Goal: Communication & Community: Answer question/provide support

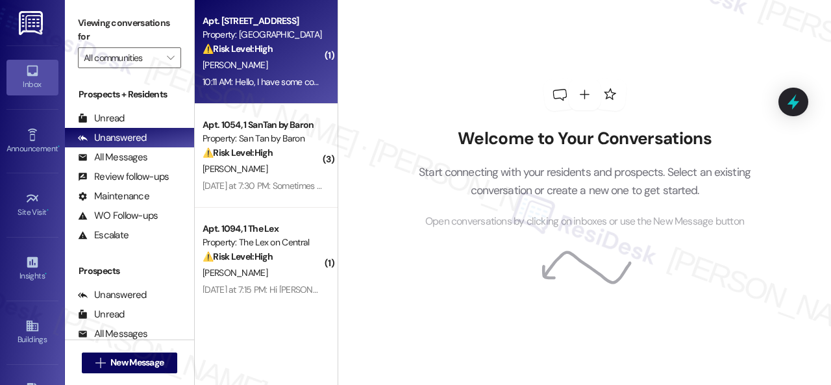
click at [291, 62] on div "[PERSON_NAME]" at bounding box center [262, 65] width 123 height 16
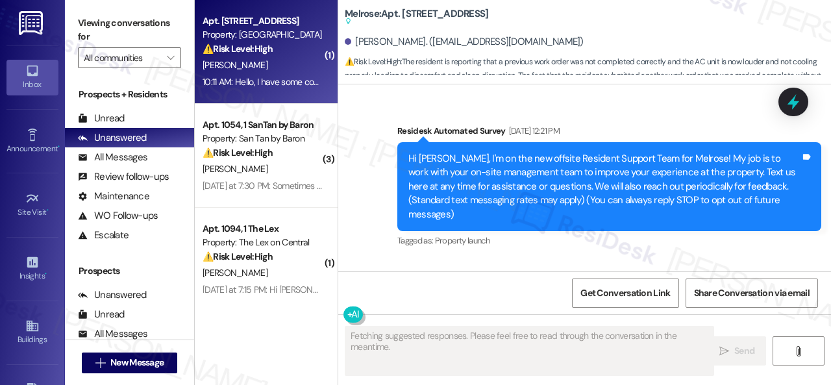
scroll to position [6817, 0]
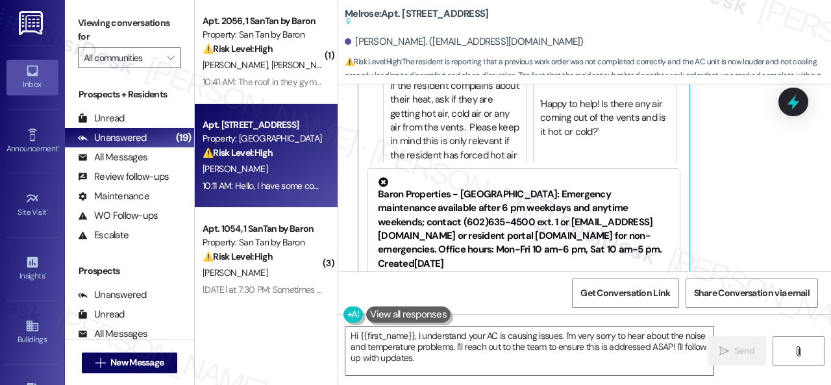
click at [760, 192] on div "[PERSON_NAME] Neutral 10:11 AM Hello, I have some concerns regarding my last wo…" at bounding box center [570, 64] width 424 height 514
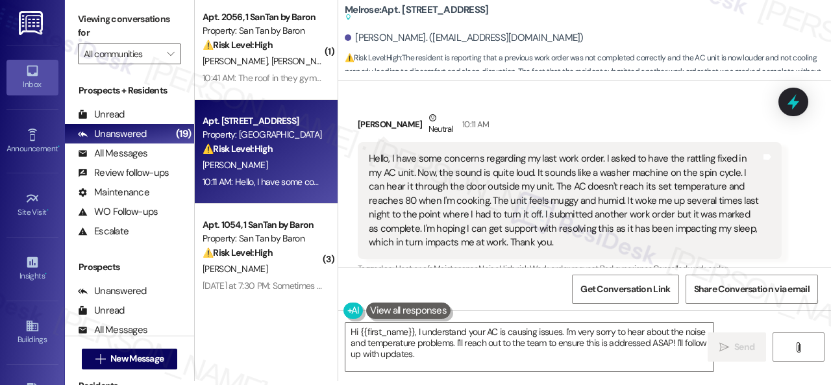
scroll to position [6493, 0]
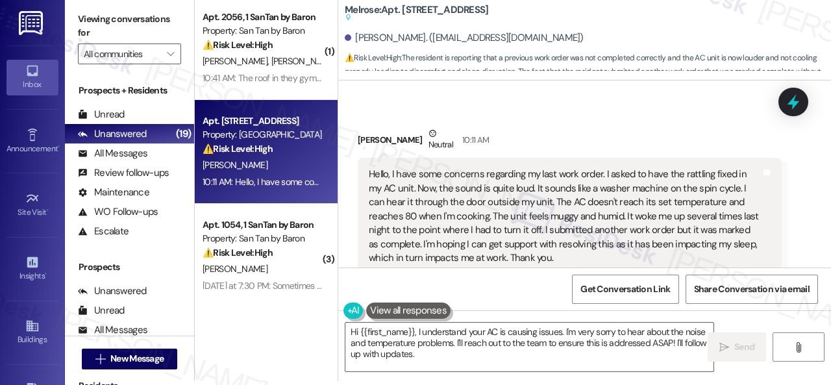
click at [786, 192] on div "Received via SMS [PERSON_NAME] Neutral 10:11 AM Hello, I have some concerns reg…" at bounding box center [584, 373] width 493 height 553
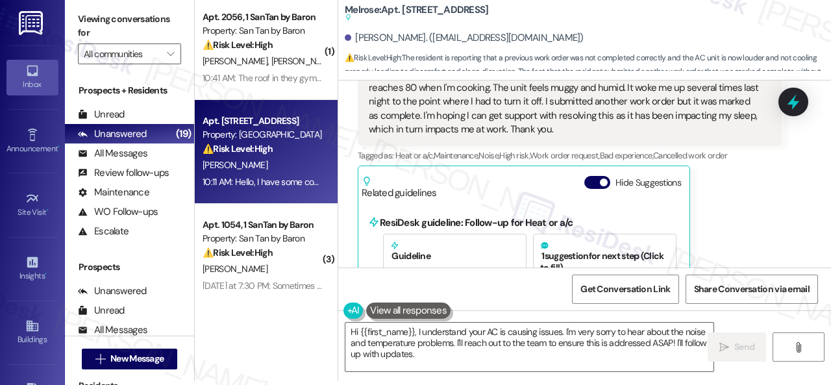
scroll to position [6623, 0]
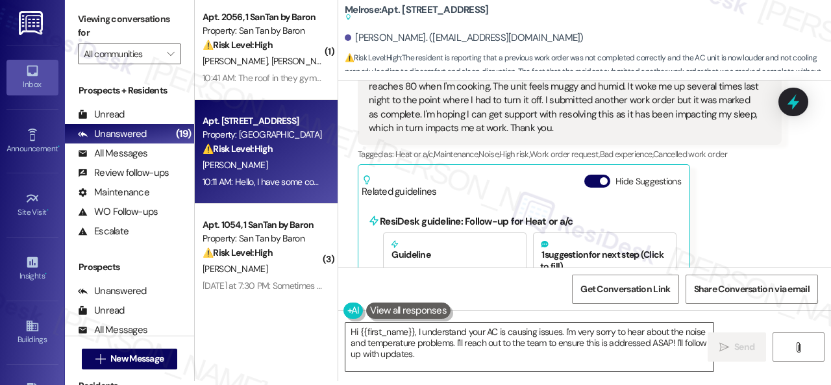
click at [417, 330] on textarea "Hi {{first_name}}, I understand your AC is causing issues. I'm very sorry to he…" at bounding box center [529, 347] width 368 height 49
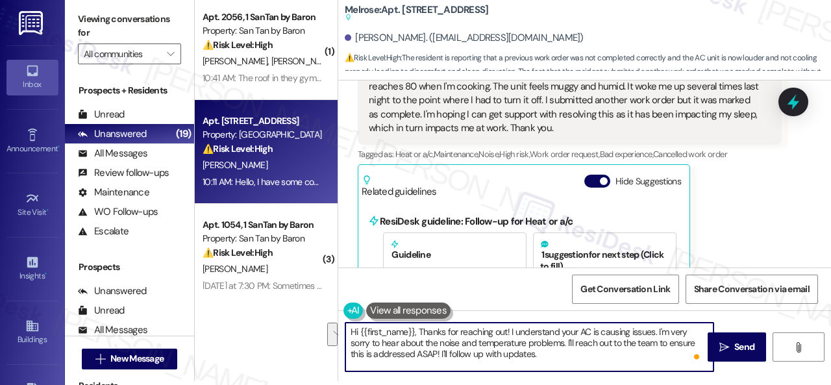
drag, startPoint x: 566, startPoint y: 342, endPoint x: 572, endPoint y: 353, distance: 12.5
click at [572, 353] on textarea "Hi {{first_name}}, Thanks for reaching out! I understand your AC is causing iss…" at bounding box center [529, 347] width 368 height 49
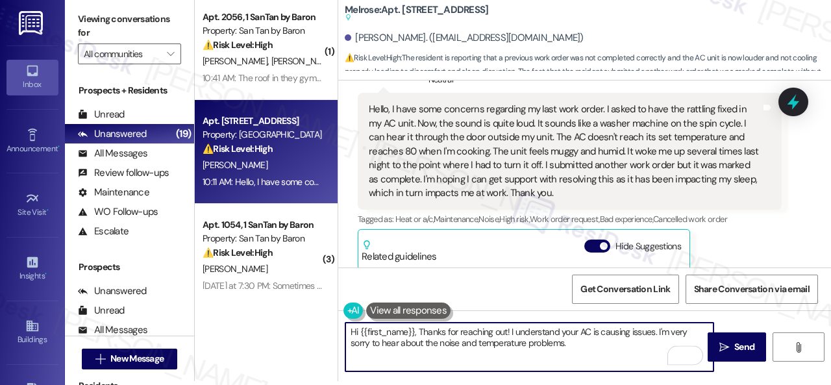
scroll to position [6493, 0]
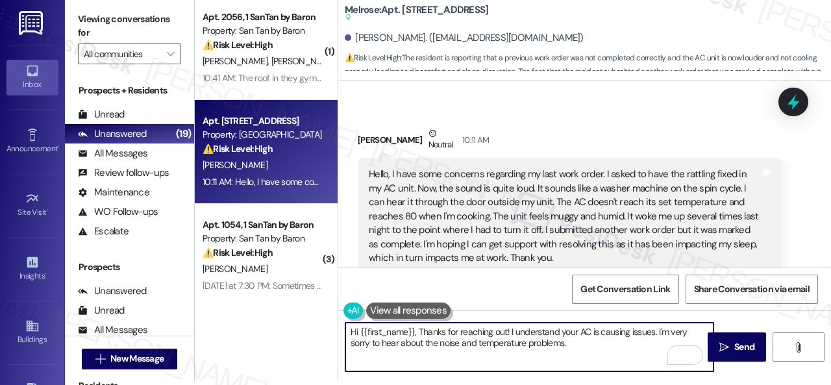
click at [587, 345] on textarea "Hi {{first_name}}, Thanks for reaching out! I understand your AC is causing iss…" at bounding box center [529, 347] width 368 height 49
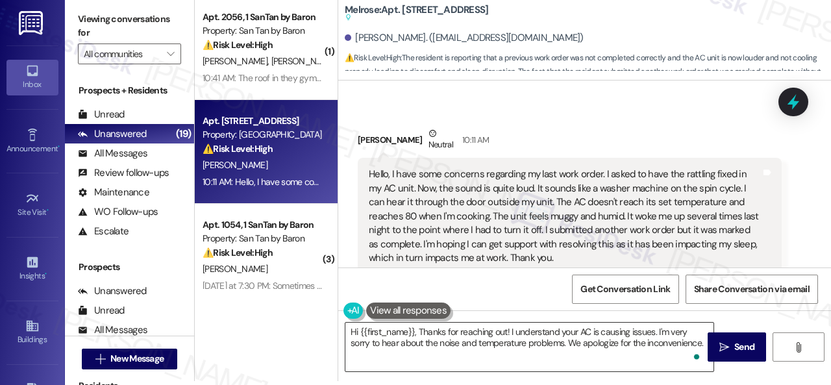
click at [626, 354] on textarea "Hi {{first_name}}, Thanks for reaching out! I understand your AC is causing iss…" at bounding box center [529, 347] width 368 height 49
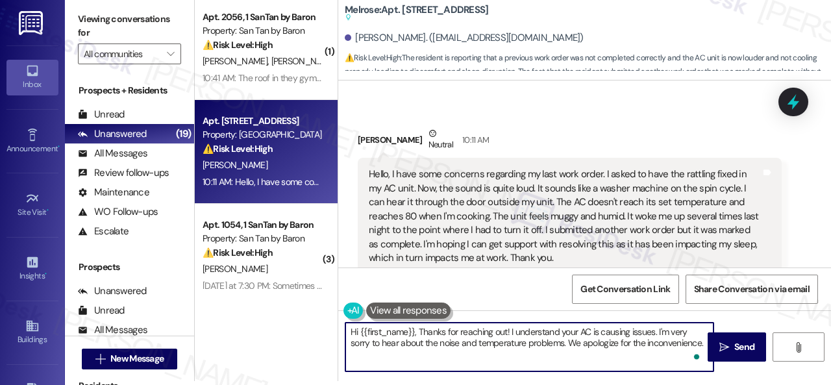
click at [699, 343] on textarea "Hi {{first_name}}, Thanks for reaching out! I understand your AC is causing iss…" at bounding box center [529, 347] width 368 height 49
paste textarea "I'll be happy to submit a work order on your behalf. Can the maintenance team e…"
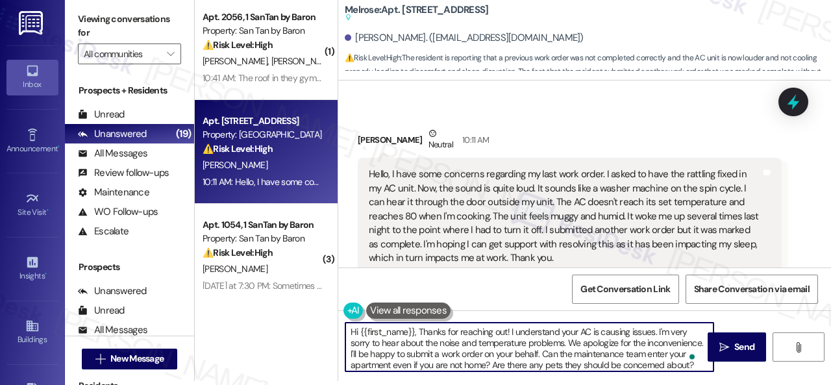
scroll to position [10, 0]
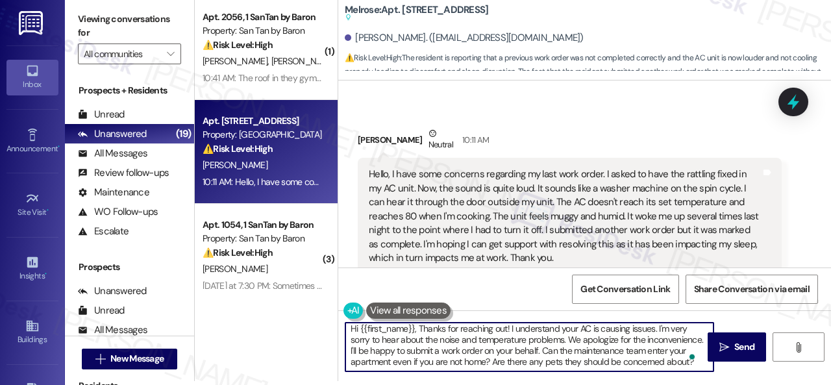
click at [408, 341] on textarea "Hi {{first_name}}, Thanks for reaching out! I understand your AC is causing iss…" at bounding box center [529, 347] width 368 height 49
click at [499, 348] on textarea "Hi {{first_name}}, Thanks for reaching out! I understand your AC is causing iss…" at bounding box center [529, 347] width 368 height 49
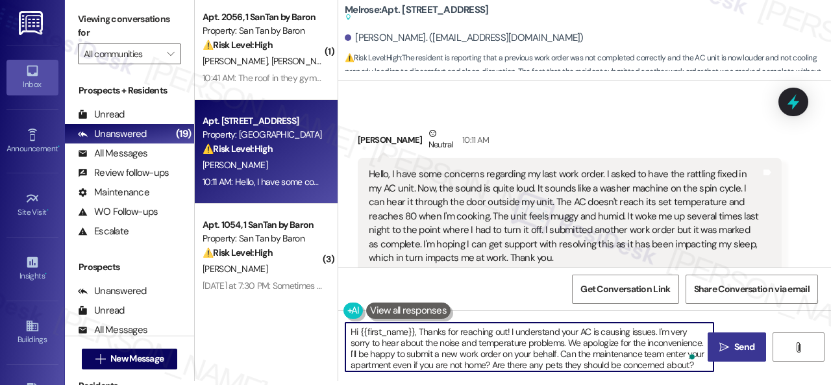
type textarea "Hi {{first_name}}, Thanks for reaching out! I understand your AC is causing iss…"
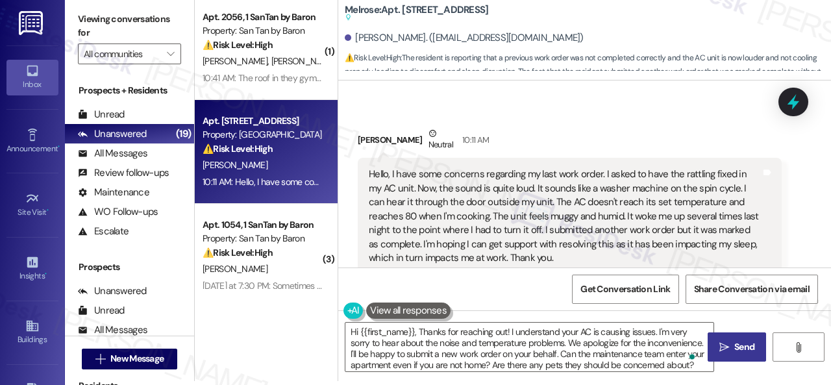
click at [734, 349] on span "Send" at bounding box center [744, 347] width 20 height 14
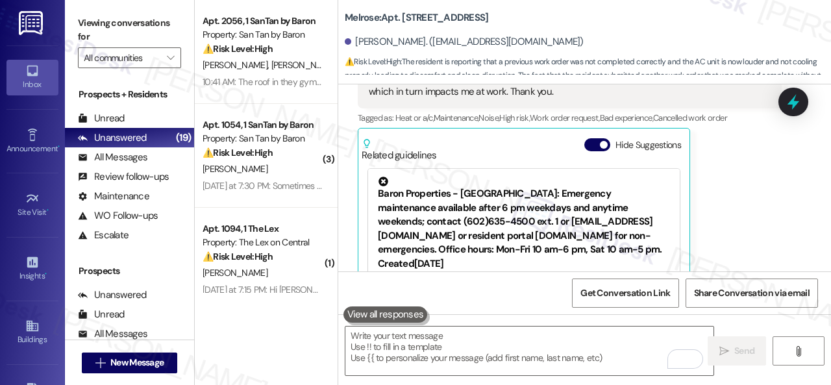
scroll to position [6899, 0]
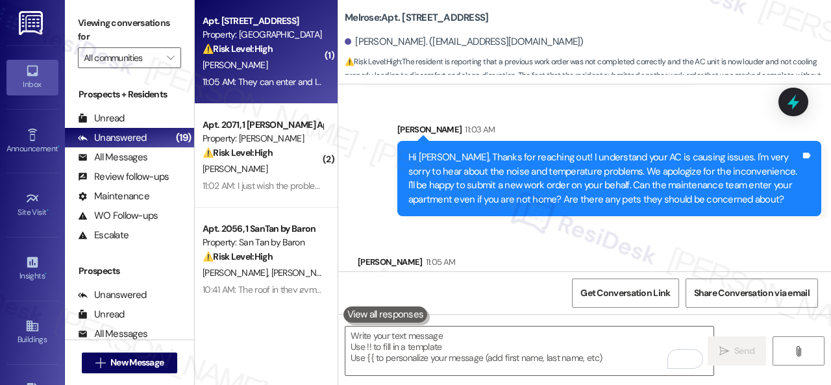
click at [504, 153] on div "Hi Abel, Thanks for reaching out! I understand your AC is causing issues. I'm v…" at bounding box center [609, 178] width 424 height 75
click at [504, 245] on div "Received via SMS Abel Salgado 11:05 AM They can enter and I do not have any pet…" at bounding box center [569, 287] width 443 height 85
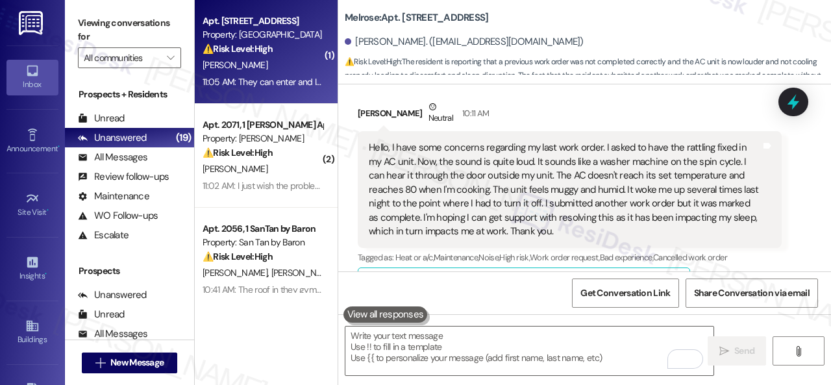
scroll to position [6445, 0]
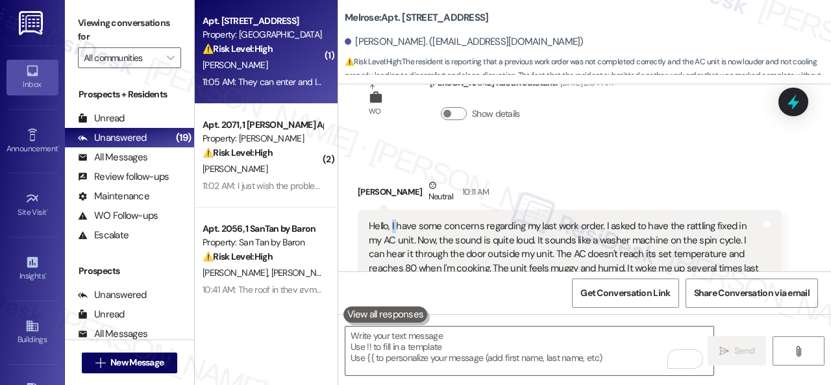
click at [396, 219] on div "Hello, I have some concerns regarding my last work order. I asked to have the r…" at bounding box center [565, 267] width 392 height 97
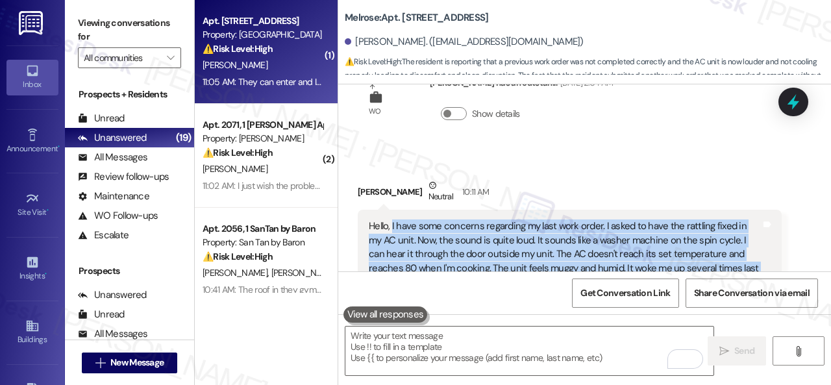
drag, startPoint x: 391, startPoint y: 167, endPoint x: 506, endPoint y: 251, distance: 142.7
click at [506, 251] on div "Hello, I have some concerns regarding my last work order. I asked to have the r…" at bounding box center [565, 267] width 392 height 97
copy div "I have some concerns regarding my last work order. I asked to have the rattling…"
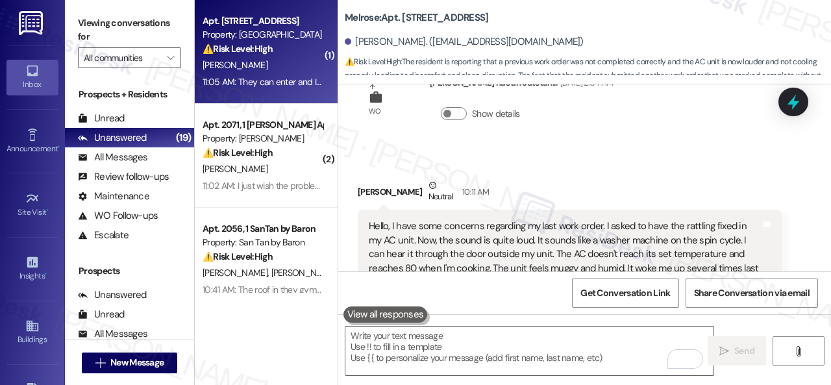
click at [578, 179] on div "Abel Salgado Neutral 10:11 AM" at bounding box center [570, 195] width 424 height 32
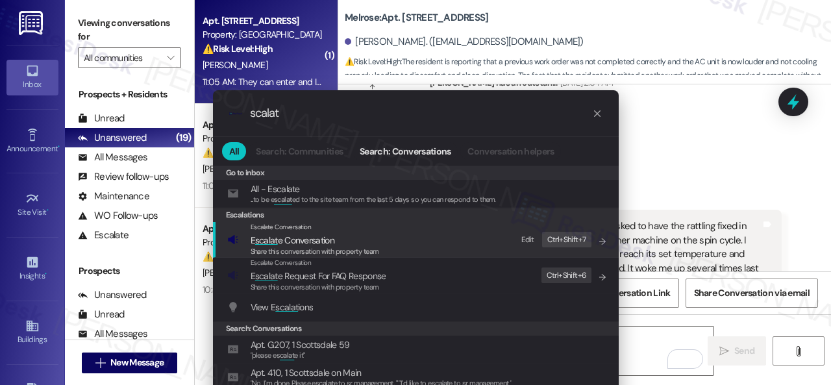
click at [526, 240] on div "Edit" at bounding box center [527, 240] width 13 height 14
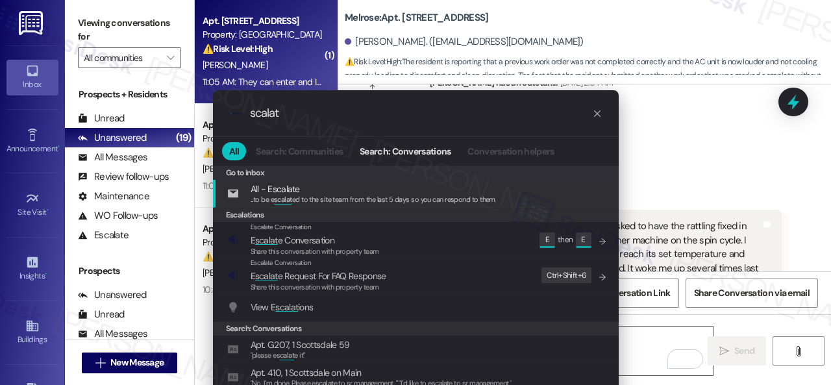
drag, startPoint x: 286, startPoint y: 110, endPoint x: 190, endPoint y: 115, distance: 96.2
click at [201, 117] on div ".cls-1{fill:#0a055f;}.cls-2{fill:#0cc4c4;} resideskLogoBlueOrange scalat All Se…" at bounding box center [416, 253] width 438 height 352
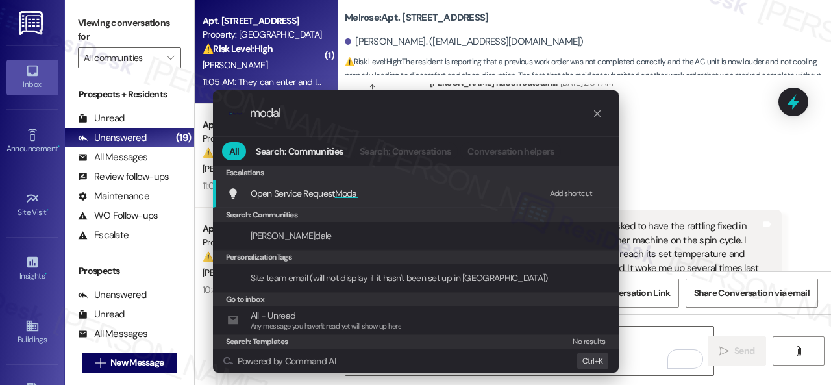
click at [560, 192] on div "Add shortcut" at bounding box center [571, 194] width 43 height 14
click at [308, 189] on span "Open Service Request Modal" at bounding box center [305, 194] width 108 height 12
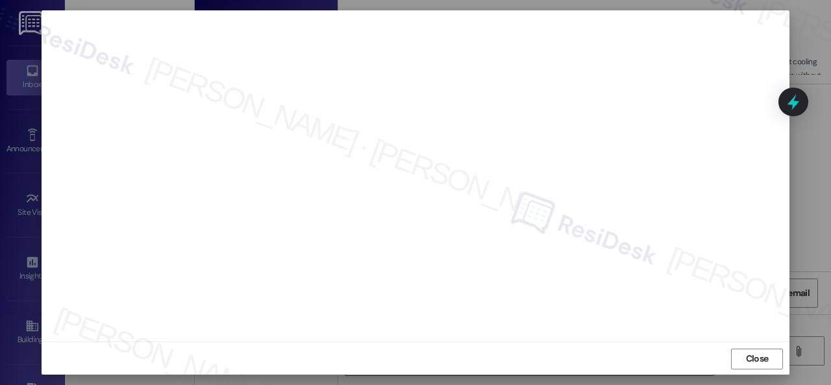
scroll to position [16, 0]
click at [763, 356] on span "Close" at bounding box center [757, 358] width 23 height 14
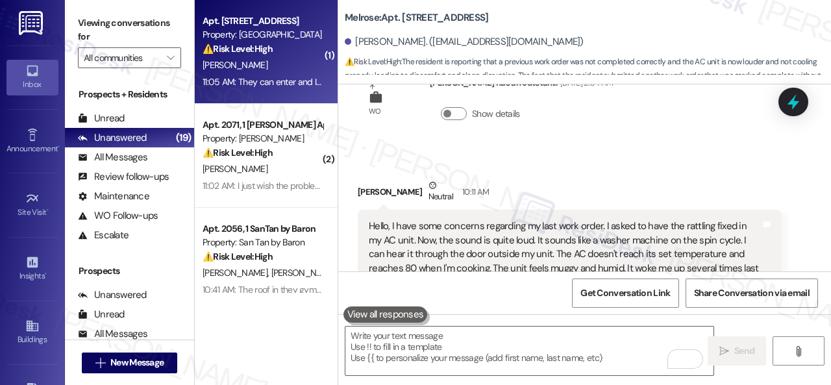
drag, startPoint x: 650, startPoint y: 129, endPoint x: 644, endPoint y: 123, distance: 8.7
click at [647, 179] on div "Abel Salgado Neutral 10:11 AM" at bounding box center [570, 195] width 424 height 32
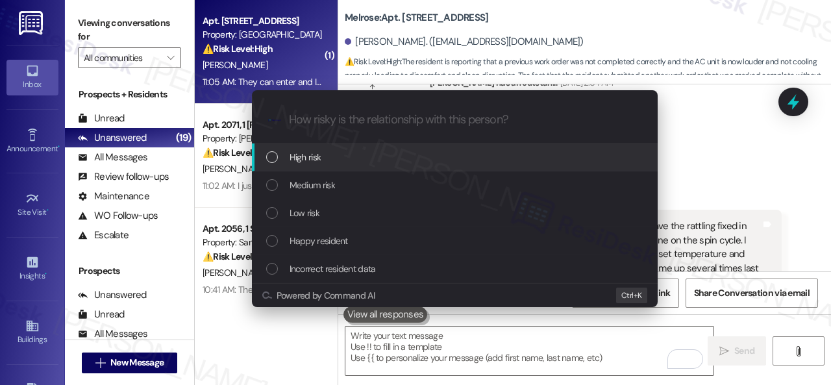
click at [306, 156] on span "High risk" at bounding box center [306, 157] width 32 height 14
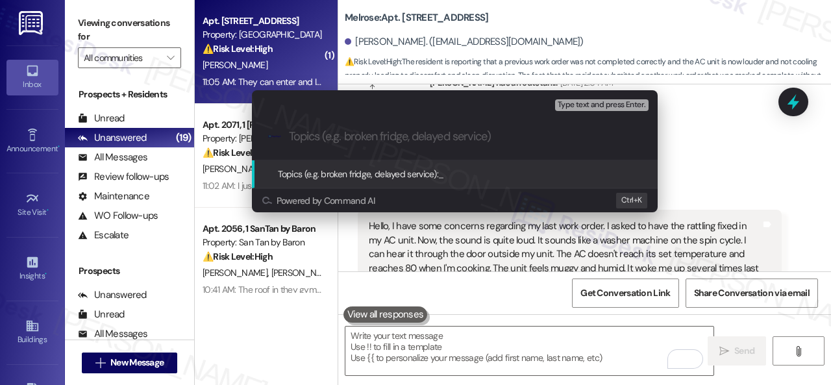
paste input "New work order/s submitted - AC issue"
type input "New work order/s submitted - AC issue"
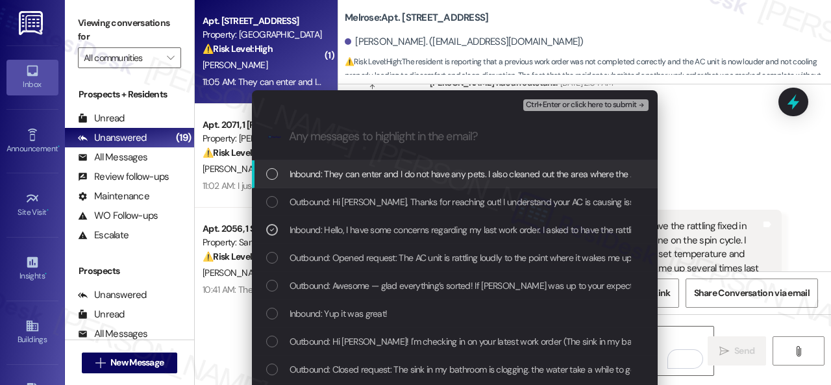
click at [532, 99] on button "Ctrl+Enter or click here to submit" at bounding box center [585, 105] width 125 height 12
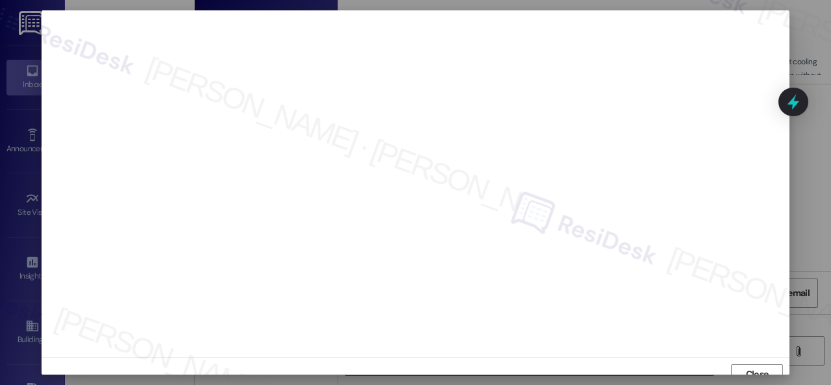
scroll to position [10, 0]
click at [753, 360] on span "Close" at bounding box center [757, 365] width 23 height 14
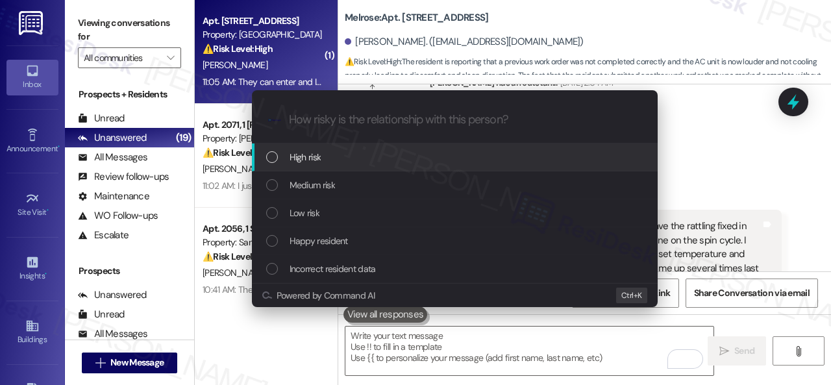
click at [305, 152] on span "High risk" at bounding box center [306, 157] width 32 height 14
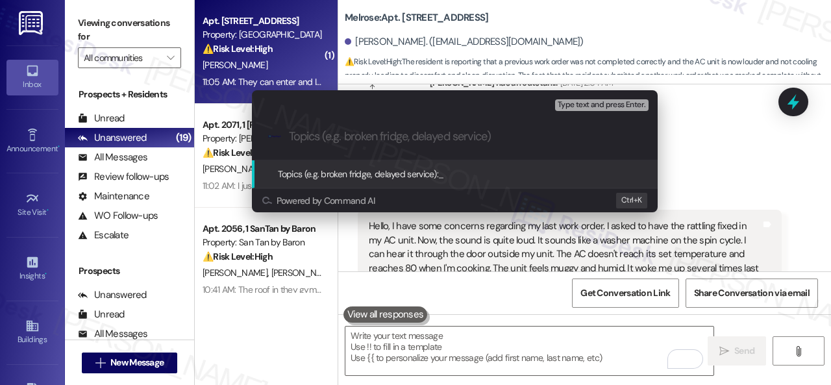
paste input "New work order/s submitted - AC issue"
type input "New work order/s submitted - AC issue"
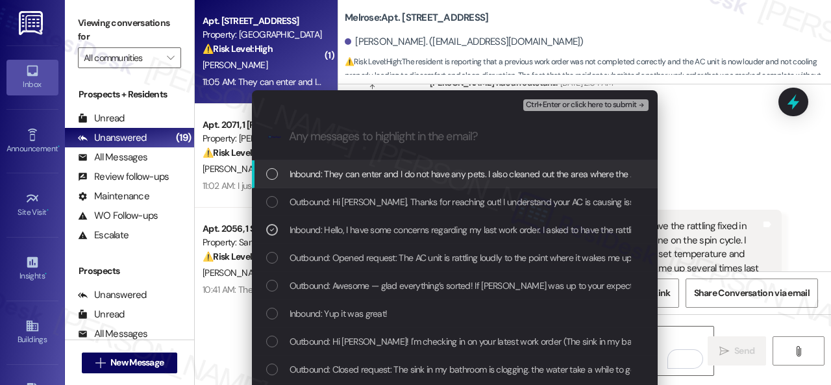
click at [541, 105] on span "Ctrl+Enter or click here to submit" at bounding box center [581, 105] width 111 height 9
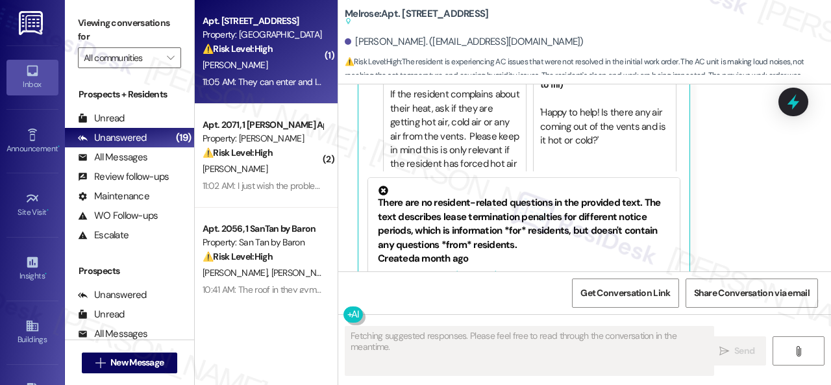
scroll to position [7143, 0]
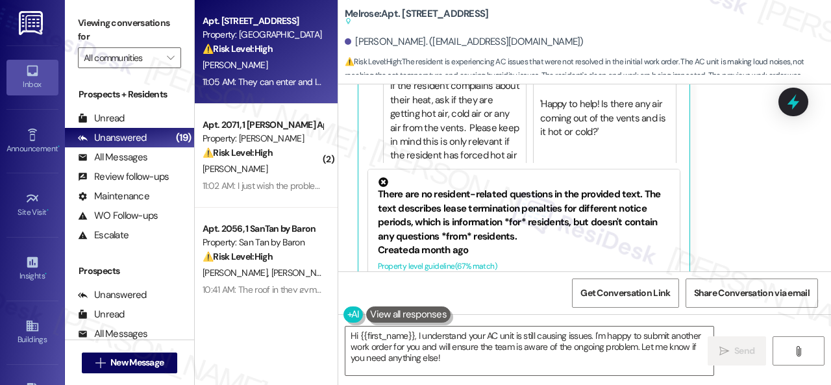
drag, startPoint x: 735, startPoint y: 199, endPoint x: 726, endPoint y: 208, distance: 13.3
click at [735, 199] on div "Abel Salgado Neutral 11:05 AM They can enter and I do not have any pets. I also…" at bounding box center [570, 98] width 424 height 445
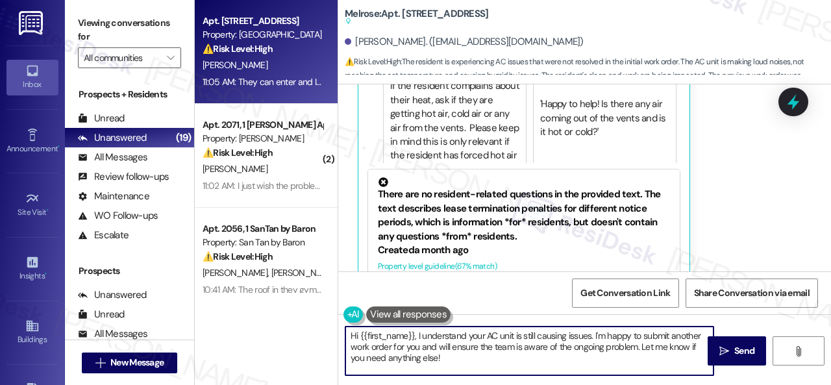
drag, startPoint x: 447, startPoint y: 362, endPoint x: 325, endPoint y: 305, distance: 134.5
click at [325, 305] on div "Apt. 213, 1 Melrose 3130 Apts LLLP Property: Melrose ⚠️ Risk Level: High The re…" at bounding box center [513, 192] width 636 height 385
paste textarea "Thank you. I've submitted a work order on your behalf and notified the site tea…"
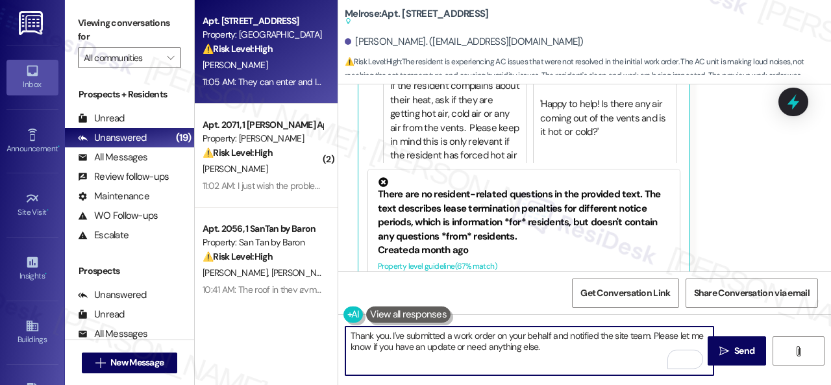
click at [456, 334] on textarea "Thank you. I've submitted a work order on your behalf and notified the site tea…" at bounding box center [529, 351] width 368 height 49
type textarea "Thank you. I've submitted a new work order on your behalf and notified the site…"
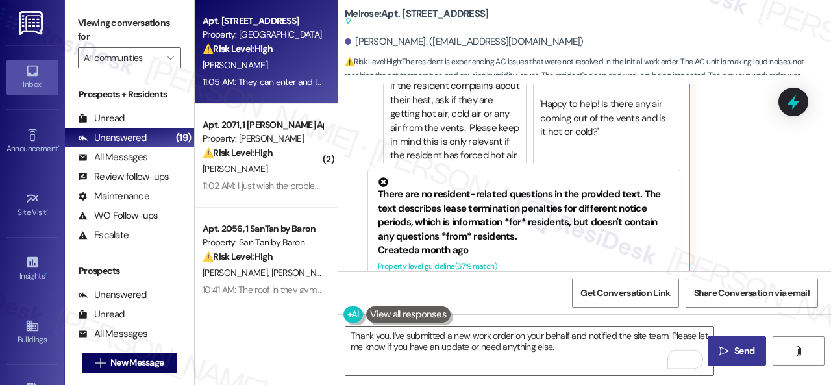
click at [734, 354] on span "Send" at bounding box center [744, 351] width 20 height 14
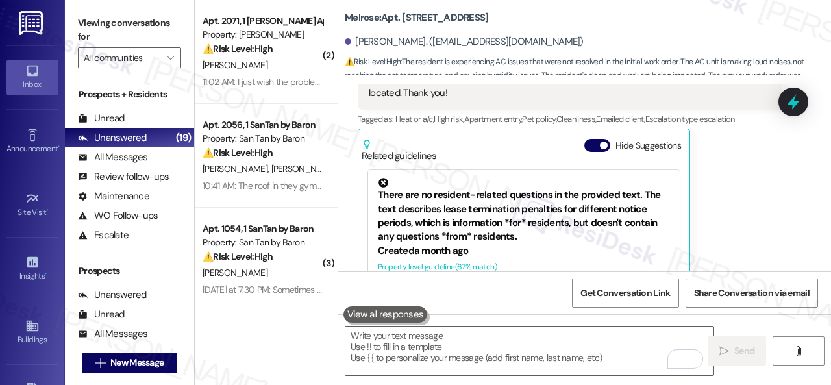
scroll to position [7094, 0]
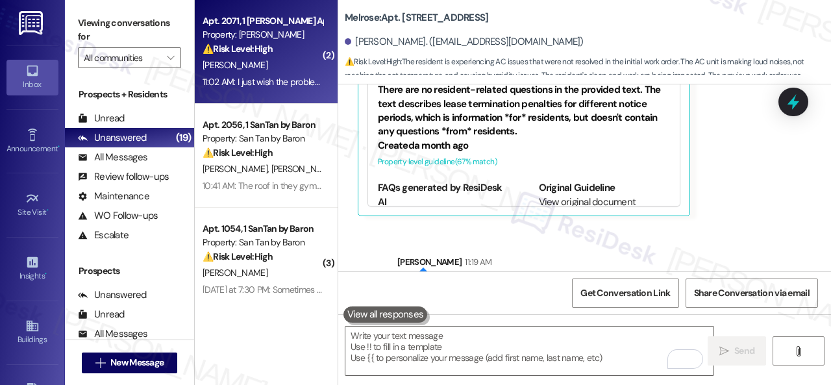
click at [274, 64] on div "N. Gonzalez" at bounding box center [262, 65] width 123 height 16
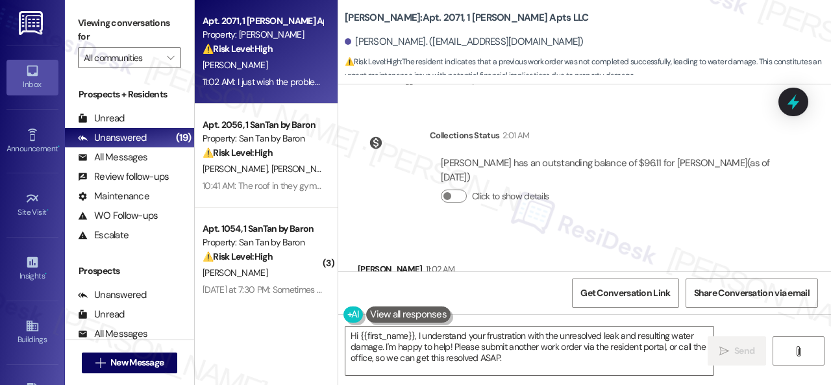
scroll to position [1773, 0]
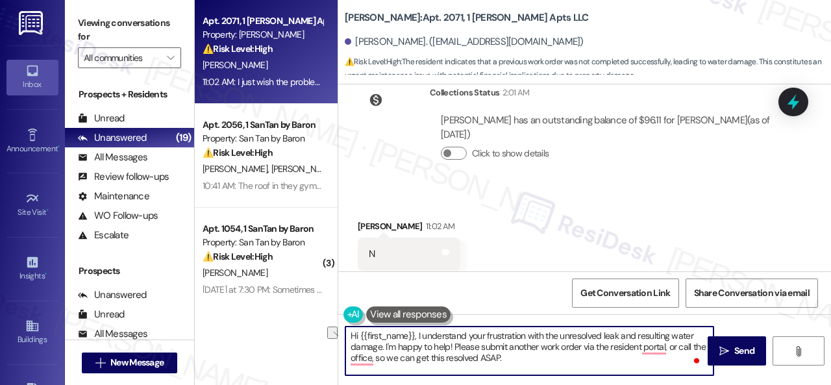
drag, startPoint x: 417, startPoint y: 334, endPoint x: 340, endPoint y: 334, distance: 76.6
click at [340, 334] on div "Hi {{first_name}}, I understand your frustration with the unresolved leak and r…" at bounding box center [522, 351] width 369 height 50
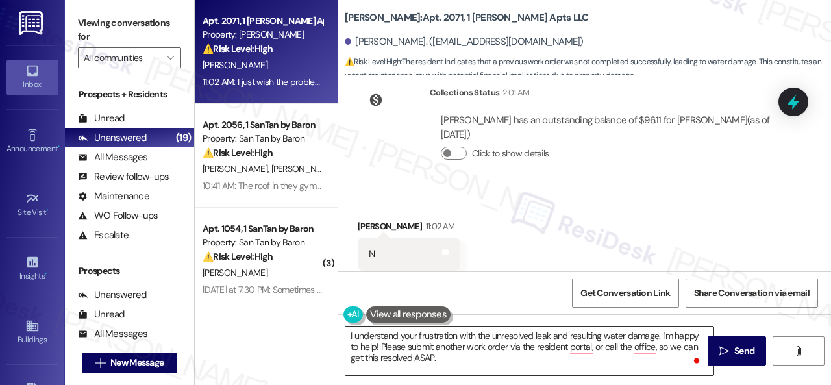
click at [441, 349] on textarea "I understand your frustration with the unresolved leak and resulting water dama…" at bounding box center [529, 351] width 368 height 49
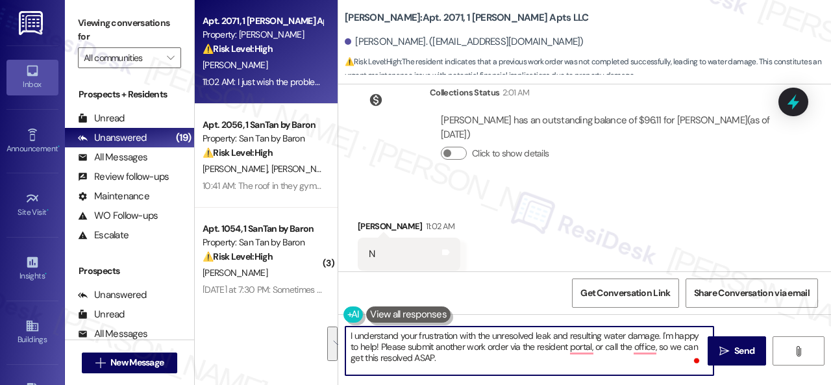
drag, startPoint x: 661, startPoint y: 338, endPoint x: 660, endPoint y: 372, distance: 34.4
click at [660, 372] on textarea "I understand your frustration with the unresolved leak and resulting water dama…" at bounding box center [529, 351] width 368 height 49
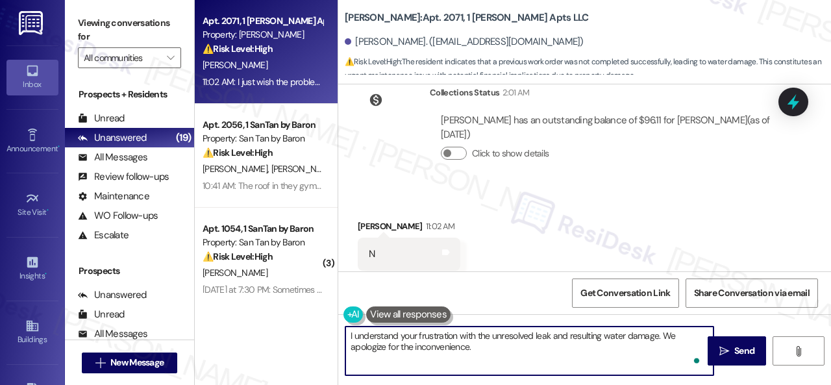
paste textarea "Have you already submitted a new work order? If so, may I have the work order n…"
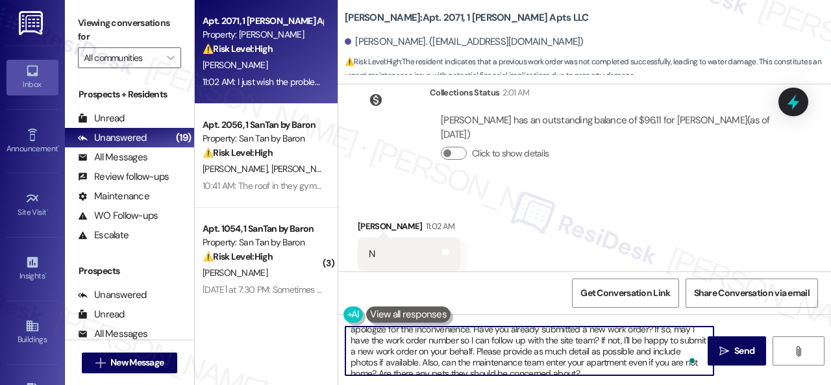
scroll to position [0, 0]
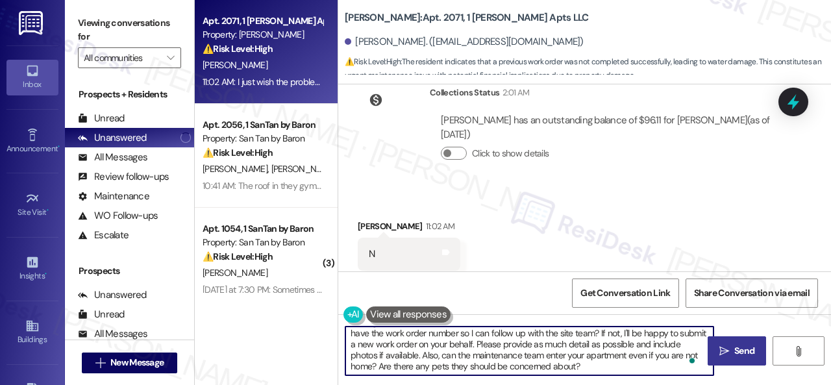
type textarea "I understand your frustration with the unresolved leak and resulting water dama…"
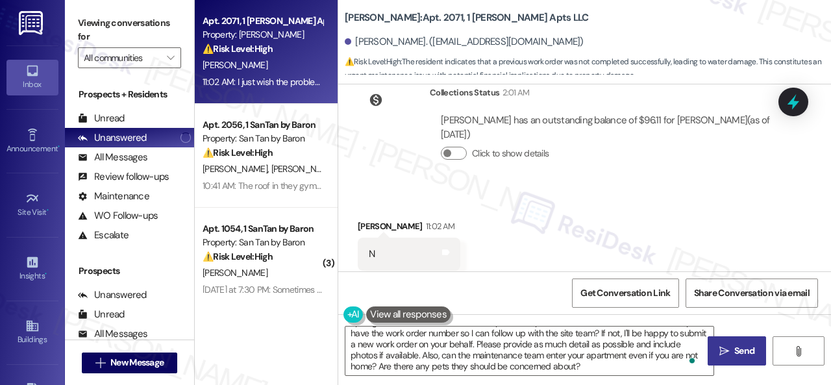
click at [726, 354] on span " Send" at bounding box center [737, 351] width 41 height 14
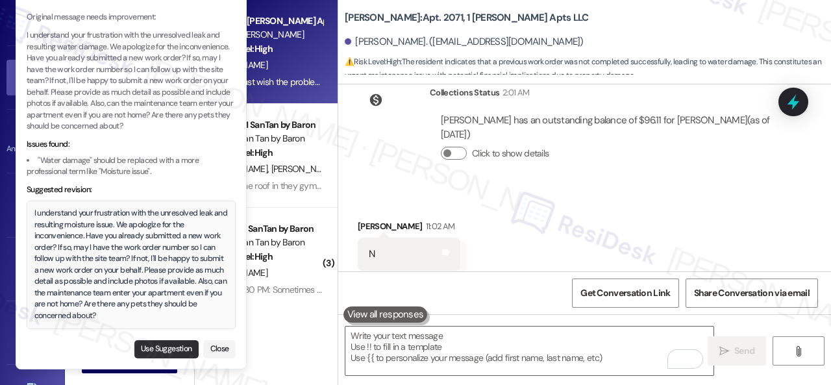
click at [154, 352] on button "Use Suggestion" at bounding box center [166, 349] width 64 height 18
type textarea "I understand your frustration with the unresolved leak and resulting moisture i…"
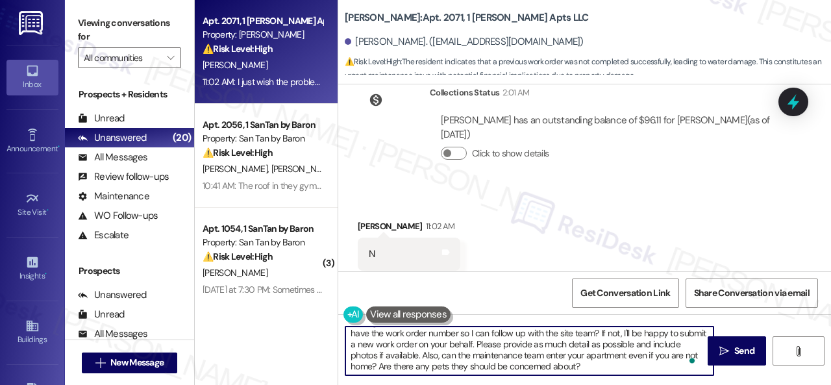
click at [543, 352] on textarea "I understand your frustration with the unresolved leak and resulting moisture i…" at bounding box center [529, 351] width 368 height 49
click at [525, 286] on div "Get Conversation Link Share Conversation via email" at bounding box center [584, 292] width 493 height 43
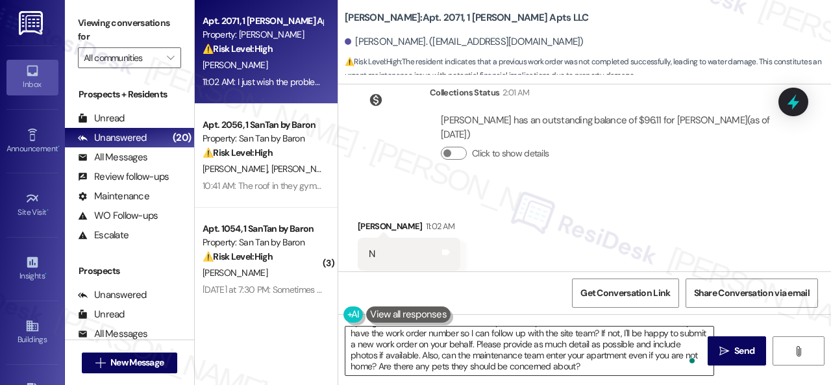
click at [530, 351] on textarea "I understand your frustration with the unresolved leak and resulting moisture i…" at bounding box center [529, 351] width 368 height 49
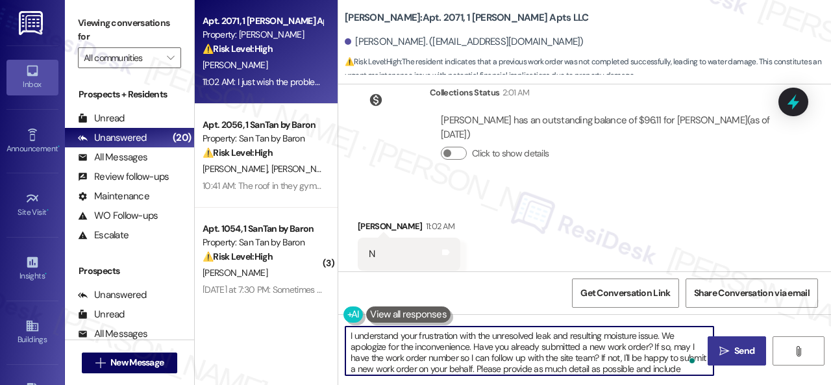
click at [723, 350] on icon "" at bounding box center [724, 351] width 10 height 10
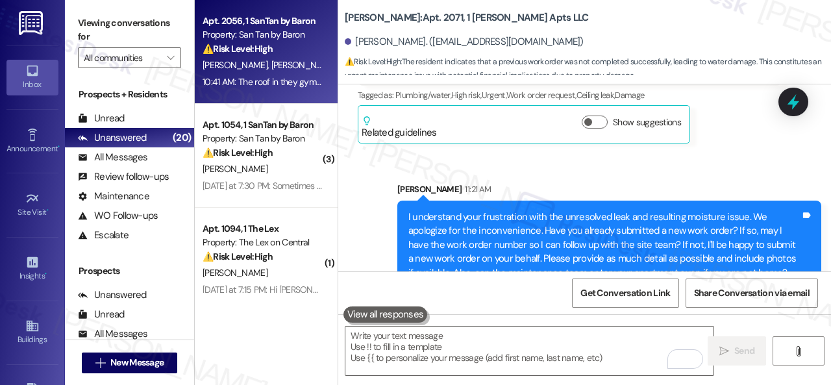
click at [293, 64] on div "S. Derks K. Derks" at bounding box center [262, 65] width 123 height 16
type textarea "Fetching suggested responses. Please feel free to read through the conversation…"
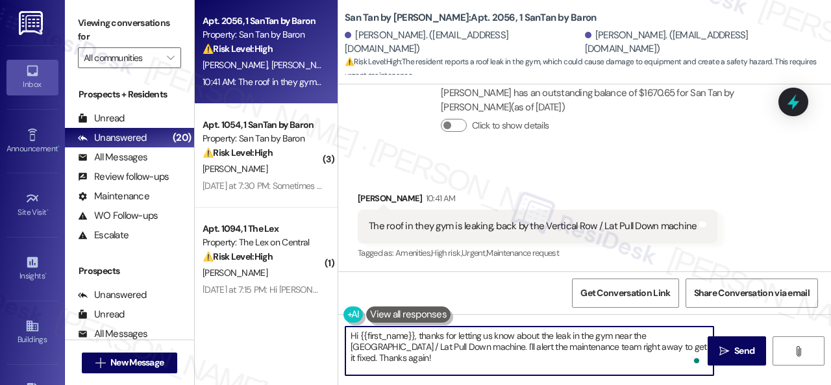
drag, startPoint x: 358, startPoint y: 333, endPoint x: 414, endPoint y: 336, distance: 55.9
click at [414, 336] on textarea "Hi {{first_name}}, thanks for letting us know about the leak in the gym near th…" at bounding box center [529, 351] width 368 height 49
drag, startPoint x: 623, startPoint y: 336, endPoint x: 703, endPoint y: 335, distance: 79.8
click at [703, 335] on textarea "Hi Stephen, thanks for letting us know about the leak in the gym near the Verti…" at bounding box center [529, 351] width 368 height 49
click at [661, 349] on textarea "Hi Stephen, thanks for letting us know about the leak in the gym near the lat p…" at bounding box center [529, 351] width 368 height 49
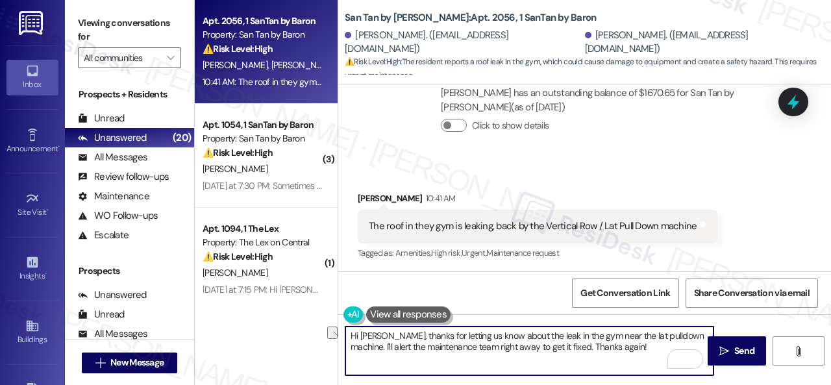
drag, startPoint x: 541, startPoint y: 345, endPoint x: 589, endPoint y: 347, distance: 48.1
click at [589, 347] on textarea "Hi Stephen, thanks for letting us know about the leak in the gym near the lat p…" at bounding box center [529, 351] width 368 height 49
click at [607, 343] on textarea "Hi Stephen, thanks for letting us know about the leak in the gym near the lat p…" at bounding box center [529, 351] width 368 height 49
type textarea "Hi Stephen, thanks for letting us know about the leak in the gym near the lat p…"
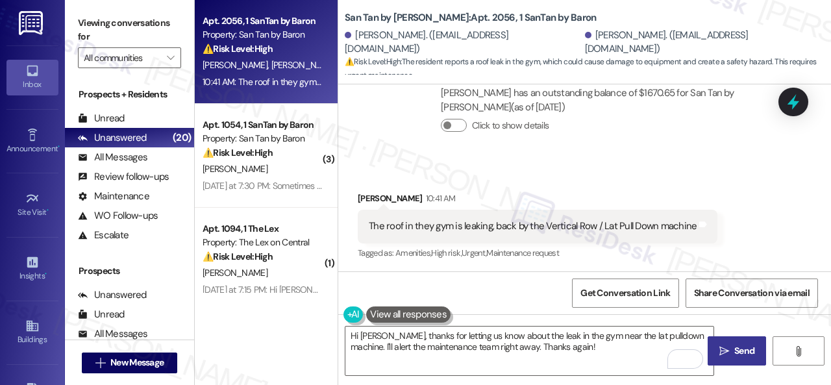
click at [732, 351] on span "Send" at bounding box center [744, 351] width 25 height 14
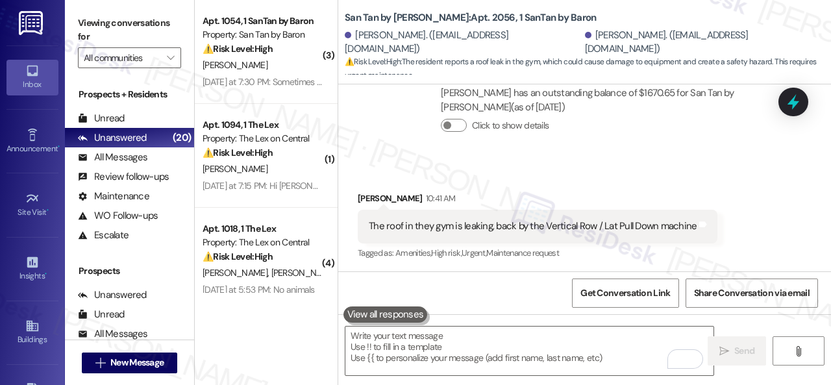
type input "e"
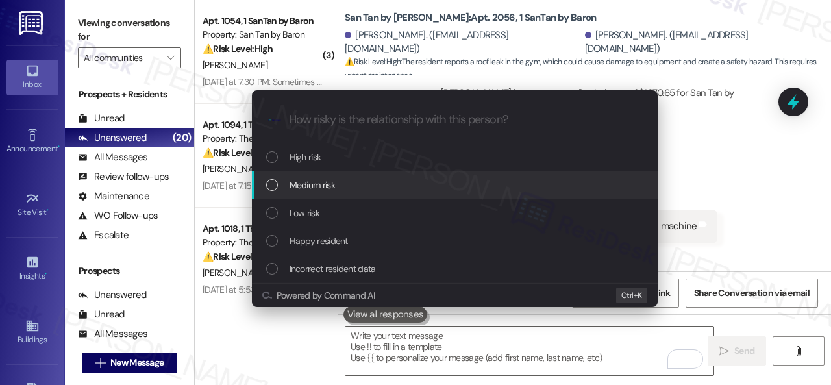
click at [305, 184] on span "Medium risk" at bounding box center [312, 185] width 45 height 14
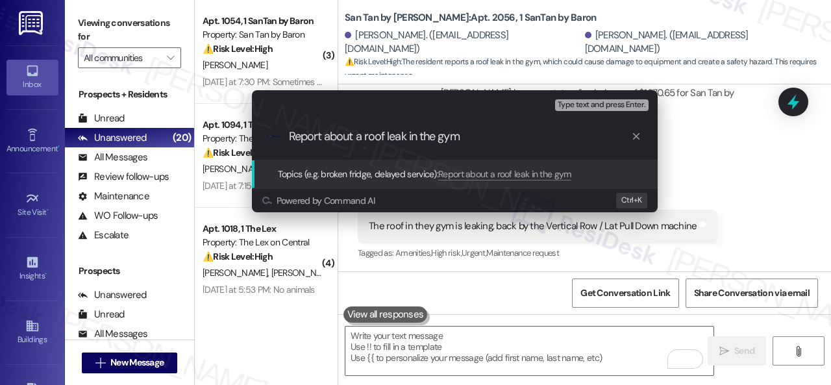
type input "Report about a roof leak in the gym."
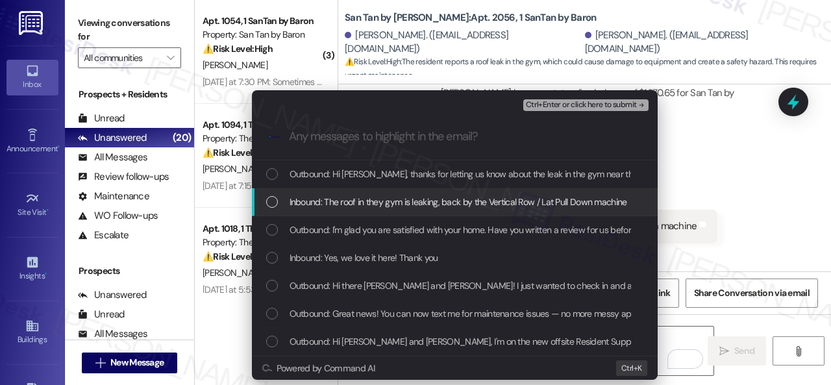
click at [319, 199] on span "Inbound: The roof in they gym is leaking, back by the Vertical Row / Lat Pull D…" at bounding box center [459, 202] width 338 height 14
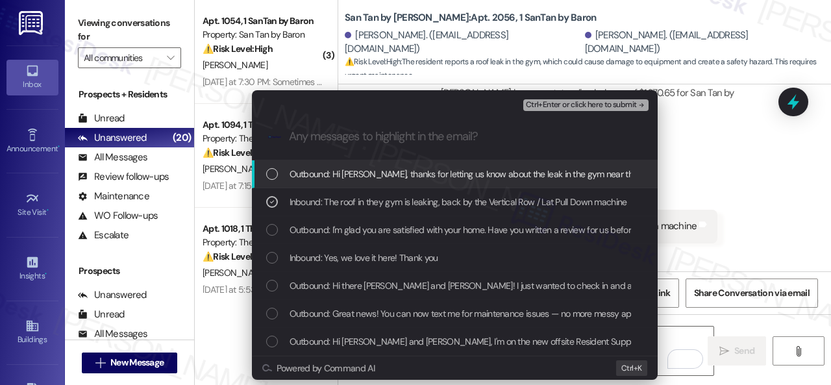
click at [545, 104] on span "Ctrl+Enter or click here to submit" at bounding box center [581, 105] width 111 height 9
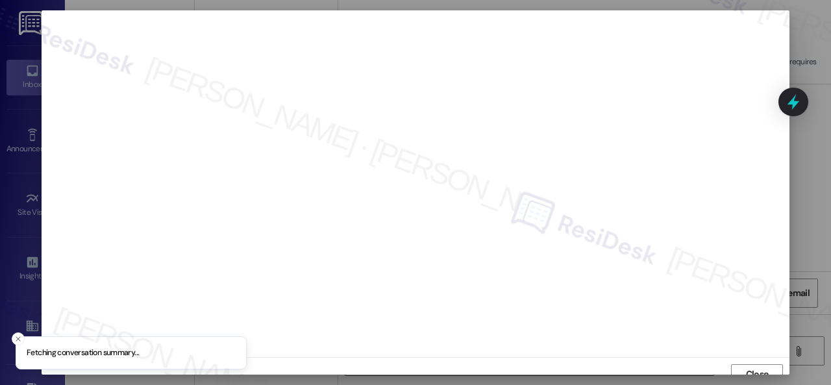
scroll to position [10, 0]
click at [752, 364] on span "Close" at bounding box center [757, 365] width 23 height 14
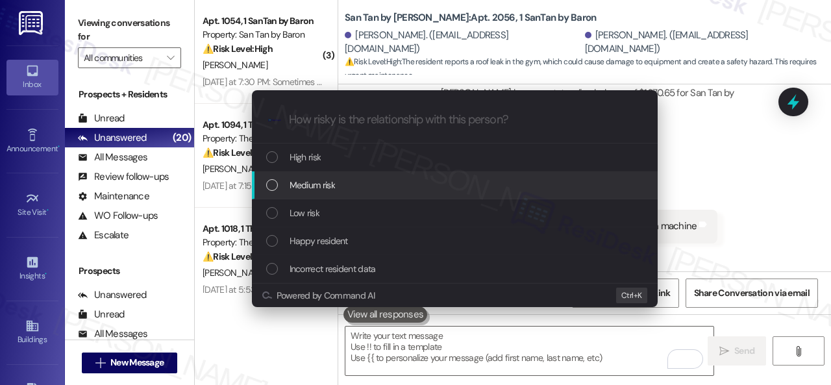
click at [313, 184] on span "Medium risk" at bounding box center [312, 185] width 45 height 14
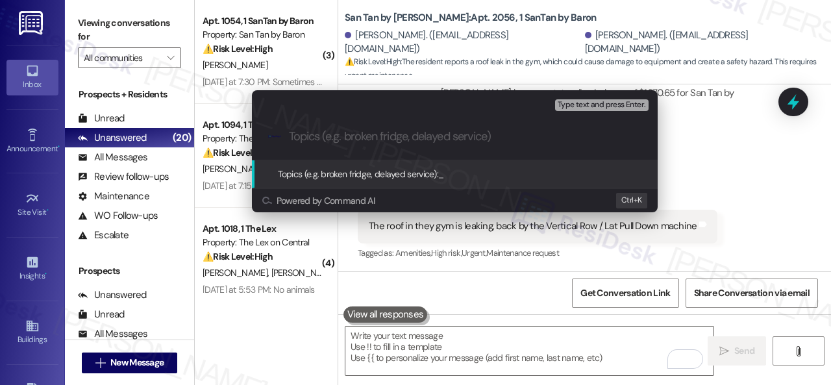
click at [419, 141] on input "Topics (e.g. broken fridge, delayed service)" at bounding box center [465, 137] width 352 height 14
paste input "Report about a roof leak in the gym."
type input "Report about a roof leak in the gym."
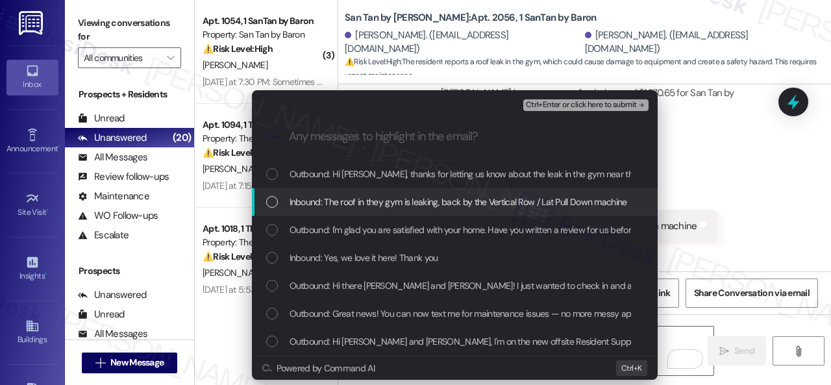
click at [378, 206] on span "Inbound: The roof in they gym is leaking, back by the Vertical Row / Lat Pull D…" at bounding box center [459, 202] width 338 height 14
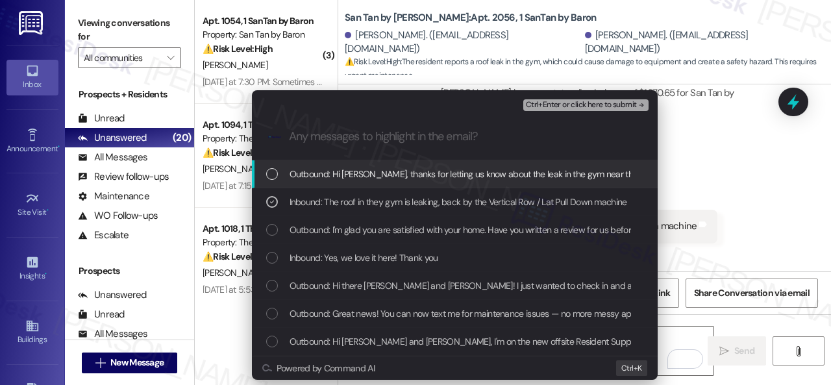
click at [557, 106] on span "Ctrl+Enter or click here to submit" at bounding box center [581, 105] width 111 height 9
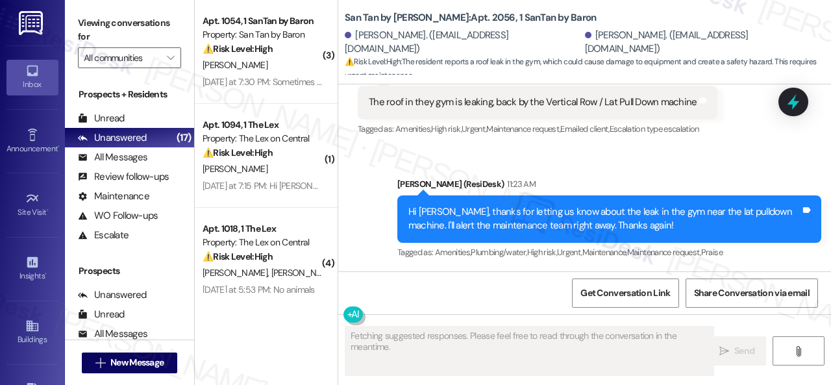
scroll to position [1087, 0]
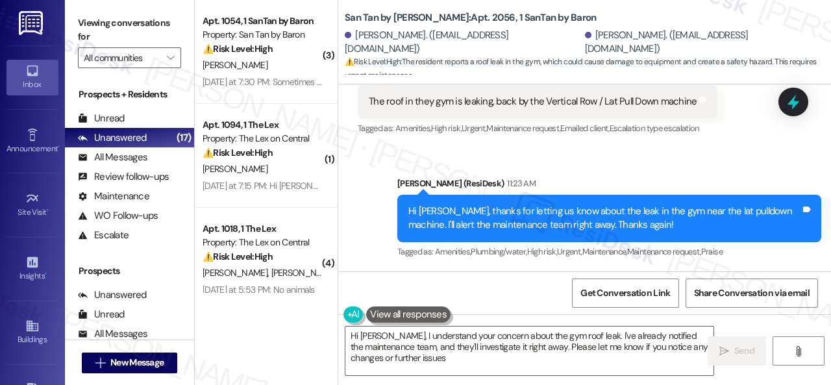
type textarea "Hi Stephen, I understand your concern about the gym roof leak. I've already not…"
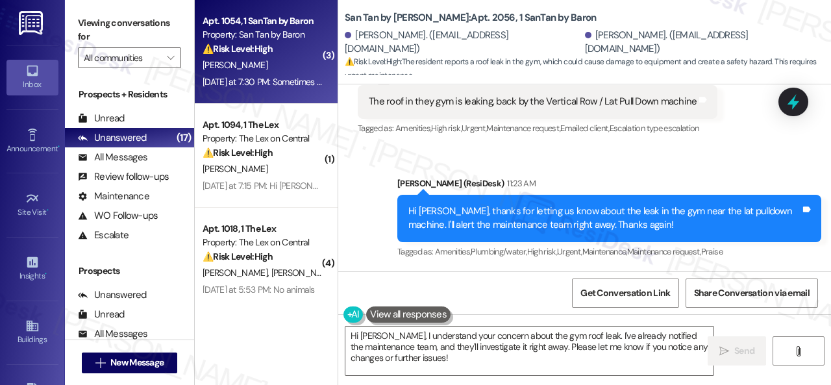
click at [267, 62] on div "M. Floring" at bounding box center [262, 65] width 123 height 16
type textarea "Fetching suggested responses. Please feel free to read through the conversation…"
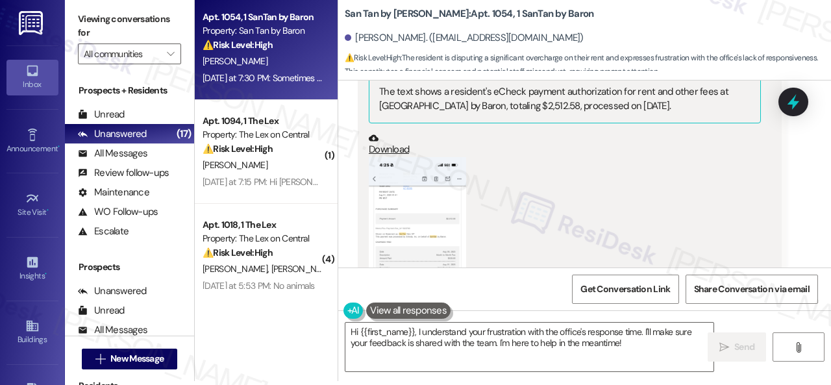
scroll to position [3914, 0]
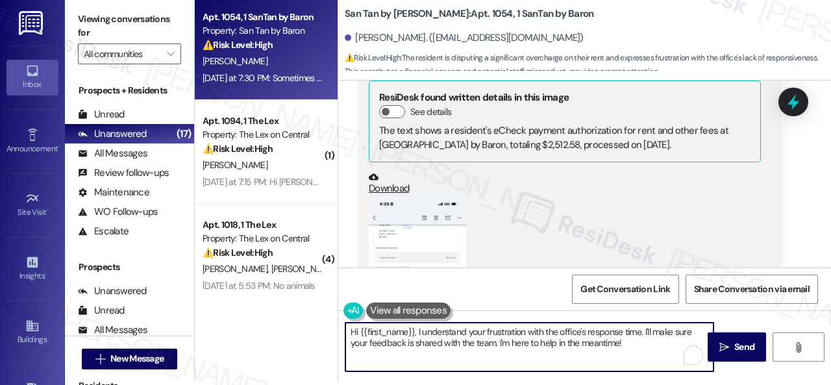
drag, startPoint x: 418, startPoint y: 332, endPoint x: 339, endPoint y: 329, distance: 79.2
click at [339, 329] on div "Hi {{first_name}}, I understand your frustration with the office's response tim…" at bounding box center [522, 347] width 369 height 50
click at [453, 336] on textarea "Hi {{first_name}}, I understand your frustration with the office's response tim…" at bounding box center [529, 347] width 368 height 49
drag, startPoint x: 637, startPoint y: 343, endPoint x: 267, endPoint y: 292, distance: 373.6
click at [267, 292] on div "Apt. 1054, 1 SanTan by Baron Property: San Tan by Baron ⚠️ Risk Level: High The…" at bounding box center [513, 188] width 636 height 385
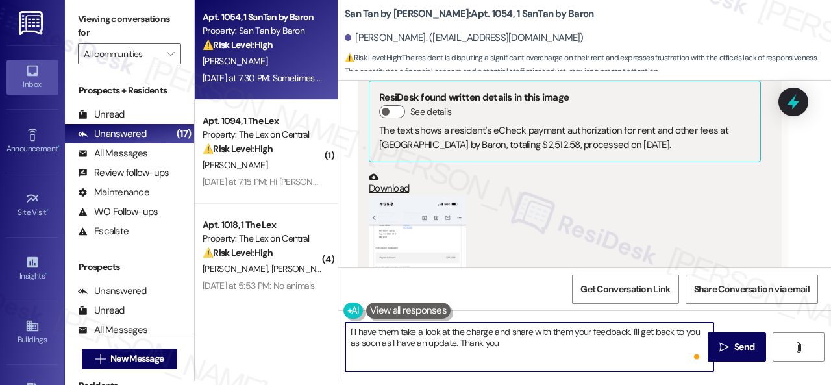
type textarea "I'll have them take a look at the charge and share with them your feedback. I'l…"
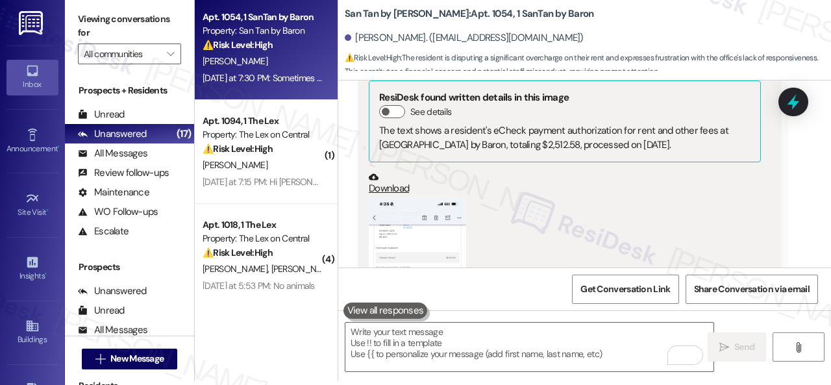
scroll to position [4560, 0]
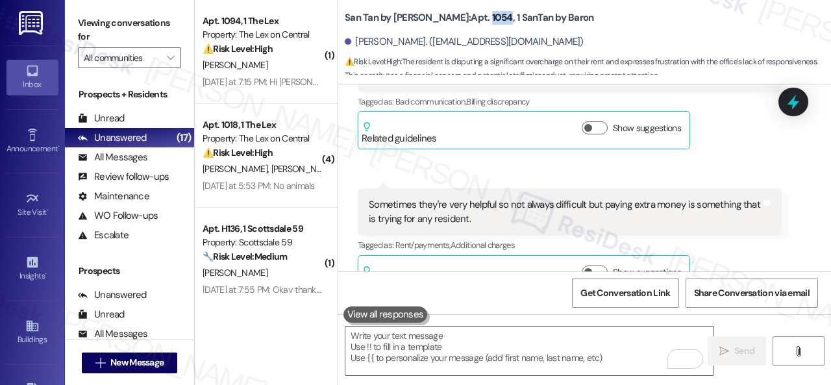
click at [461, 18] on b "San Tan by Baron: Apt. 1054, 1 SanTan by Baron" at bounding box center [469, 18] width 249 height 14
copy b "1054"
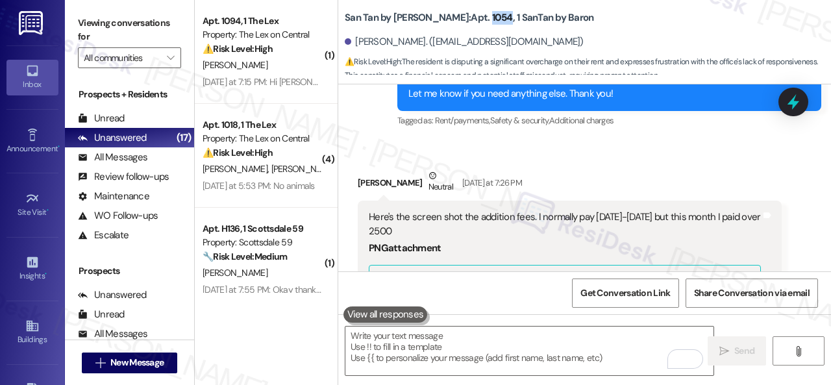
scroll to position [3716, 0]
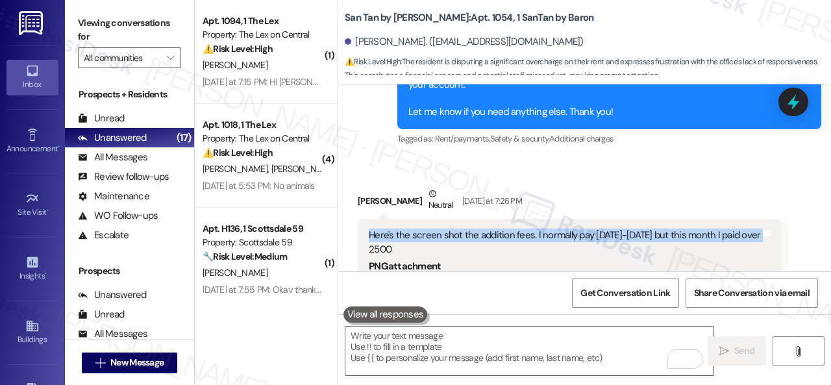
drag, startPoint x: 365, startPoint y: 205, endPoint x: 393, endPoint y: 215, distance: 30.2
copy div "Here's the screen shot the addition fees. I normally pay 1900-2000 but this mon…"
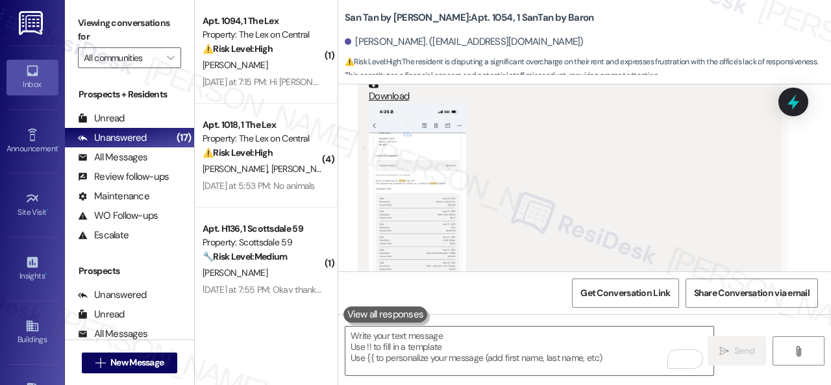
scroll to position [4040, 0]
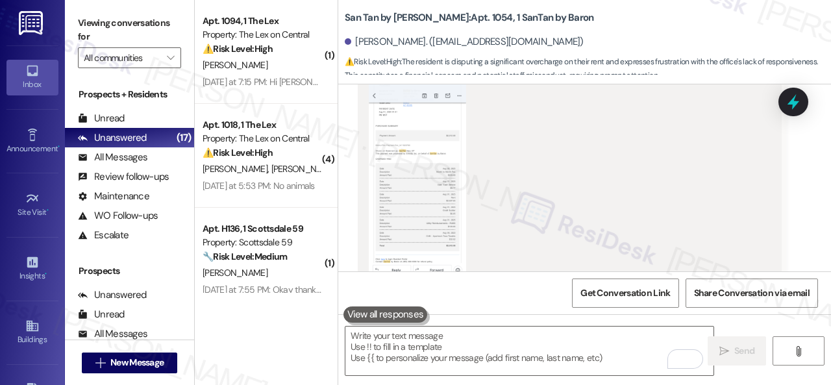
click at [400, 168] on button "Zoom image" at bounding box center [417, 180] width 97 height 212
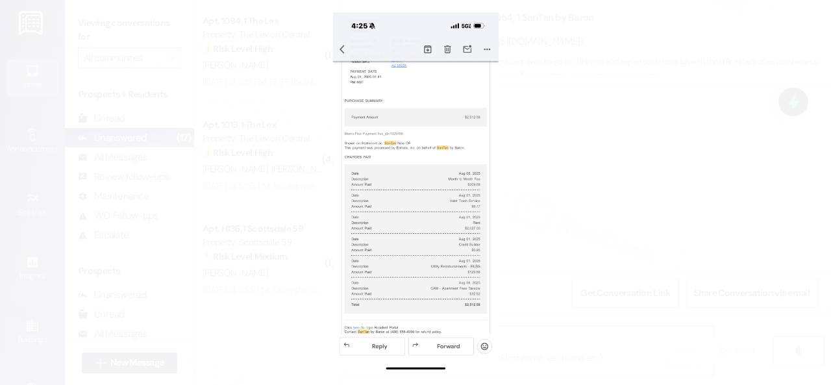
click at [732, 165] on button "Unzoom image" at bounding box center [415, 192] width 831 height 385
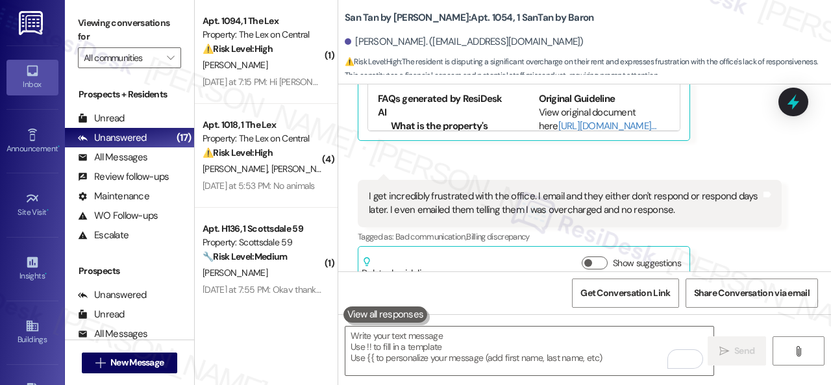
scroll to position [4430, 0]
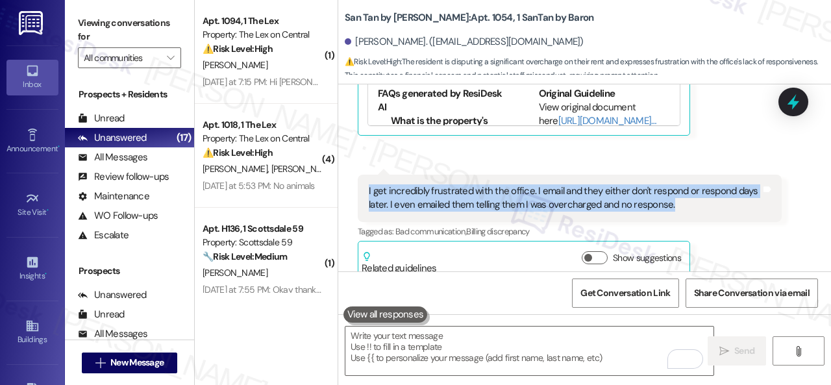
drag, startPoint x: 368, startPoint y: 163, endPoint x: 669, endPoint y: 177, distance: 300.9
click at [669, 177] on div "I get incredibly frustrated with the office. I email and they either don't resp…" at bounding box center [570, 198] width 424 height 47
copy div "I get incredibly frustrated with the office. I email and they either don't resp…"
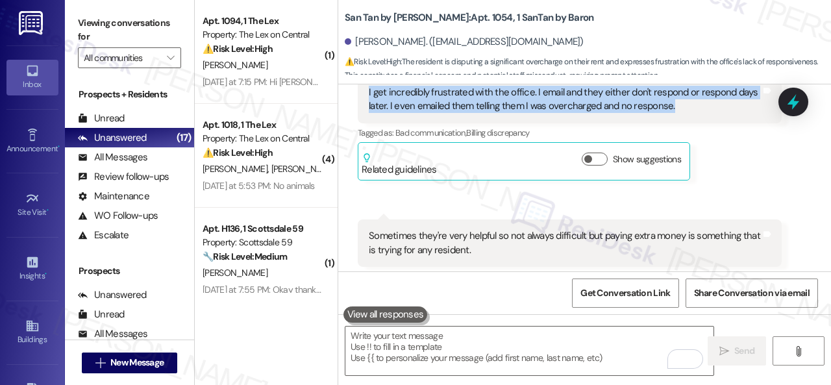
scroll to position [4560, 0]
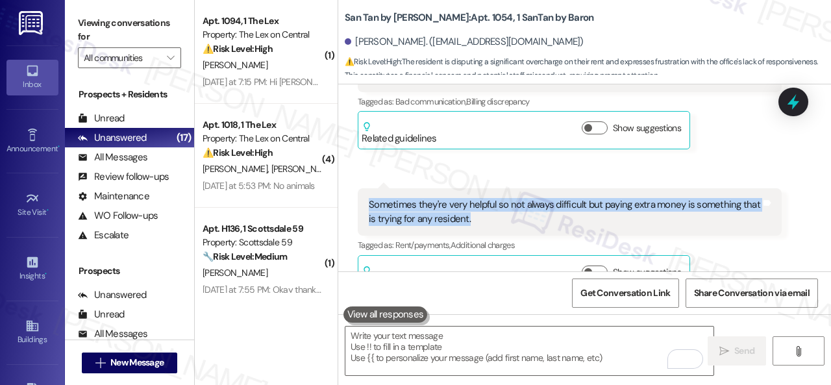
drag, startPoint x: 369, startPoint y: 171, endPoint x: 469, endPoint y: 189, distance: 100.9
click at [469, 189] on div "Sometimes they're very helpful so not always difficult but paying extra money i…" at bounding box center [570, 211] width 424 height 47
copy div "Sometimes they're very helpful so not always difficult but paying extra money i…"
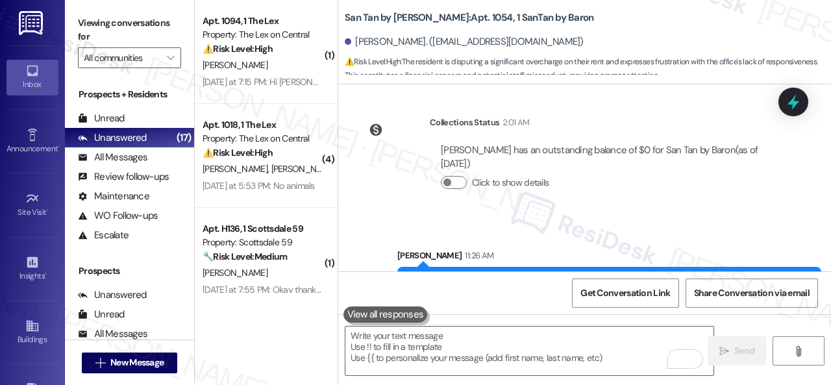
scroll to position [4798, 0]
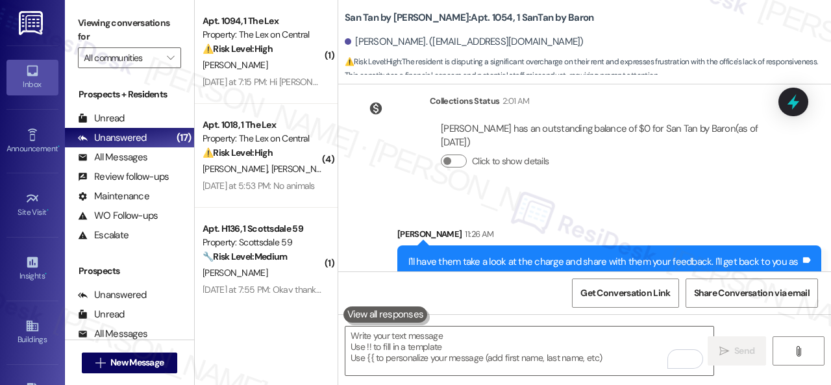
scroll to position [4, 0]
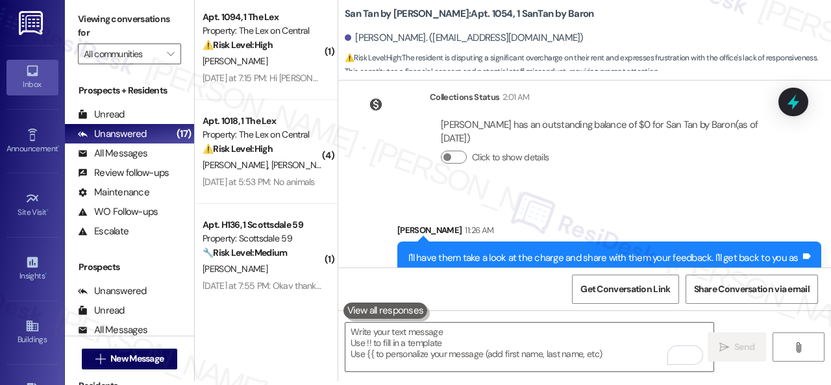
drag, startPoint x: 286, startPoint y: 49, endPoint x: 487, endPoint y: 95, distance: 206.6
click at [286, 49] on div "⚠️ Risk Level: High The resident reports a non-functioning AC unit and requests…" at bounding box center [263, 45] width 120 height 14
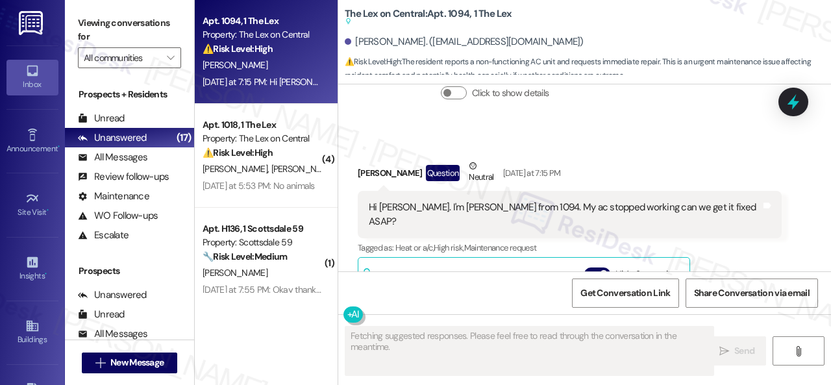
scroll to position [456, 0]
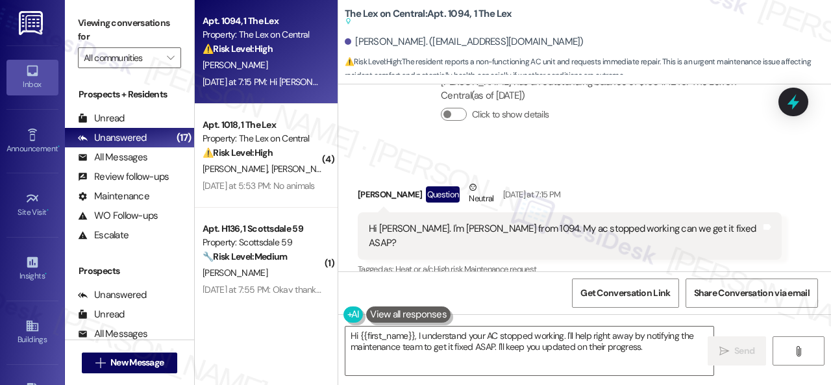
click at [661, 166] on div "Received via SMS Nagendra Kumar Question Neutral Yesterday at 7:15 PM Hi Sarah.…" at bounding box center [584, 316] width 493 height 330
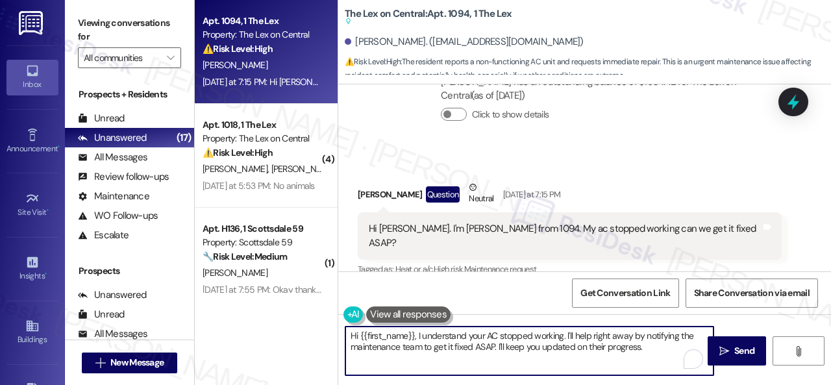
drag, startPoint x: 514, startPoint y: 340, endPoint x: 292, endPoint y: 317, distance: 223.2
click at [291, 317] on div "Apt. 1094, 1 The Lex Property: The Lex on Central ⚠️ Risk Level: High The resid…" at bounding box center [513, 192] width 636 height 385
paste textarea "ello {{first_name}}! I'm sorry to hear about the AC issue. We apologize for any…"
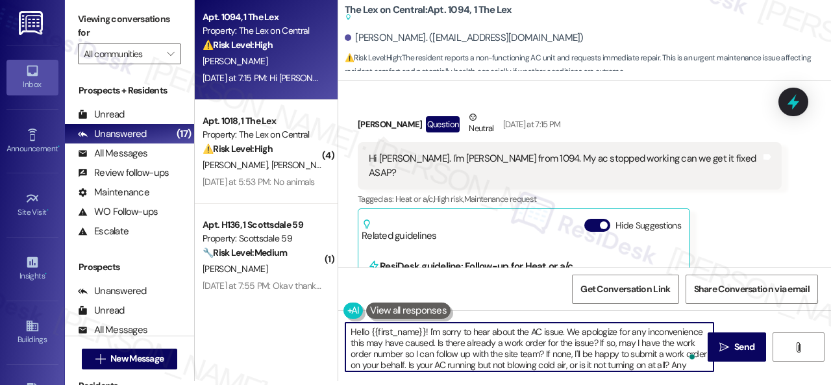
scroll to position [652, 0]
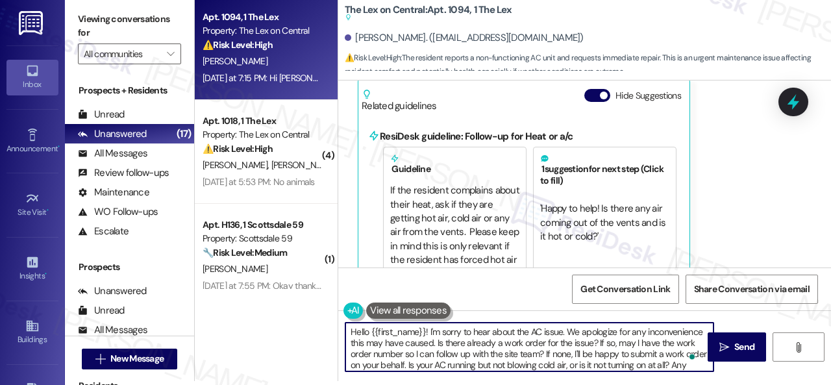
click at [430, 327] on textarea "Hello {{first_name}}! I'm sorry to hear about the AC issue. We apologize for an…" at bounding box center [529, 347] width 368 height 49
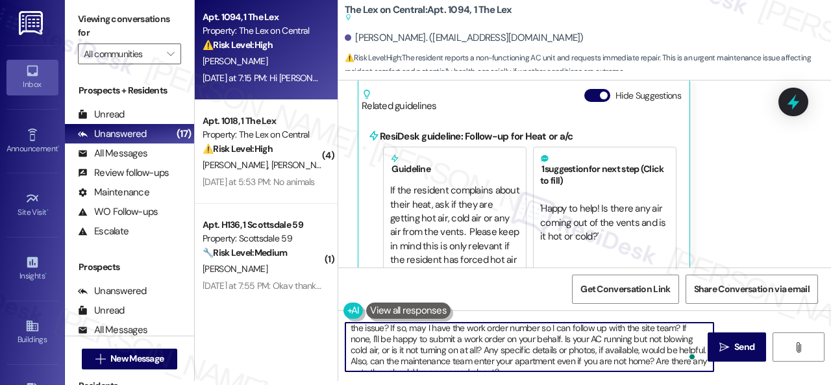
scroll to position [36, 0]
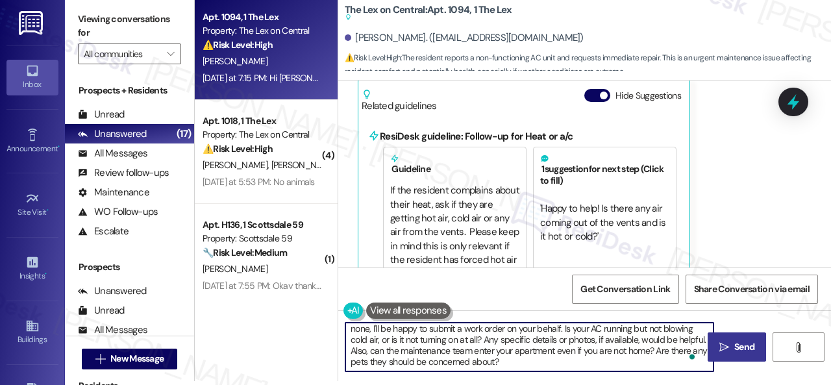
type textarea "Hello {{first_name}}! I apologize for the delayed response. I'm sorry to hear a…"
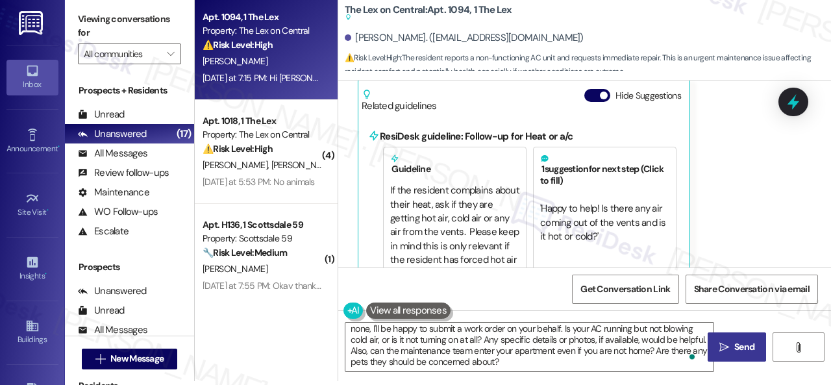
click at [732, 346] on span "Send" at bounding box center [744, 347] width 25 height 14
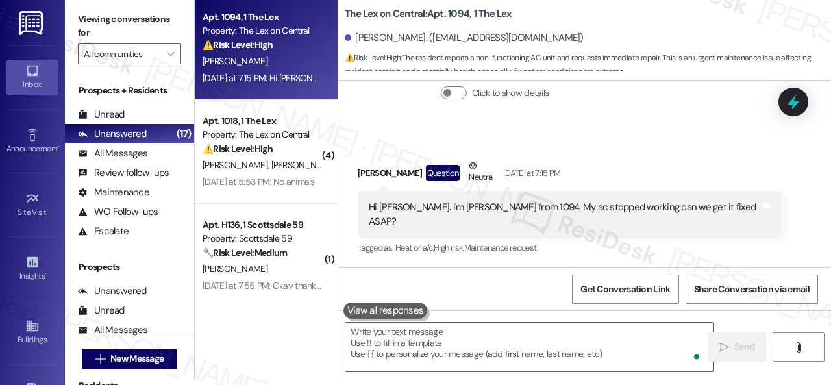
scroll to position [0, 0]
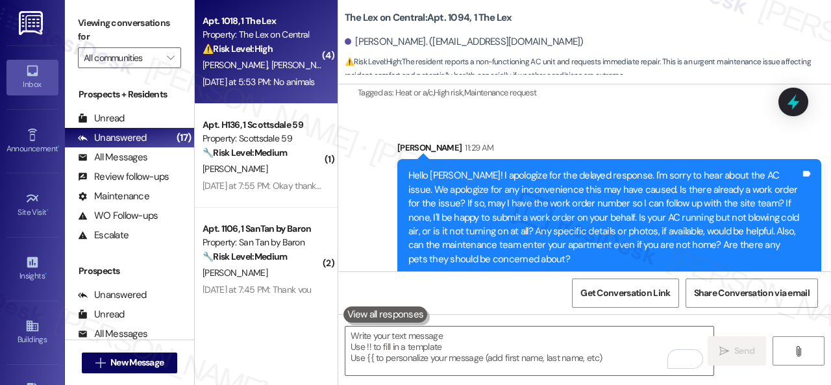
click at [282, 49] on div "⚠️ Risk Level: High The resident confirms water damage from an issue on the sec…" at bounding box center [263, 49] width 120 height 14
type textarea "Fetching suggested responses. Please feel free to read through the conversation…"
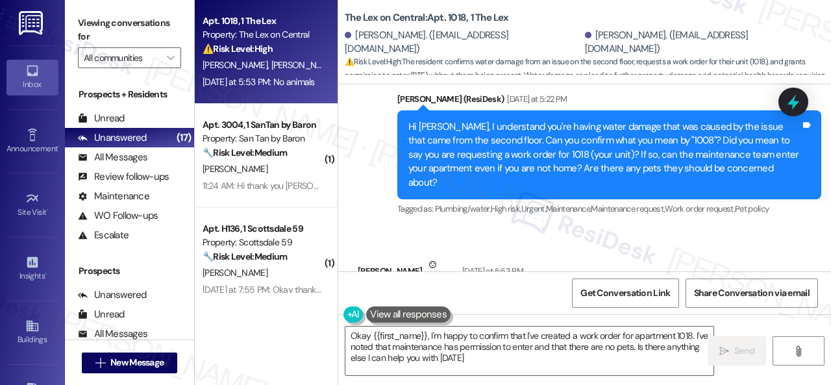
type textarea "Okay {{first_name}}, I'm happy to confirm that I've created a work order for ap…"
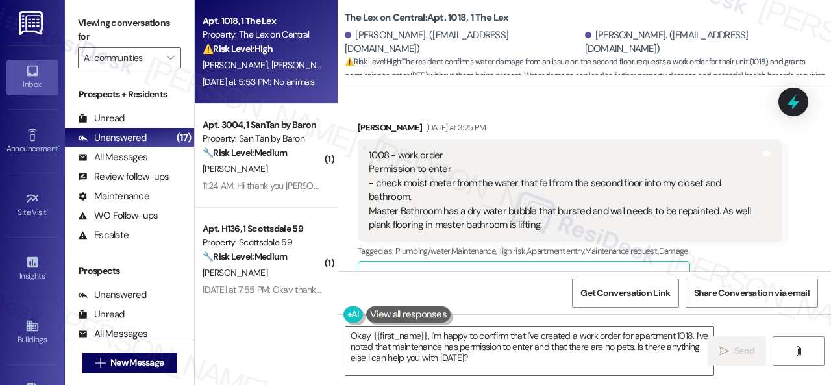
scroll to position [213, 0]
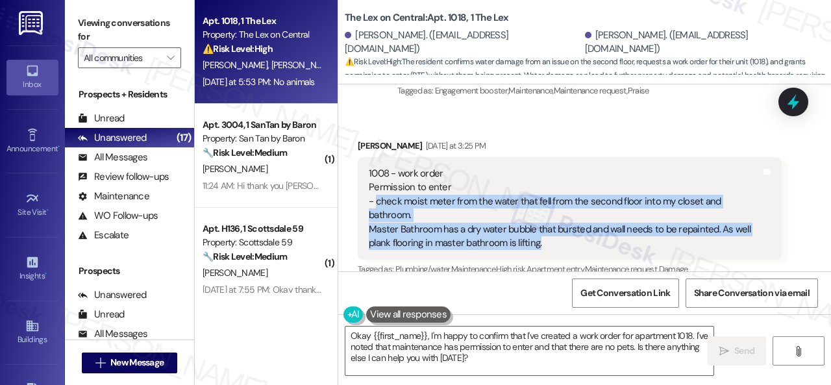
drag, startPoint x: 377, startPoint y: 189, endPoint x: 550, endPoint y: 233, distance: 178.9
click at [550, 233] on div "1008 - work order Permission to enter - check moist meter from the water that f…" at bounding box center [565, 209] width 392 height 84
copy div "check moist meter from the water that fell from the second floor into my closet…"
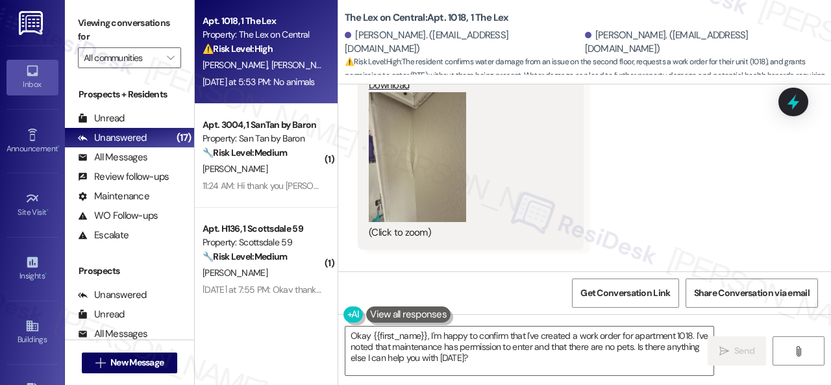
scroll to position [602, 0]
click at [453, 142] on button "Zoom image" at bounding box center [417, 156] width 97 height 130
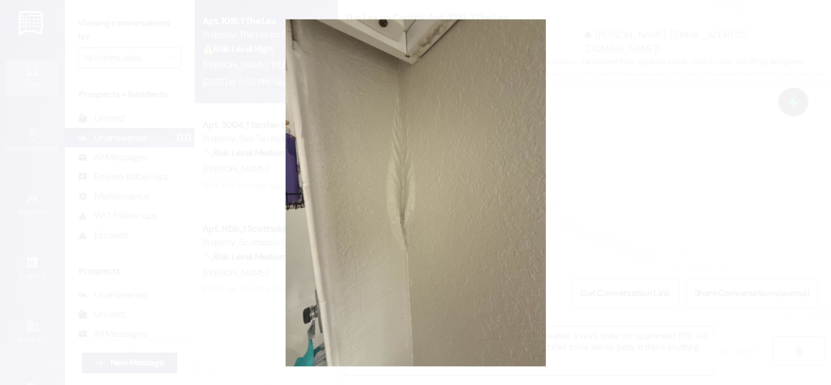
click at [475, 228] on button "Unzoom image" at bounding box center [415, 192] width 831 height 385
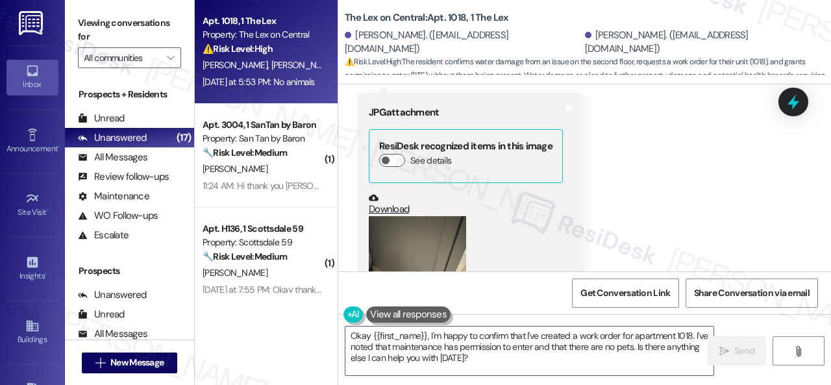
scroll to position [862, 0]
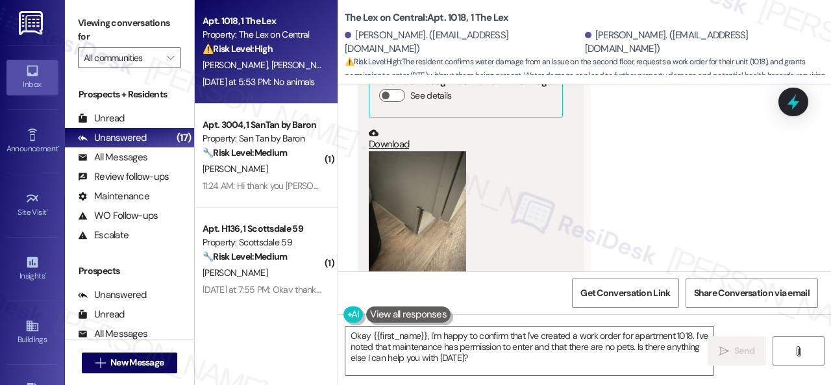
click at [399, 225] on button "Zoom image" at bounding box center [417, 216] width 97 height 130
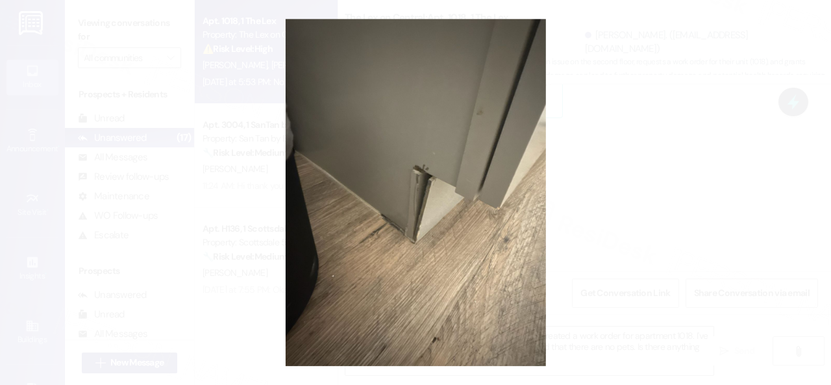
click at [478, 219] on button "Unzoom image" at bounding box center [415, 192] width 831 height 385
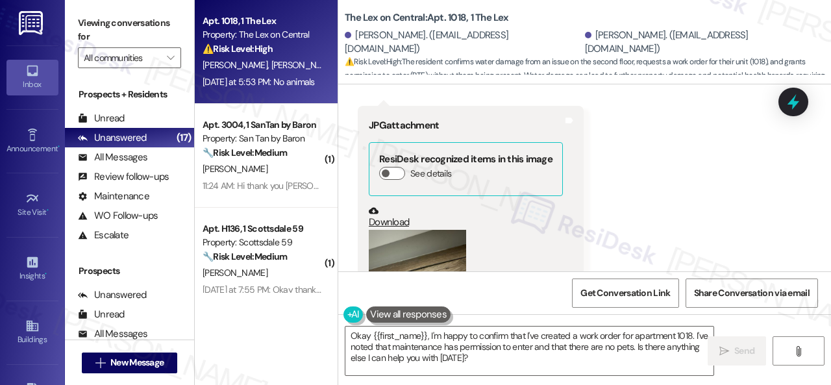
scroll to position [1122, 0]
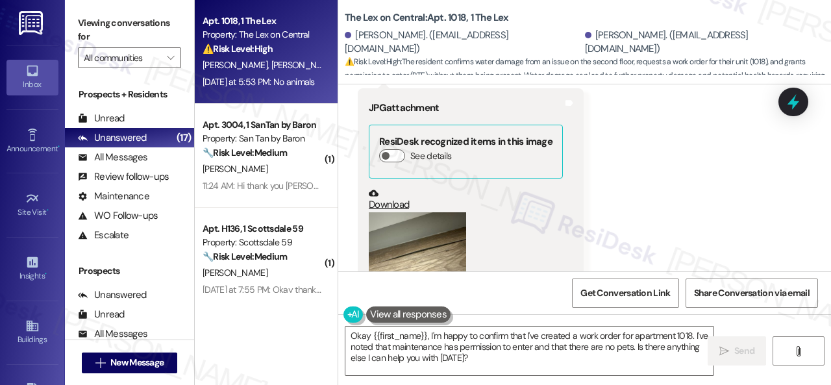
click at [421, 224] on button "Zoom image" at bounding box center [417, 248] width 97 height 73
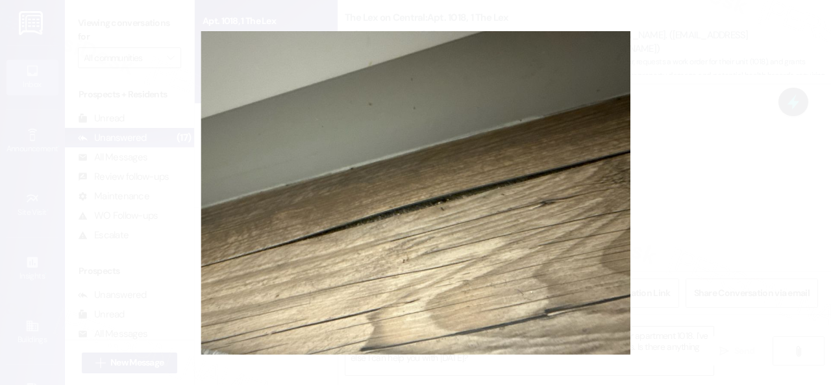
click at [499, 248] on button "Unzoom image" at bounding box center [415, 192] width 831 height 385
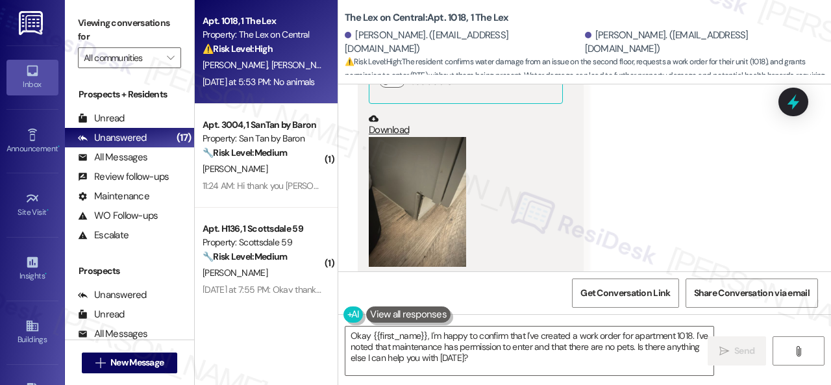
scroll to position [862, 0]
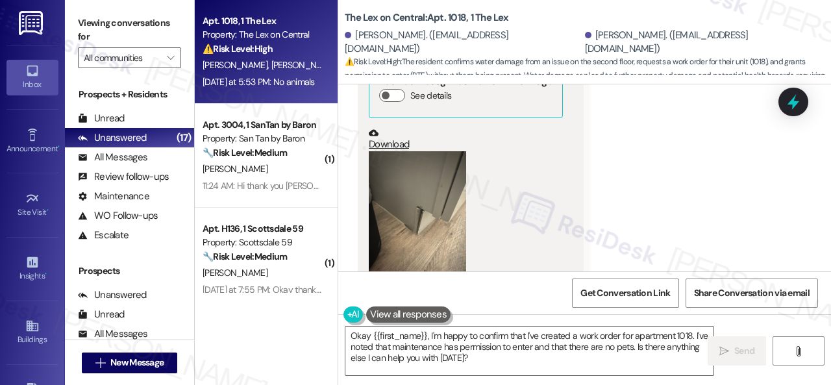
click at [419, 211] on button "Zoom image" at bounding box center [417, 216] width 97 height 130
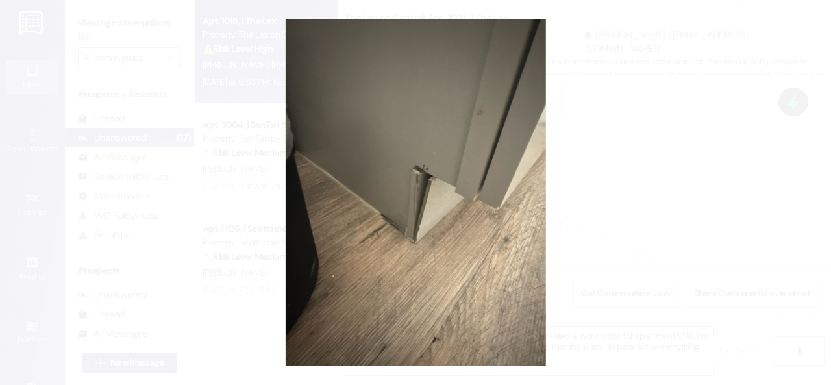
click at [466, 258] on button "Unzoom image" at bounding box center [415, 192] width 831 height 385
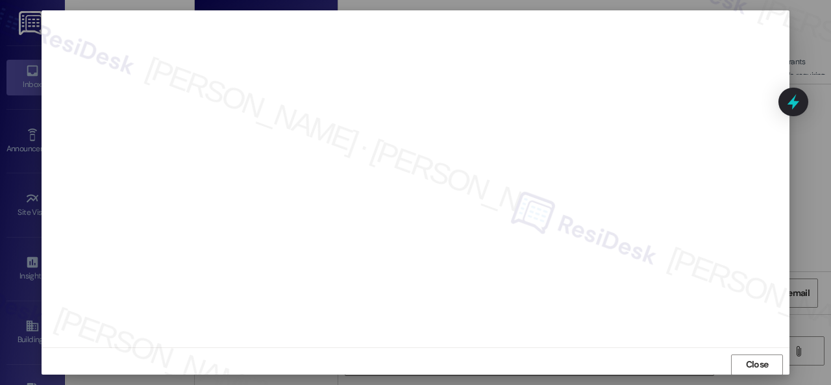
scroll to position [16, 0]
click at [746, 358] on span "Close" at bounding box center [757, 358] width 23 height 14
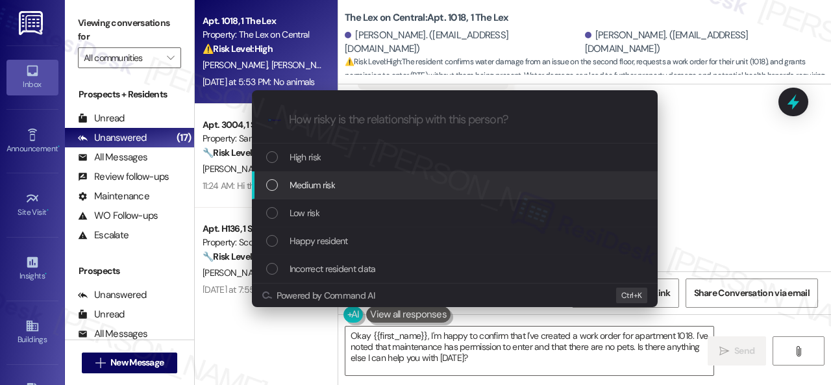
click at [299, 182] on span "Medium risk" at bounding box center [312, 185] width 45 height 14
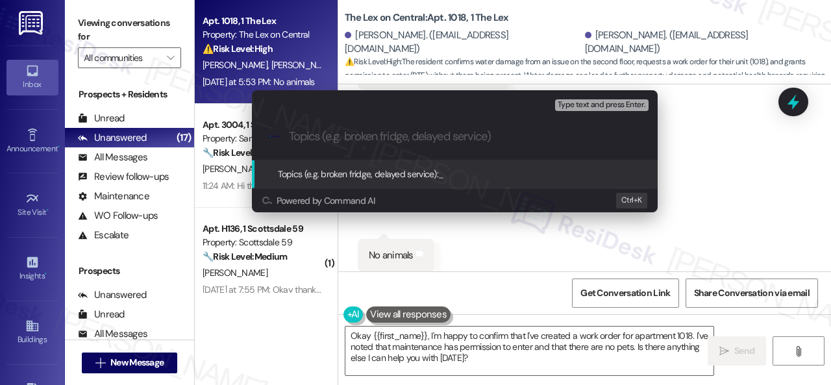
paste input "New work order/s submitted - Water damage"
type input "New work order/s submitted - Water damage"
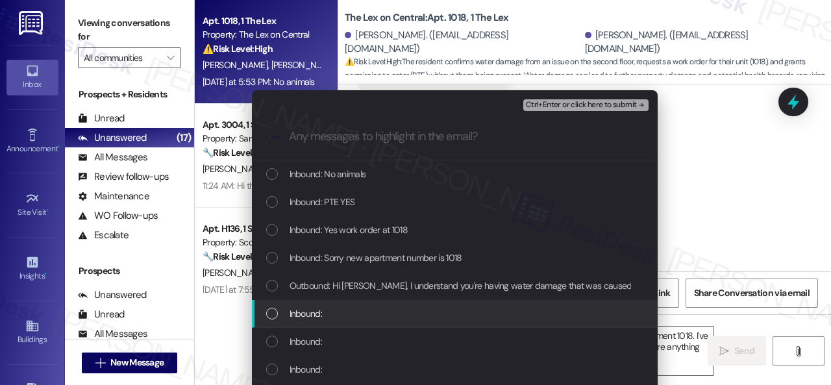
click at [309, 306] on span "Inbound:" at bounding box center [306, 313] width 32 height 14
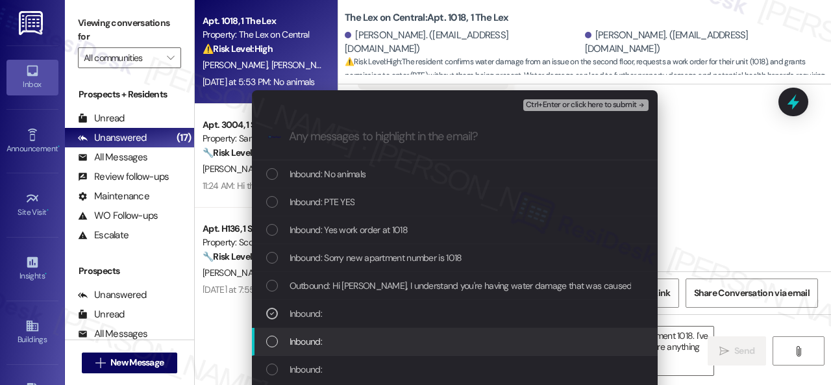
drag, startPoint x: 295, startPoint y: 336, endPoint x: 295, endPoint y: 352, distance: 16.9
click at [295, 337] on span "Inbound:" at bounding box center [306, 341] width 32 height 14
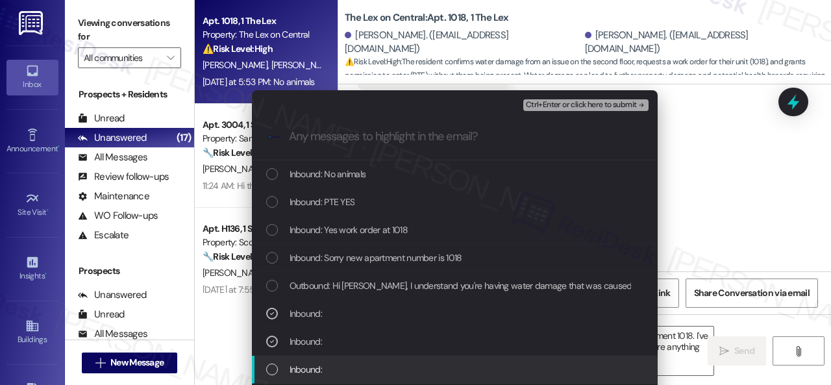
click at [299, 369] on span "Inbound:" at bounding box center [306, 369] width 32 height 14
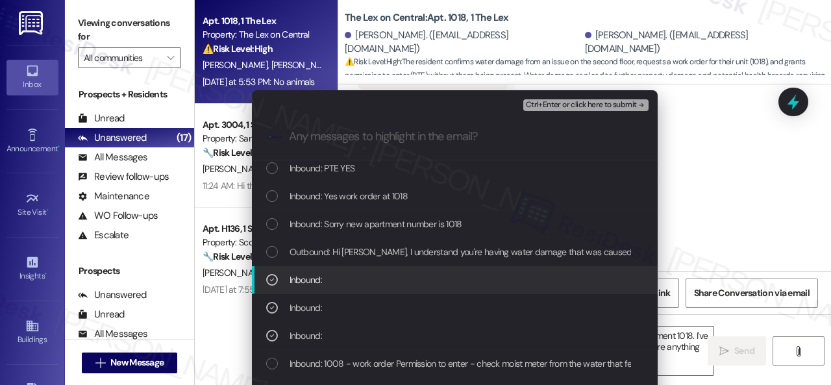
scroll to position [52, 0]
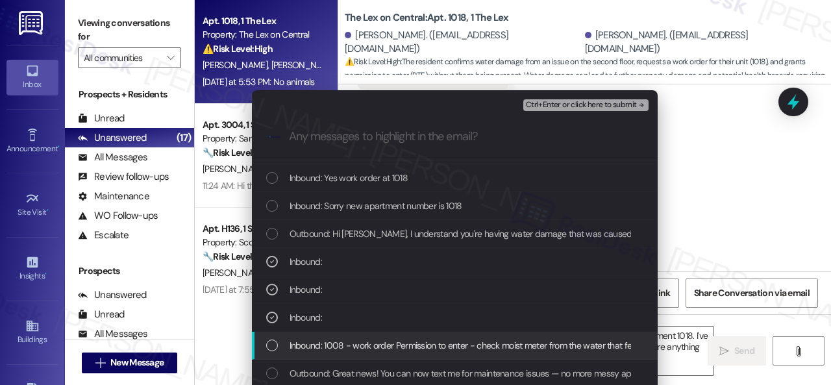
click at [314, 341] on span "Inbound: 1008 - work order Permission to enter - check moist meter from the wat…" at bounding box center [819, 345] width 1059 height 14
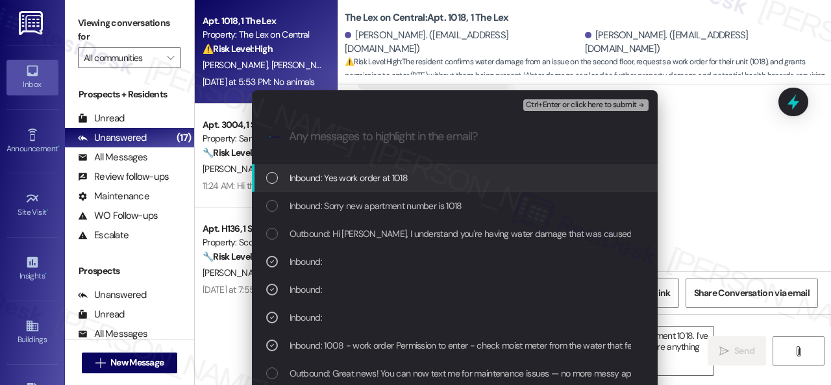
click at [561, 108] on span "Ctrl+Enter or click here to submit" at bounding box center [581, 105] width 111 height 9
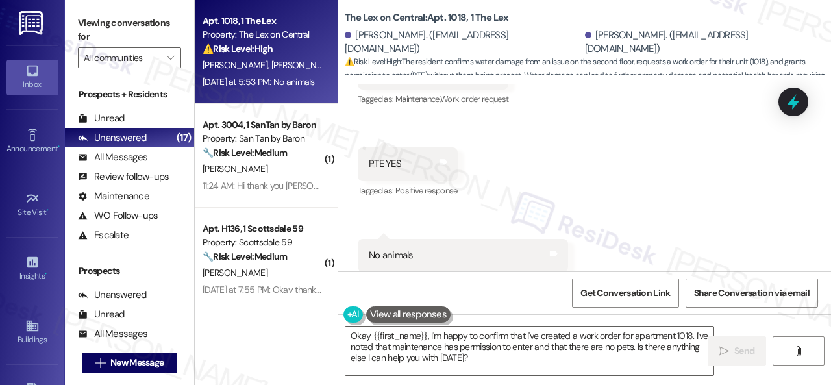
scroll to position [1705, 0]
click at [735, 189] on div "Received via SMS Mayra Rodriguez Neutral Yesterday at 5:53 PM Sorry new apartme…" at bounding box center [584, 103] width 493 height 397
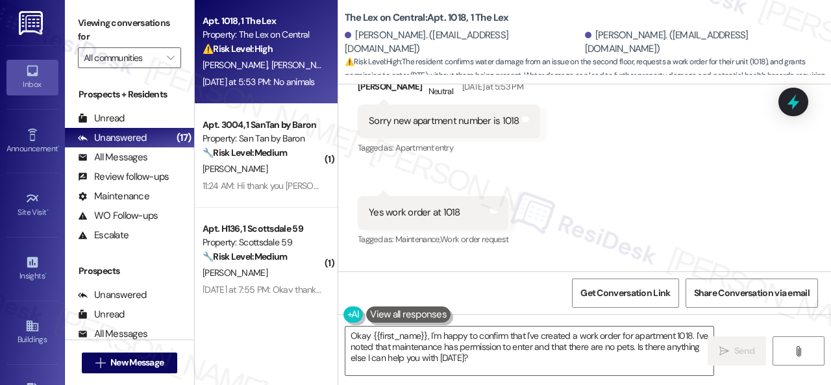
scroll to position [1446, 0]
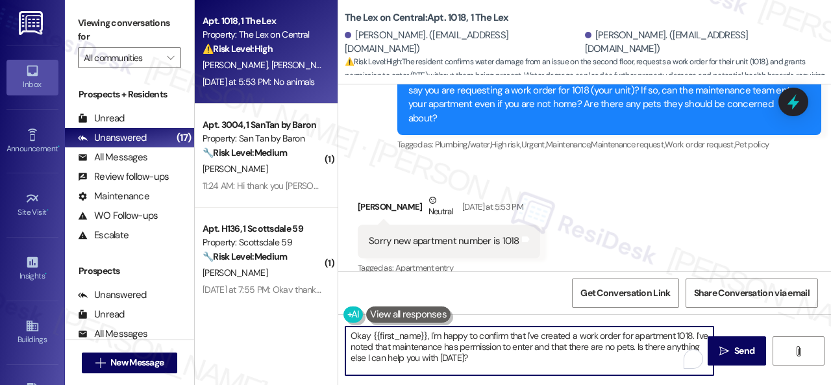
drag, startPoint x: 517, startPoint y: 367, endPoint x: 300, endPoint y: 332, distance: 219.6
click at [300, 332] on div "Apt. 1018, 1 The Lex Property: The Lex on Central ⚠️ Risk Level: High The resid…" at bounding box center [513, 192] width 636 height 385
paste textarea "Thank you. I've submitted a work order on your behalf and notified the site tea…"
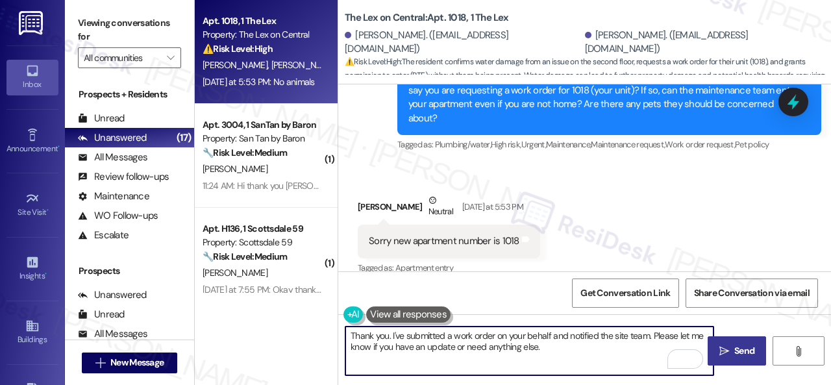
type textarea "Thank you. I've submitted a work order on your behalf and notified the site tea…"
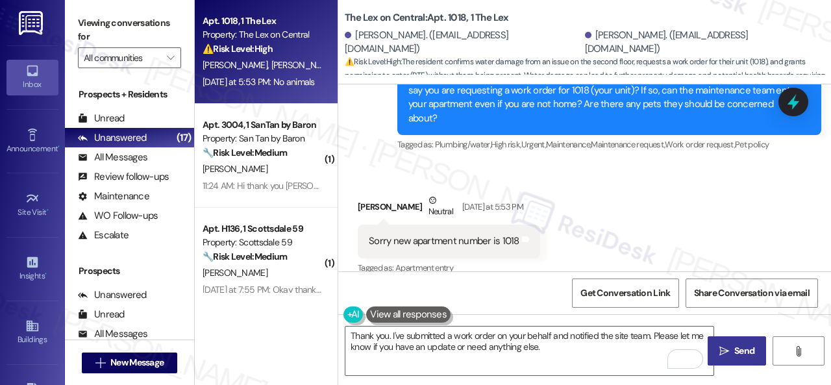
click at [734, 350] on span "Send" at bounding box center [744, 351] width 20 height 14
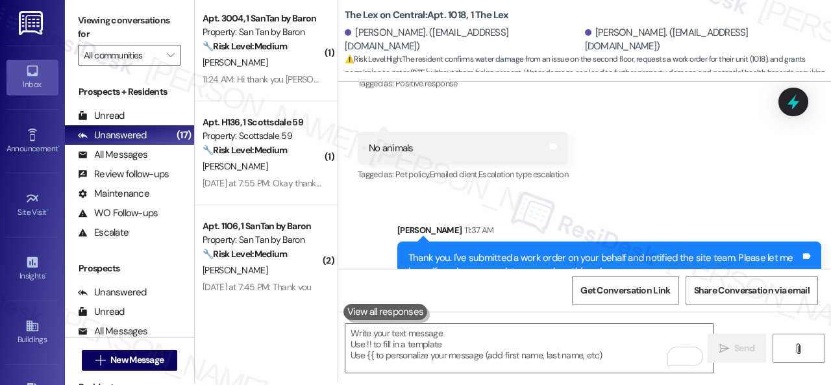
scroll to position [4, 0]
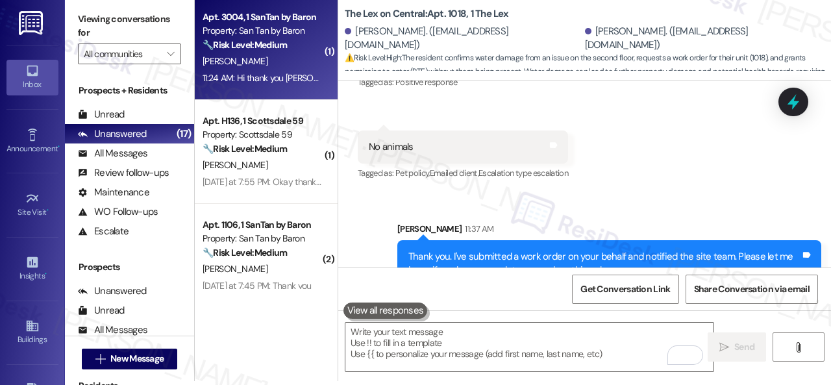
click at [267, 56] on span "D. Mackay-Timmermans" at bounding box center [235, 61] width 65 height 12
type textarea "Fetching suggested responses. Please feel free to read through the conversation…"
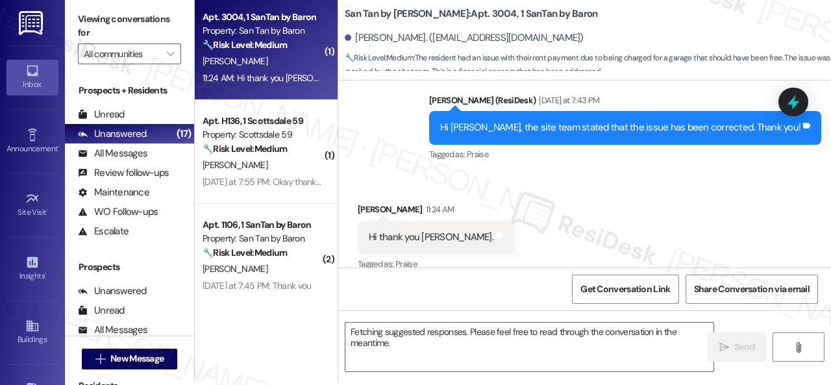
scroll to position [0, 0]
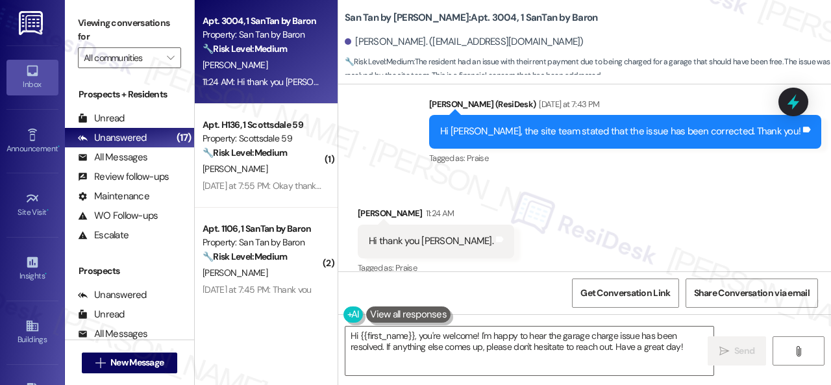
drag, startPoint x: 690, startPoint y: 346, endPoint x: 191, endPoint y: 288, distance: 502.6
click at [244, 293] on div "Apt. 3004, 1 SanTan by Baron Property: San Tan by Baron 🔧 Risk Level: Medium Th…" at bounding box center [513, 192] width 636 height 385
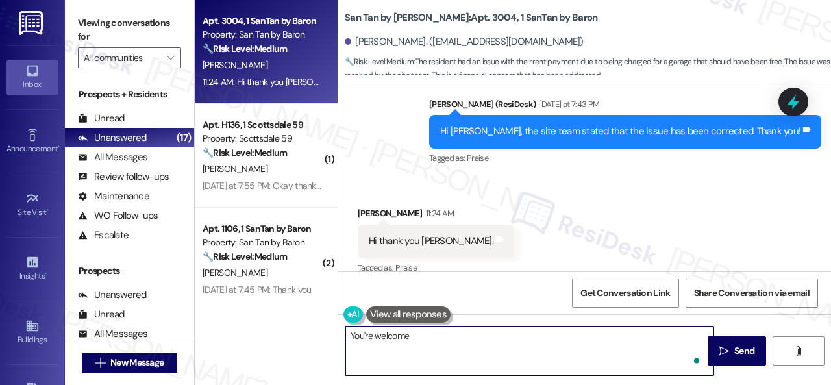
type textarea "You're welcome!"
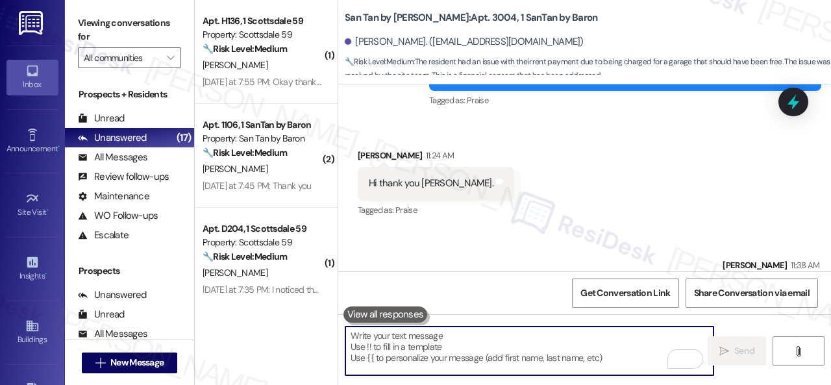
scroll to position [3594, 0]
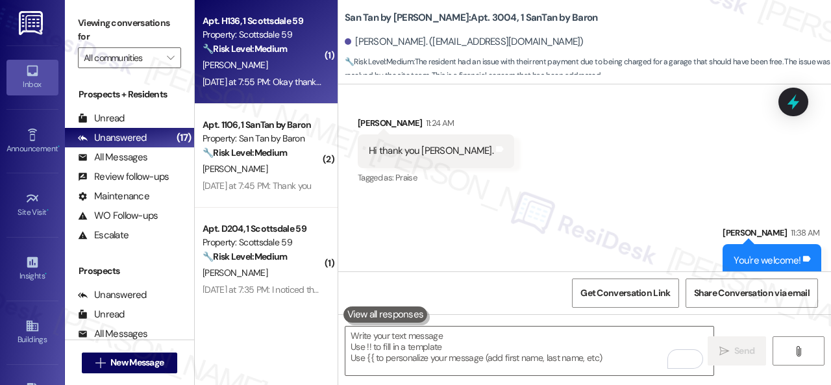
click at [300, 69] on div "[PERSON_NAME]" at bounding box center [262, 65] width 123 height 16
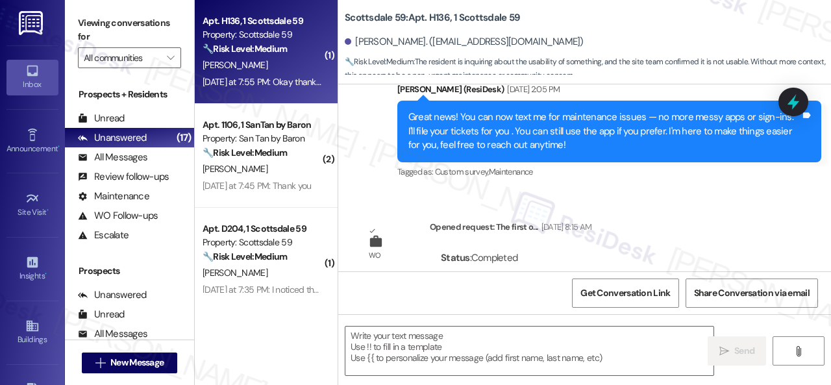
type textarea "Fetching suggested responses. Please feel free to read through the conversation…"
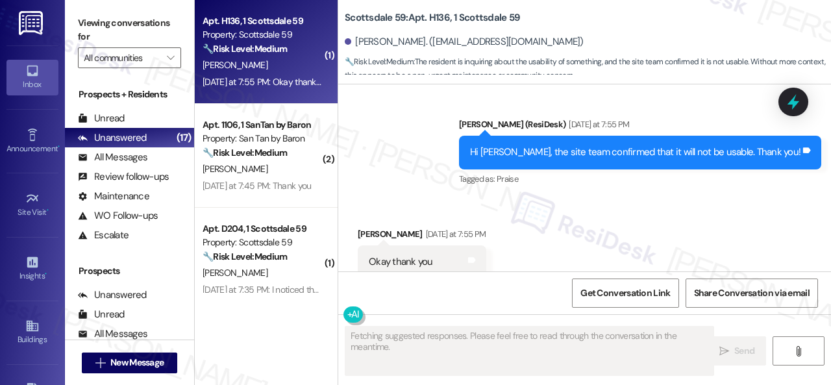
scroll to position [2001, 0]
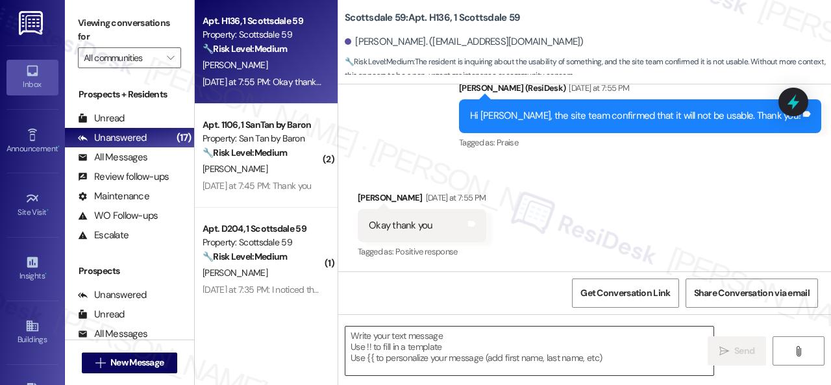
click at [430, 343] on textarea at bounding box center [529, 351] width 368 height 49
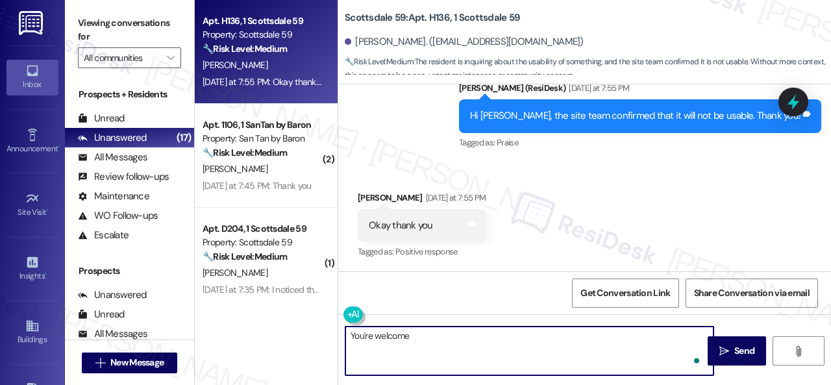
type textarea "You're welcome."
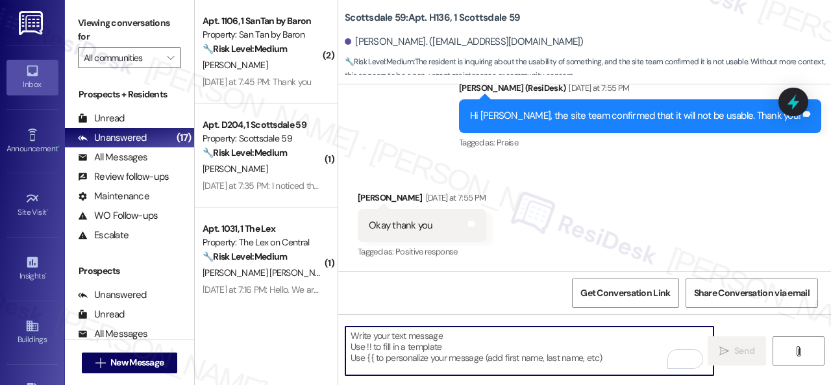
scroll to position [2225, 0]
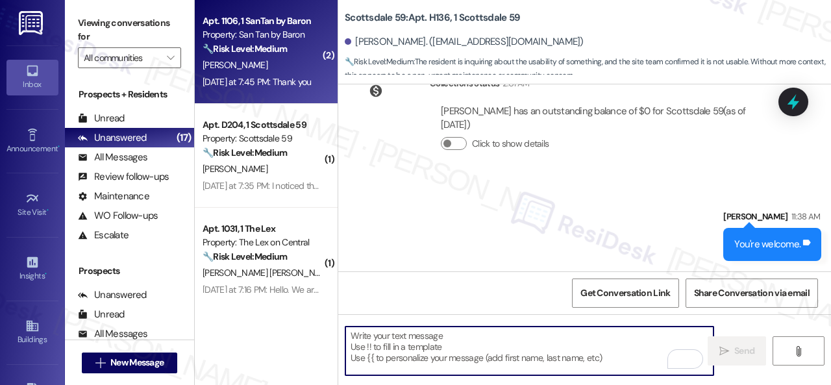
click at [280, 68] on div "[PERSON_NAME]" at bounding box center [262, 65] width 123 height 16
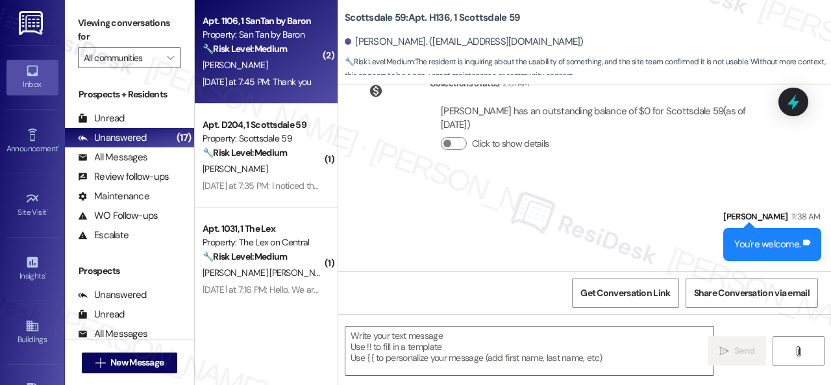
type textarea "Fetching suggested responses. Please feel free to read through the conversation…"
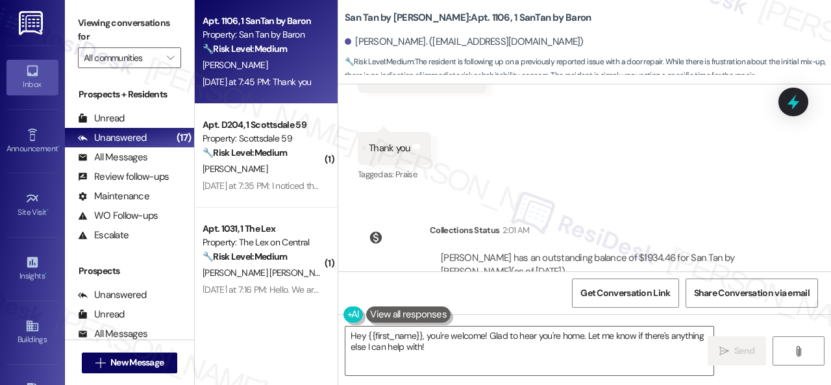
scroll to position [3491, 0]
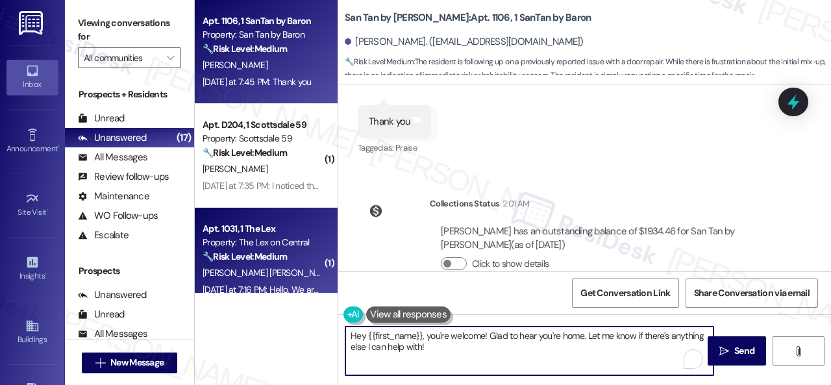
drag, startPoint x: 325, startPoint y: 331, endPoint x: 213, endPoint y: 279, distance: 123.1
click at [291, 321] on div "Apt. 1106, 1 SanTan by Baron Property: San Tan by Baron 🔧 Risk Level: Medium Th…" at bounding box center [513, 192] width 636 height 385
type textarea "You're welcome."
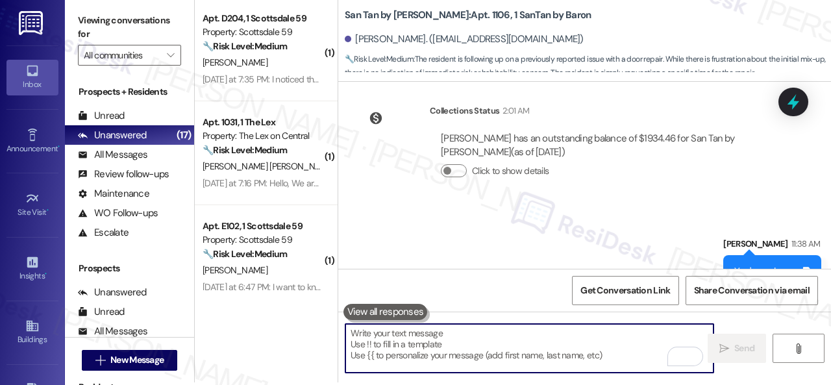
scroll to position [4, 0]
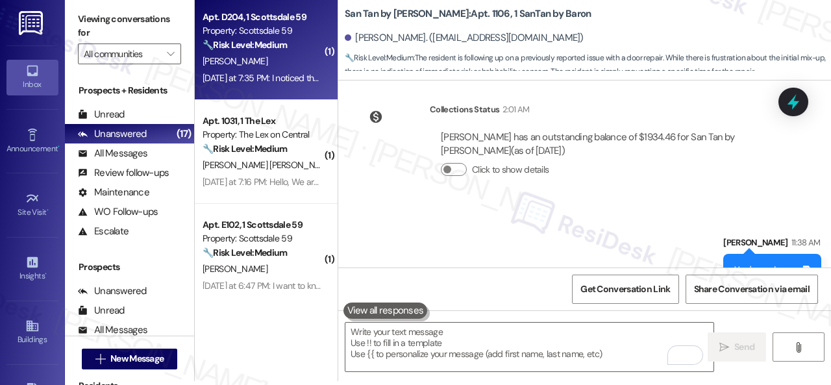
click at [284, 68] on div "[PERSON_NAME]" at bounding box center [262, 61] width 123 height 16
type textarea "Fetching suggested responses. Please feel free to read through the conversation…"
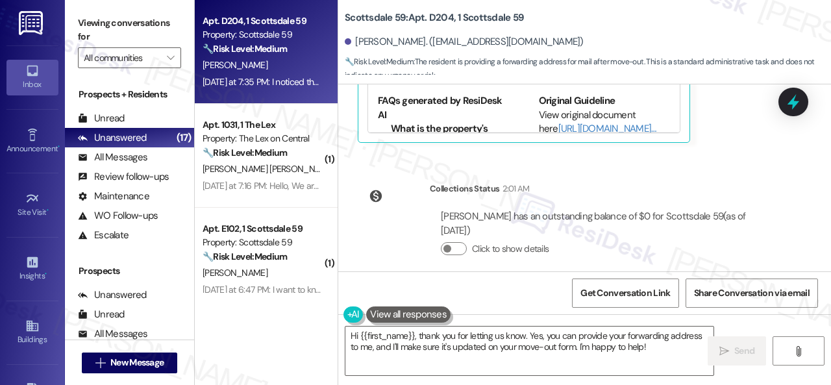
scroll to position [1795, 0]
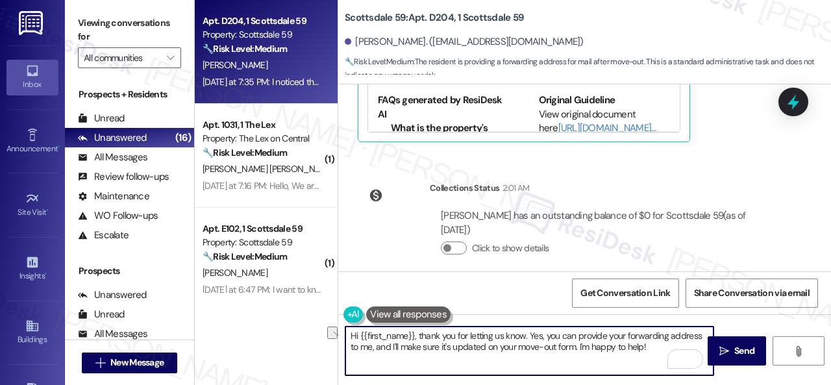
drag, startPoint x: 422, startPoint y: 346, endPoint x: 489, endPoint y: 343, distance: 66.9
click at [489, 343] on textarea "Hi {{first_name}}, thank you for letting us know. Yes, you can provide your for…" at bounding box center [529, 351] width 368 height 49
drag, startPoint x: 649, startPoint y: 346, endPoint x: 658, endPoint y: 354, distance: 12.0
click at [658, 354] on textarea "Hi {{first_name}}, thank you for letting us know. Yes, you can provide your for…" at bounding box center [529, 351] width 368 height 49
drag, startPoint x: 499, startPoint y: 348, endPoint x: 567, endPoint y: 348, distance: 68.8
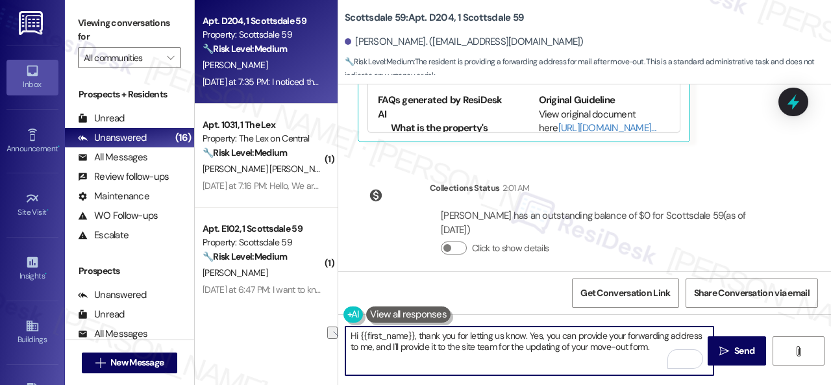
click at [567, 348] on textarea "Hi {{first_name}}, thank you for letting us know. Yes, you can provide your for…" at bounding box center [529, 351] width 368 height 49
click at [639, 347] on textarea "Hi {{first_name}}, thank you for letting us know. Yes, you can provide your for…" at bounding box center [529, 351] width 368 height 49
type textarea "Hi {{first_name}}, thank you for letting us know. Yes, you can provide your for…"
click at [741, 356] on span "Send" at bounding box center [744, 351] width 20 height 14
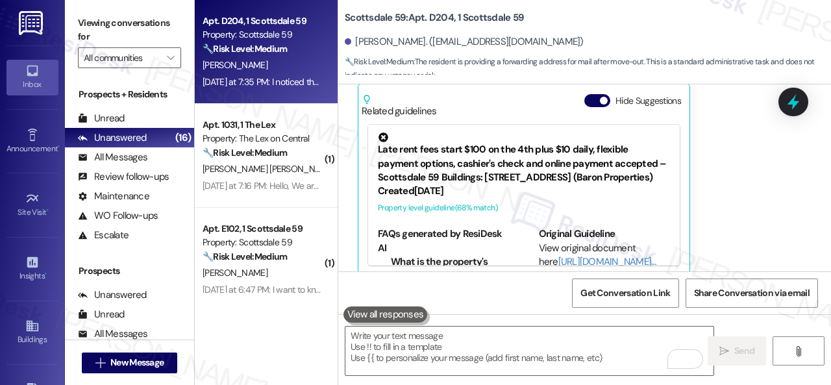
scroll to position [1661, 0]
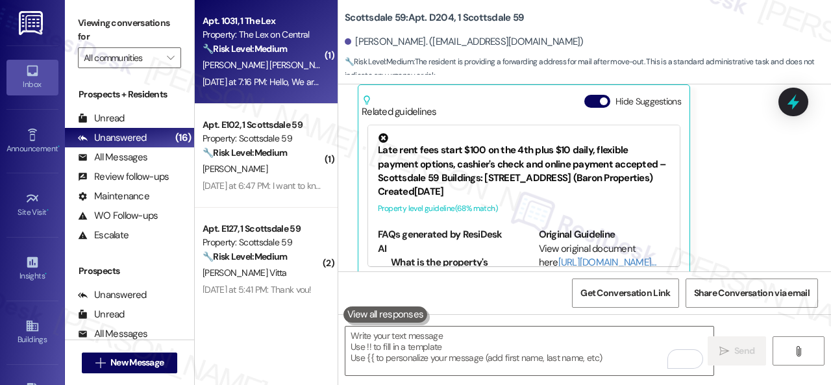
click at [312, 50] on div "🔧 Risk Level: Medium The resident is requesting to file a maintenance ticket. W…" at bounding box center [263, 49] width 120 height 14
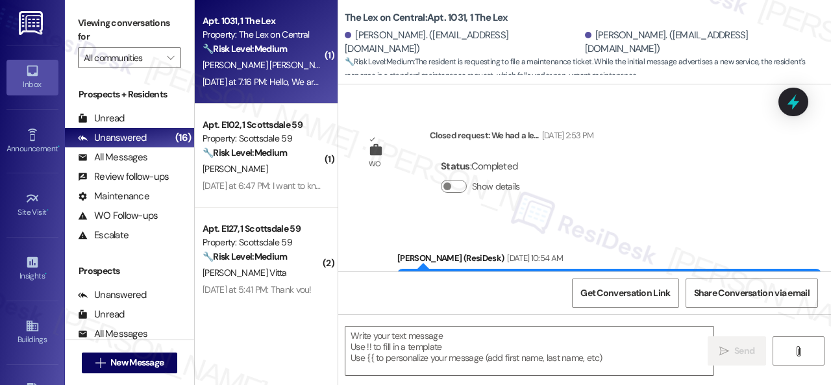
type textarea "Fetching suggested responses. Please feel free to read through the conversation…"
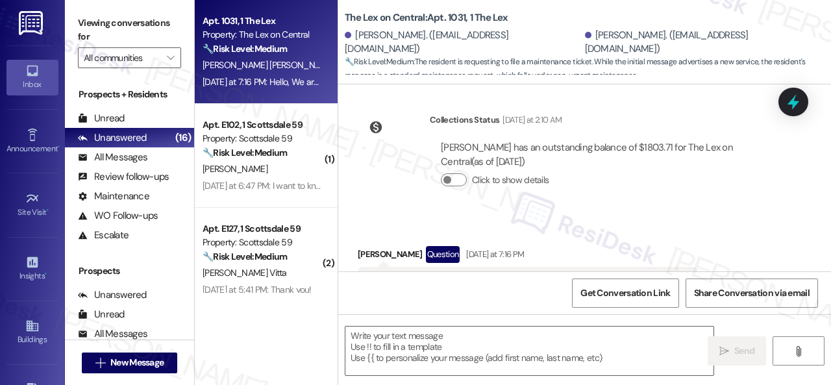
scroll to position [597, 0]
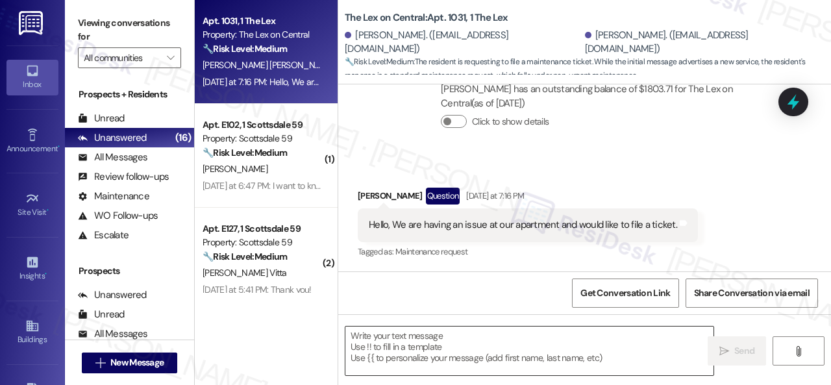
click at [410, 350] on textarea at bounding box center [529, 351] width 368 height 49
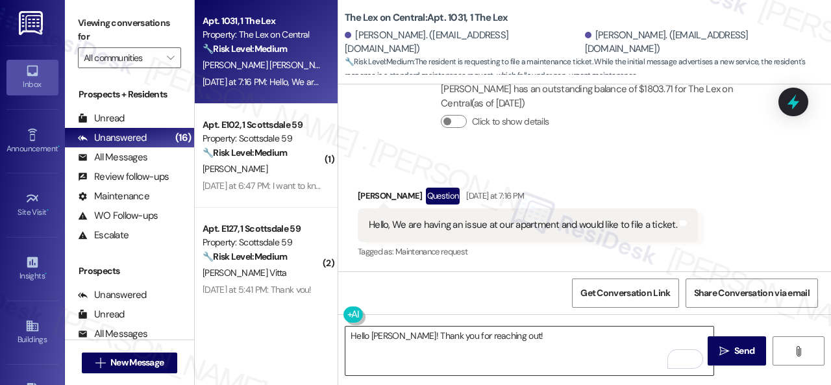
click at [653, 334] on textarea "Hello Sierra! Thank you for reaching out!" at bounding box center [529, 351] width 368 height 49
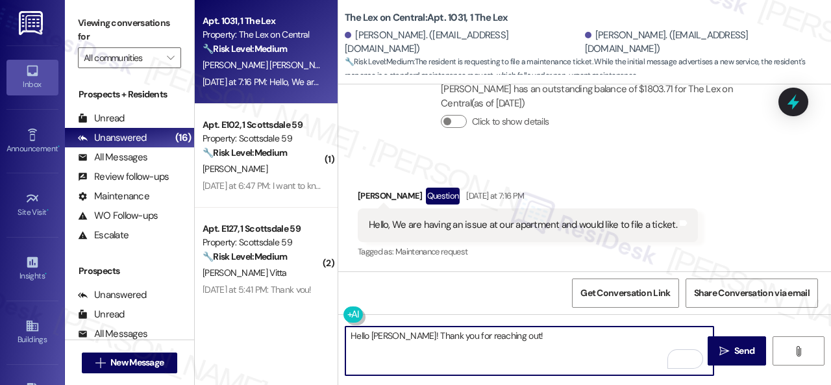
paste textarea "I'll be happy to submit a work order on your behalf. Please provide as much det…"
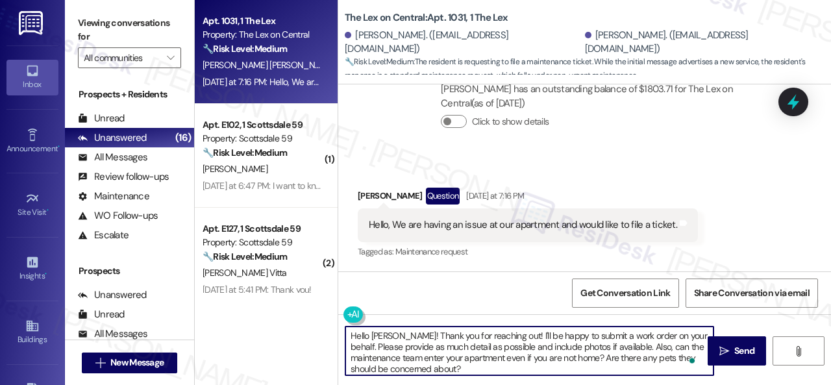
scroll to position [3, 0]
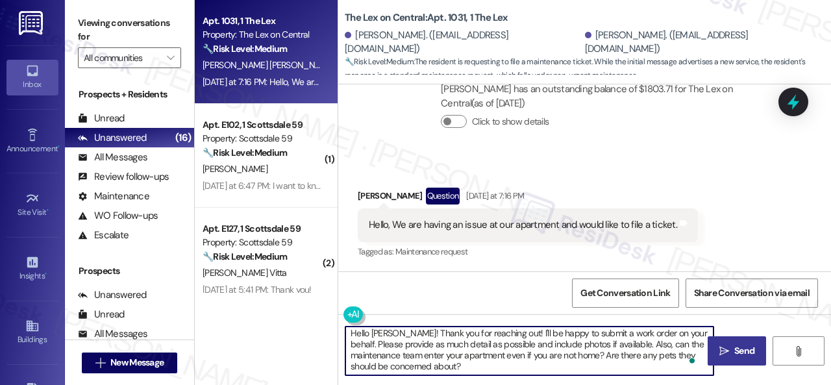
type textarea "Hello Sierra! Thank you for reaching out! I'll be happy to submit a work order …"
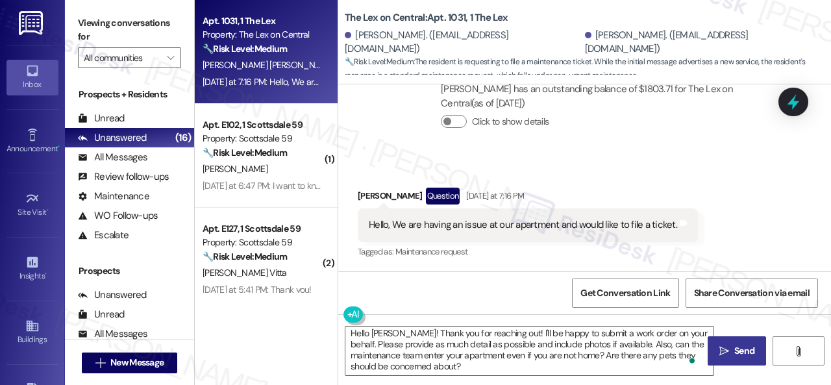
click at [736, 350] on span "Send" at bounding box center [744, 351] width 20 height 14
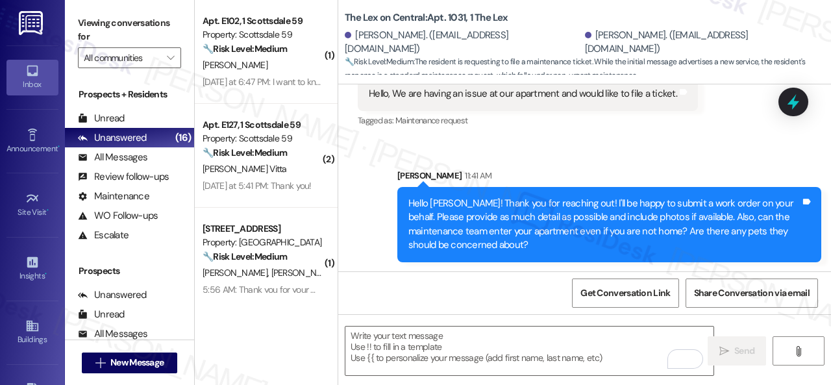
scroll to position [728, 0]
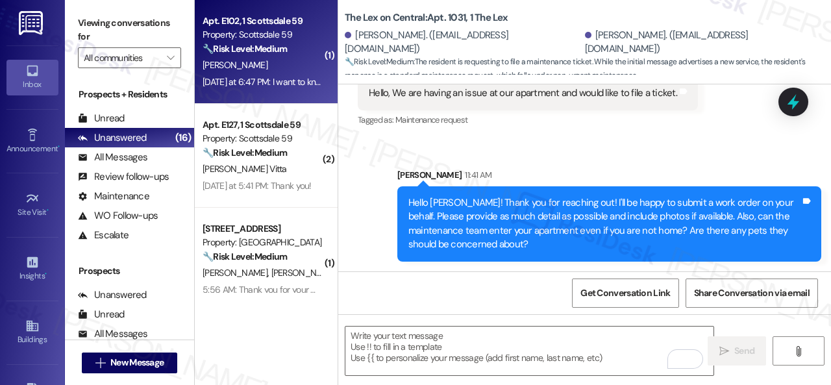
click at [297, 65] on div "D. Zevallos" at bounding box center [262, 65] width 123 height 16
type textarea "Fetching suggested responses. Please feel free to read through the conversation…"
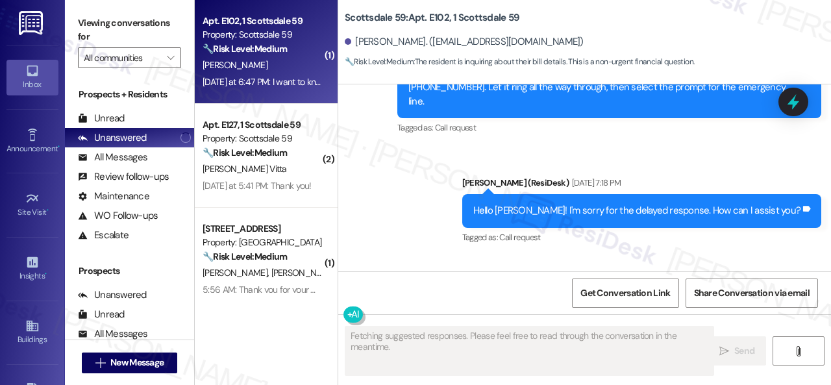
scroll to position [1119, 0]
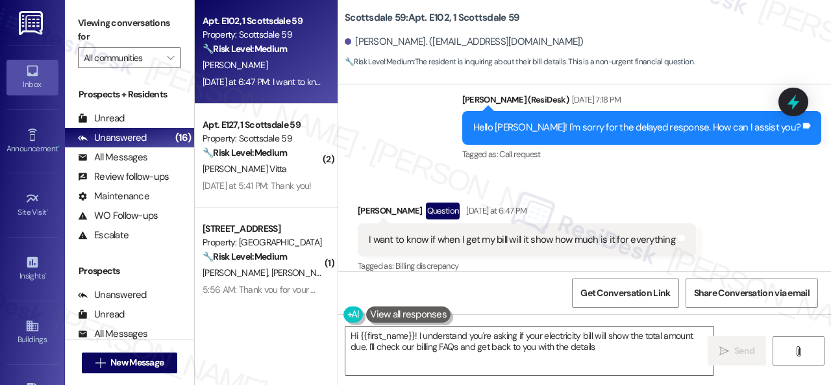
type textarea "Hi {{first_name}}! I understand you're asking if your electricity bill will sho…"
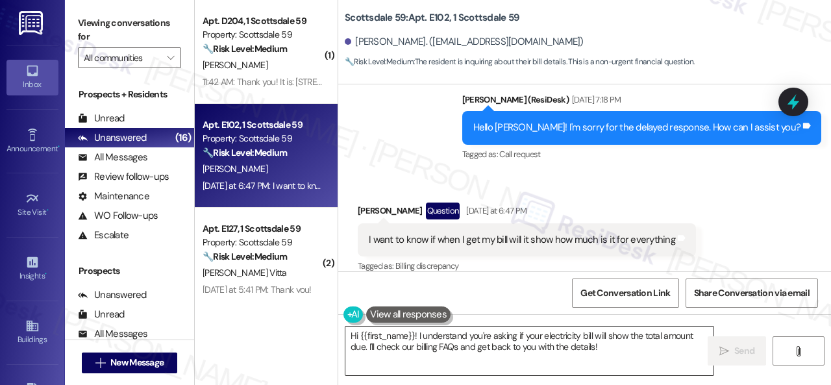
click at [517, 336] on textarea "Hi {{first_name}}! I understand you're asking if your electricity bill will sho…" at bounding box center [529, 351] width 368 height 49
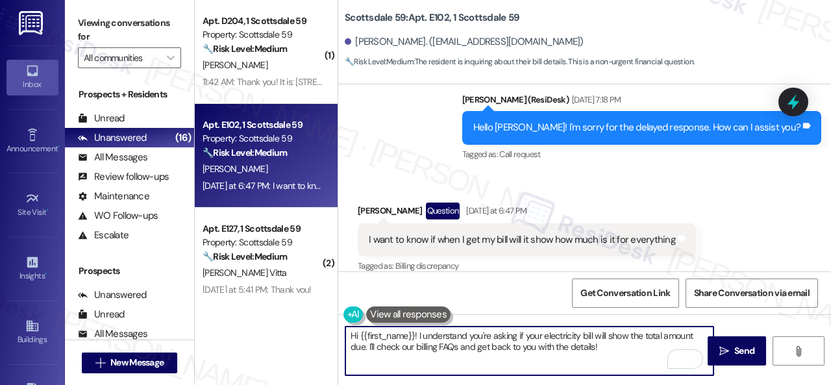
click at [518, 334] on textarea "Hi {{first_name}}! I understand you're asking if your electricity bill will sho…" at bounding box center [529, 351] width 368 height 49
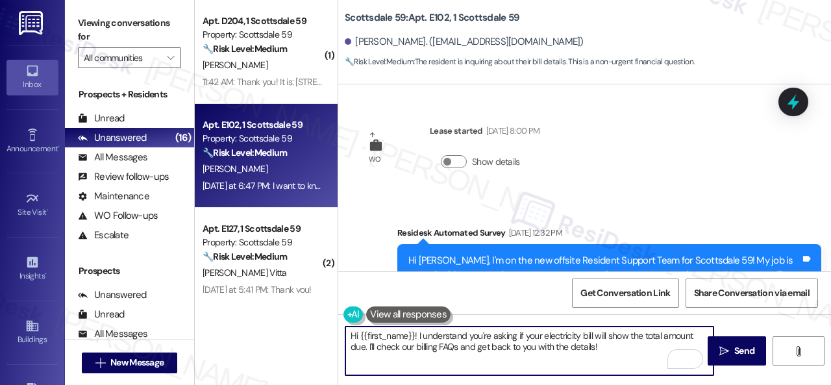
scroll to position [1119, 0]
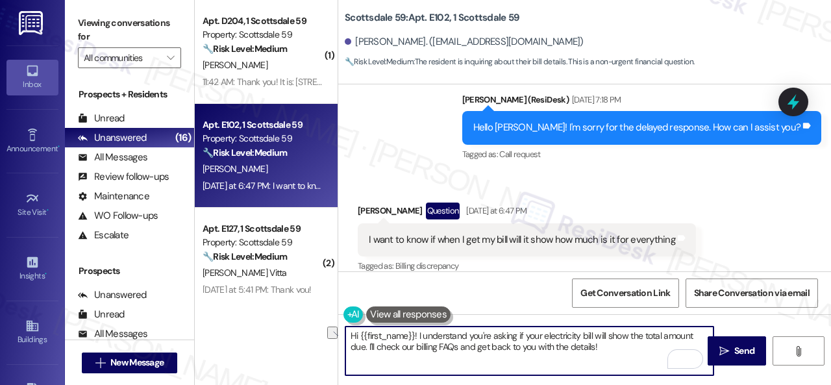
drag, startPoint x: 377, startPoint y: 346, endPoint x: 601, endPoint y: 346, distance: 224.6
click at [601, 346] on textarea "Hi {{first_name}}! I understand you're asking if your electricity bill will sho…" at bounding box center [529, 351] width 368 height 49
click at [611, 345] on textarea "Hi {{first_name}}! I understand you're asking if your electricity bill will sho…" at bounding box center [529, 351] width 368 height 49
paste textarea "forward your inquiry to the site team and get back to you as soon as I receive …"
click at [509, 357] on textarea "Hi {{first_name}}! I understand you're asking if your electricity bill will sho…" at bounding box center [529, 351] width 368 height 49
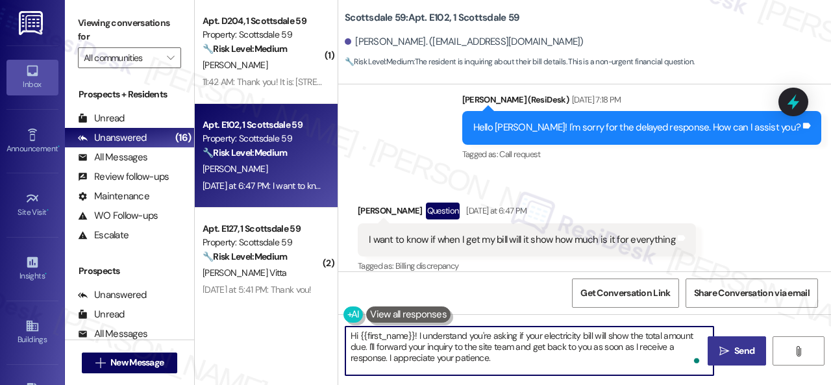
type textarea "Hi {{first_name}}! I understand you're asking if your electricity bill will sho…"
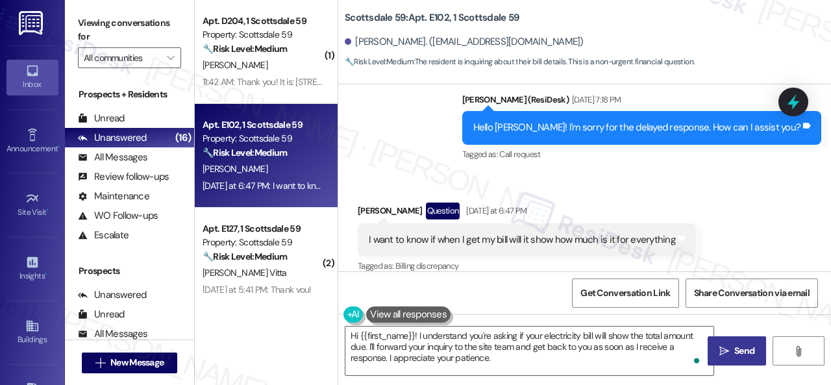
click at [737, 353] on span "Send" at bounding box center [744, 351] width 20 height 14
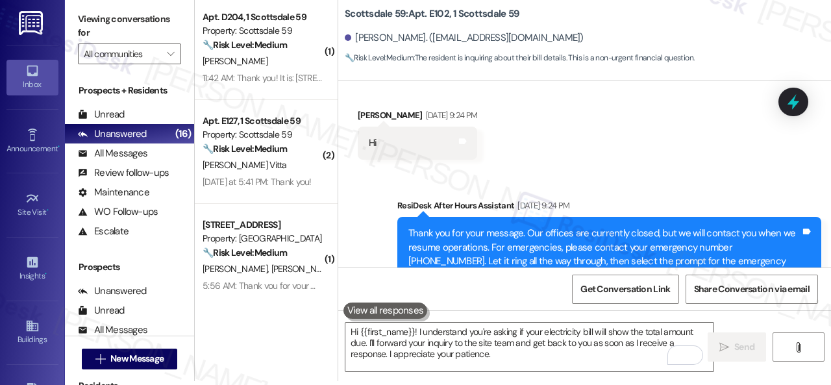
scroll to position [784, 0]
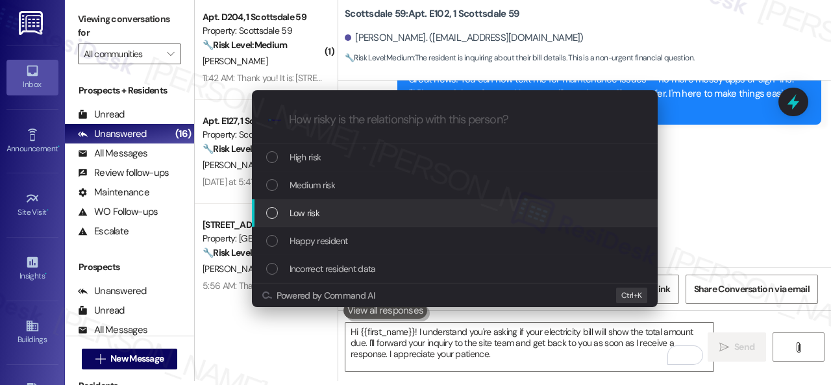
click at [305, 215] on span "Low risk" at bounding box center [305, 213] width 30 height 14
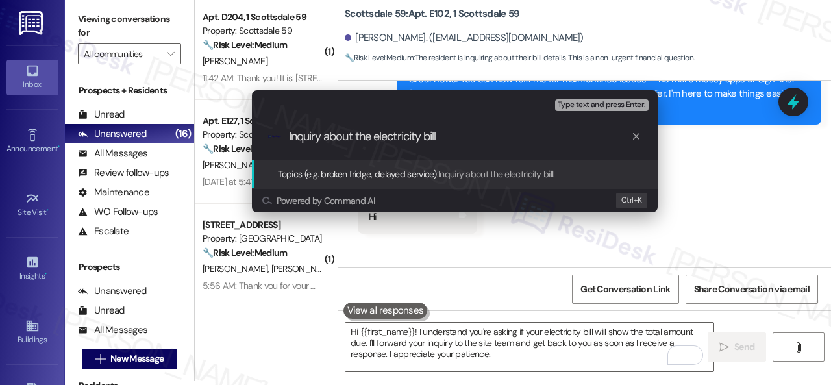
type input "Inquiry about the electricity bill."
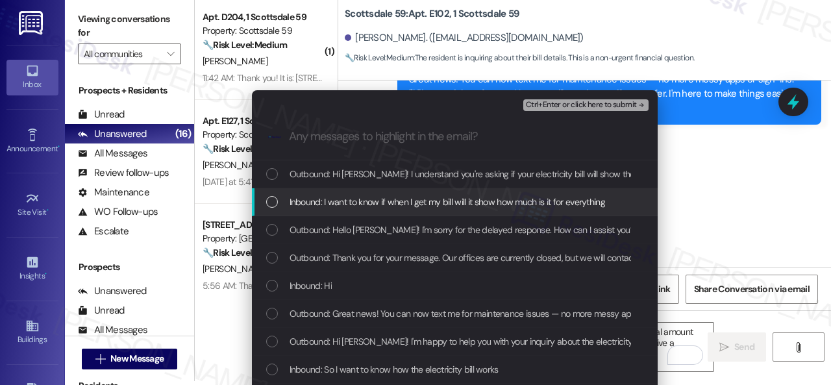
click at [354, 205] on span "Inbound: I want to know if when I get my bill will it show how much is it for e…" at bounding box center [447, 202] width 315 height 14
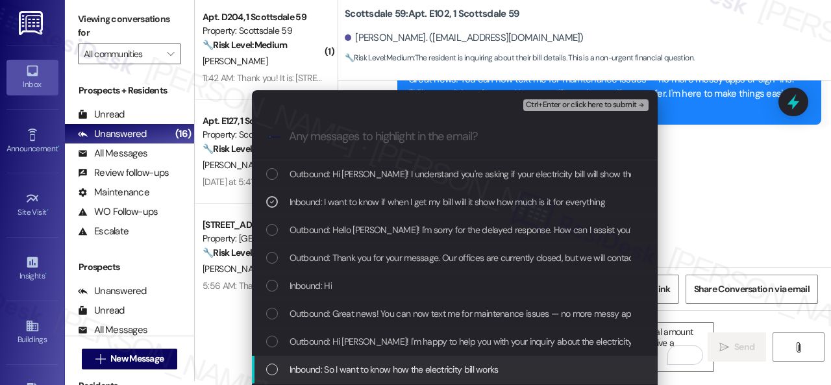
click at [322, 365] on span "Inbound: So I want to know how the electricity bill works" at bounding box center [394, 369] width 209 height 14
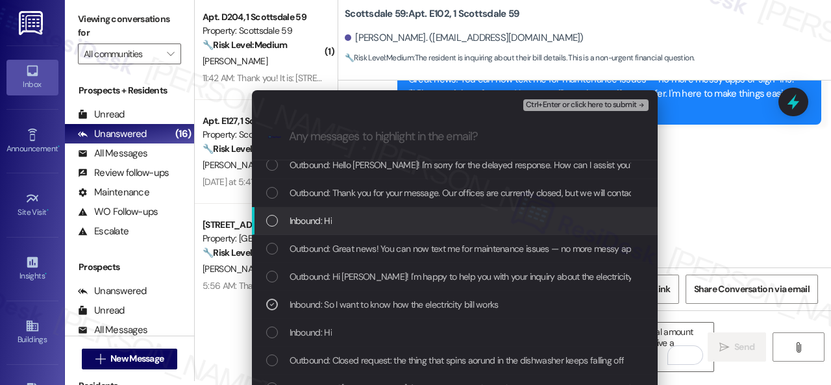
scroll to position [0, 0]
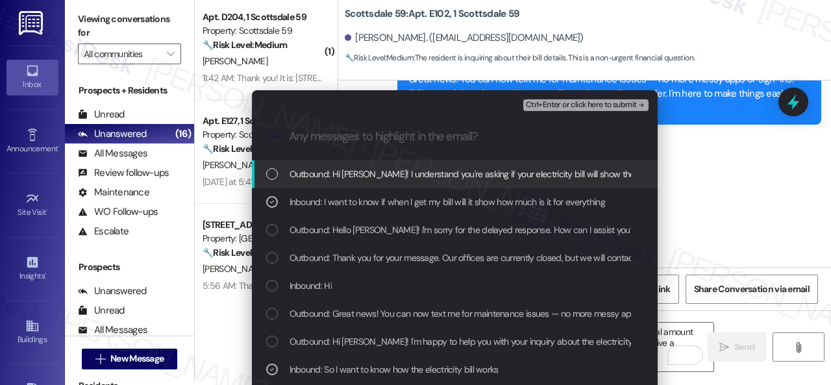
click at [545, 107] on span "Ctrl+Enter or click here to submit" at bounding box center [581, 105] width 111 height 9
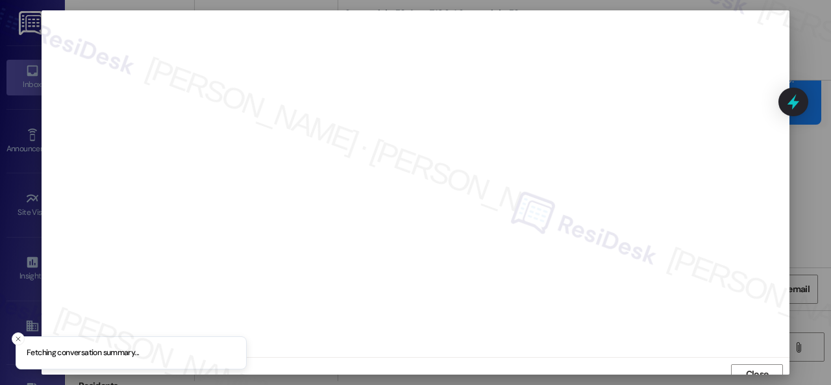
scroll to position [10, 0]
click at [743, 355] on span "Close" at bounding box center [757, 364] width 28 height 19
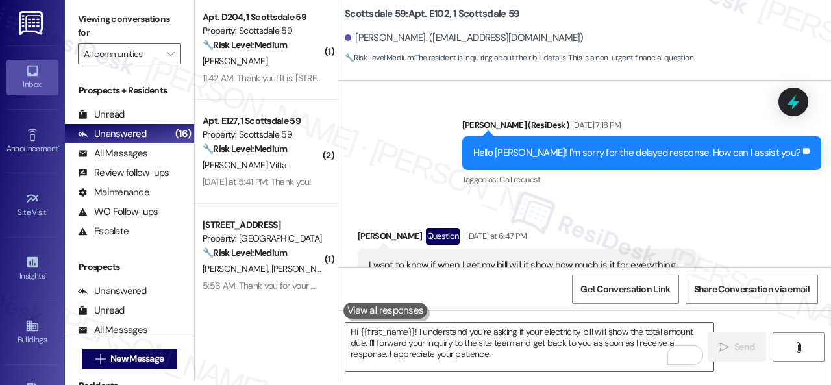
scroll to position [1239, 0]
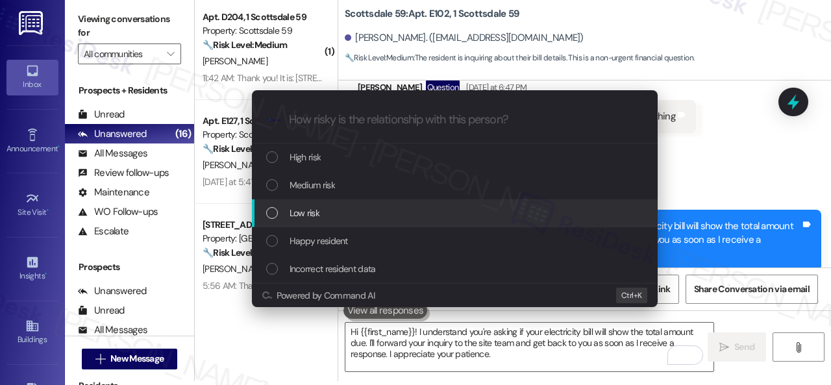
click at [313, 207] on span "Low risk" at bounding box center [305, 213] width 30 height 14
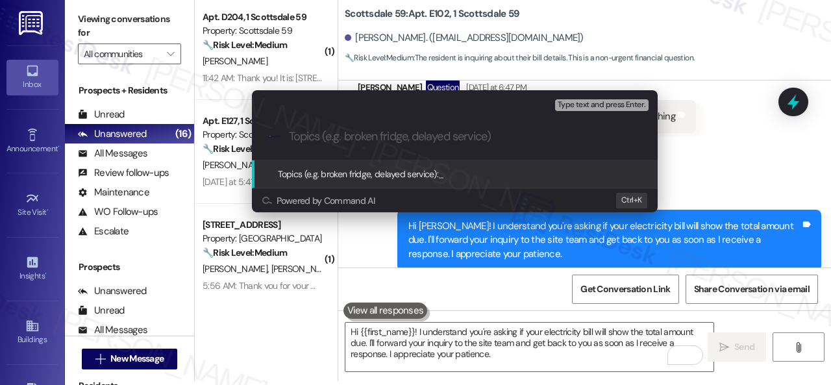
paste input "Inquiry about the electricity bill."
type input "Inquiry about the electricity bill."
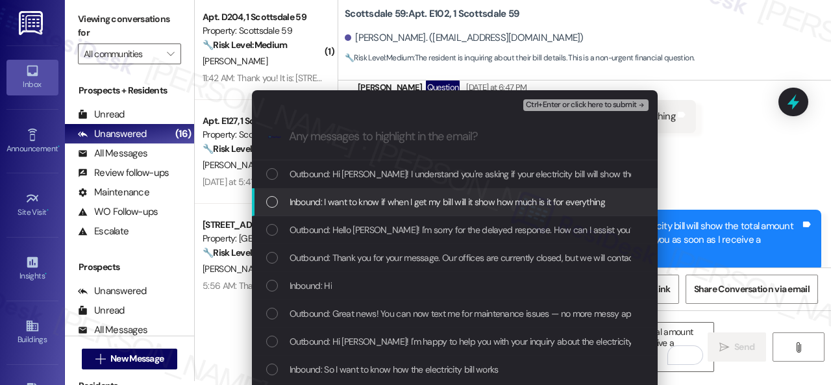
click at [338, 199] on span "Inbound: I want to know if when I get my bill will it show how much is it for e…" at bounding box center [447, 202] width 315 height 14
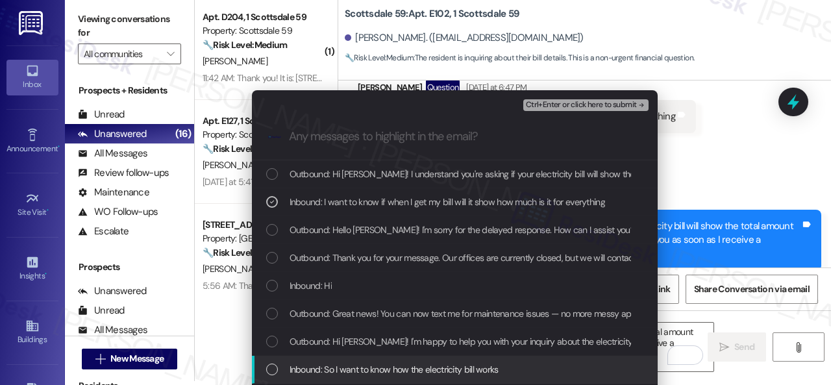
click at [367, 372] on span "Inbound: So I want to know how the electricity bill works" at bounding box center [394, 369] width 209 height 14
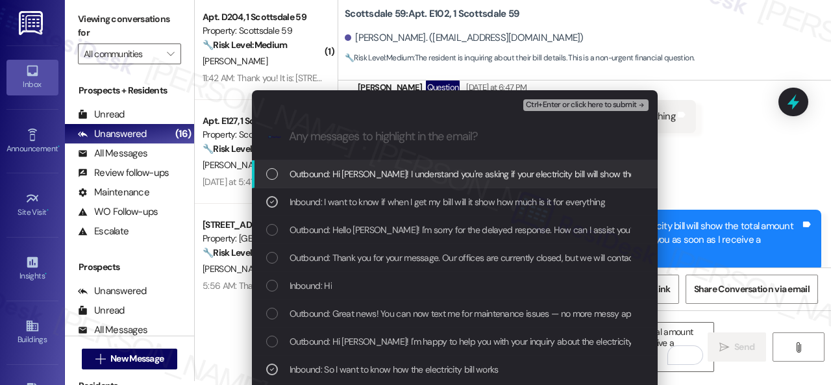
click at [536, 103] on span "Ctrl+Enter or click here to submit" at bounding box center [581, 105] width 111 height 9
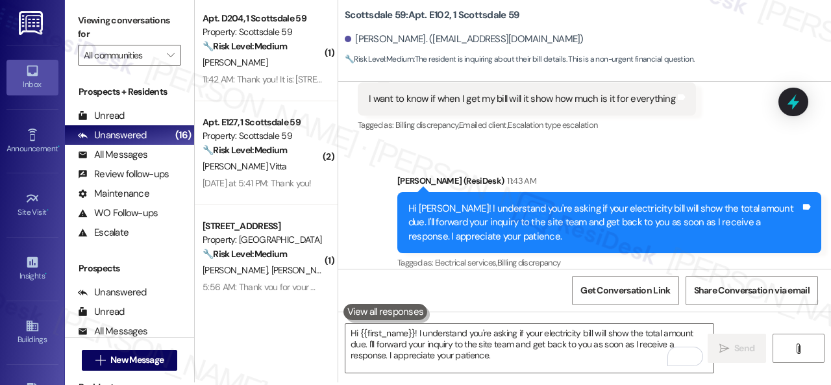
scroll to position [4, 0]
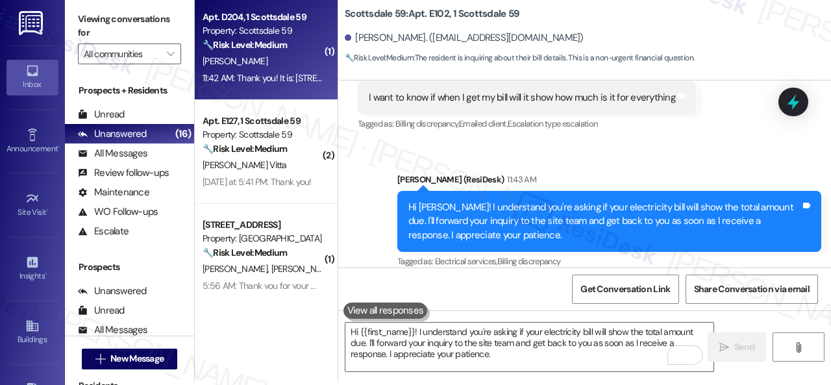
click at [295, 60] on div "[PERSON_NAME]" at bounding box center [262, 61] width 123 height 16
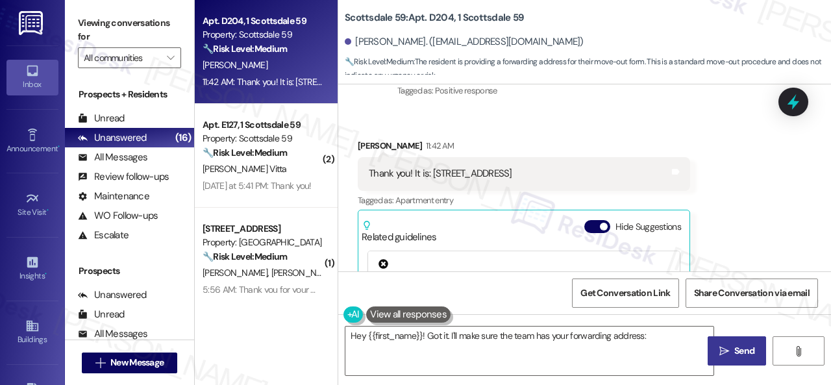
scroll to position [1935, 0]
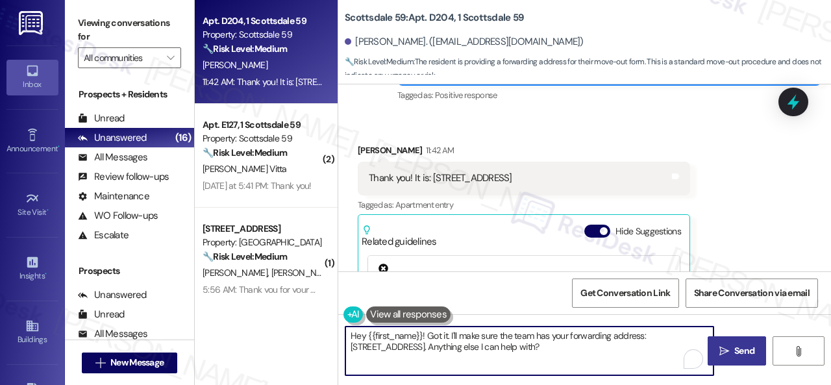
drag, startPoint x: 637, startPoint y: 346, endPoint x: 303, endPoint y: 310, distance: 336.2
click at [303, 310] on div "Apt. D204, 1 Scottsdale 59 Property: Scottsdale 59 🔧 Risk Level: Medium The res…" at bounding box center [513, 192] width 636 height 385
type textarea "Got it! Thank you. I'll forward it to the site team."
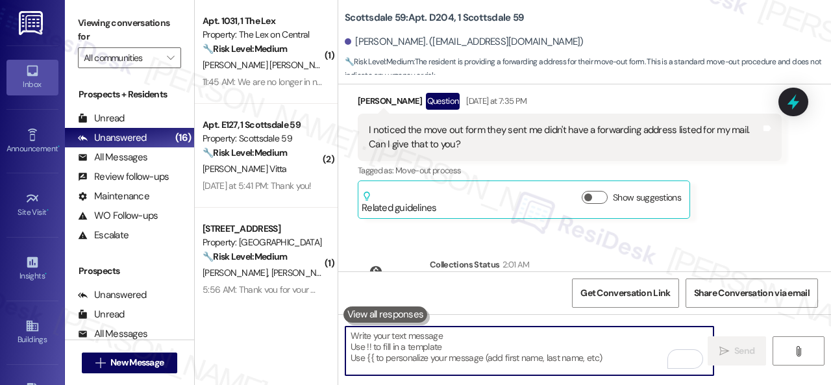
scroll to position [1481, 0]
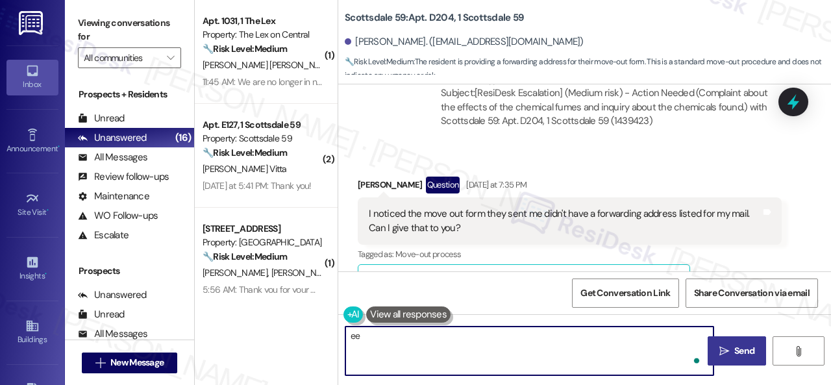
type textarea "ee"
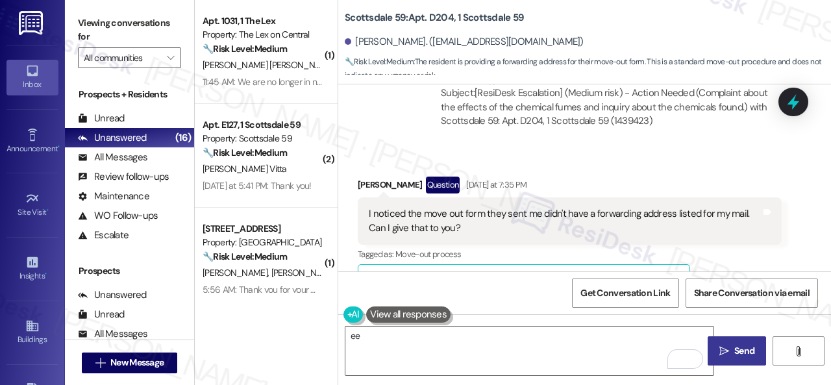
click at [565, 177] on div "Ryan Molter Question Yesterday at 7:35 PM" at bounding box center [570, 187] width 424 height 21
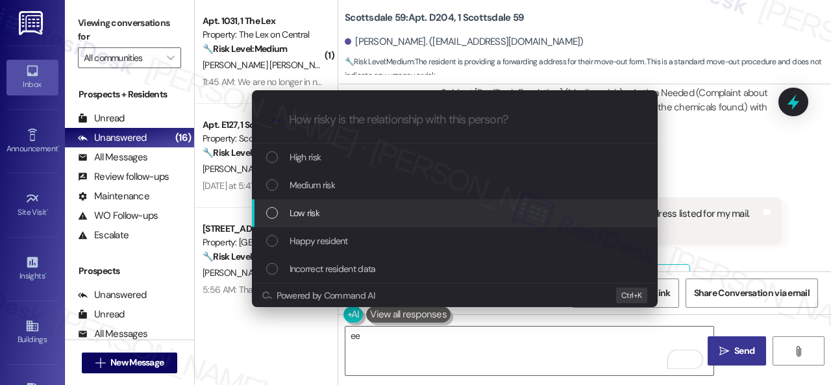
click at [310, 207] on span "Low risk" at bounding box center [305, 213] width 30 height 14
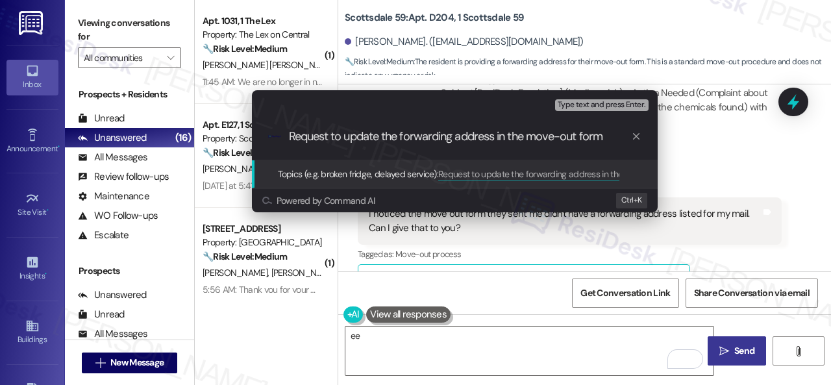
type input "Request to update the forwarding address in the move-out form."
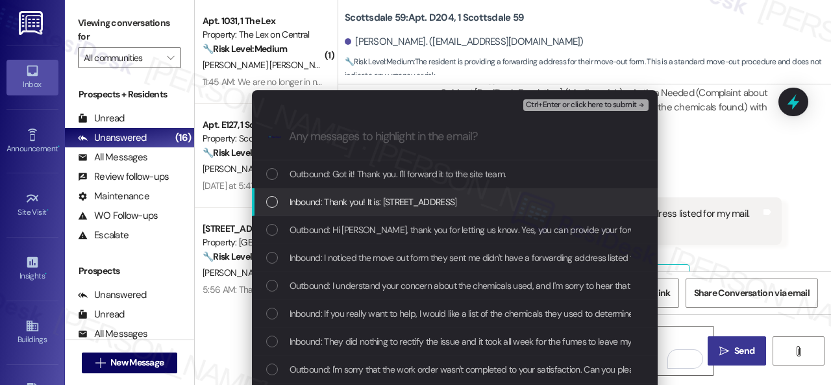
click at [366, 203] on span "Inbound: Thank you! It is: 14015 North 94th Street apt 2129, Scottsdale, AZ 852…" at bounding box center [373, 202] width 167 height 14
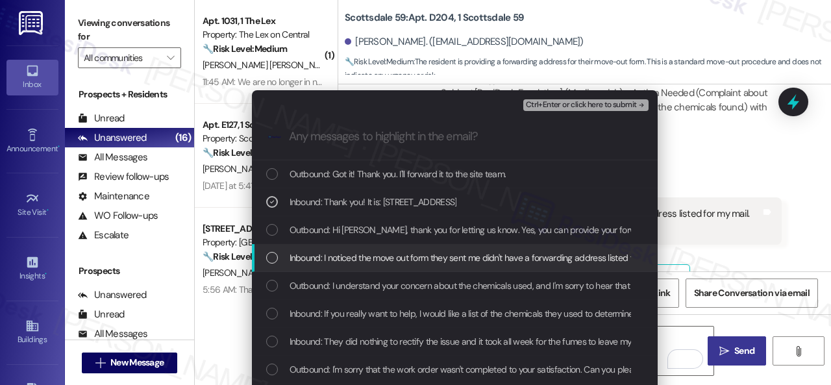
click at [373, 258] on span "Inbound: I noticed the move out form they sent me didn't have a forwarding addr…" at bounding box center [524, 258] width 469 height 14
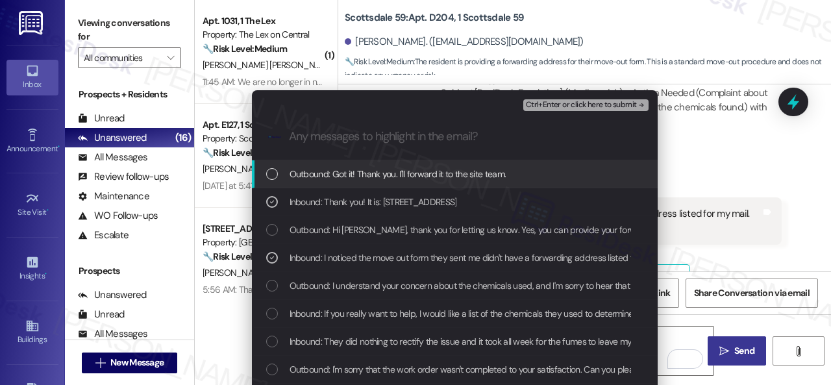
click at [550, 101] on span "Ctrl+Enter or click here to submit" at bounding box center [581, 105] width 111 height 9
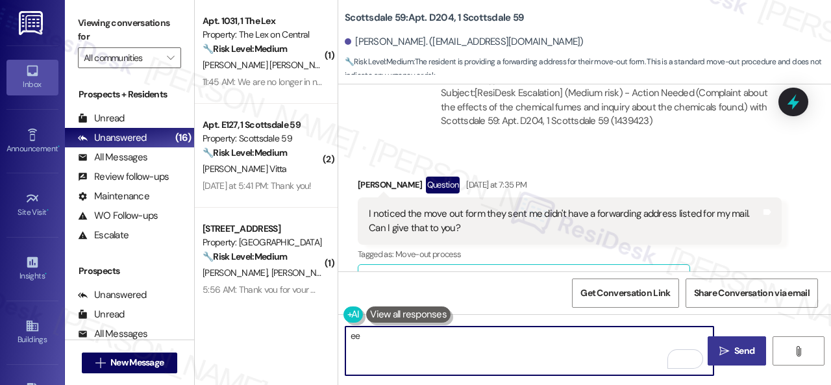
scroll to position [2065, 0]
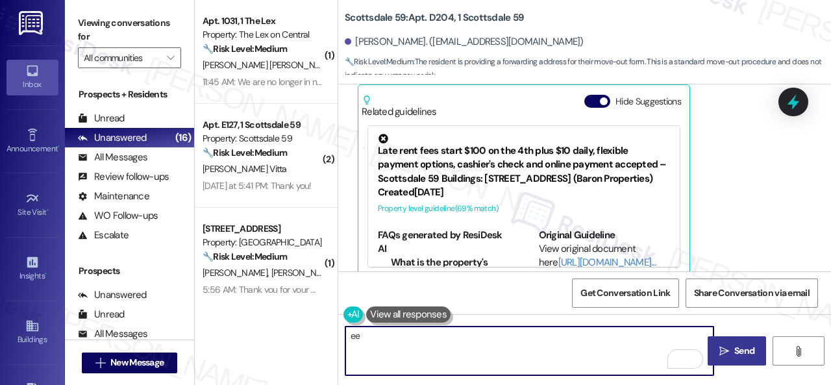
drag, startPoint x: 386, startPoint y: 339, endPoint x: 331, endPoint y: 334, distance: 54.7
click at [331, 334] on div "( 1 ) Apt. 1031, 1 The Lex Property: The Lex on Central 🔧 Risk Level: Medium Th…" at bounding box center [513, 192] width 636 height 385
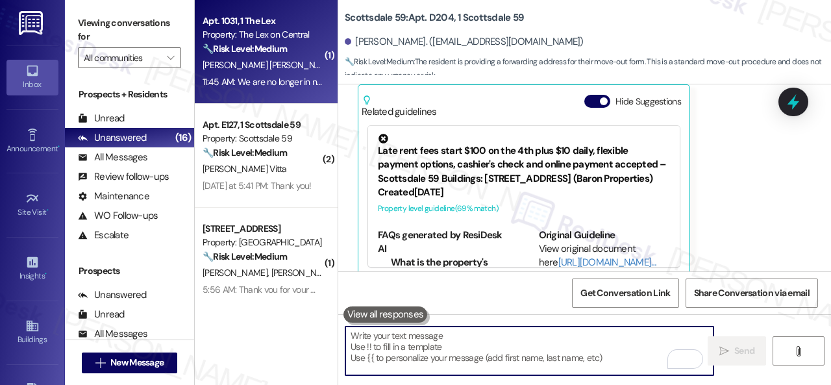
click at [261, 63] on span "N. Carrillo Medina" at bounding box center [271, 65] width 136 height 12
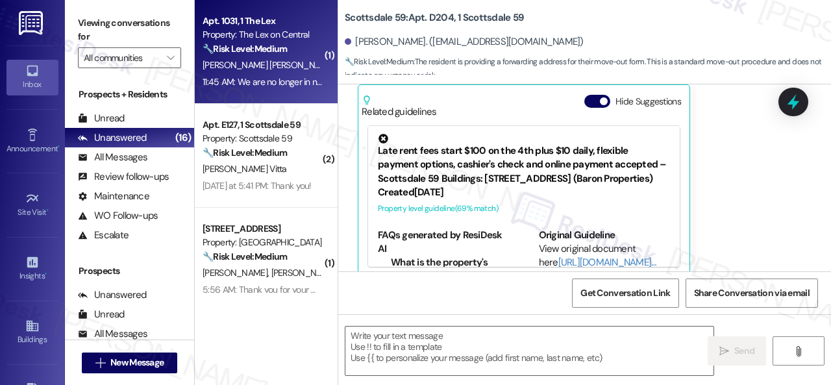
type textarea "Fetching suggested responses. Please feel free to read through the conversation…"
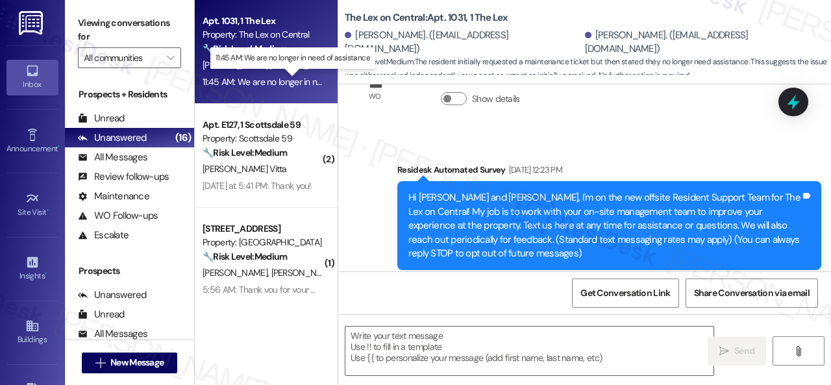
type textarea "Fetching suggested responses. Please feel free to read through the conversation…"
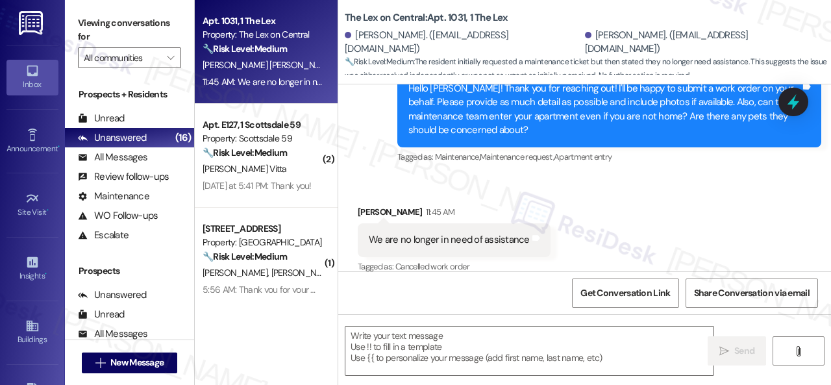
scroll to position [857, 0]
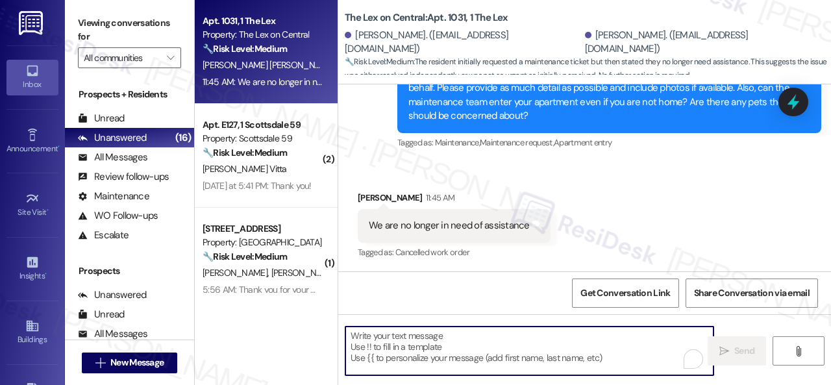
click at [404, 341] on textarea "To enrich screen reader interactions, please activate Accessibility in Grammarl…" at bounding box center [529, 351] width 368 height 49
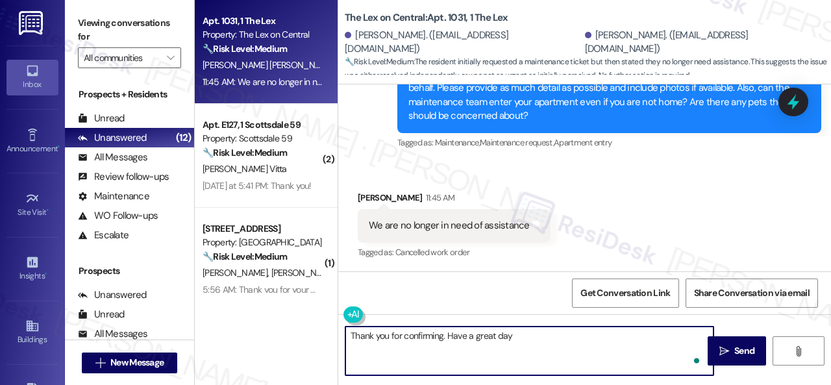
type textarea "Thank you for confirming. Have a great day!"
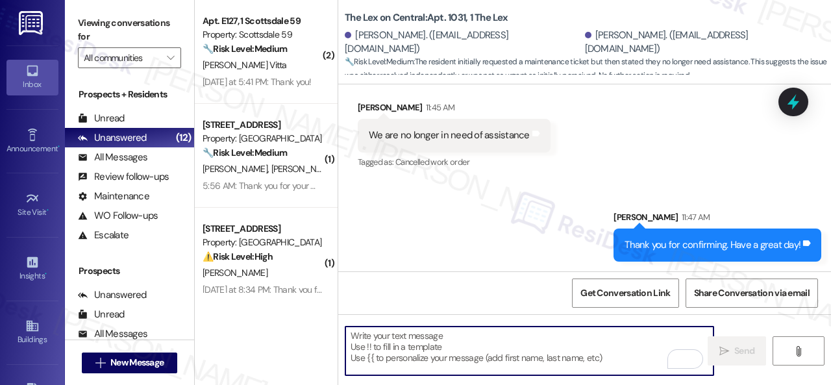
scroll to position [948, 0]
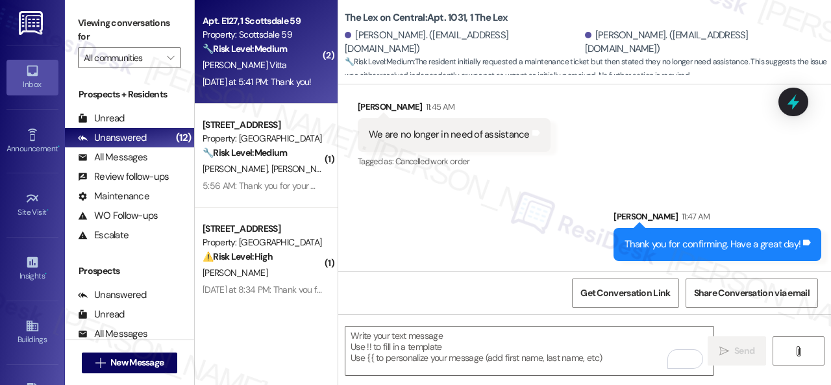
click at [278, 62] on div "J. Gomez Vitta" at bounding box center [262, 65] width 123 height 16
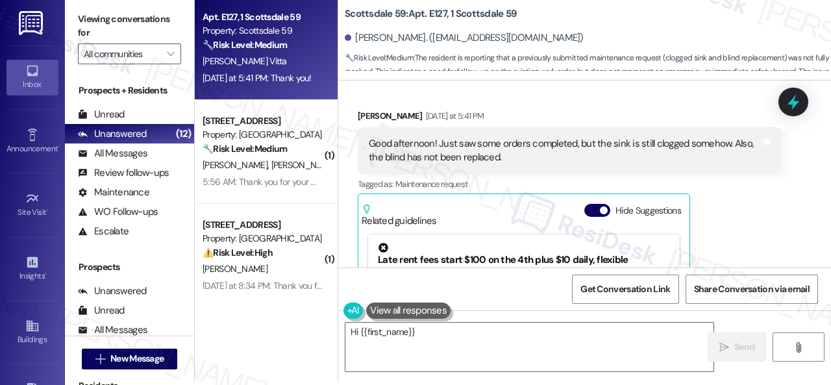
scroll to position [4678, 0]
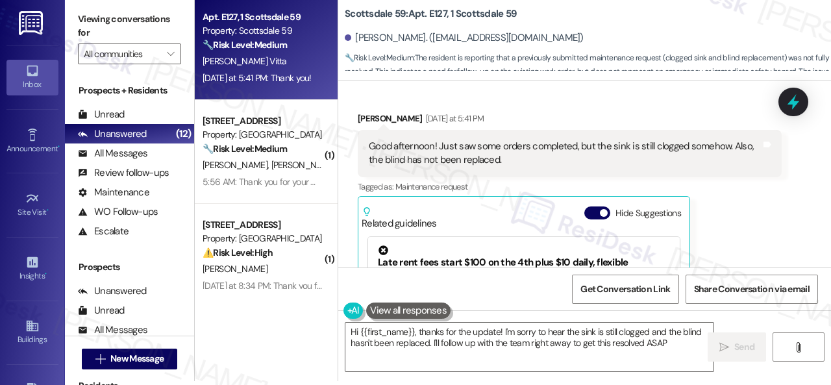
type textarea "Hi {{first_name}}, thanks for the update! I'm sorry to hear the sink is still c…"
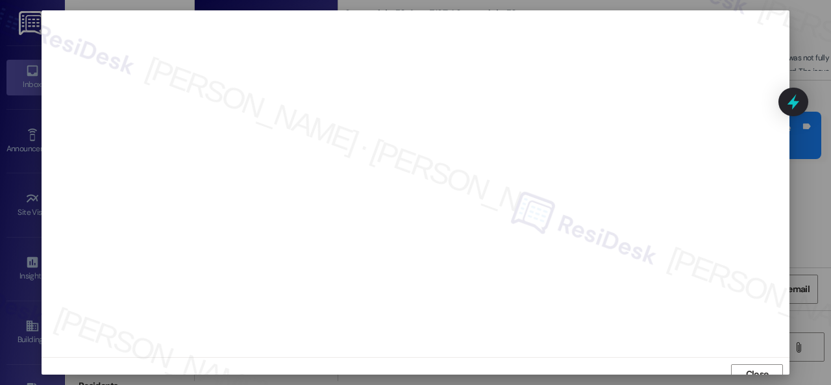
scroll to position [10, 0]
click at [743, 364] on span "Close" at bounding box center [757, 365] width 28 height 14
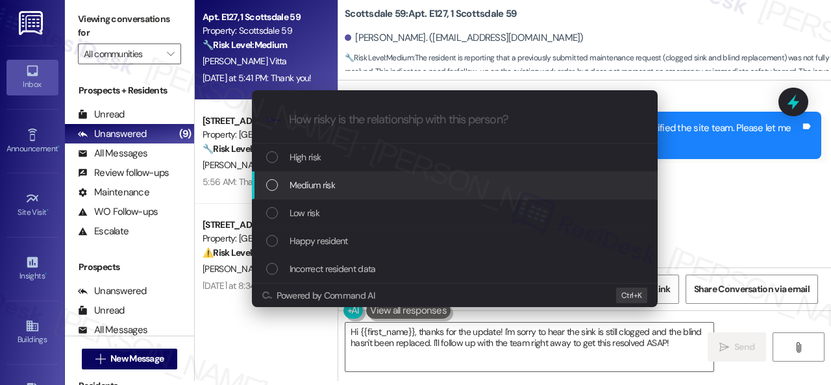
drag, startPoint x: 305, startPoint y: 156, endPoint x: 322, endPoint y: 189, distance: 36.6
click at [322, 189] on div "High risk Medium risk Low risk Happy resident Incorrect resident data" at bounding box center [455, 213] width 406 height 140
click at [322, 189] on span "Medium risk" at bounding box center [312, 185] width 45 height 14
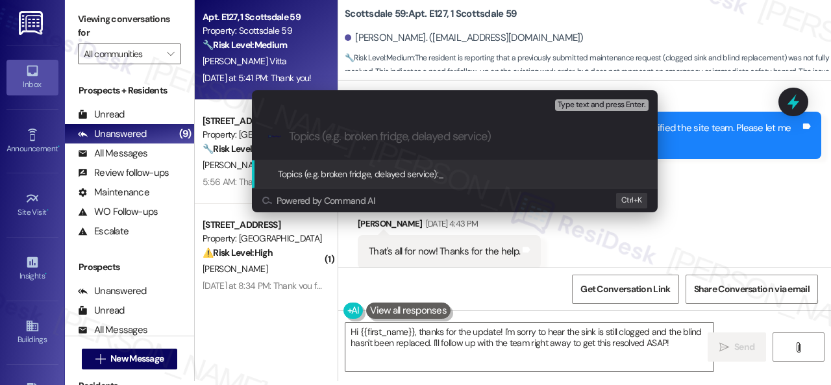
click at [322, 189] on div "Powered by Command AI Ctrl+ K" at bounding box center [455, 200] width 406 height 24
click at [355, 140] on input "Topics (e.g. broken fridge, delayed service)" at bounding box center [465, 137] width 352 height 14
paste input "Follow-up on work order 10997850"
type input "Follow-up on work order 10997850"
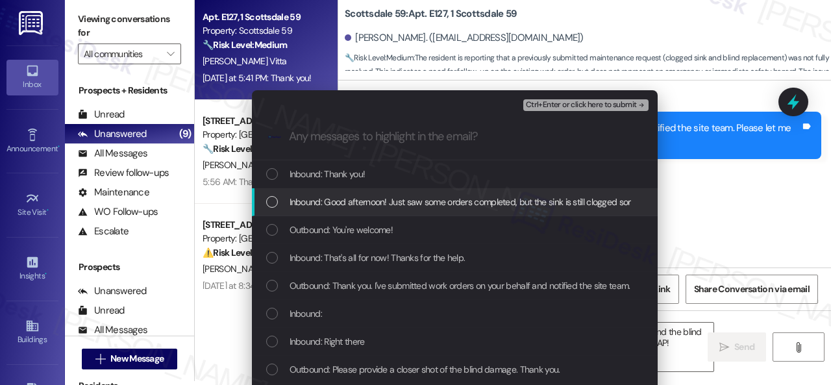
click at [358, 207] on span "Inbound: Good afternoon! Just saw some orders completed, but the sink is still …" at bounding box center [546, 202] width 512 height 14
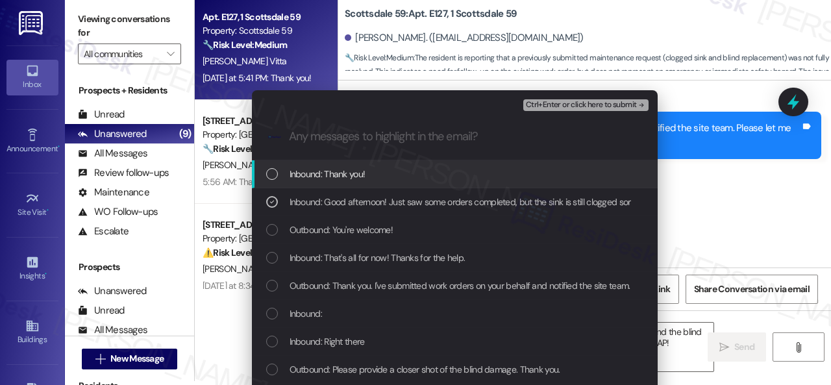
click at [543, 102] on span "Ctrl+Enter or click here to submit" at bounding box center [581, 105] width 111 height 9
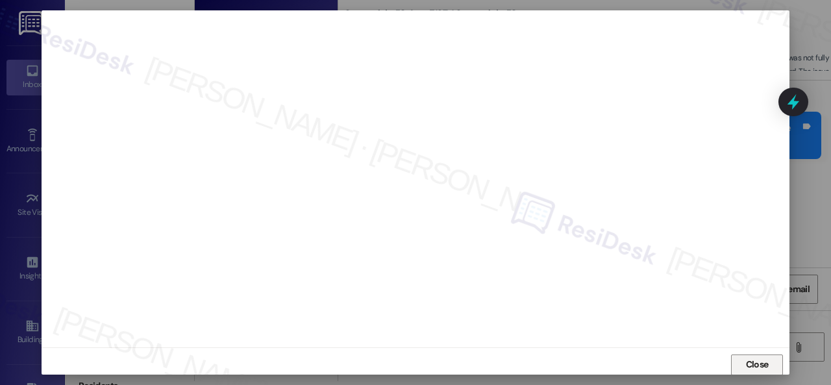
click at [753, 367] on span "Close" at bounding box center [757, 365] width 23 height 14
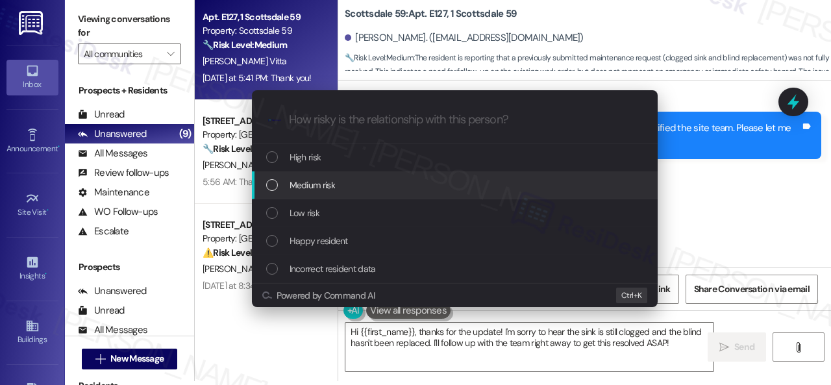
click at [322, 186] on span "Medium risk" at bounding box center [312, 185] width 45 height 14
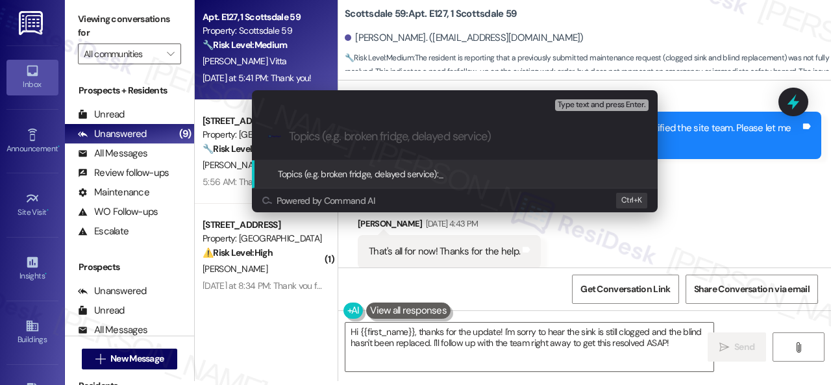
paste input "Follow-up on work order 10997850"
type input "Follow-up on work order 10997850"
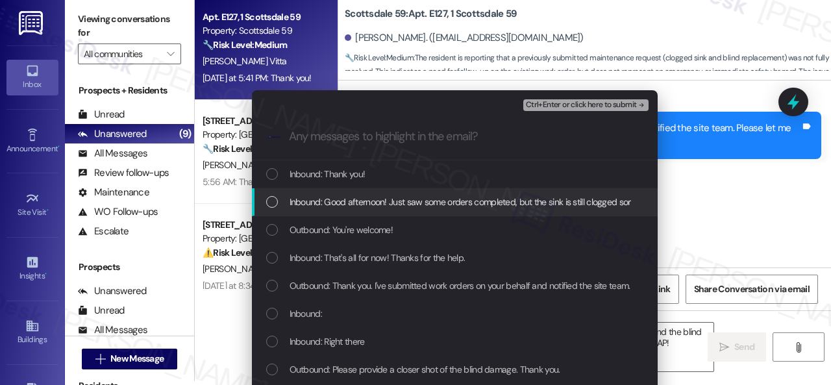
click at [351, 206] on span "Inbound: Good afternoon! Just saw some orders completed, but the sink is still …" at bounding box center [546, 202] width 512 height 14
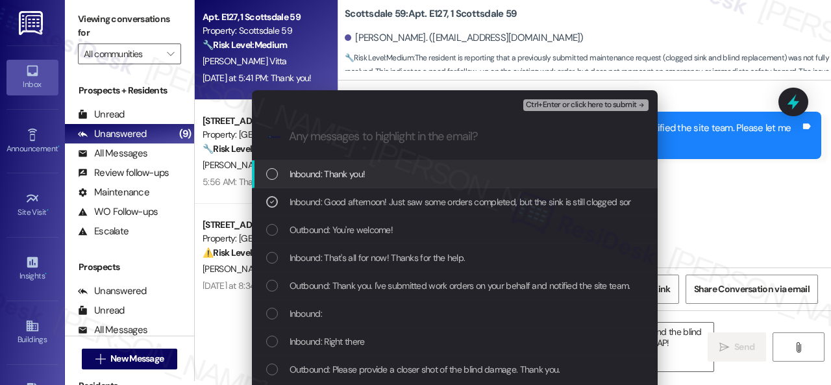
click at [566, 107] on span "Ctrl+Enter or click here to submit" at bounding box center [581, 105] width 111 height 9
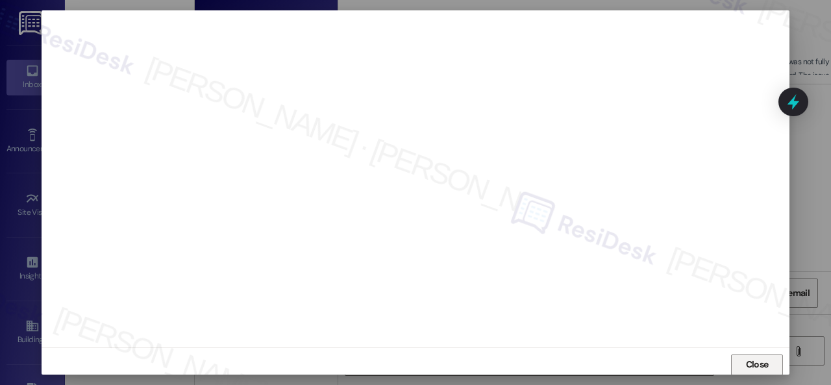
click at [764, 364] on span "Close" at bounding box center [757, 365] width 23 height 14
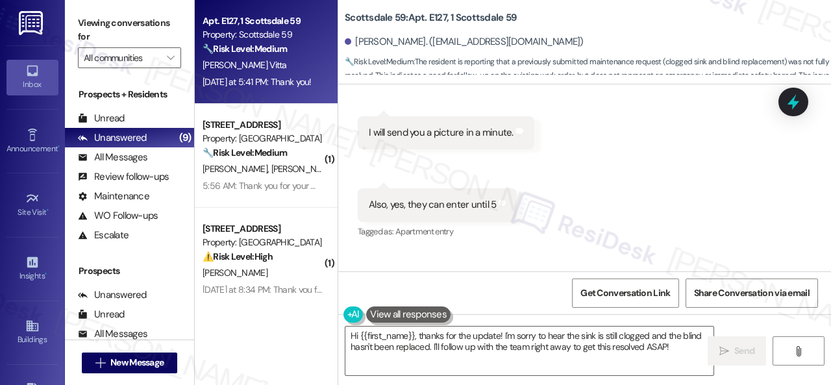
click at [628, 163] on div "Received via SMS Juan Gomez Vitta Aug 22, 2025 at 5:51 PM I haven't sorry! Tags…" at bounding box center [584, 113] width 493 height 273
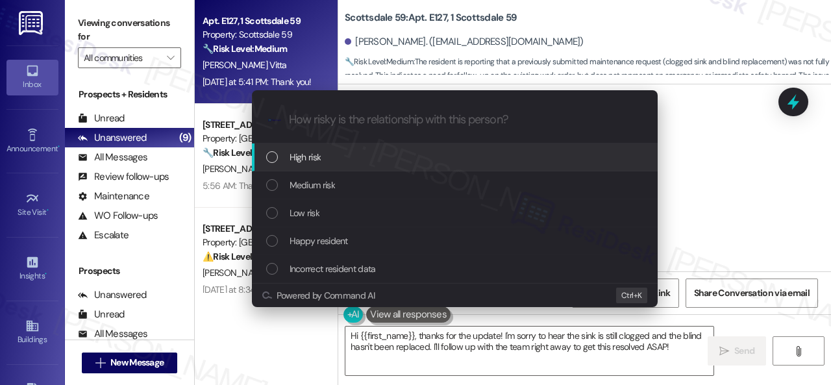
click at [310, 156] on span "High risk" at bounding box center [306, 157] width 32 height 14
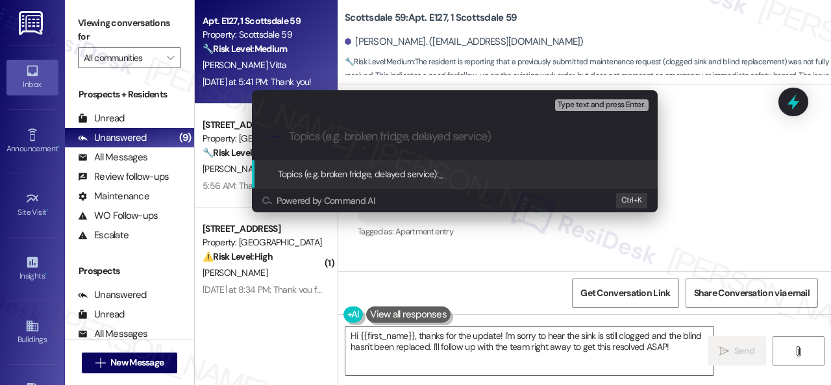
paste input "New work order/s submitted - Clogged bathroom sink"
type input "New work order/s submitted - Clogged bathroom sink"
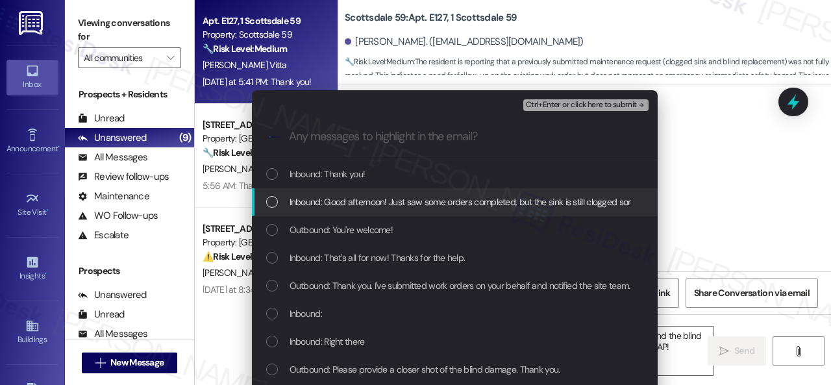
click at [400, 199] on span "Inbound: Good afternoon! Just saw some orders completed, but the sink is still …" at bounding box center [546, 202] width 512 height 14
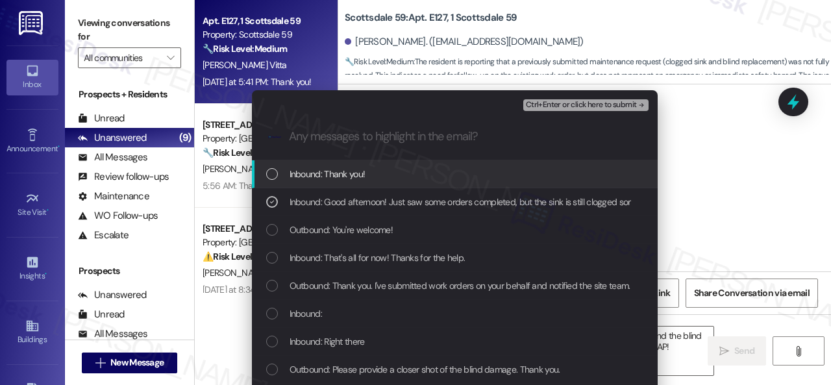
click at [561, 107] on span "Ctrl+Enter or click here to submit" at bounding box center [581, 105] width 111 height 9
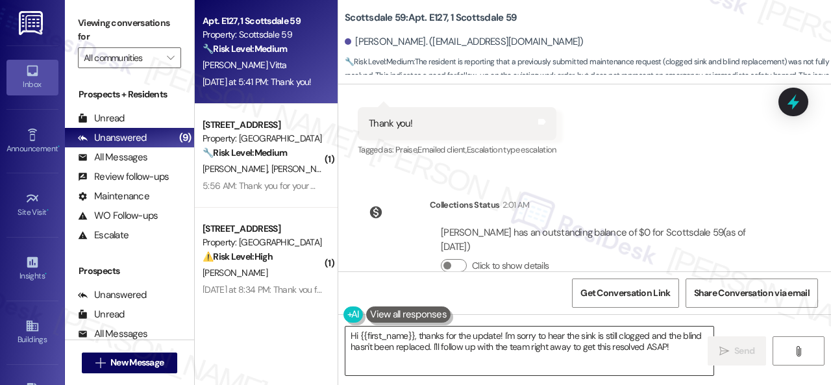
scroll to position [4869, 0]
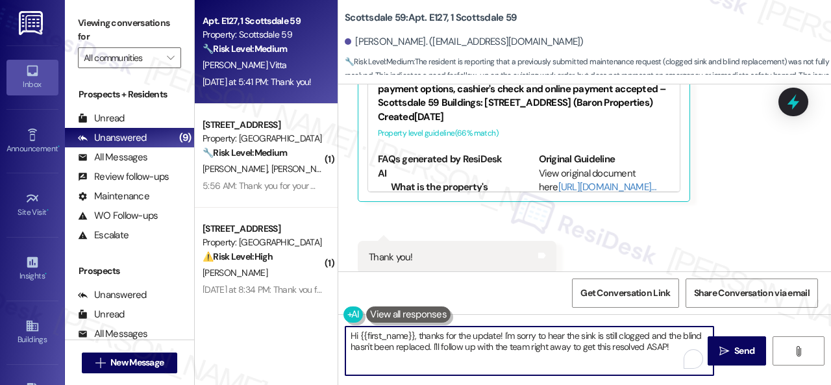
drag, startPoint x: 436, startPoint y: 343, endPoint x: 656, endPoint y: 350, distance: 220.2
click at [671, 349] on textarea "Hi {{first_name}}, thanks for the update! I'm sorry to hear the sink is still c…" at bounding box center [529, 351] width 368 height 49
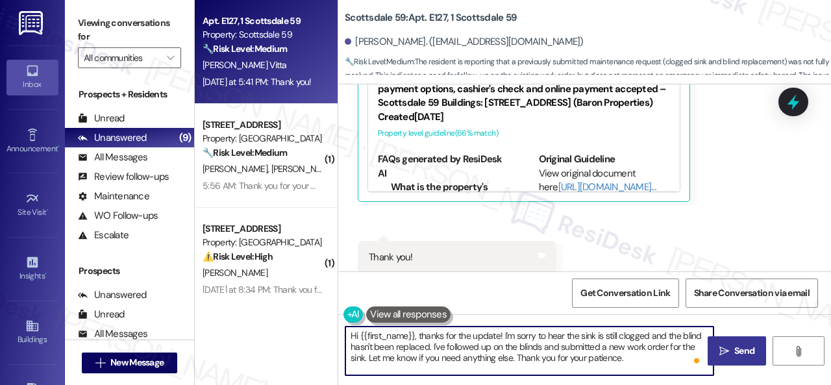
type textarea "Hi {{first_name}}, thanks for the update! I'm sorry to hear the sink is still c…"
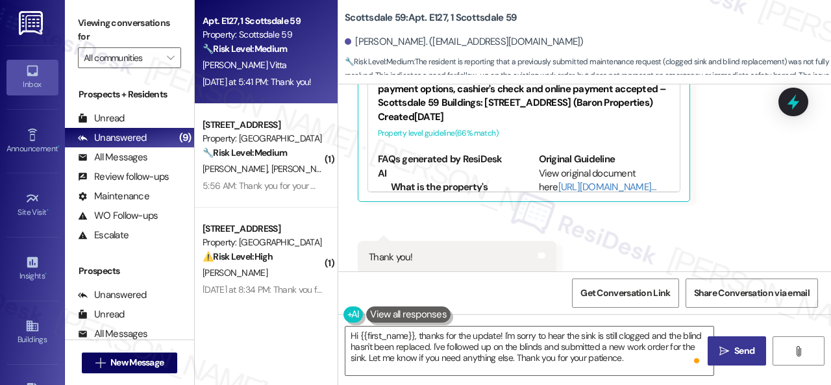
click at [724, 350] on span " Send" at bounding box center [737, 351] width 41 height 14
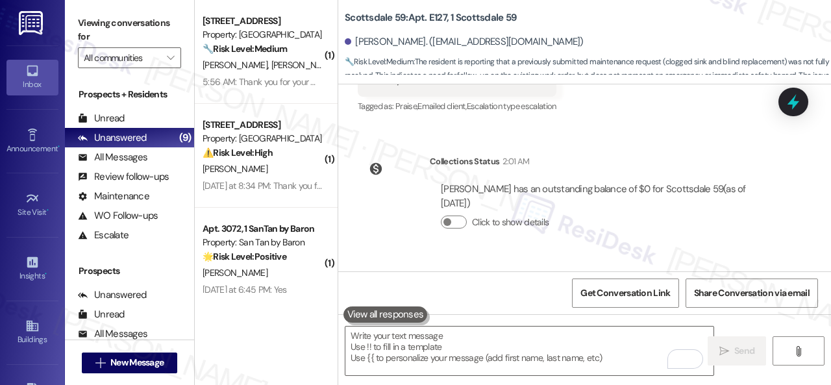
scroll to position [5151, 0]
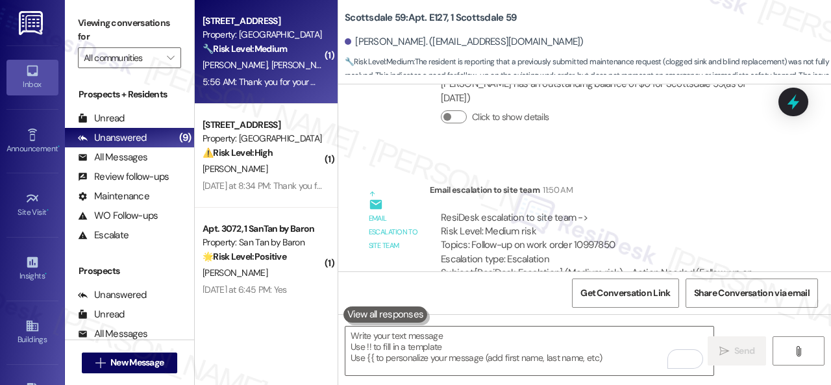
click at [292, 49] on div "🔧 Risk Level: Medium The resident is confirming their availability for a pest c…" at bounding box center [263, 49] width 120 height 14
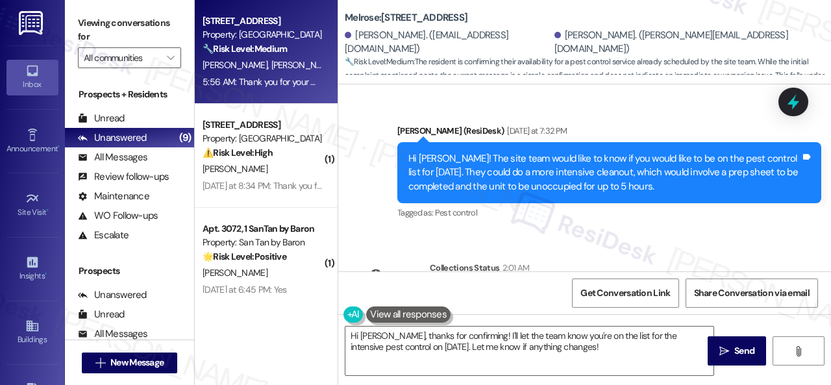
scroll to position [3809, 0]
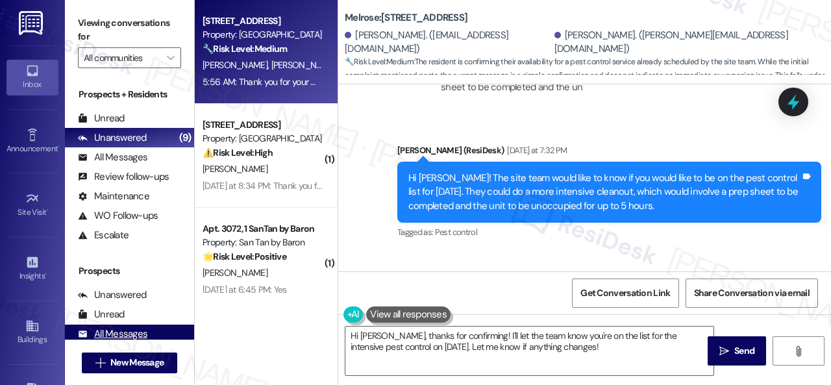
drag, startPoint x: 188, startPoint y: 334, endPoint x: 179, endPoint y: 331, distance: 9.5
click at [179, 331] on div "Viewing conversations for All communities  Prospects + Residents Unread (0) Un…" at bounding box center [448, 192] width 766 height 385
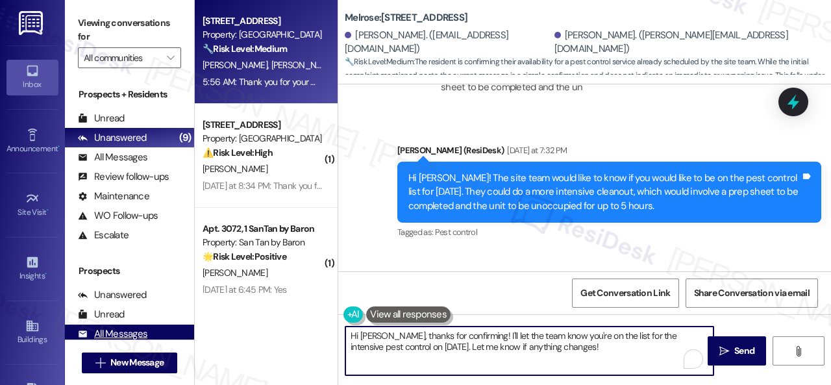
type textarea "s"
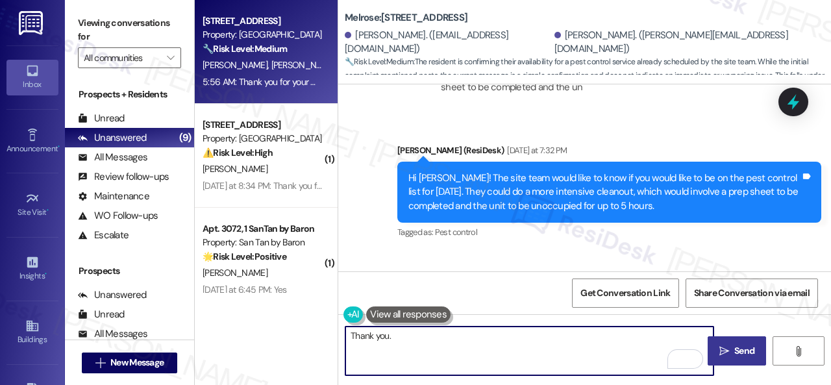
type textarea "Thank you."
click at [726, 361] on button " Send" at bounding box center [737, 350] width 58 height 29
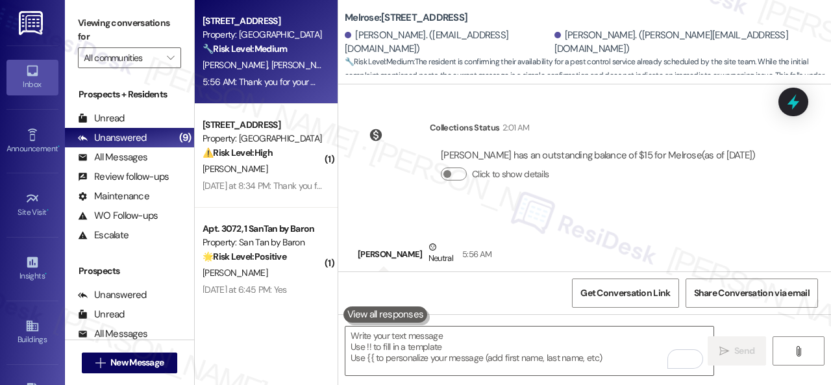
scroll to position [4004, 0]
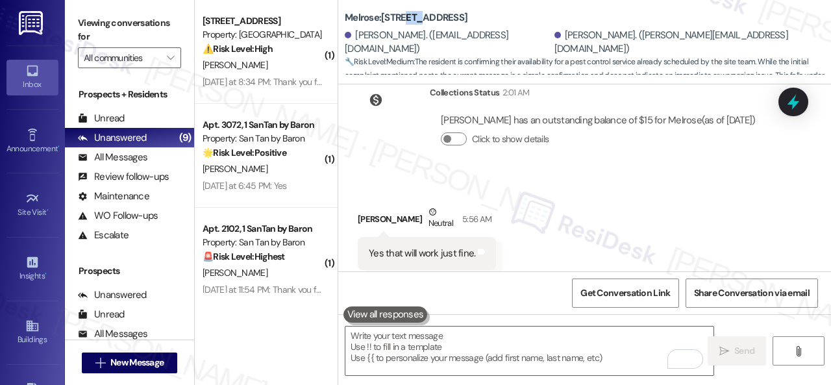
drag, startPoint x: 402, startPoint y: 18, endPoint x: 414, endPoint y: 17, distance: 11.7
click at [414, 17] on b "Melrose: Apt. 146, 1 Melrose 3130 Apts LLLP" at bounding box center [406, 18] width 123 height 14
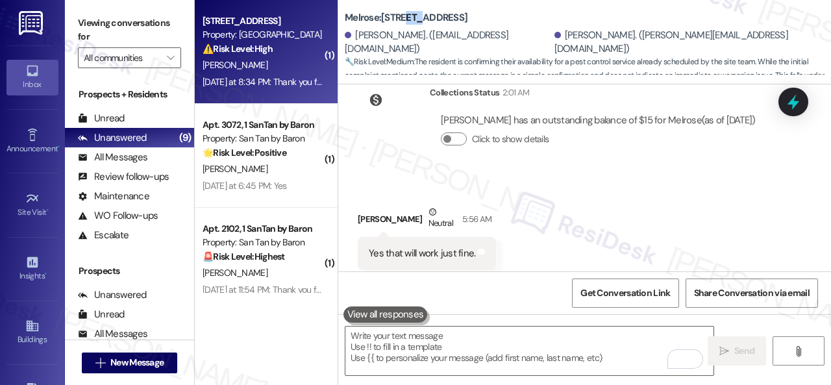
copy b "146"
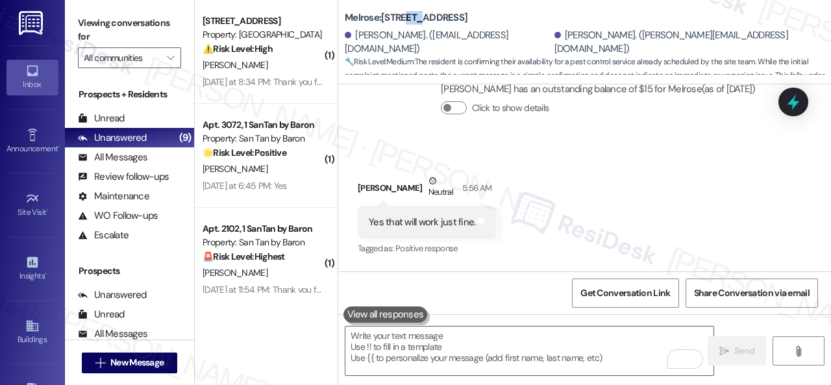
scroll to position [4069, 0]
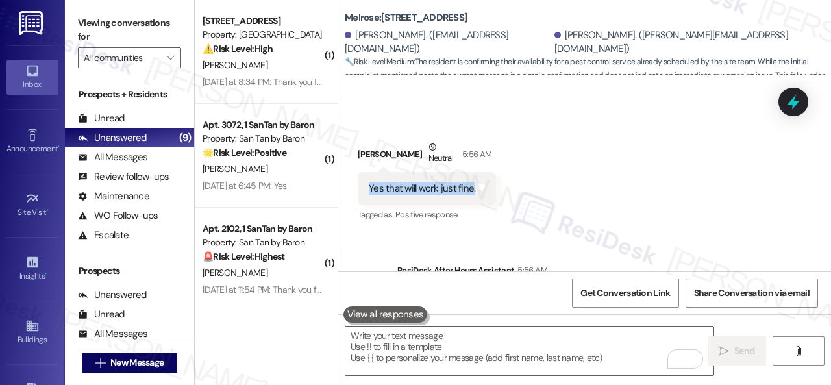
drag, startPoint x: 369, startPoint y: 163, endPoint x: 473, endPoint y: 162, distance: 103.9
click at [473, 172] on div "Yes that will work just fine. Tags and notes" at bounding box center [427, 188] width 138 height 33
copy div "Yes that will work just fine."
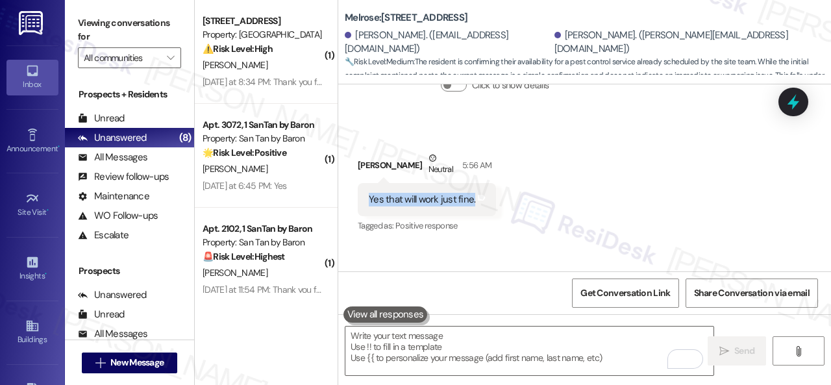
scroll to position [4029, 0]
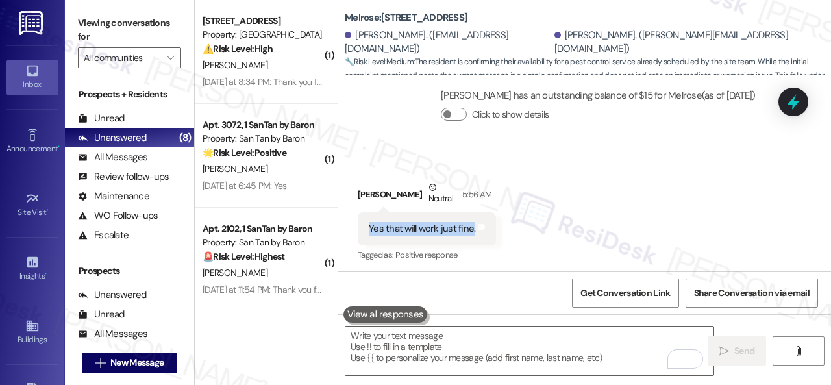
copy div "Yes that will work just fine."
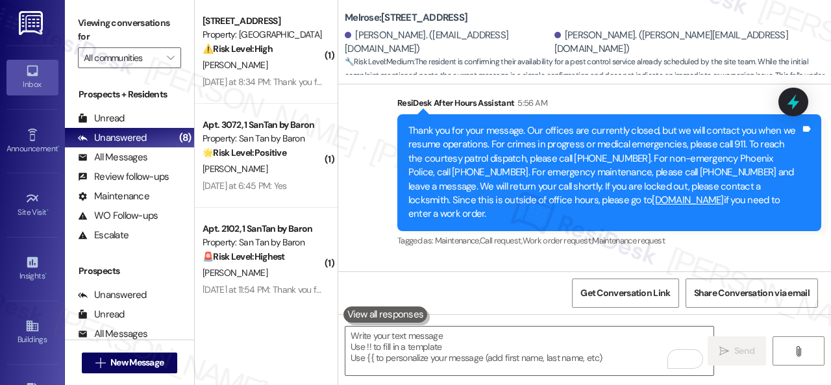
scroll to position [4223, 0]
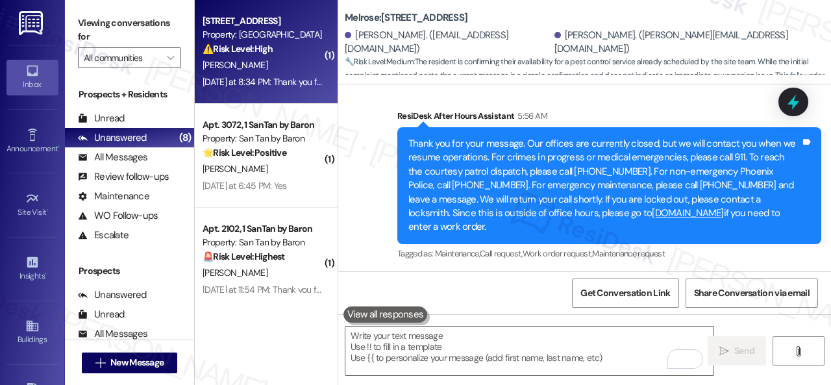
click at [277, 68] on div "A. Salazar" at bounding box center [262, 65] width 123 height 16
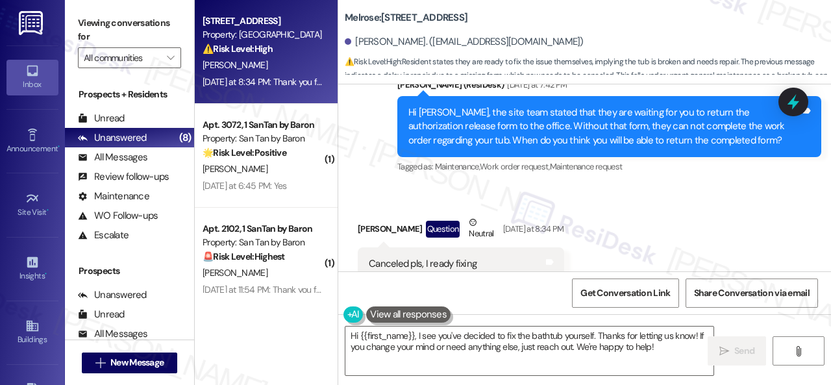
scroll to position [2972, 0]
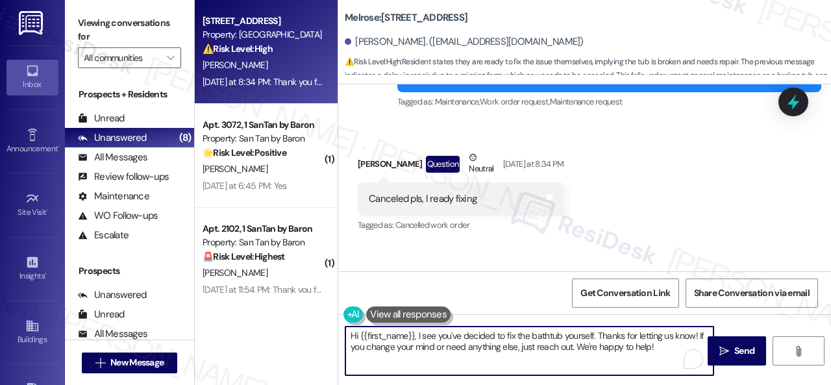
drag, startPoint x: 417, startPoint y: 336, endPoint x: 309, endPoint y: 327, distance: 108.1
click at [309, 327] on div "Apt. 349, 1 Melrose 3130 Apts LLLP Property: Melrose ⚠️ Risk Level: High Reside…" at bounding box center [513, 192] width 636 height 385
click at [601, 347] on textarea "I see you've decided to fix the bathtub yourself. Thanks for letting us know! I…" at bounding box center [529, 351] width 368 height 49
type textarea "I see you've decided to fix the bathtub yourself. Thanks for letting us know! I…"
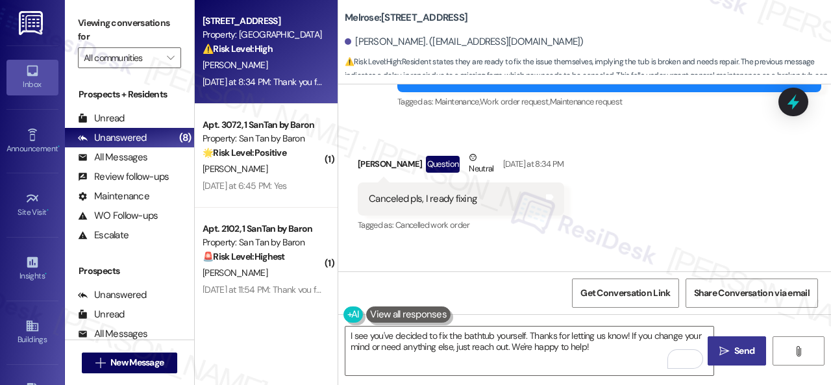
click at [725, 349] on span " Send" at bounding box center [737, 351] width 41 height 14
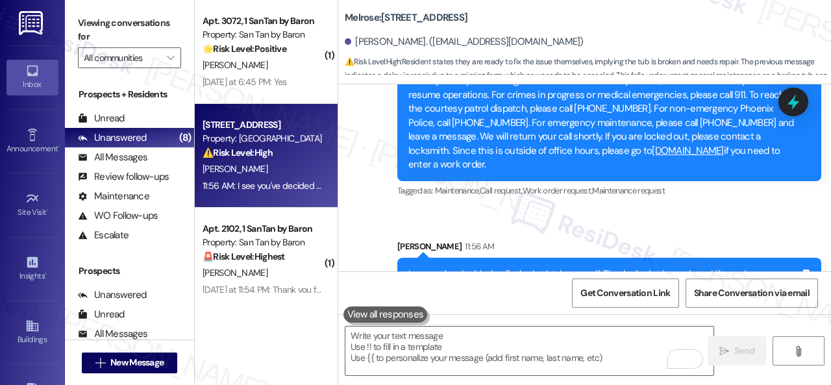
scroll to position [3232, 0]
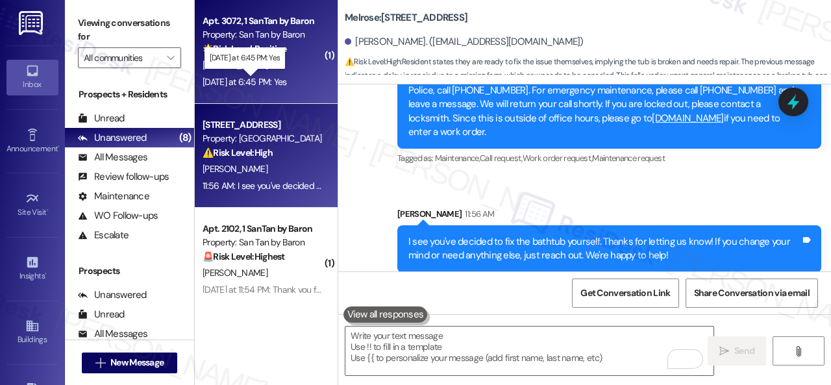
click at [287, 77] on div "Yesterday at 6:45 PM: Yes Yesterday at 6:45 PM: Yes" at bounding box center [245, 82] width 84 height 12
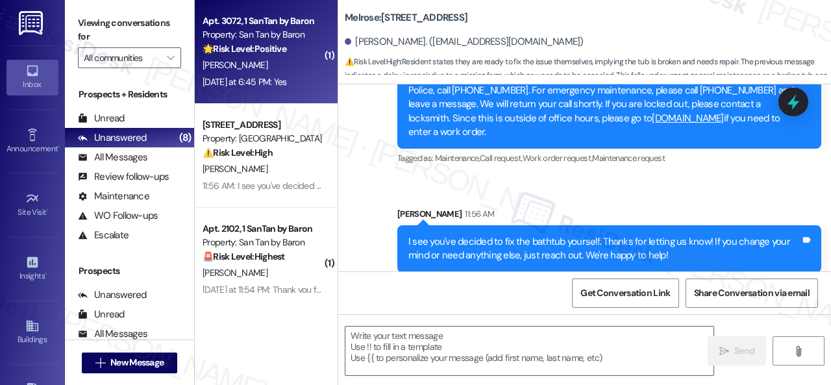
type textarea "Fetching suggested responses. Please feel free to read through the conversation…"
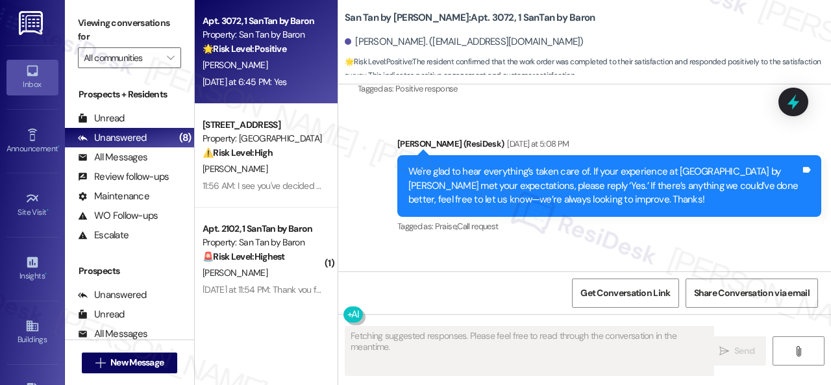
scroll to position [2375, 0]
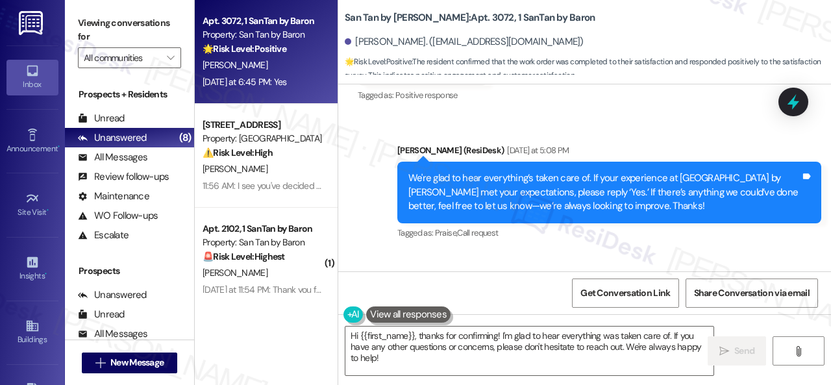
click at [369, 219] on div "Sent via SMS Sarah (ResiDesk) Yesterday at 5:08 PM We're glad to hear everythin…" at bounding box center [584, 183] width 493 height 138
click at [434, 341] on textarea "Hi {{first_name}}, thanks for confirming! I'm glad to hear everything was taken…" at bounding box center [529, 351] width 368 height 49
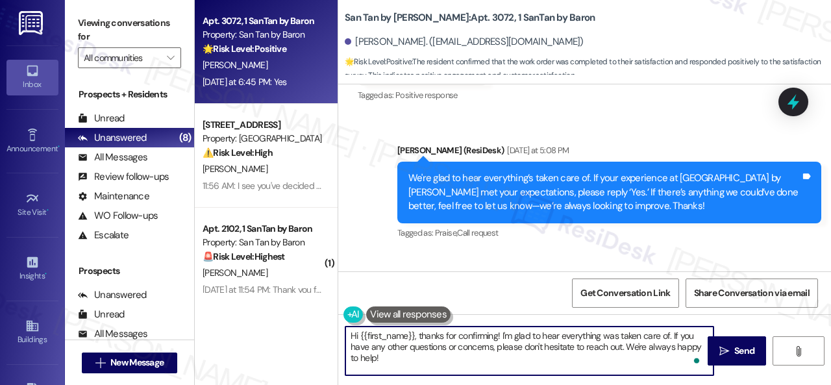
paste textarea "I'm glad you are satisfied with your home. Have you written a review for us bef…"
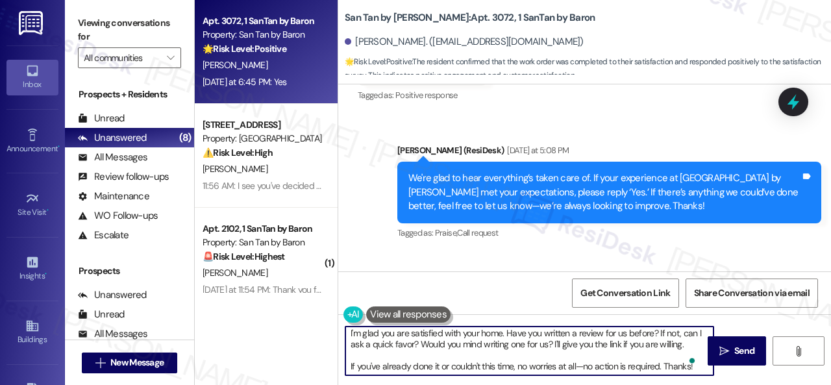
scroll to position [0, 0]
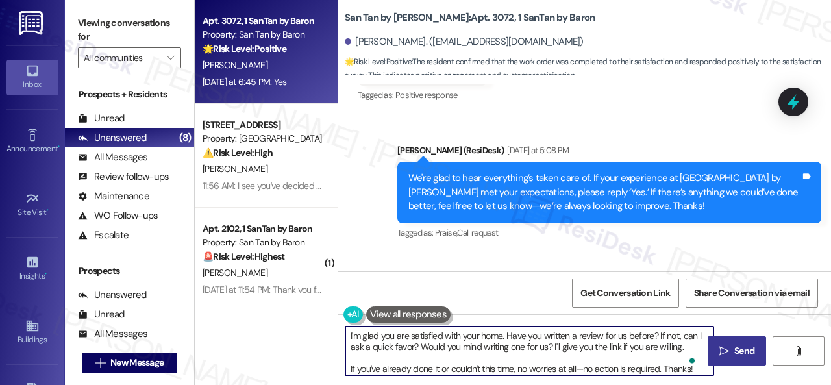
type textarea "I'm glad you are satisfied with your home. Have you written a review for us bef…"
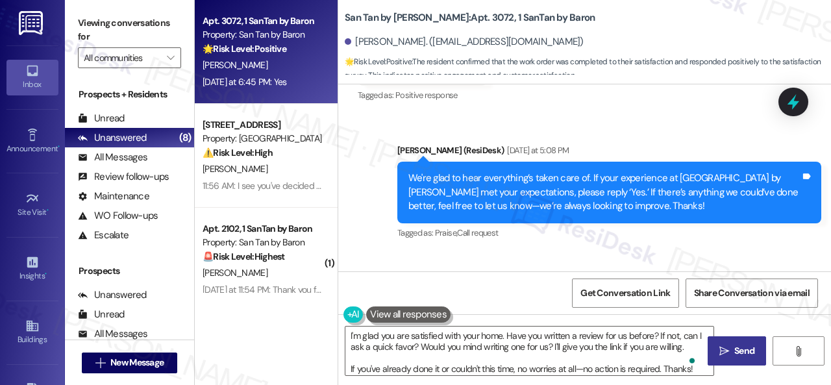
click at [719, 345] on span " Send" at bounding box center [737, 351] width 41 height 14
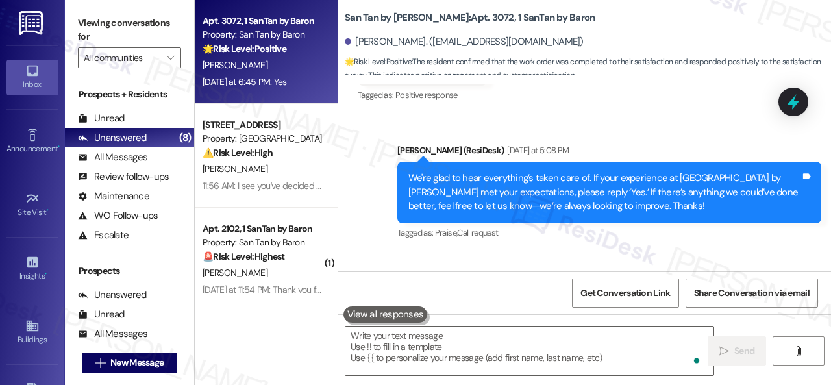
scroll to position [2436, 0]
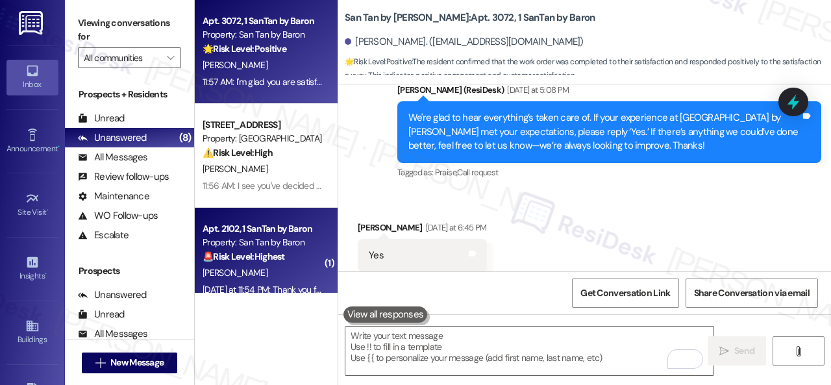
click at [284, 262] on strong "🚨 Risk Level: Highest" at bounding box center [244, 257] width 82 height 12
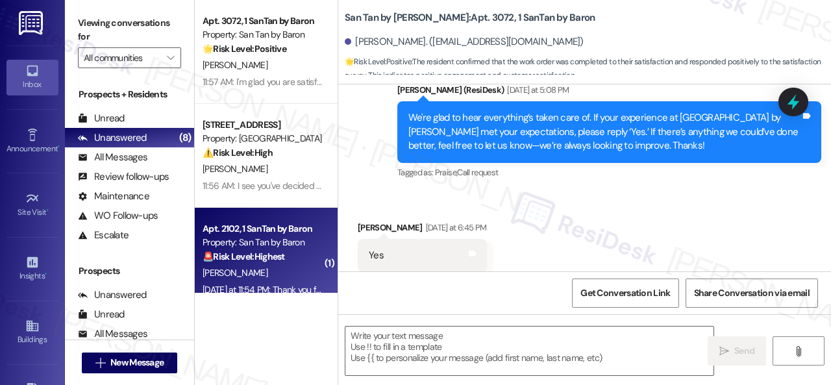
type textarea "Fetching suggested responses. Please feel free to read through the conversation…"
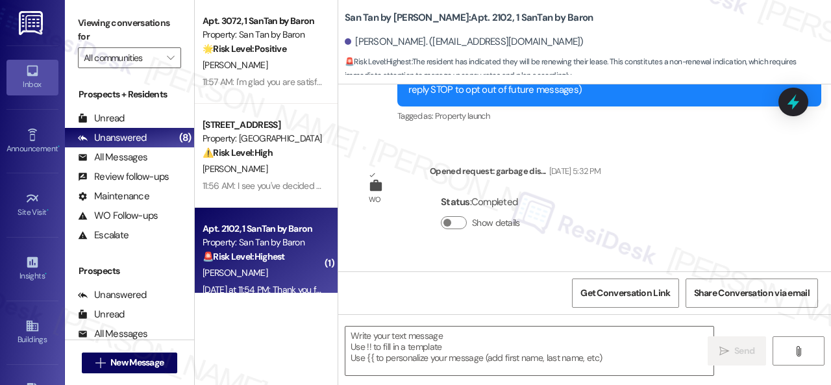
type textarea "Fetching suggested responses. Please feel free to read through the conversation…"
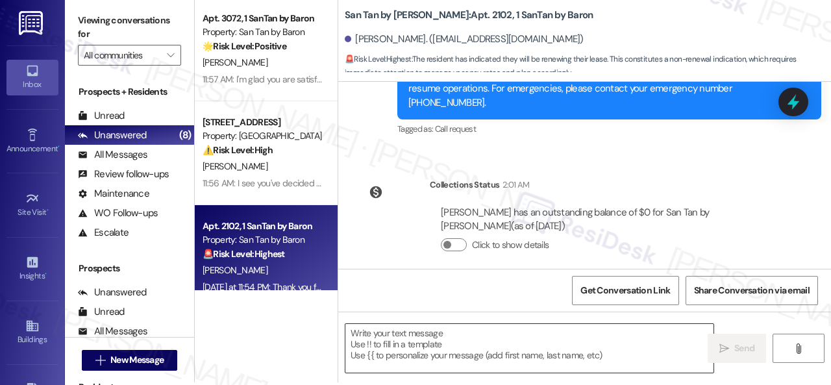
scroll to position [4, 0]
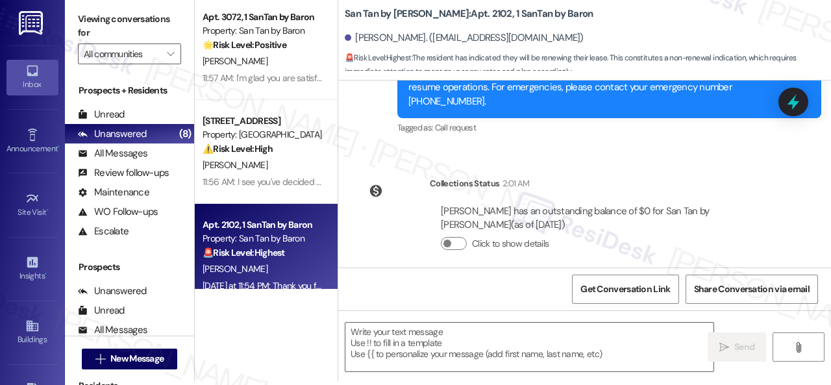
click at [414, 253] on div "Collections Status 2:01 AM Joyce Bower has an outstanding balance of $0 for San…" at bounding box center [569, 224] width 443 height 114
click at [406, 336] on textarea at bounding box center [529, 347] width 368 height 49
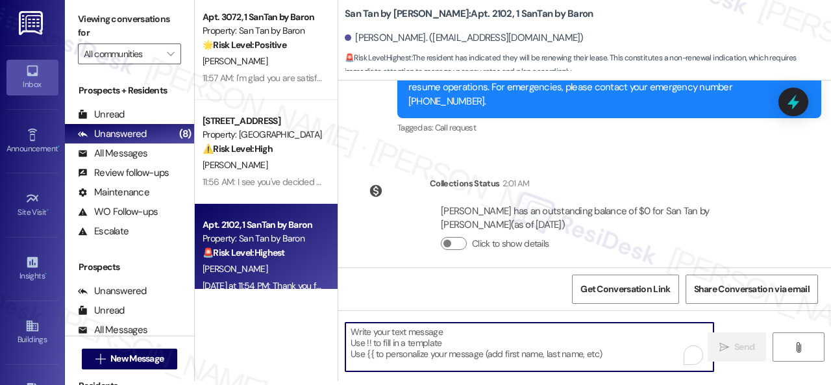
paste textarea "I'm thrilled to hear you're planning to renew your lease with us at {{property}…"
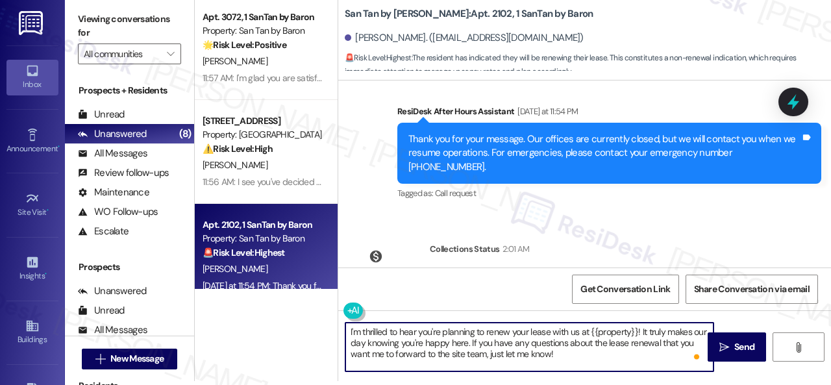
scroll to position [765, 0]
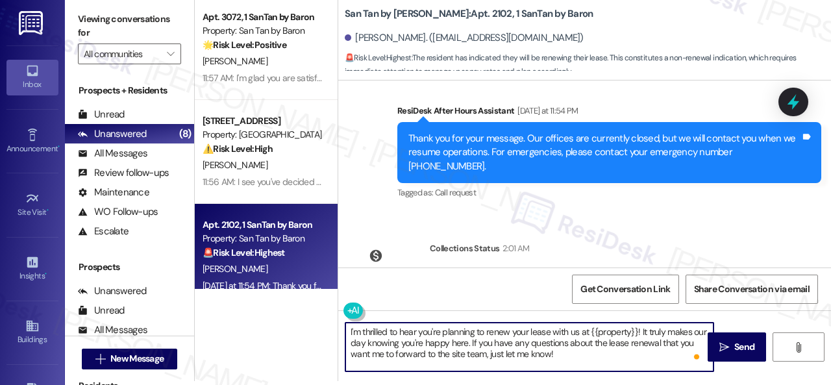
click at [593, 355] on textarea "I'm thrilled to hear you're planning to renew your lease with us at {{property}…" at bounding box center [529, 347] width 368 height 49
type textarea "I'm thrilled to hear you're planning to renew your lease with us at {{property}…"
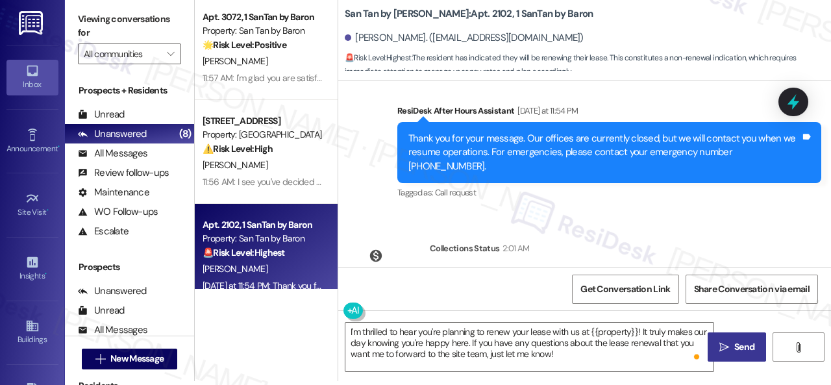
click at [739, 347] on span "Send" at bounding box center [744, 347] width 20 height 14
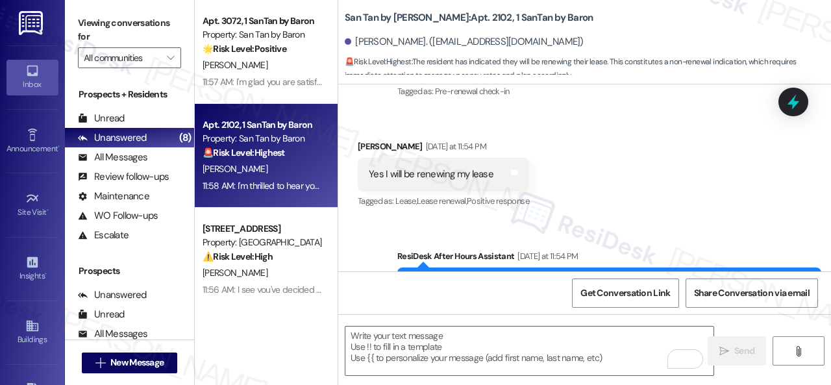
scroll to position [623, 0]
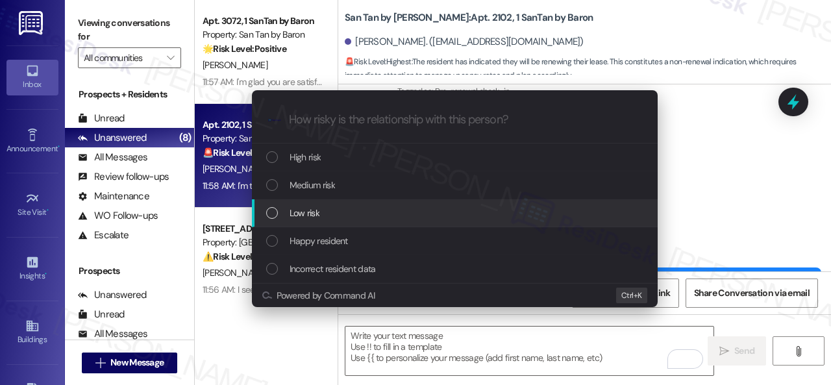
click at [312, 217] on span "Low risk" at bounding box center [305, 213] width 30 height 14
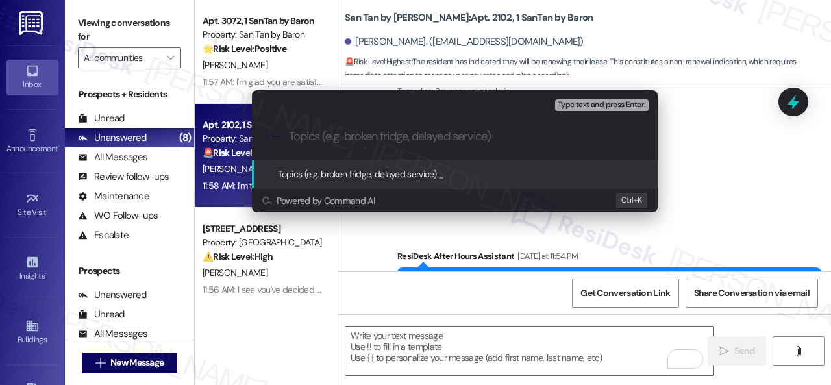
click at [360, 142] on input "Topics (e.g. broken fridge, delayed service)" at bounding box center [465, 137] width 352 height 14
type input "Renewal notice"
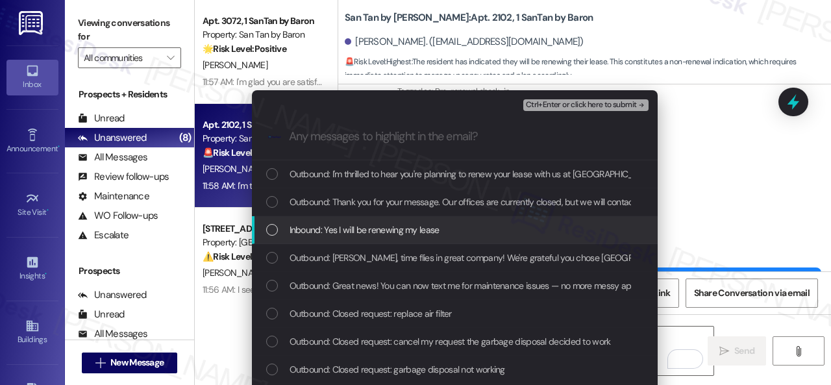
click at [327, 233] on span "Inbound: Yes I will be renewing my lease" at bounding box center [365, 230] width 150 height 14
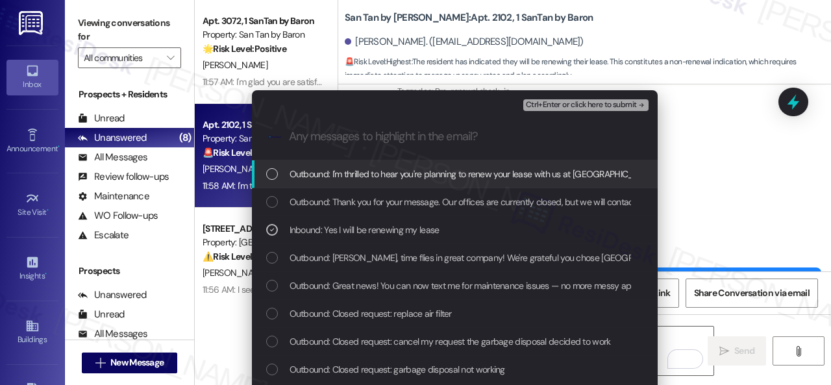
click at [568, 105] on span "Ctrl+Enter or click here to submit" at bounding box center [581, 105] width 111 height 9
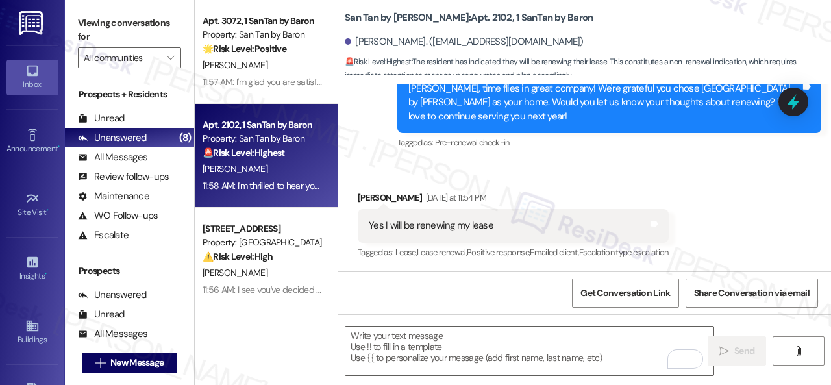
scroll to position [571, 0]
click at [519, 166] on div "Received via SMS Joyce Bower Yesterday at 11:54 PM Yes I will be renewing my le…" at bounding box center [584, 217] width 493 height 110
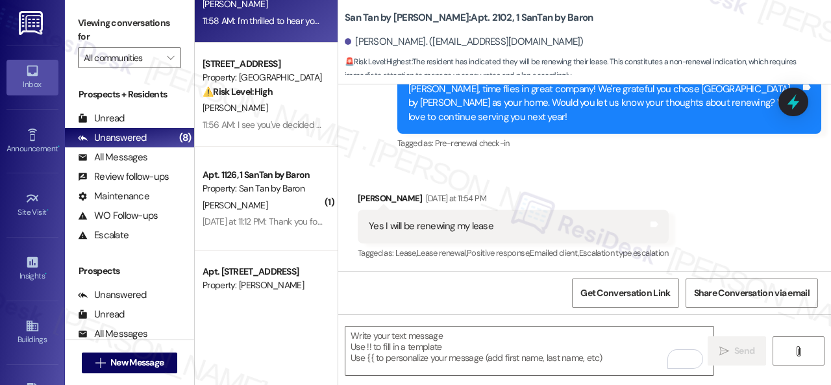
scroll to position [195, 0]
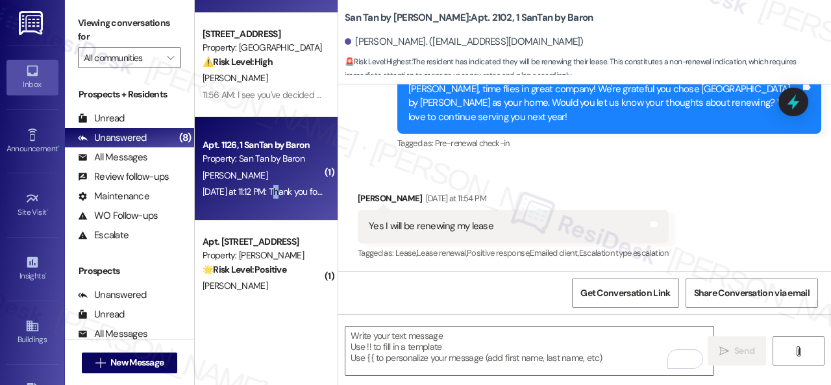
click at [280, 190] on div "Yesterday at 11:12 PM: Thank you for your message. Our offices are currently cl…" at bounding box center [599, 192] width 793 height 12
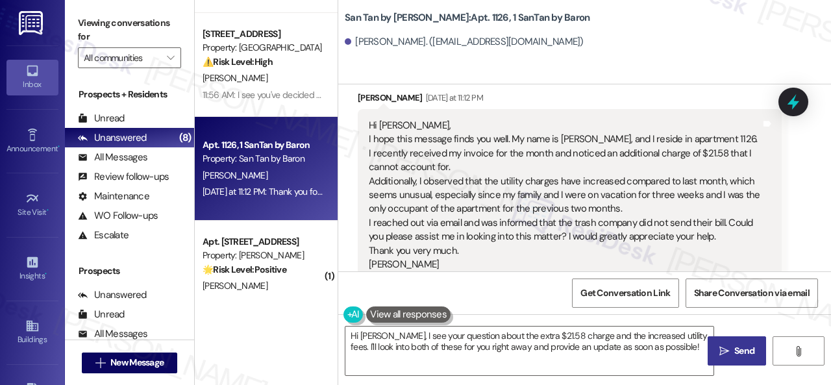
scroll to position [130, 0]
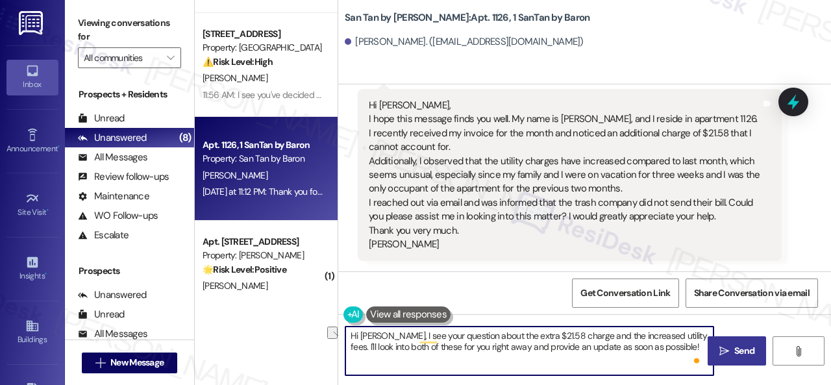
drag, startPoint x: 463, startPoint y: 346, endPoint x: 506, endPoint y: 350, distance: 43.0
click at [506, 350] on textarea "Hi Alexandra, I see your question about the extra $21.58 charge and the increas…" at bounding box center [529, 351] width 368 height 49
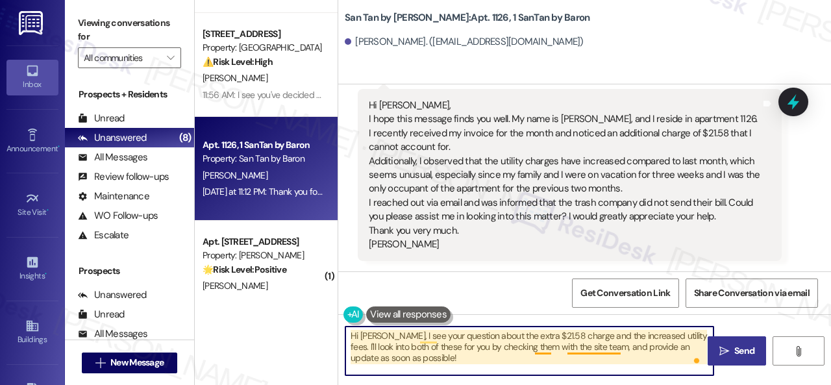
click at [586, 348] on textarea "Hi Alexandra, I see your question about the extra $21.58 charge and the increas…" at bounding box center [529, 351] width 368 height 49
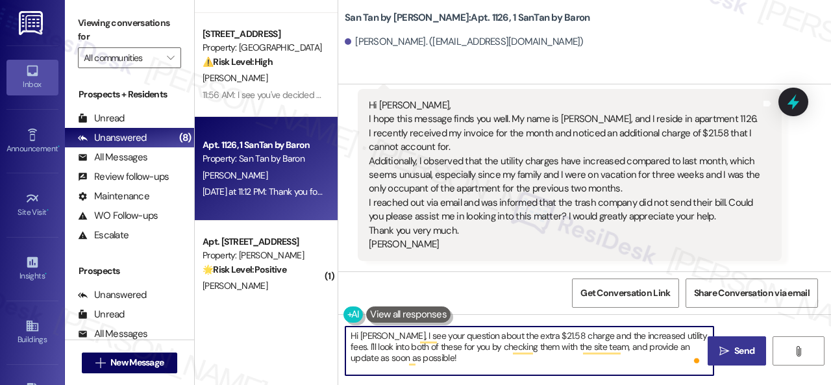
click at [608, 345] on textarea "Hi Alexandra, I see your question about the extra $21.58 charge and the increas…" at bounding box center [529, 351] width 368 height 49
click at [575, 336] on textarea "Hi Alexandra, I see your question about the extra $21.58 charge and the increas…" at bounding box center [529, 351] width 368 height 49
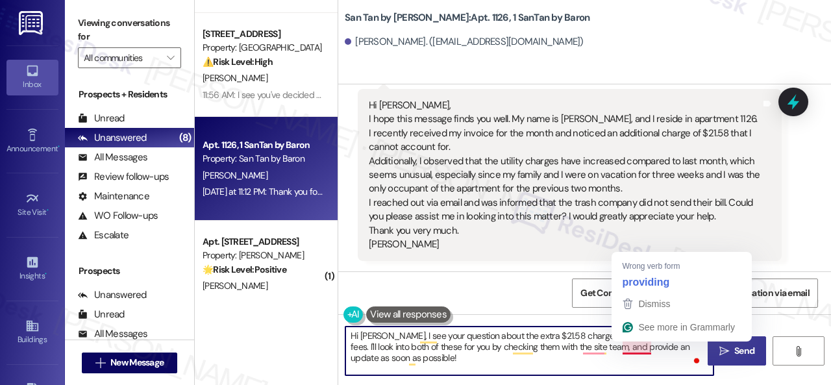
click at [621, 347] on textarea "Hi Alexandra, I see your question about the extra $21.58 charge and the increas…" at bounding box center [529, 351] width 368 height 49
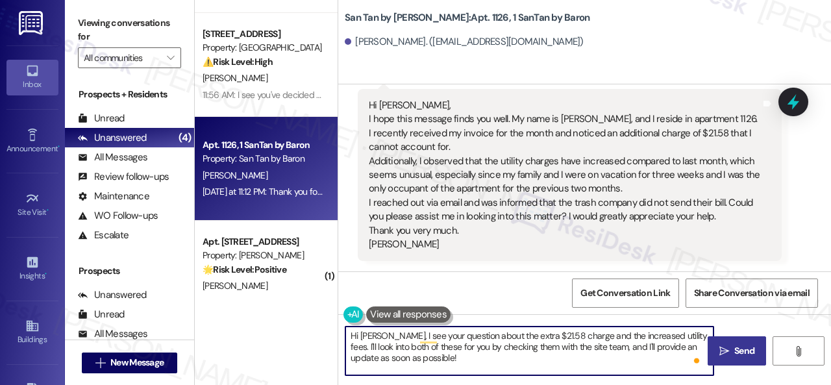
click at [618, 359] on textarea "Hi Alexandra, I see your question about the extra $21.58 charge and the increas…" at bounding box center [529, 351] width 368 height 49
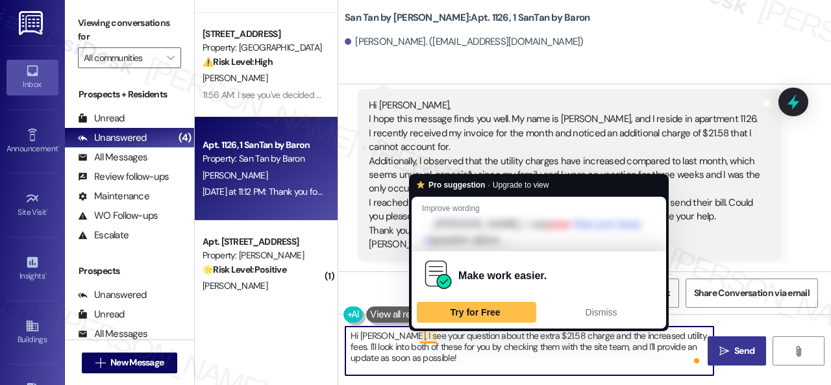
click at [427, 337] on textarea "Hi Alexandra, I see your question about the extra $21.58 charge and the increas…" at bounding box center [529, 351] width 368 height 49
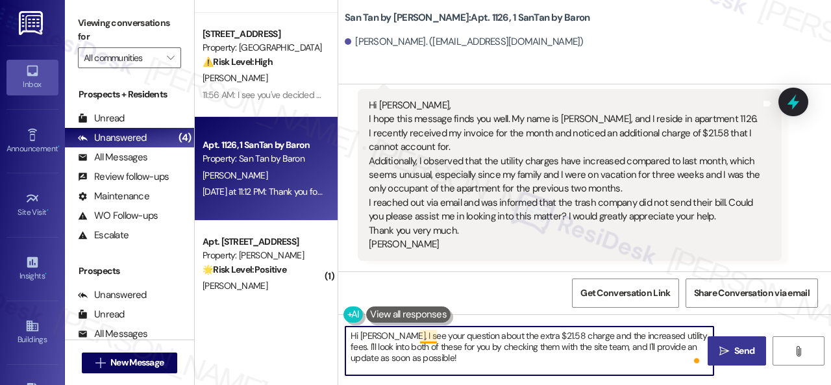
type textarea "Hi Alexandra, I see your question about the extra $21.58 charge and the increas…"
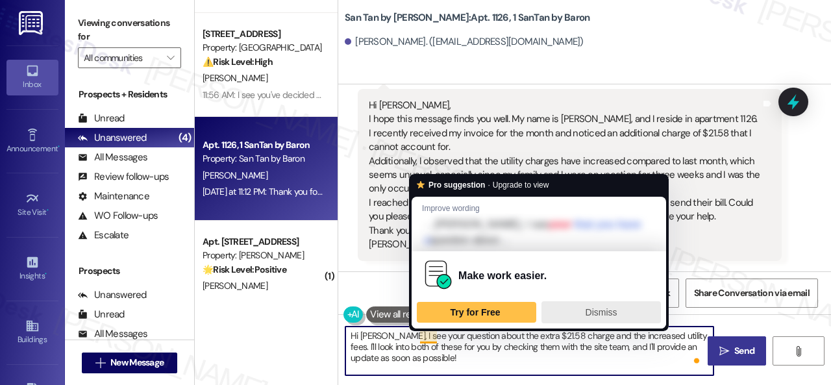
click at [600, 314] on span "Dismiss" at bounding box center [602, 312] width 32 height 10
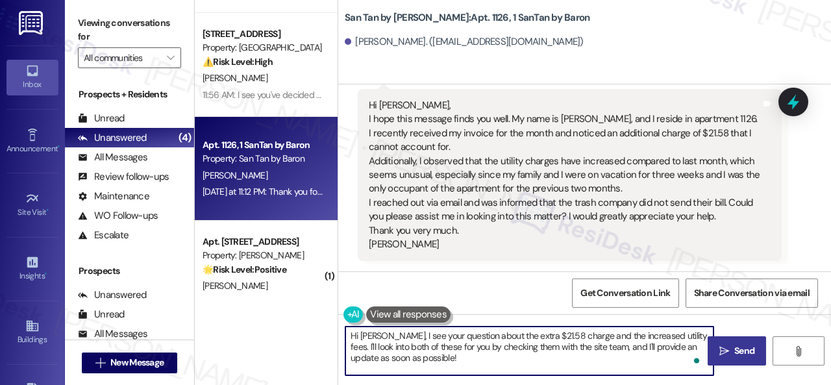
click at [493, 363] on textarea "Hi Alexandra, I see your question about the extra $21.58 charge and the increas…" at bounding box center [529, 351] width 368 height 49
click at [735, 347] on span "Send" at bounding box center [744, 351] width 20 height 14
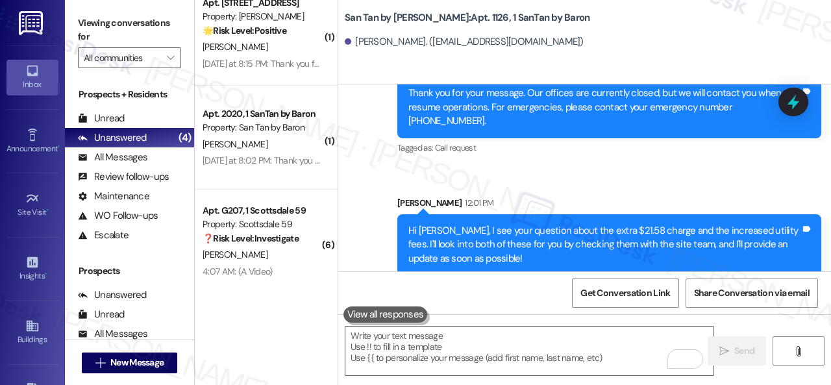
scroll to position [371, 0]
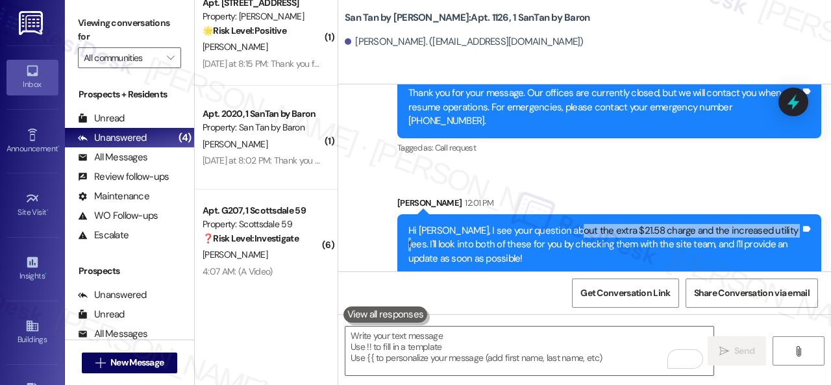
drag, startPoint x: 566, startPoint y: 216, endPoint x: 778, endPoint y: 217, distance: 211.6
click at [778, 224] on div "Hi Alexandra, I see your question about the extra $21.58 charge and the increas…" at bounding box center [604, 245] width 392 height 42
copy div "the extra $21.58 charge and the increased utility fees."
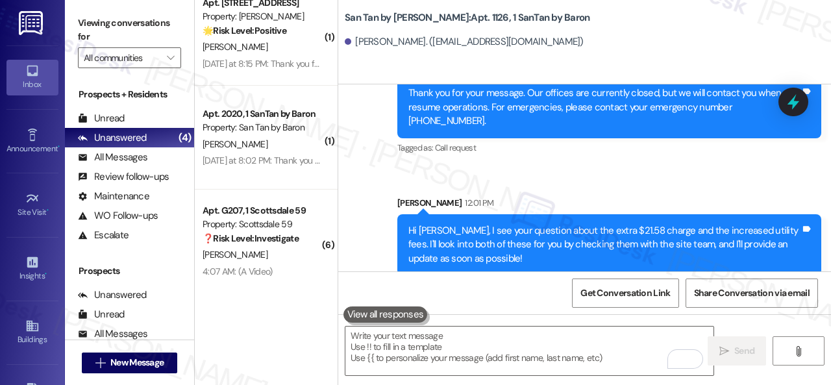
click at [587, 168] on div "Sent via SMS ResiDesk After Hours Assistant Yesterday at 11:12 PM Thank you for…" at bounding box center [584, 157] width 493 height 256
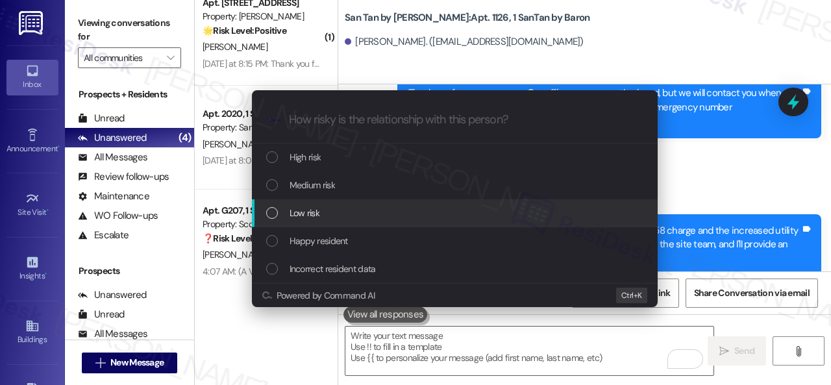
click at [308, 214] on span "Low risk" at bounding box center [305, 213] width 30 height 14
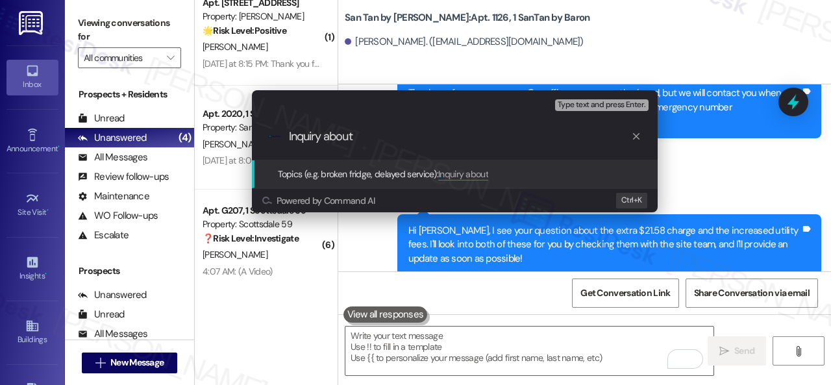
paste input "the extra $21.58 charge and the increased utility fees."
type input "Inquiry about the extra $21.58 charge and the increased utility fees."
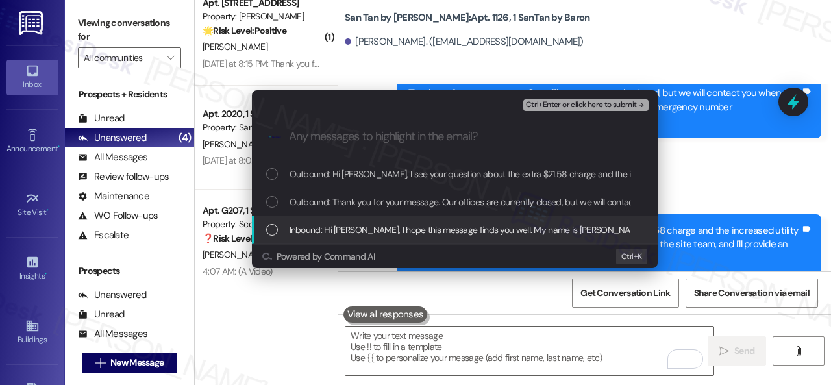
drag, startPoint x: 312, startPoint y: 227, endPoint x: 342, endPoint y: 195, distance: 43.2
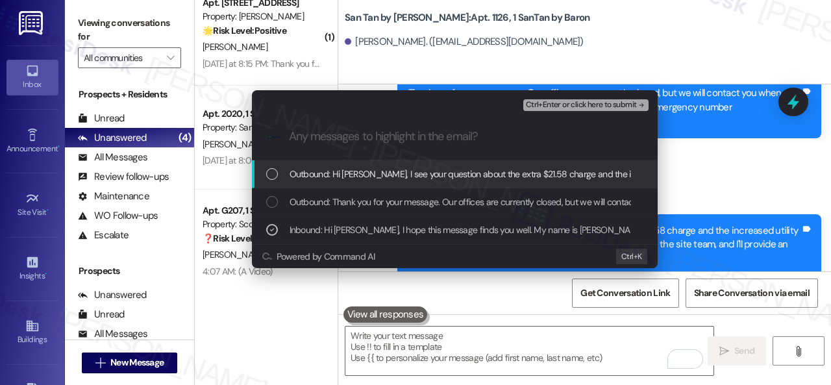
drag, startPoint x: 559, startPoint y: 101, endPoint x: 579, endPoint y: 129, distance: 34.9
click at [560, 101] on span "Ctrl+Enter or click here to submit" at bounding box center [581, 105] width 111 height 9
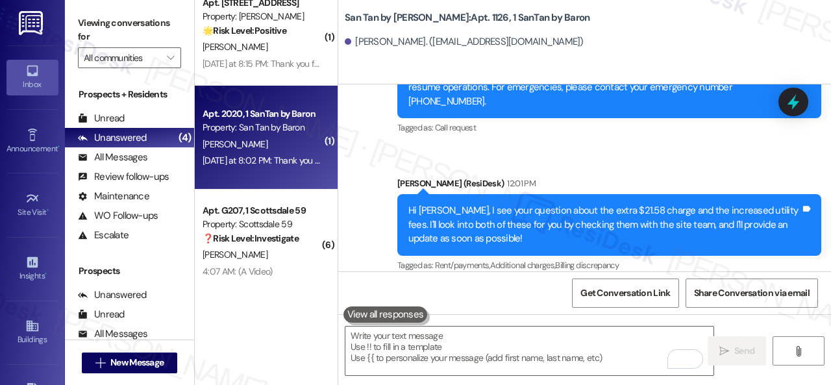
scroll to position [0, 0]
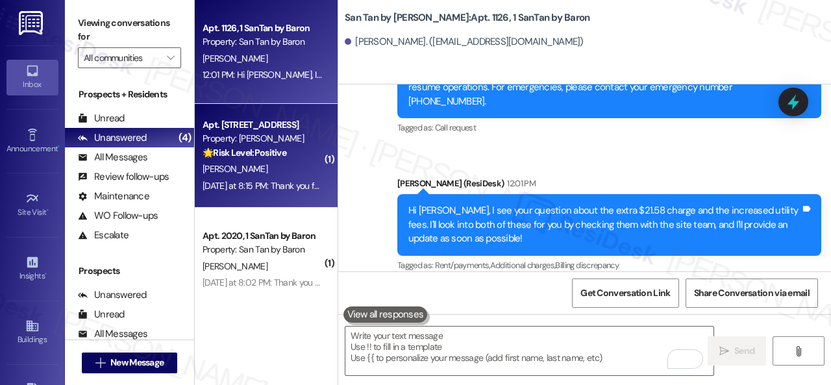
click at [276, 167] on div "A. Fede" at bounding box center [262, 169] width 123 height 16
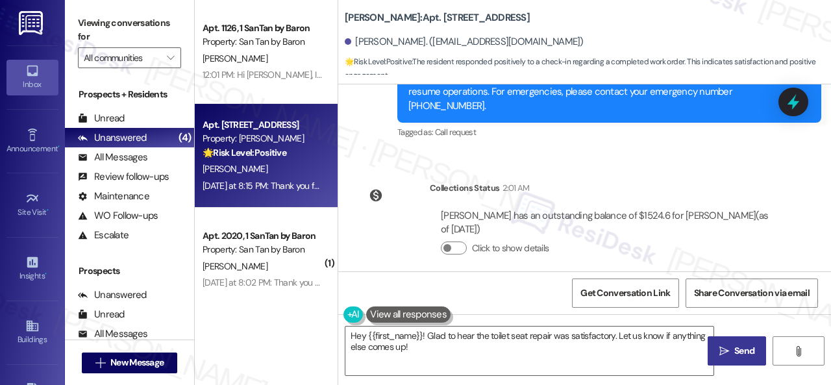
scroll to position [4, 0]
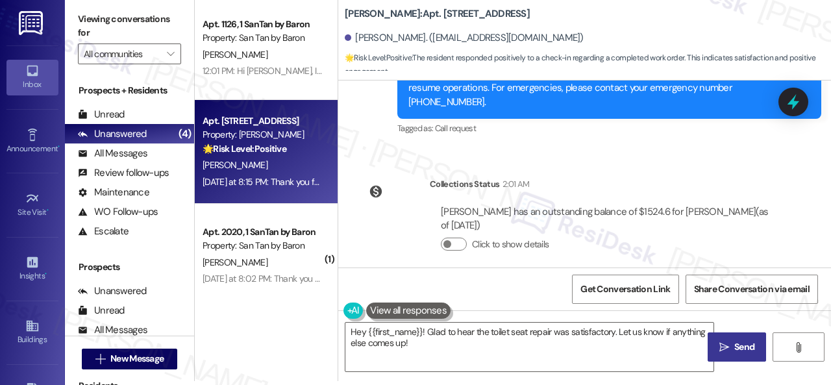
click at [367, 221] on div "Collections Status 2:01 AM Amanda Fede has an outstanding balance of $1524.6 fo…" at bounding box center [569, 224] width 443 height 114
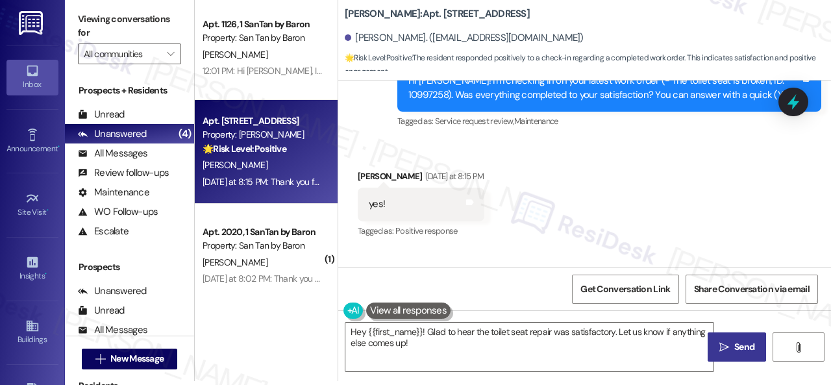
scroll to position [1124, 0]
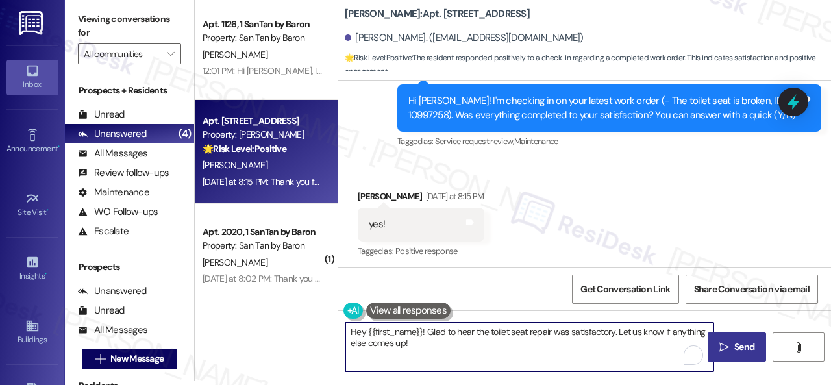
drag, startPoint x: 421, startPoint y: 347, endPoint x: 271, endPoint y: 308, distance: 154.5
click at [271, 308] on div "Apt. 1126, 1 SanTan by Baron Property: San Tan by Baron A. Flynn 12:01 PM: Hi A…" at bounding box center [513, 188] width 636 height 385
paste textarea "We're glad to hear everything’s taken care of. If your experience at {{property…"
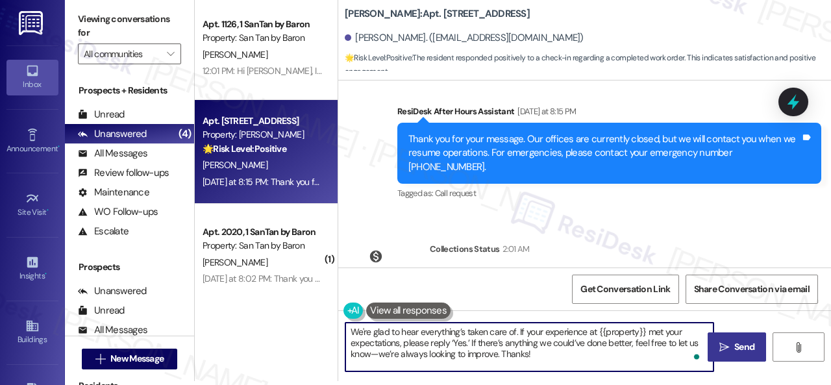
scroll to position [1384, 0]
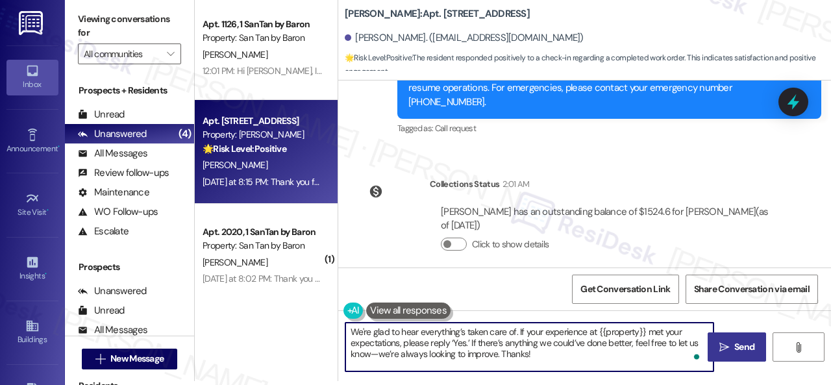
type textarea "We're glad to hear everything’s taken care of. If your experience at {{property…"
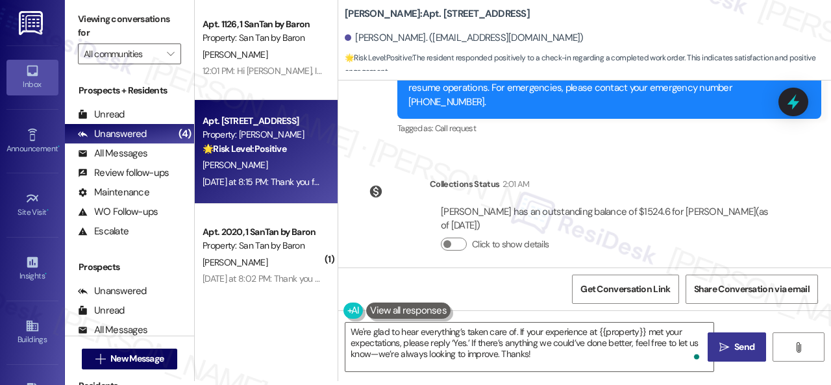
click at [728, 349] on span " Send" at bounding box center [737, 347] width 41 height 14
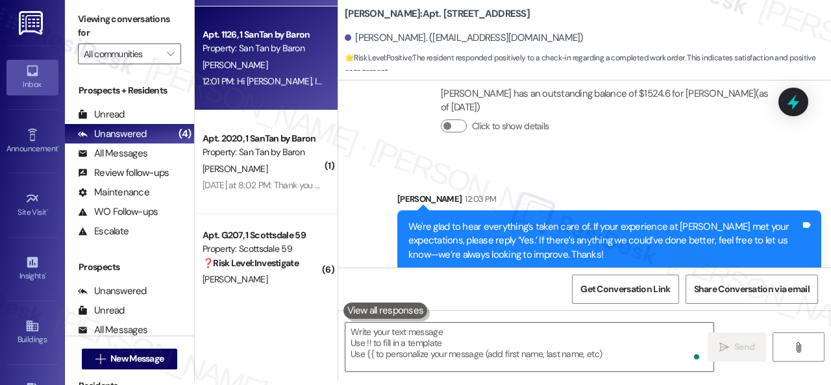
scroll to position [122, 0]
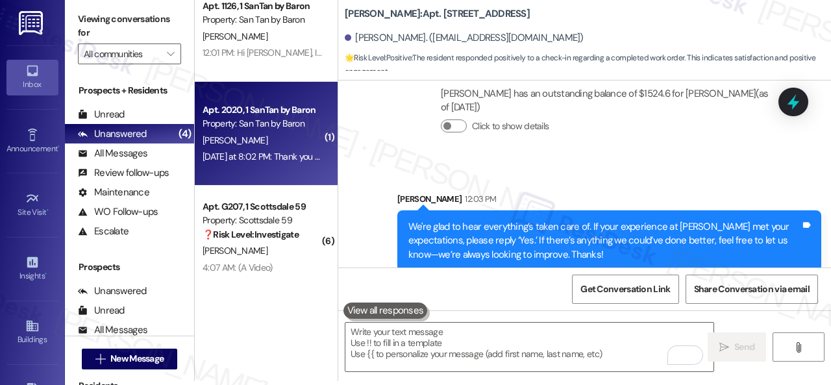
click at [283, 145] on div "B. Halon" at bounding box center [262, 140] width 123 height 16
type textarea "Fetching suggested responses. Please feel free to read through the conversation…"
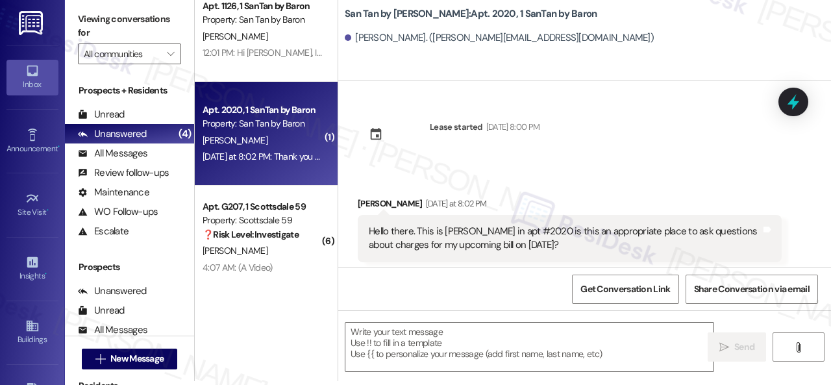
scroll to position [4, 0]
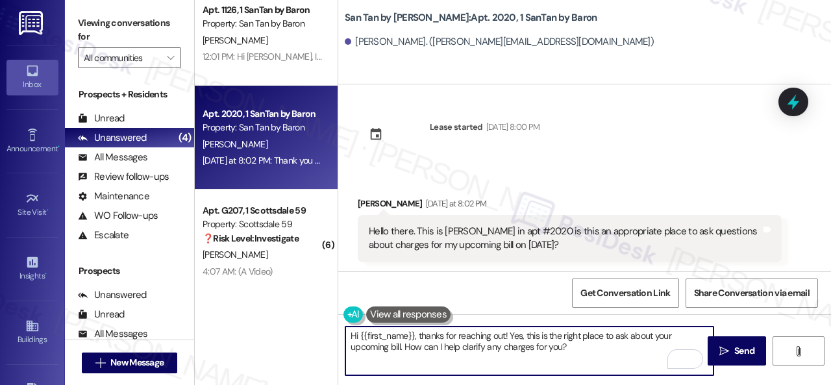
drag, startPoint x: 362, startPoint y: 339, endPoint x: 413, endPoint y: 333, distance: 51.0
click at [413, 333] on textarea "Hi {{first_name}}, thanks for reaching out! Yes, this is the right place to ask…" at bounding box center [529, 351] width 368 height 49
drag, startPoint x: 484, startPoint y: 337, endPoint x: 569, endPoint y: 336, distance: 85.0
click at [569, 336] on textarea "Hi Ben, thanks for reaching out! Yes, this is the right place to ask about your…" at bounding box center [529, 351] width 368 height 49
click at [505, 345] on textarea "Hi Ben, thanks for reaching out! Yes, you may ask about your upcoming bill. How…" at bounding box center [529, 351] width 368 height 49
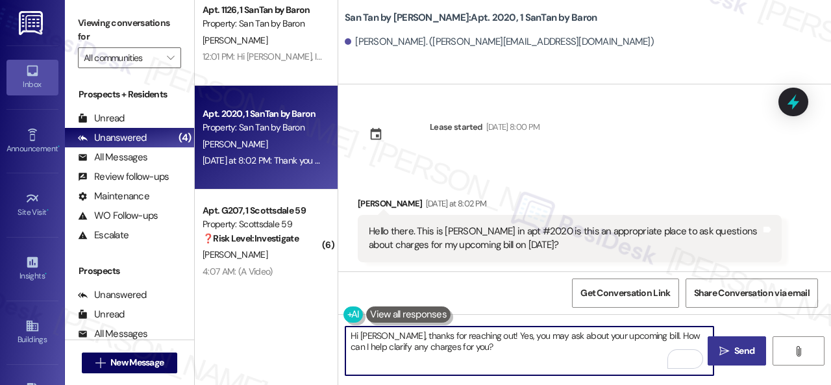
type textarea "Hi Ben, thanks for reaching out! Yes, you may ask about your upcoming bill. How…"
click at [735, 353] on span "Send" at bounding box center [744, 351] width 20 height 14
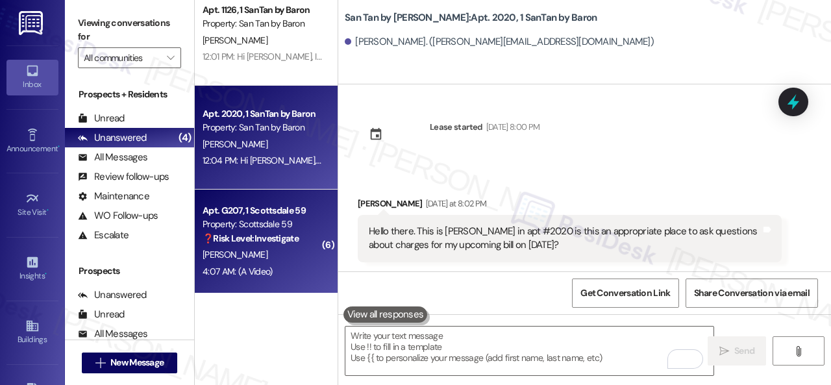
click at [280, 259] on div "V. Abdelnour" at bounding box center [262, 255] width 123 height 16
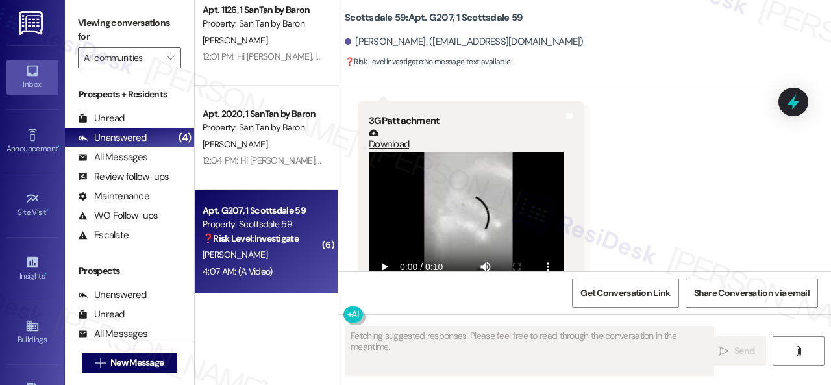
scroll to position [7604, 0]
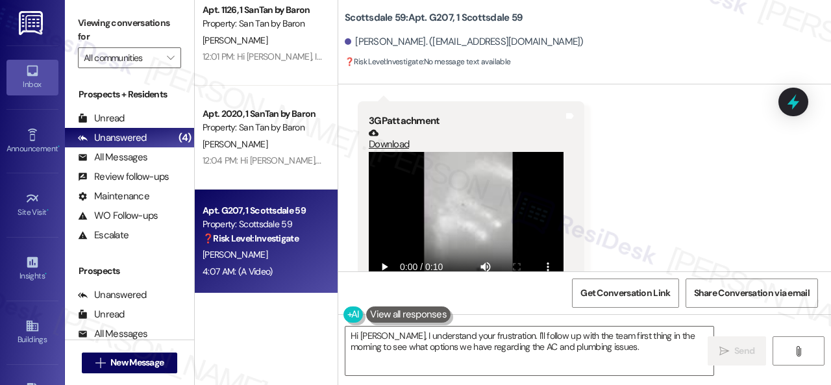
type textarea "Hi Vladimir, I understand your frustration. I'll follow up with the team first …"
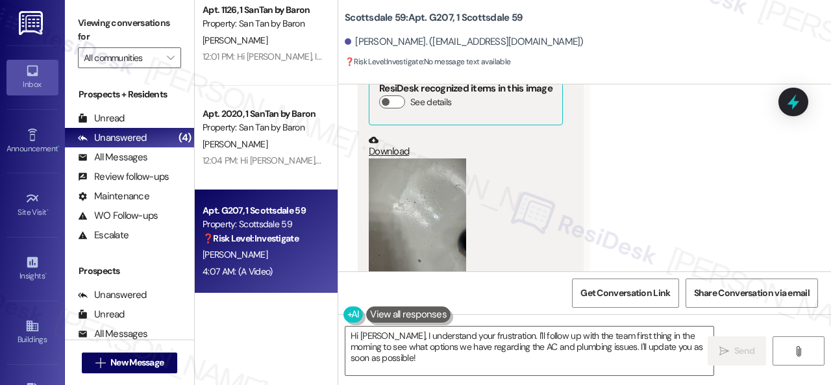
scroll to position [7345, 0]
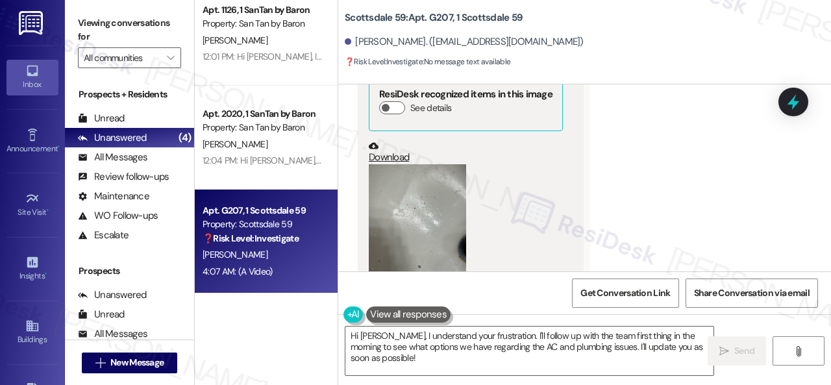
click at [402, 208] on button "Zoom image" at bounding box center [417, 229] width 97 height 130
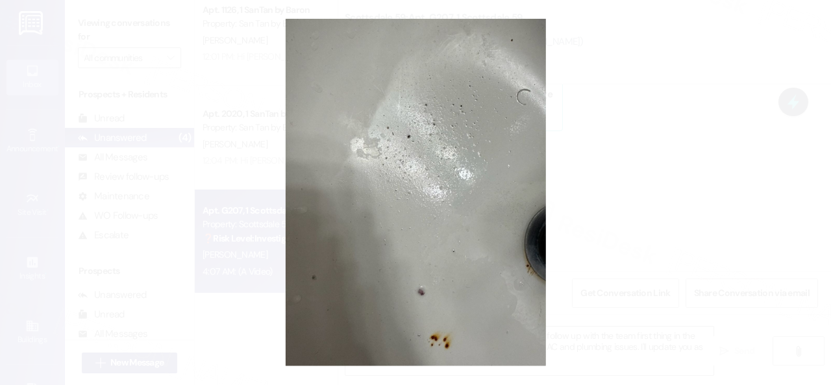
click at [417, 195] on button "Unzoom image" at bounding box center [415, 192] width 831 height 385
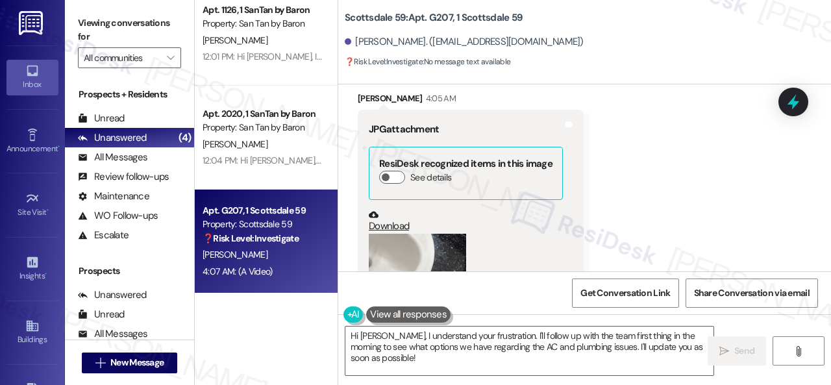
scroll to position [7020, 0]
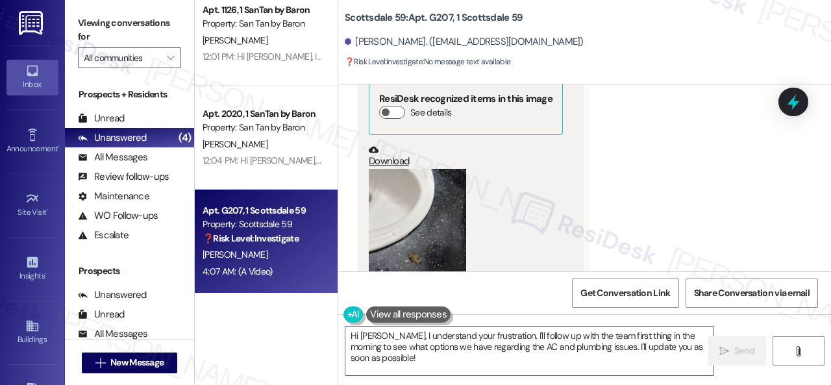
click at [429, 199] on button "Zoom image" at bounding box center [417, 234] width 97 height 130
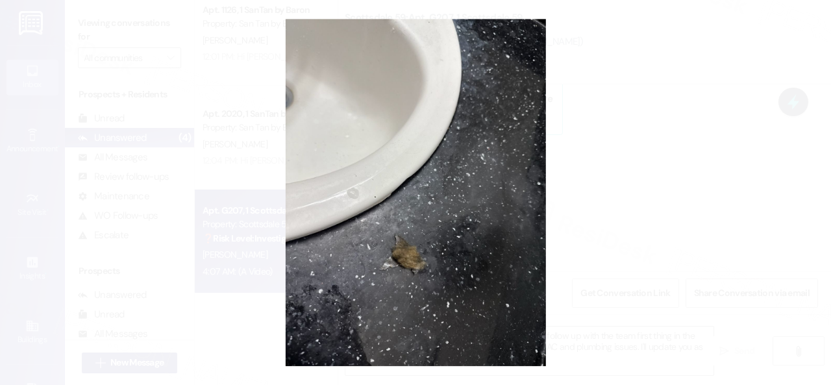
click at [473, 194] on button "Unzoom image" at bounding box center [415, 192] width 831 height 385
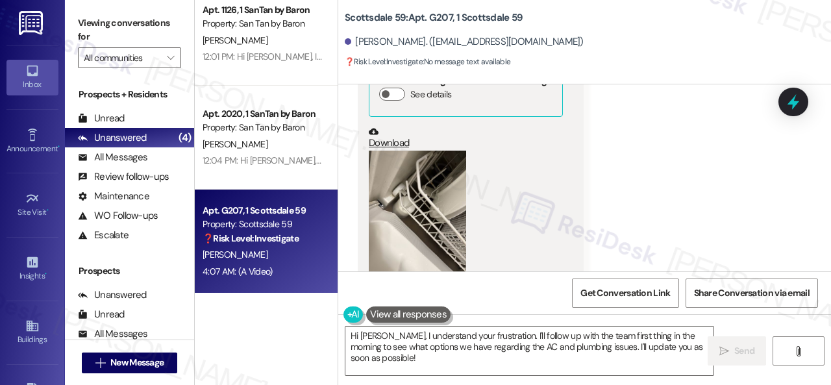
scroll to position [6566, 0]
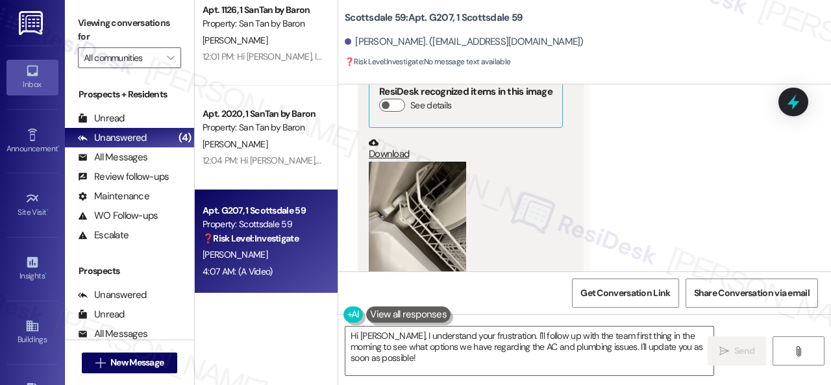
click at [434, 193] on button "Zoom image" at bounding box center [417, 227] width 97 height 130
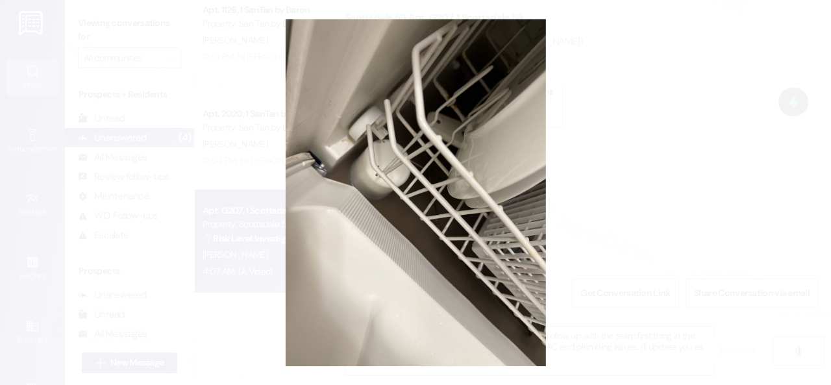
click at [463, 195] on button "Unzoom image" at bounding box center [415, 192] width 831 height 385
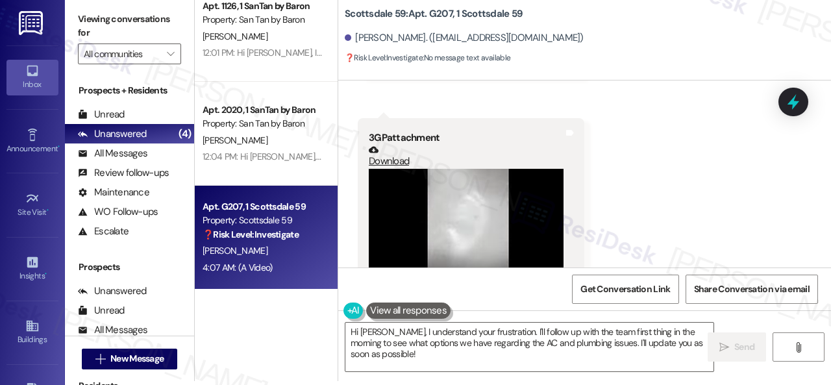
scroll to position [7604, 0]
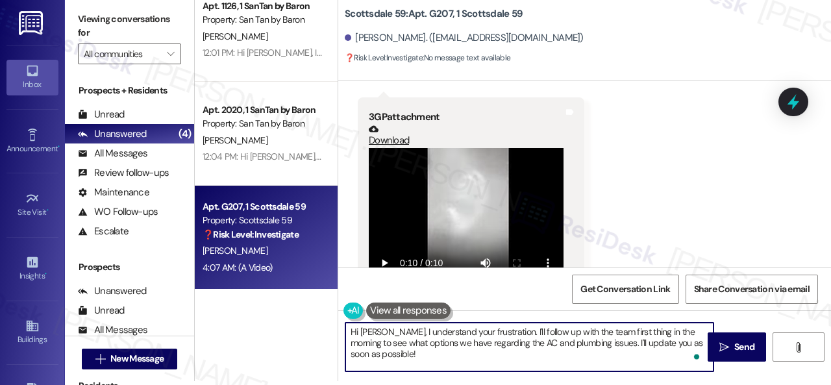
drag, startPoint x: 393, startPoint y: 332, endPoint x: 404, endPoint y: 358, distance: 28.0
click at [404, 358] on textarea "Hi [PERSON_NAME], I understand your frustration. I'll follow up with the team f…" at bounding box center [529, 347] width 368 height 49
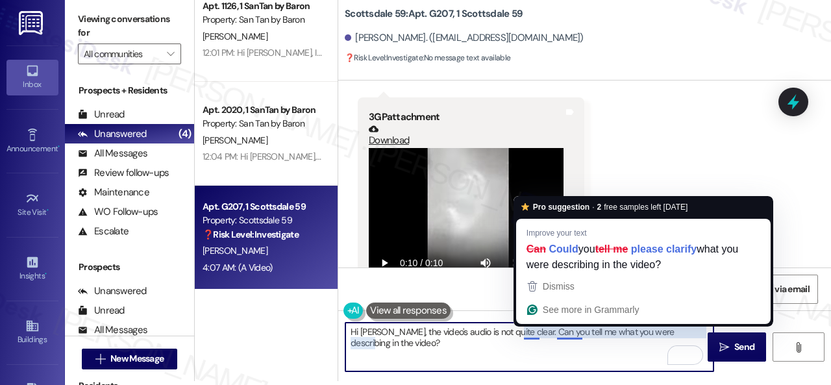
click at [538, 332] on textarea "Hi [PERSON_NAME], the video's audio is not quite clear. Can you tell me what yo…" at bounding box center [529, 347] width 368 height 49
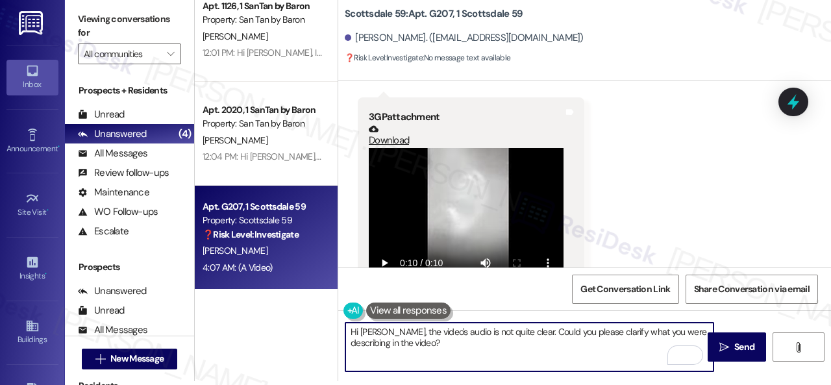
click at [456, 343] on textarea "Hi [PERSON_NAME], the video's audio is not quite clear. Could you please clarif…" at bounding box center [529, 347] width 368 height 49
type textarea "Hi [PERSON_NAME], the video's audio is not quite clear. Could you please clarif…"
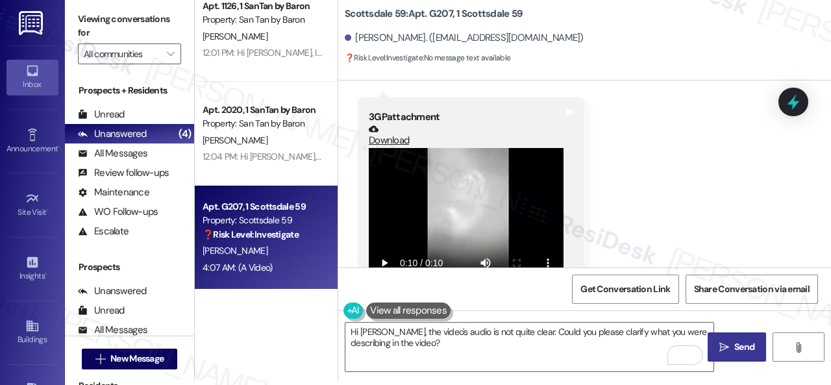
click at [725, 343] on span " Send" at bounding box center [737, 347] width 41 height 14
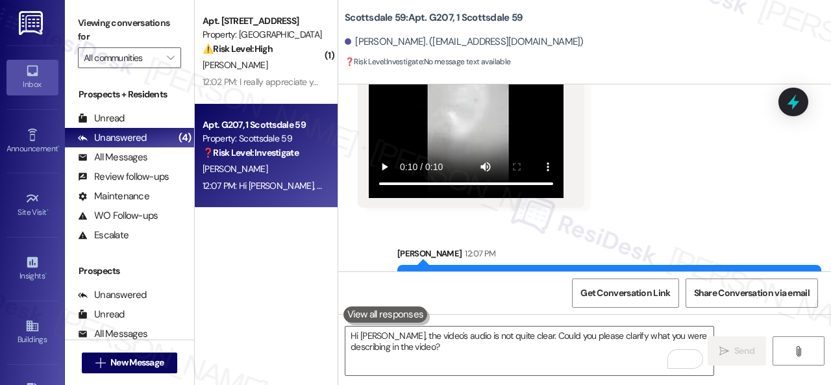
scroll to position [7709, 0]
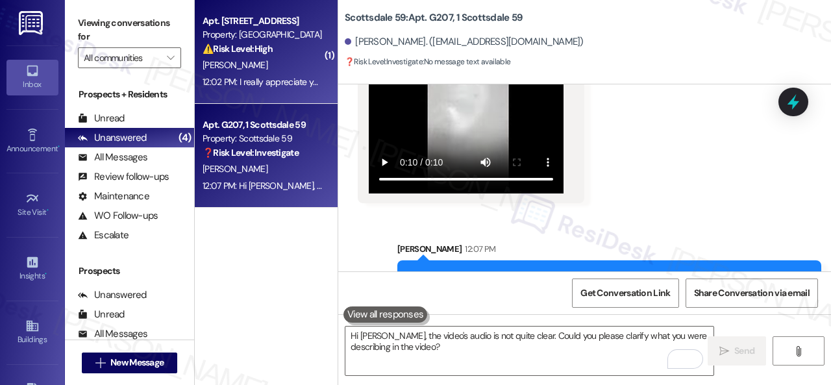
click at [282, 65] on div "[PERSON_NAME]" at bounding box center [262, 65] width 123 height 16
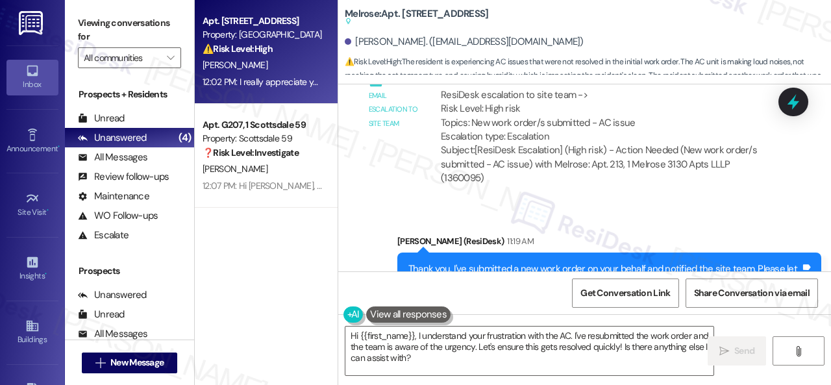
scroll to position [7257, 0]
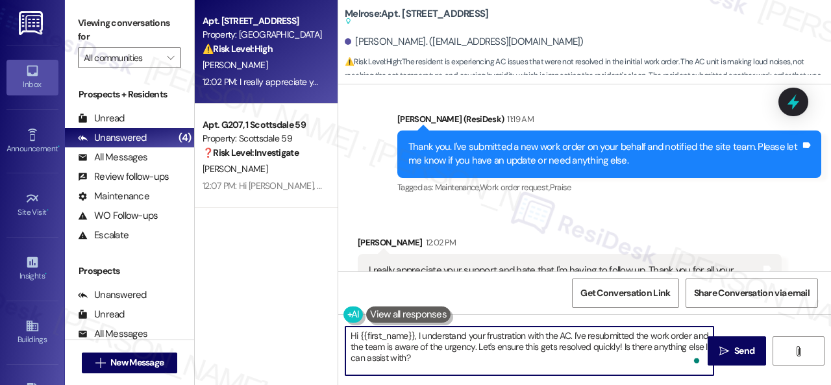
drag, startPoint x: 417, startPoint y: 336, endPoint x: 310, endPoint y: 338, distance: 106.5
click at [310, 338] on div "Apt. 213, 1 Melrose 3130 Apts LLLP Property: Melrose ⚠️ Risk Level: High The re…" at bounding box center [513, 192] width 636 height 385
drag, startPoint x: 505, startPoint y: 336, endPoint x: 519, endPoint y: 362, distance: 29.3
click at [519, 362] on textarea "I understand your frustration with the AC. I've resubmitted the work order and …" at bounding box center [529, 351] width 368 height 49
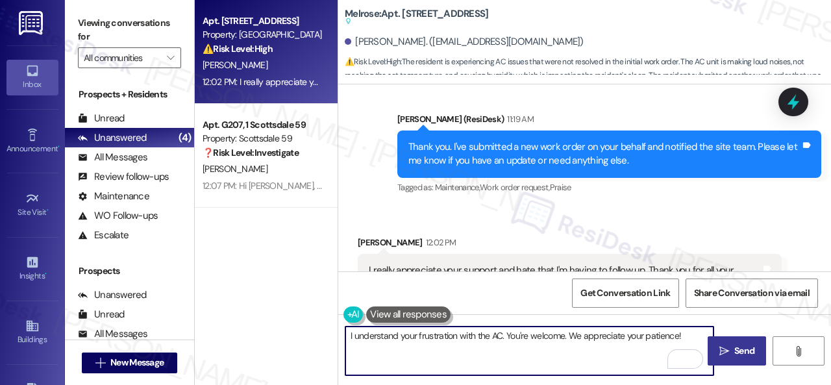
type textarea "I understand your frustration with the AC. You're welcome. We appreciate your p…"
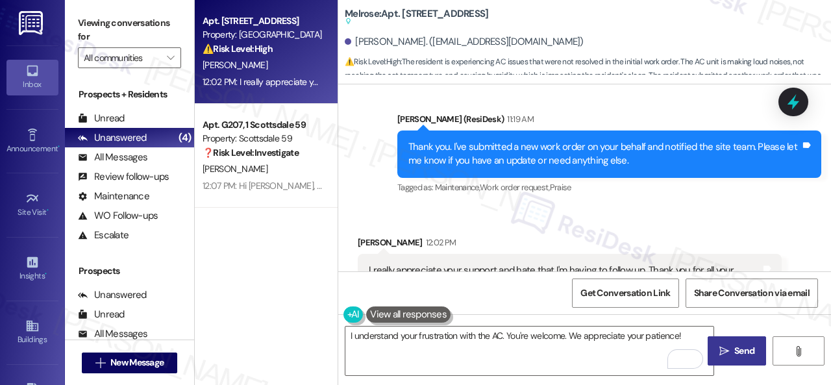
click at [735, 346] on span "Send" at bounding box center [744, 351] width 20 height 14
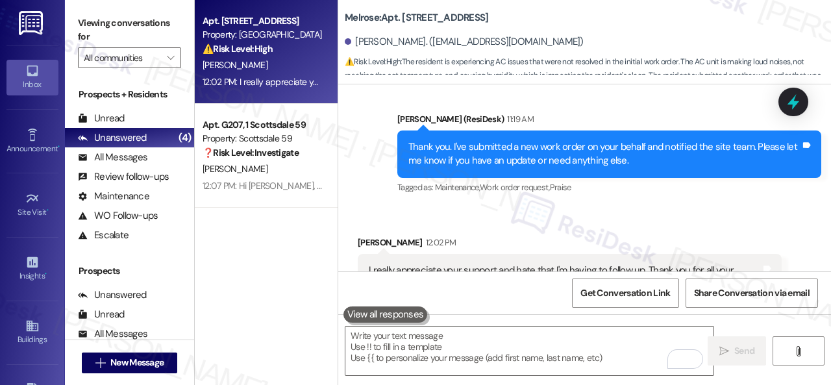
scroll to position [7256, 0]
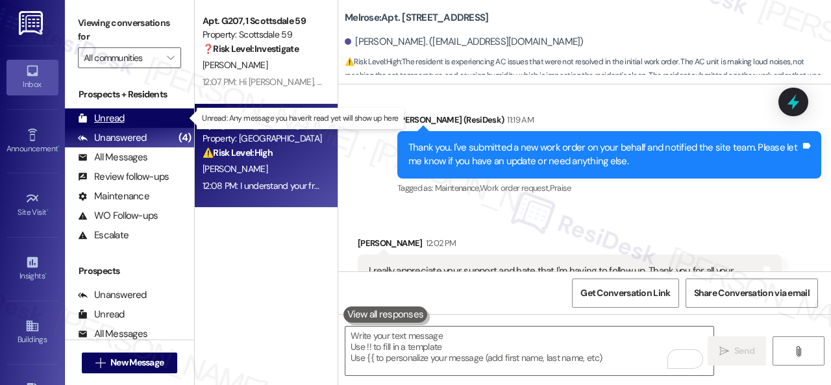
click at [113, 115] on div "Unread" at bounding box center [101, 119] width 47 height 14
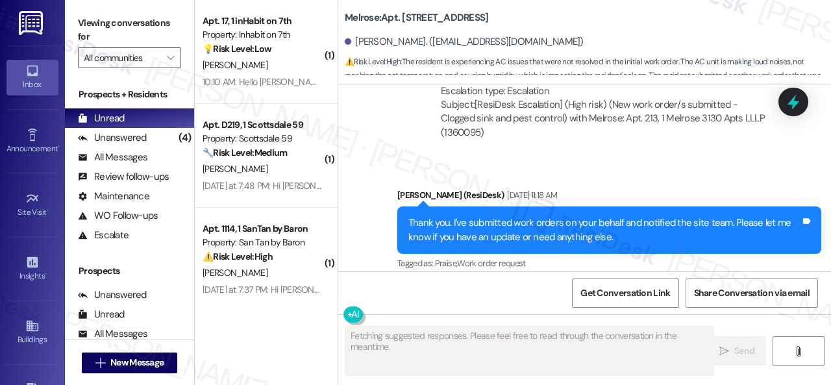
type textarea "Fetching suggested responses. Please feel free to read through the conversation…"
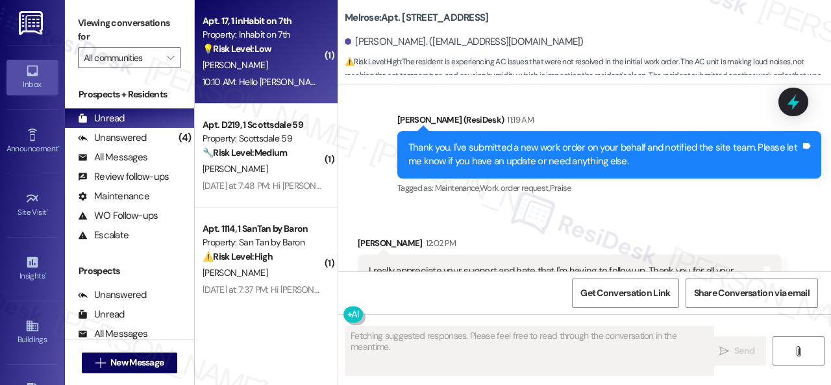
click at [292, 63] on div "[PERSON_NAME]" at bounding box center [262, 65] width 123 height 16
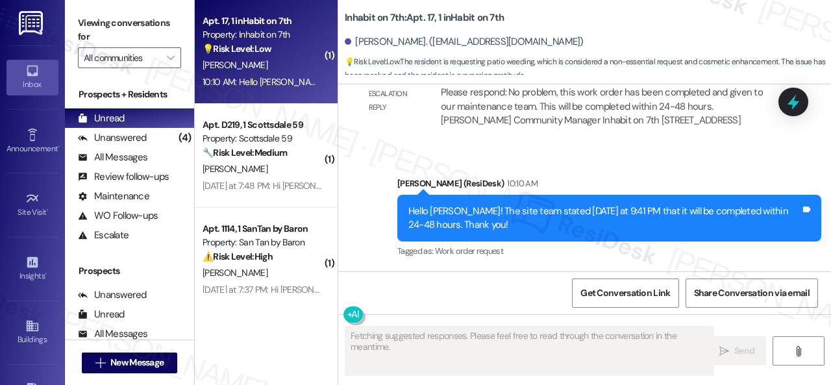
scroll to position [1854, 0]
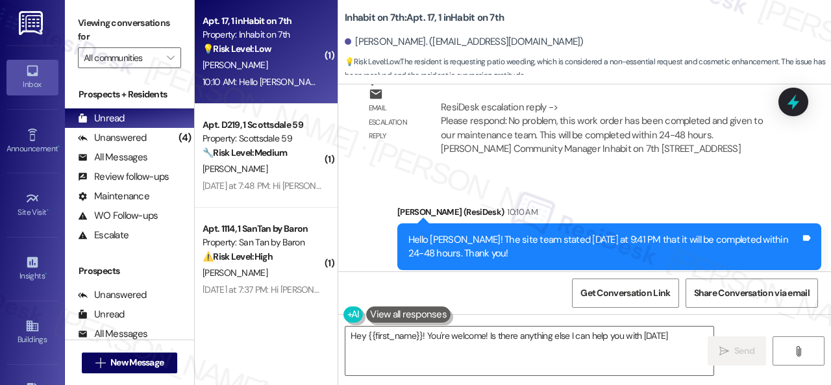
type textarea "Hey {{first_name}}! You're welcome! Is there anything else I can help you with …"
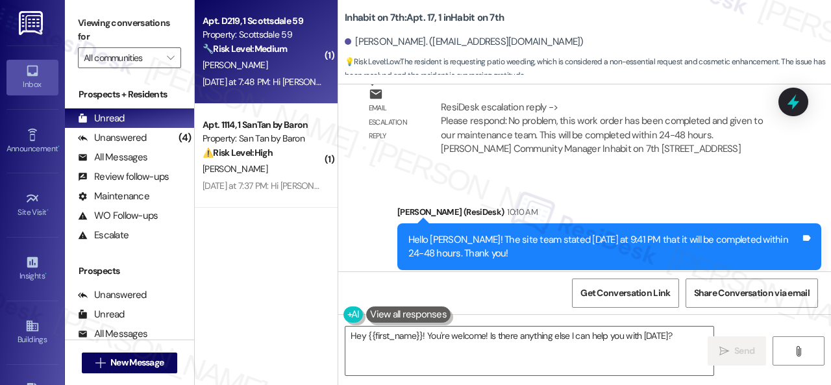
click at [308, 69] on div "[PERSON_NAME]" at bounding box center [262, 65] width 123 height 16
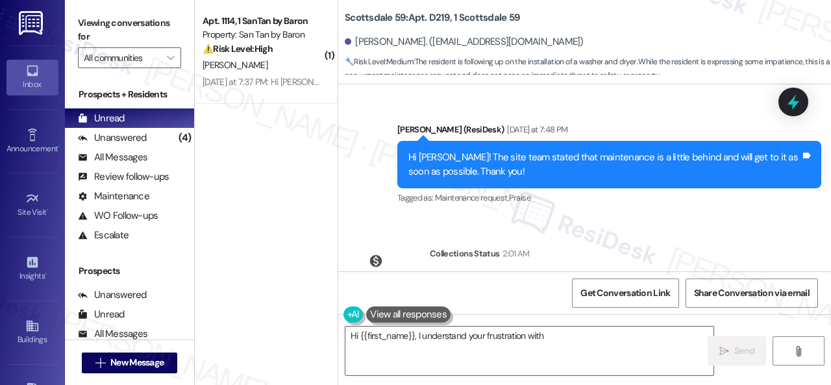
scroll to position [2938, 0]
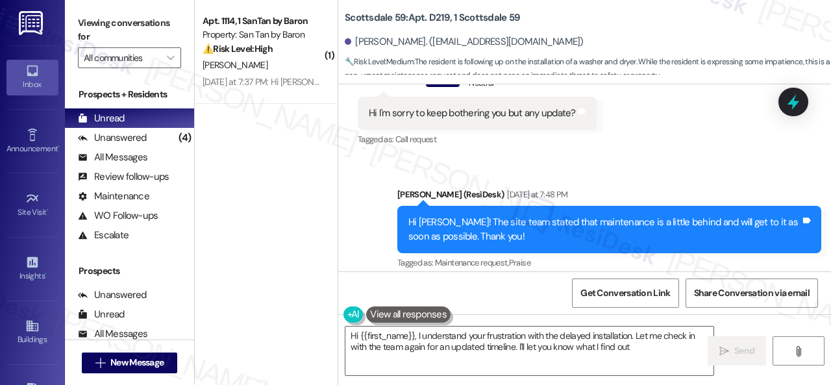
type textarea "Hi {{first_name}}, I understand your frustration with the delayed installation.…"
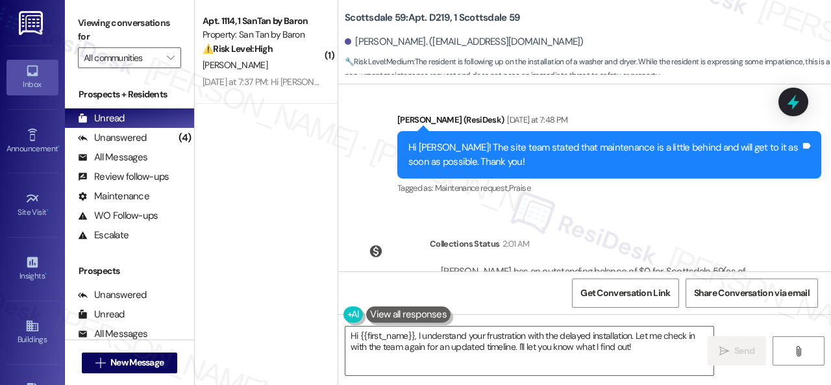
scroll to position [3068, 0]
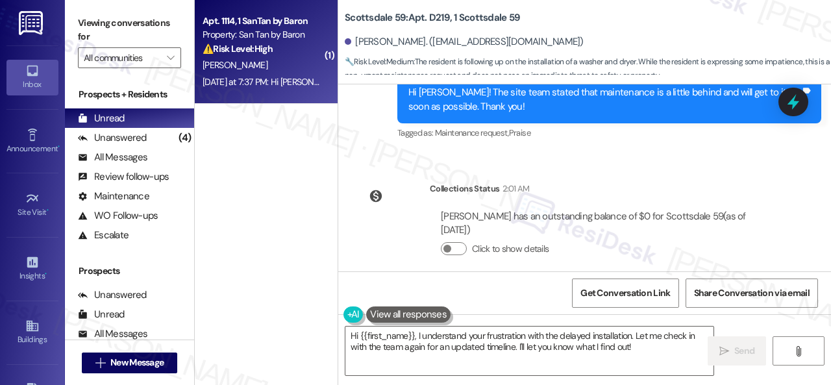
click at [297, 74] on div "[DATE] at 7:37 PM: Hi [PERSON_NAME], the site team stated that they are looking…" at bounding box center [262, 82] width 123 height 16
type textarea "Fetching suggested responses. Please feel free to read through the conversation…"
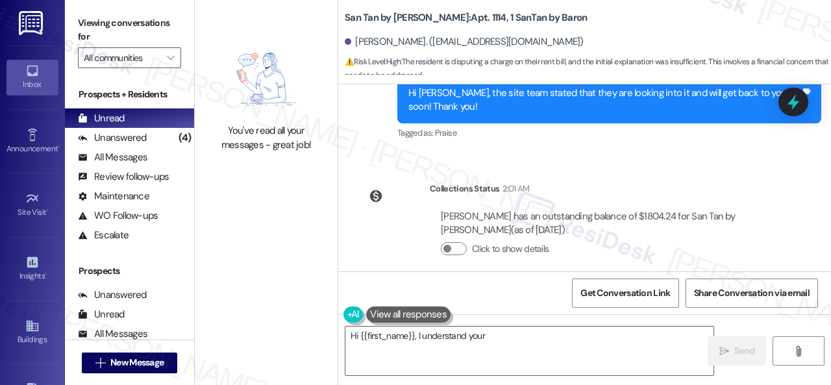
scroll to position [1850, 0]
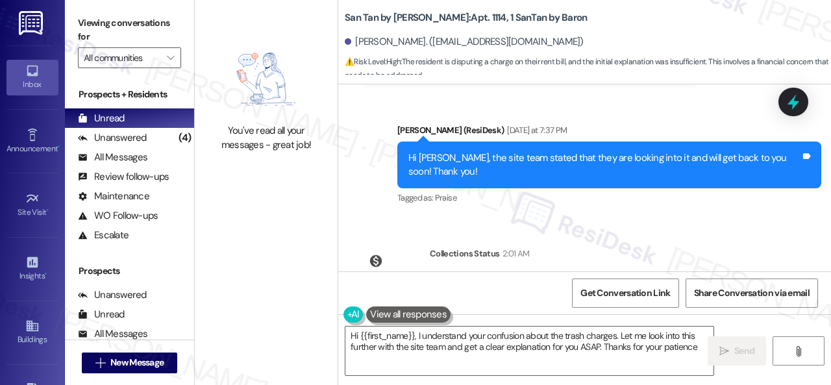
type textarea "Hi {{first_name}}, I understand your confusion about the trash charges. Let me …"
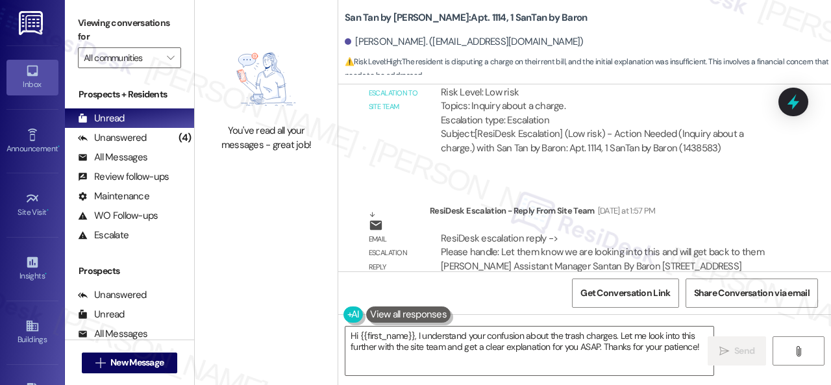
scroll to position [1396, 0]
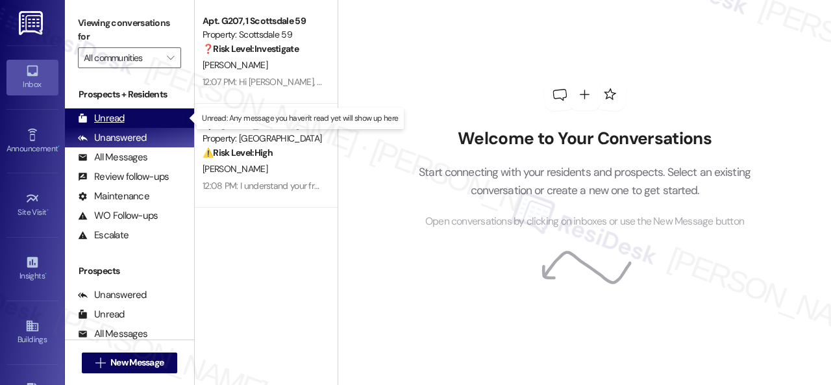
click at [102, 116] on div "Unread" at bounding box center [101, 119] width 47 height 14
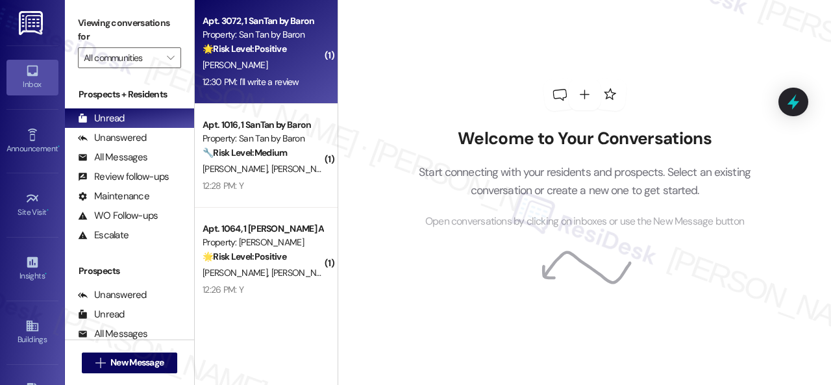
click at [300, 57] on div "[PERSON_NAME]" at bounding box center [262, 65] width 123 height 16
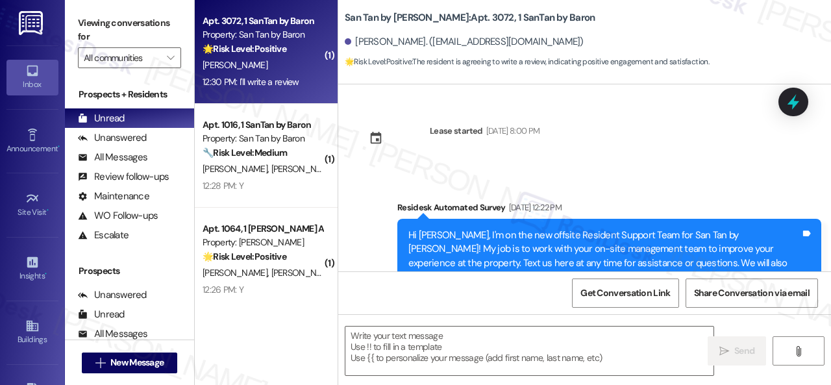
scroll to position [2831, 0]
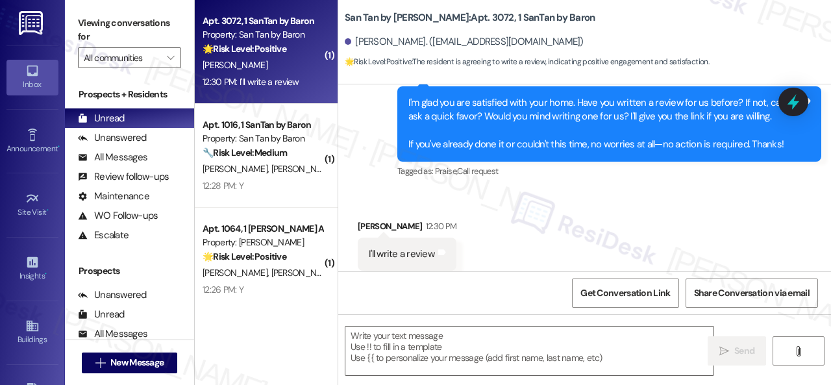
type textarea "Fetching suggested responses. Please feel free to read through the conversation…"
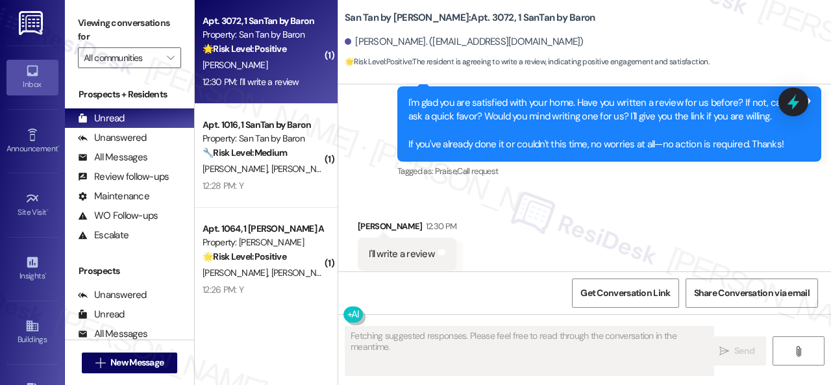
click at [365, 190] on div "Received via SMS [PERSON_NAME] 12:30 PM I'll write a review Tags and notes Tagg…" at bounding box center [584, 245] width 493 height 110
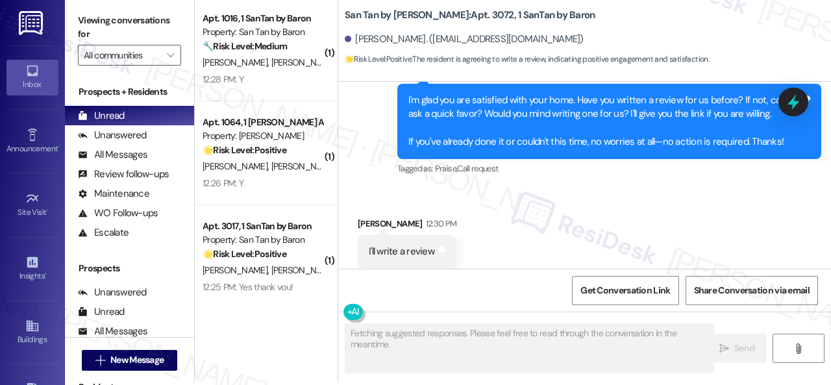
scroll to position [4, 0]
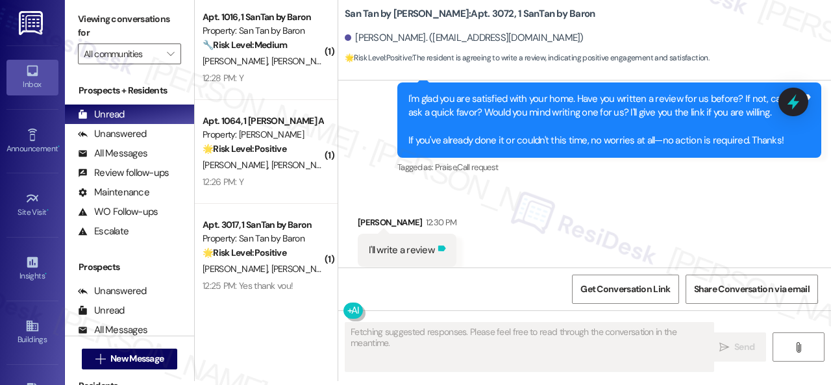
click at [445, 243] on icon at bounding box center [442, 248] width 10 height 10
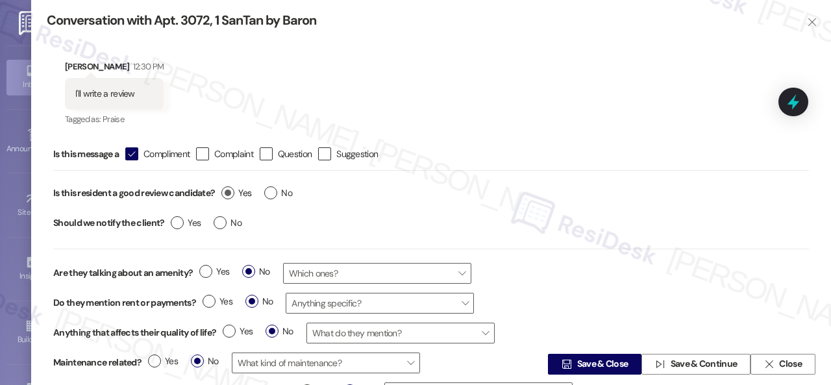
click at [234, 195] on label "Yes" at bounding box center [236, 193] width 30 height 14
click at [234, 195] on input "Yes" at bounding box center [236, 194] width 30 height 17
radio input "true"
click at [584, 362] on span "Save & Close" at bounding box center [602, 365] width 51 height 14
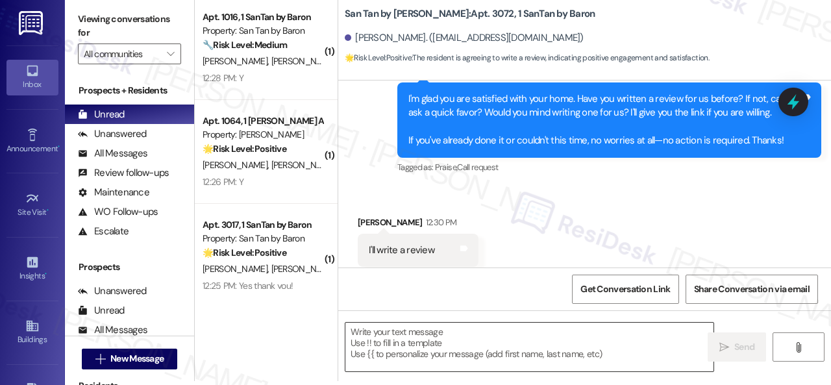
type textarea "Fetching suggested responses. Please feel free to read through the conversation…"
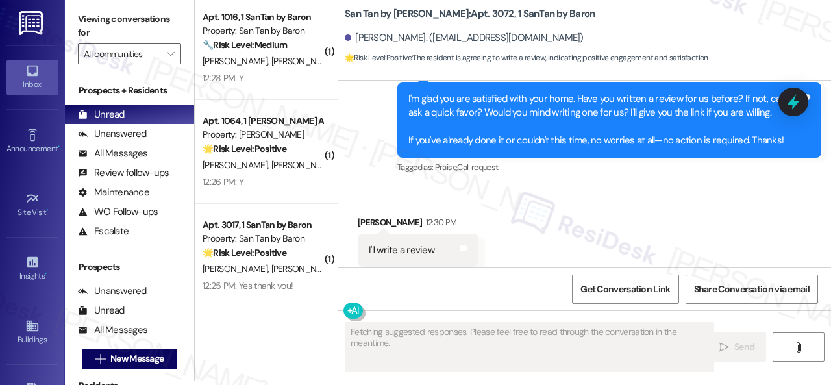
click at [564, 207] on div "Received via SMS [PERSON_NAME] 12:30 PM I'll write a review Tags and notes Tagg…" at bounding box center [584, 241] width 493 height 110
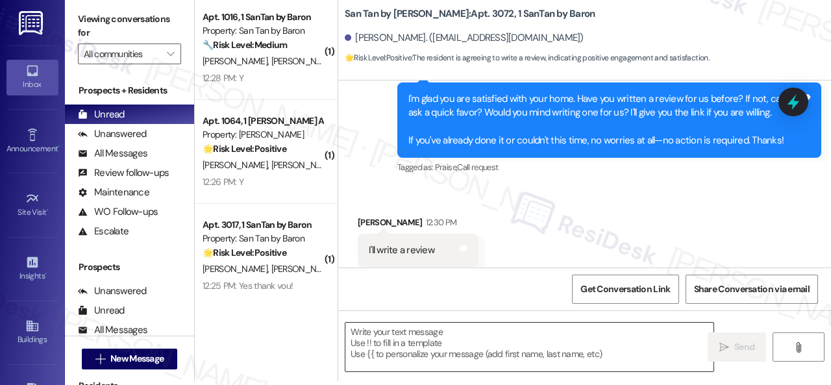
click at [388, 345] on textarea at bounding box center [529, 347] width 368 height 49
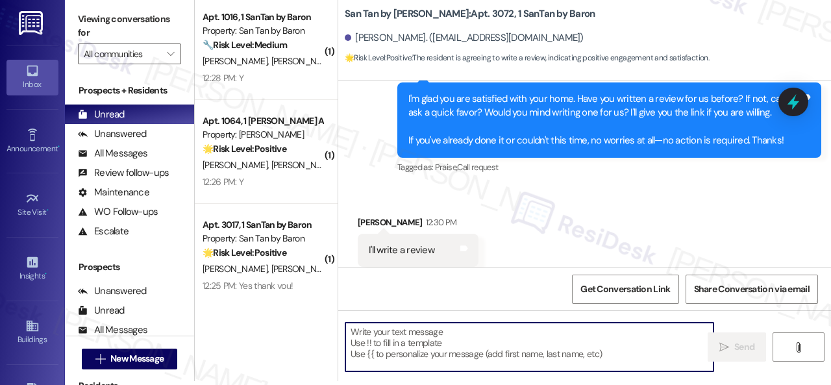
paste textarea "Thank you so much! It means a lot to us! Please take a moment to write a review…"
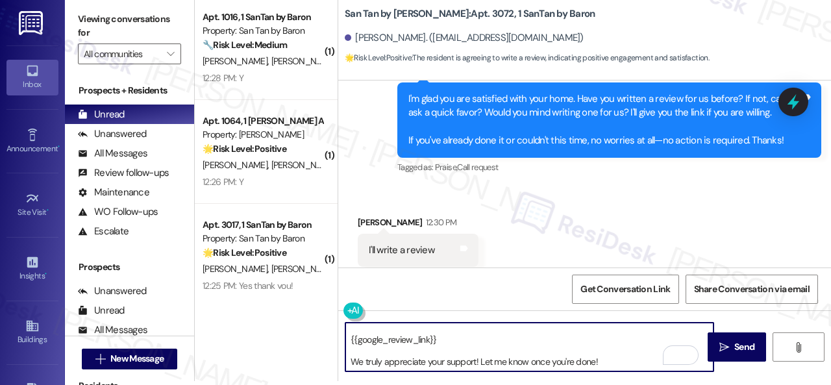
scroll to position [0, 0]
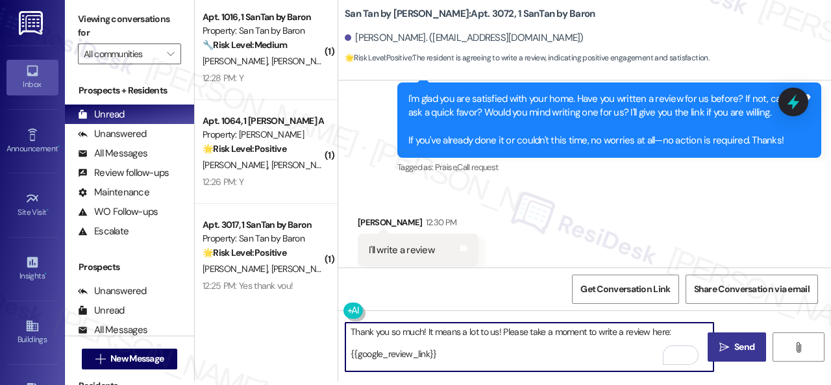
type textarea "Thank you so much! It means a lot to us! Please take a moment to write a review…"
click at [732, 346] on span "Send" at bounding box center [744, 347] width 25 height 14
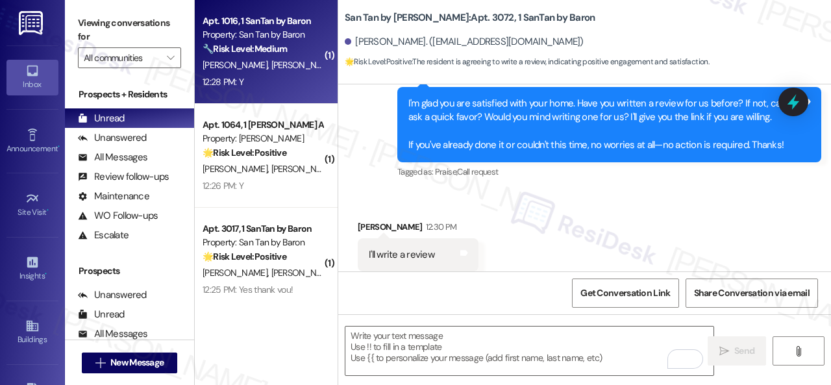
click at [288, 88] on div "12:28 PM: Y 12:28 PM: Y" at bounding box center [262, 82] width 123 height 16
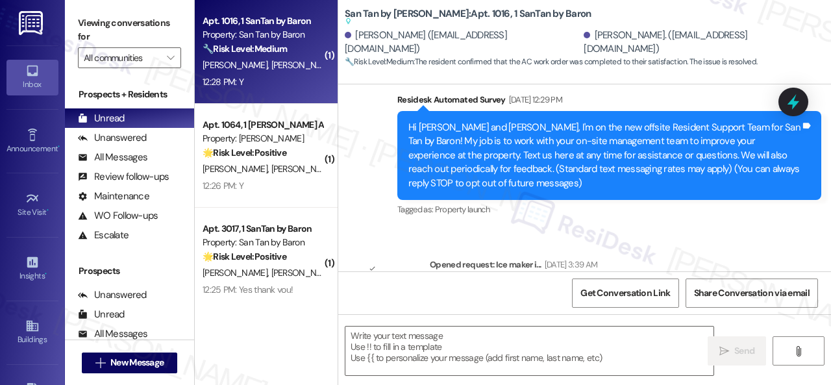
type textarea "Fetching suggested responses. Please feel free to read through the conversation…"
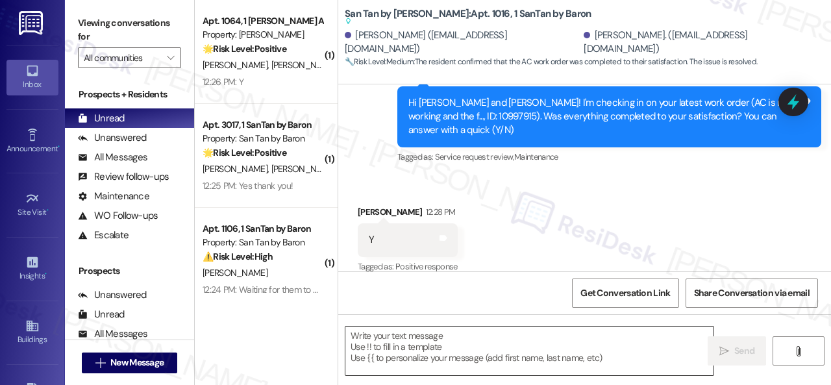
click at [375, 346] on textarea at bounding box center [529, 351] width 368 height 49
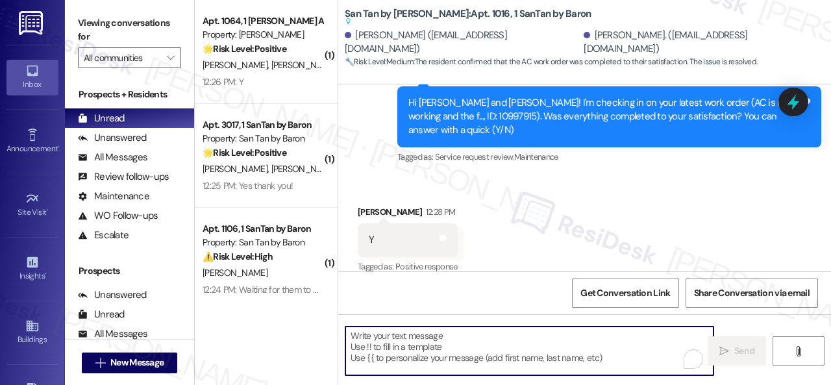
paste textarea "We're glad to hear everything’s taken care of. If your experience at {{property…"
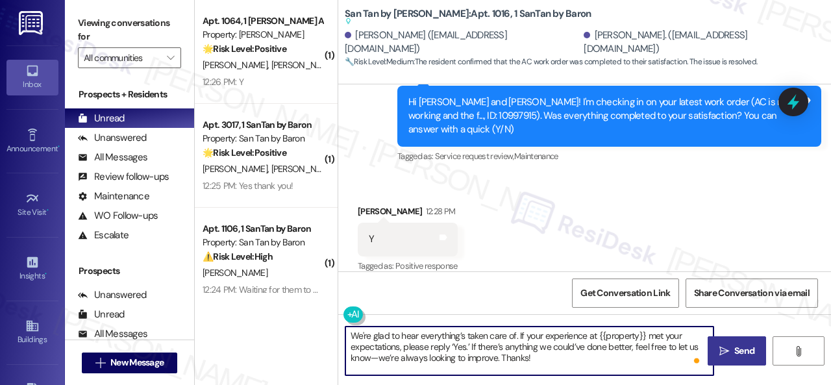
type textarea "We're glad to hear everything’s taken care of. If your experience at {{property…"
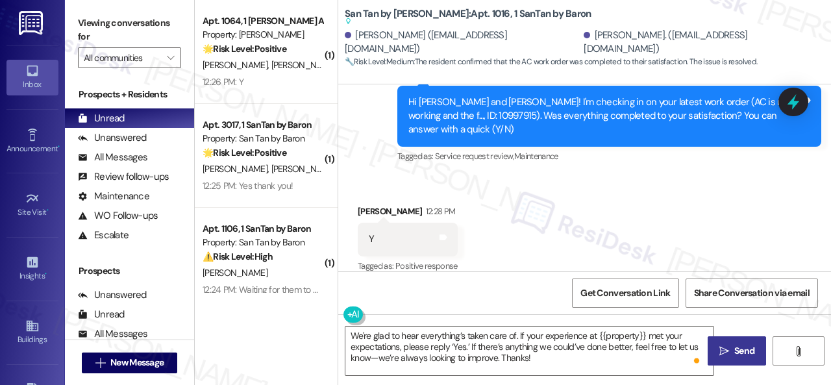
click at [737, 354] on span "Send" at bounding box center [744, 351] width 20 height 14
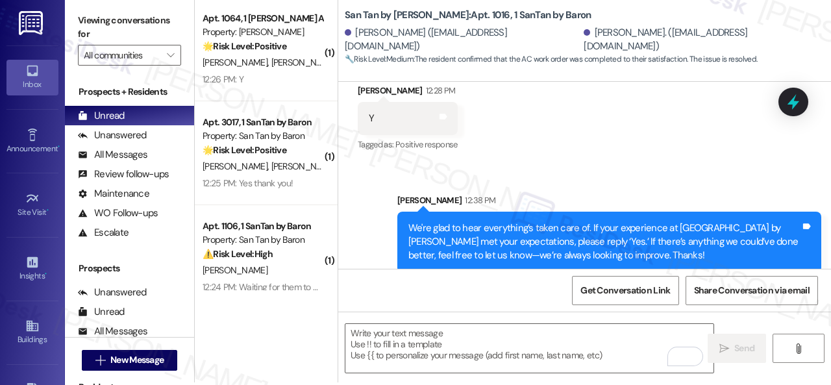
scroll to position [4, 0]
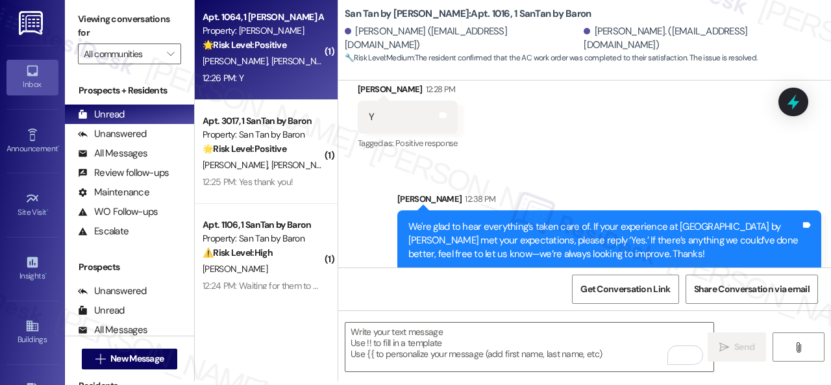
click at [269, 71] on div "12:26 PM: Y 12:26 PM: Y" at bounding box center [262, 78] width 123 height 16
type textarea "Fetching suggested responses. Please feel free to read through the conversation…"
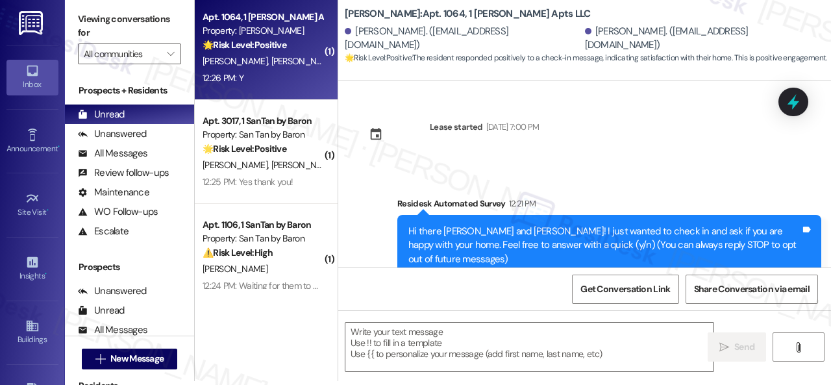
scroll to position [0, 0]
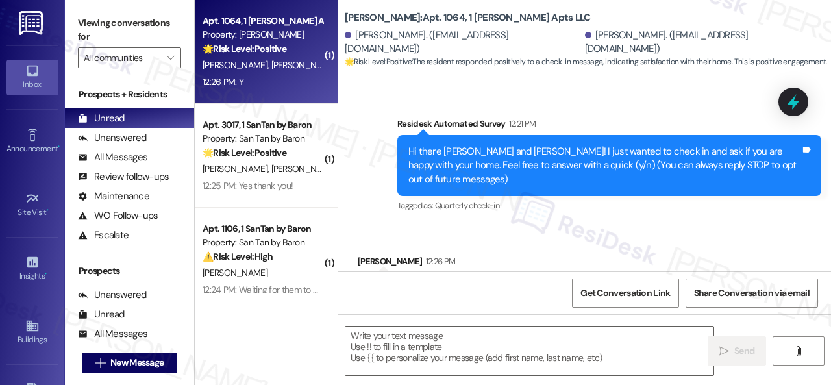
type textarea "Fetching suggested responses. Please feel free to read through the conversation…"
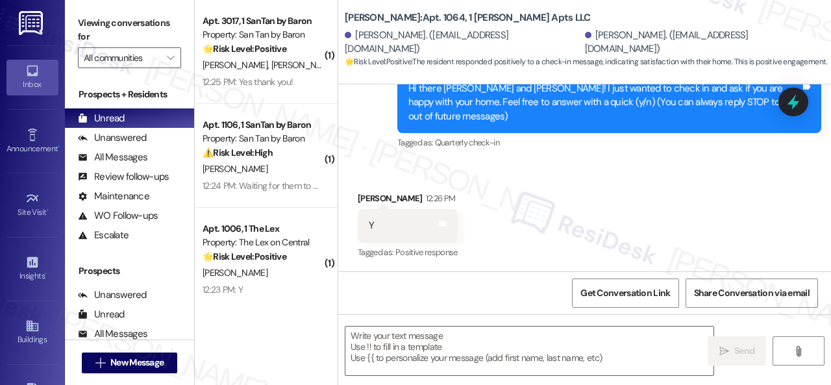
click at [388, 176] on div "Received via SMS Micah Yonan 12:26 PM Y Tags and notes Tagged as: Positive resp…" at bounding box center [584, 217] width 493 height 110
click at [410, 335] on textarea at bounding box center [529, 351] width 368 height 49
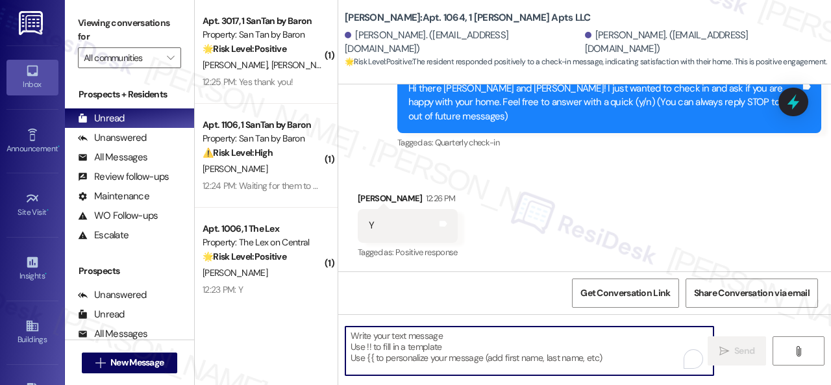
paste textarea "I'm glad you are satisfied with your home. Have you written a review for us bef…"
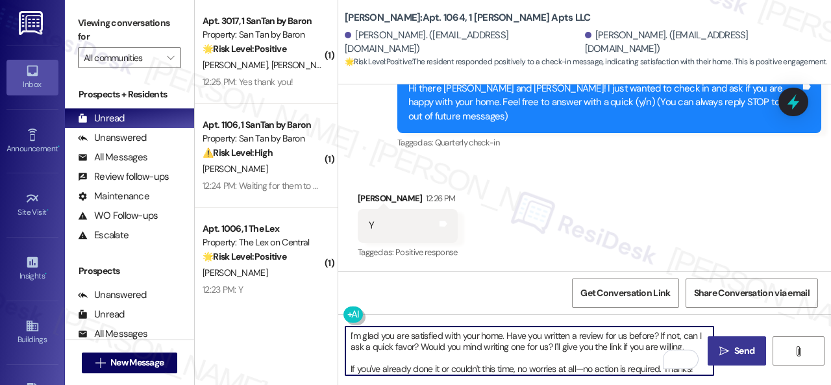
type textarea "I'm glad you are satisfied with your home. Have you written a review for us bef…"
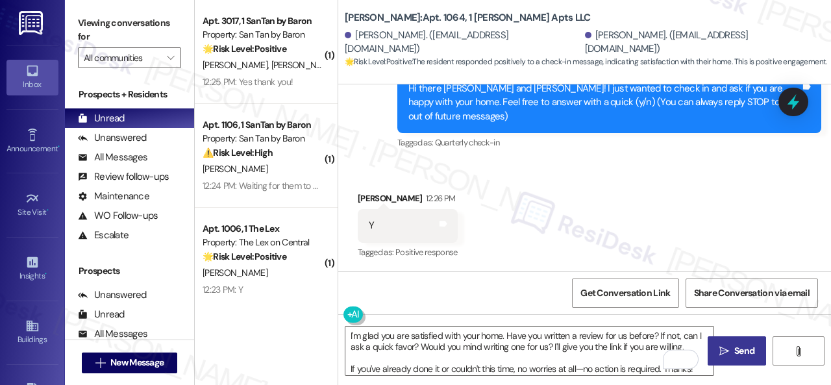
click at [734, 347] on span "Send" at bounding box center [744, 351] width 20 height 14
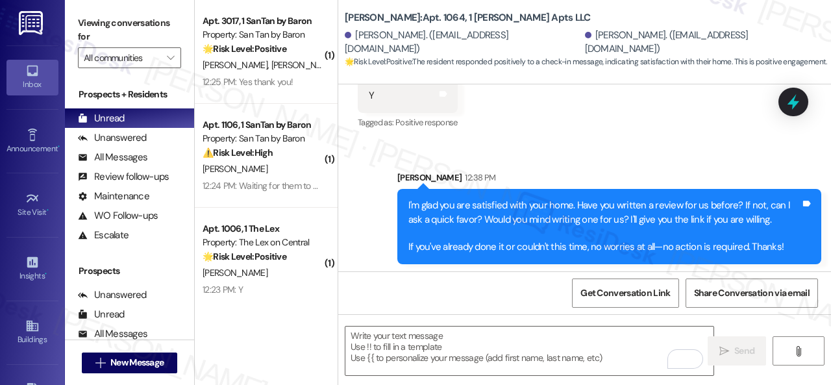
scroll to position [279, 0]
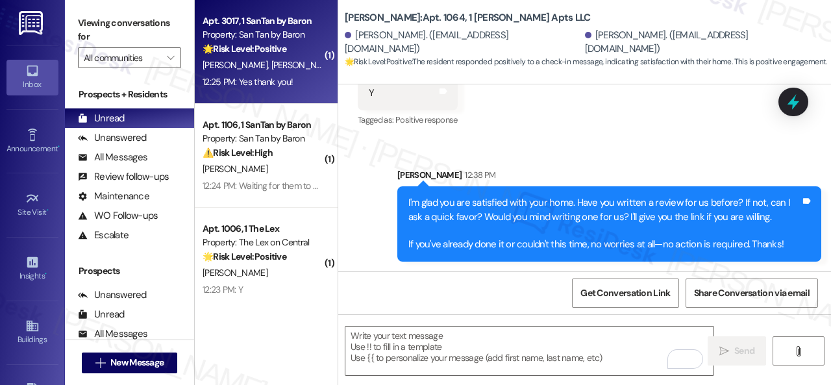
click at [299, 72] on div "R. Vazquez C. Vazquez" at bounding box center [262, 65] width 123 height 16
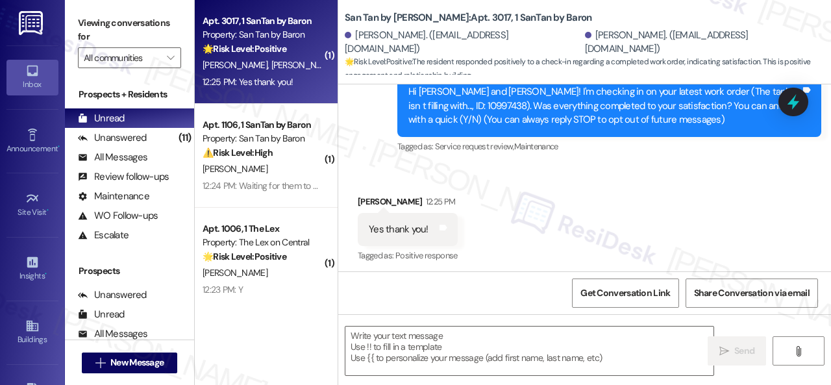
scroll to position [172, 0]
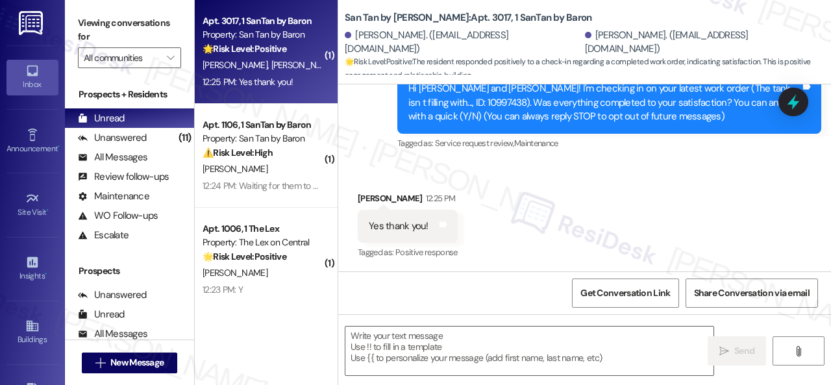
type textarea "Fetching suggested responses. Please feel free to read through the conversation…"
click at [510, 186] on div "Received via SMS Claudia Vazquez 12:25 PM Yes thank you! Tags and notes Tagged …" at bounding box center [584, 217] width 493 height 110
click at [425, 344] on textarea at bounding box center [529, 351] width 368 height 49
paste textarea "I'm glad you are satisfied with your home. Have you written a review for us bef…"
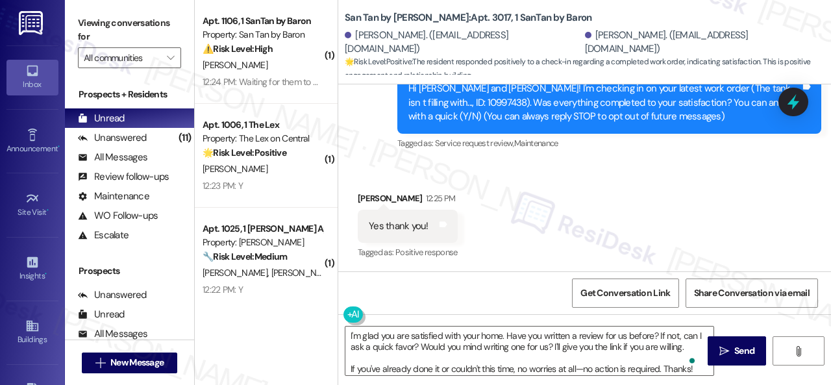
click at [375, 172] on div "Received via SMS Claudia Vazquez 12:25 PM Yes thank you! Tags and notes Tagged …" at bounding box center [584, 217] width 493 height 110
click at [396, 343] on textarea "I'm glad you are satisfied with your home. Have you written a review for us bef…" at bounding box center [529, 351] width 368 height 49
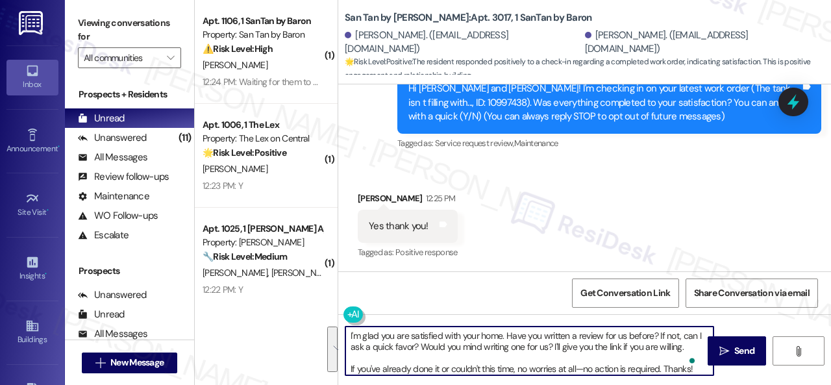
paste textarea "We're glad to hear everything’s taken care of. If your experience at {{property…"
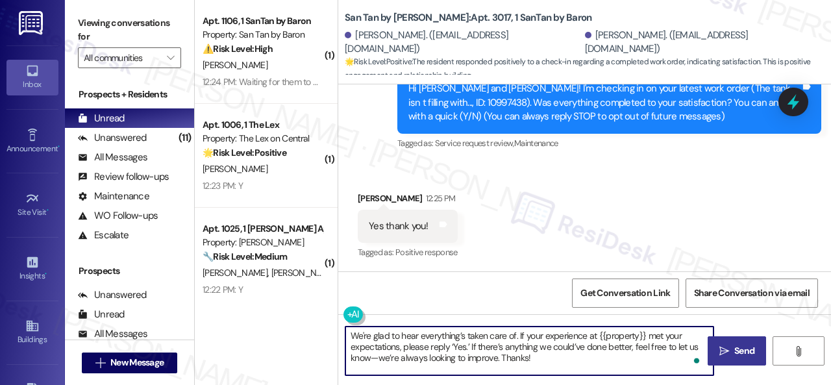
type textarea "We're glad to hear everything’s taken care of. If your experience at {{property…"
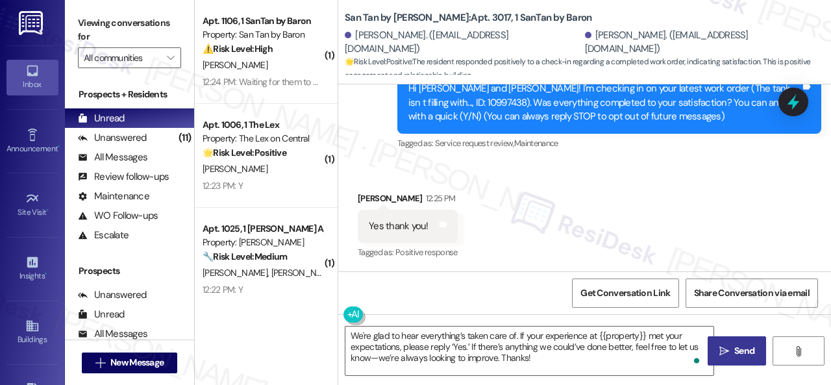
click at [734, 347] on span "Send" at bounding box center [744, 351] width 20 height 14
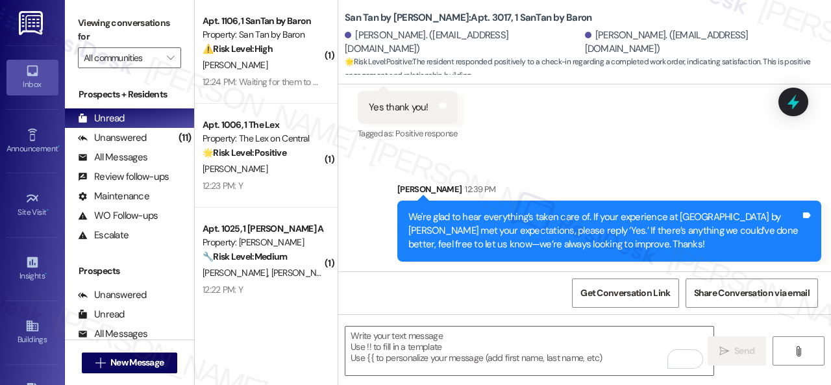
scroll to position [291, 0]
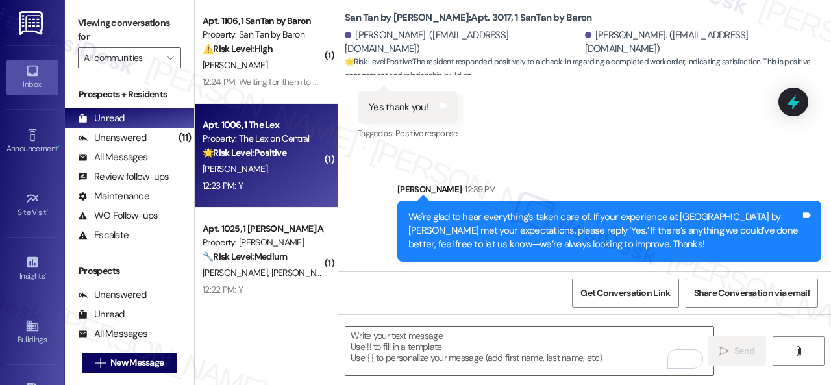
click at [269, 178] on div "12:23 PM: Y 12:23 PM: Y" at bounding box center [262, 186] width 123 height 16
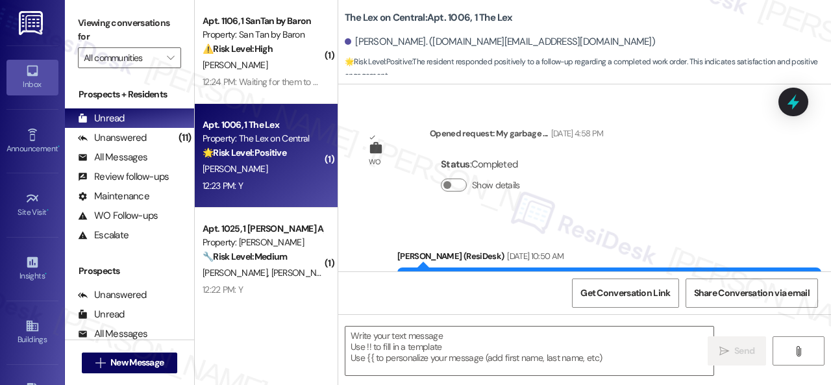
type textarea "Fetching suggested responses. Please feel free to read through the conversation…"
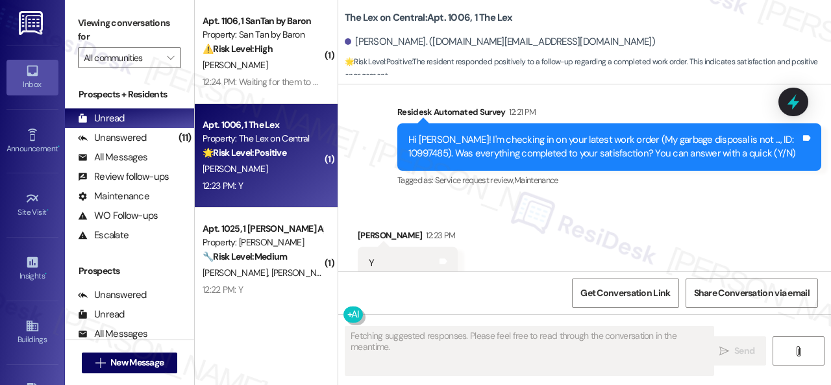
scroll to position [900, 0]
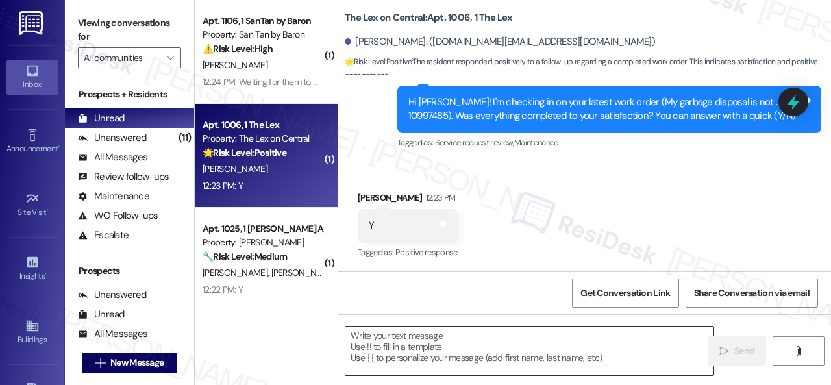
click at [465, 351] on textarea at bounding box center [529, 351] width 368 height 49
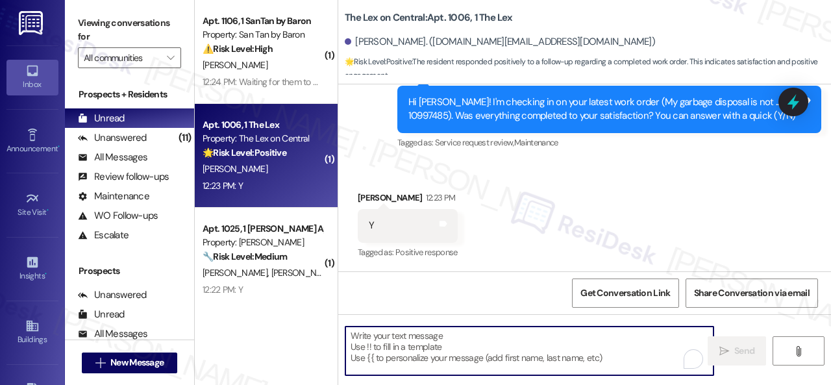
paste textarea "We're glad to hear everything’s taken care of. If your experience at {{property…"
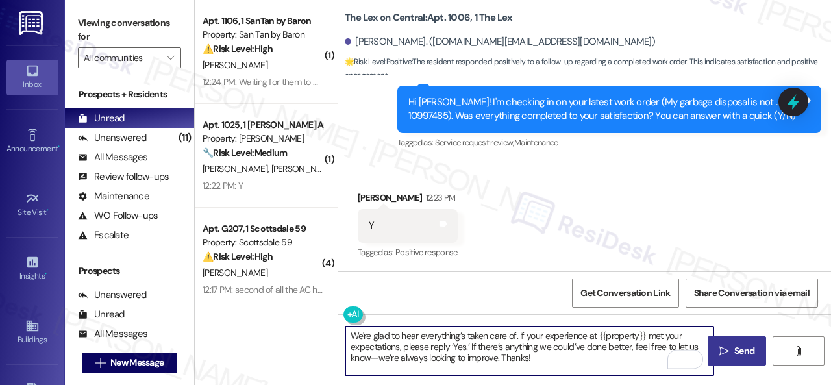
type textarea "We're glad to hear everything’s taken care of. If your experience at {{property…"
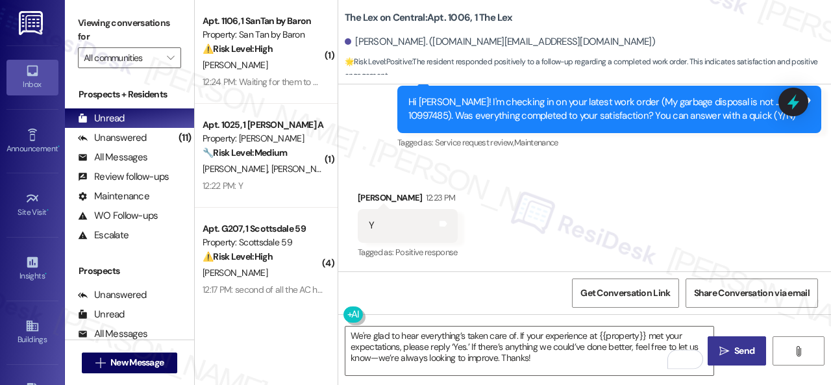
click at [747, 354] on span "Send" at bounding box center [744, 351] width 20 height 14
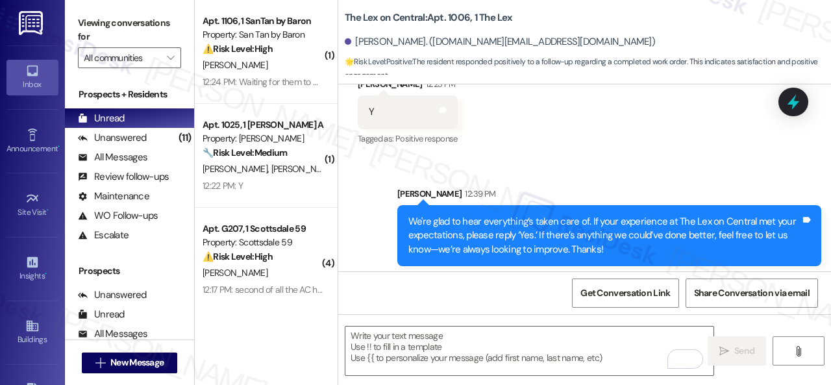
scroll to position [1019, 0]
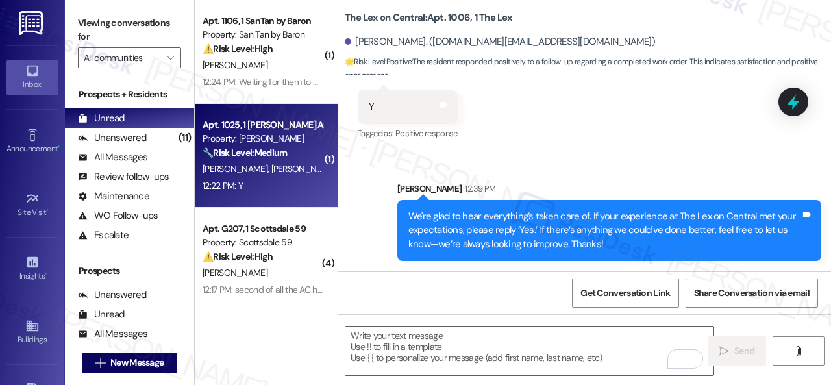
click at [315, 168] on div "I. Carpenter S. Saiz" at bounding box center [262, 169] width 123 height 16
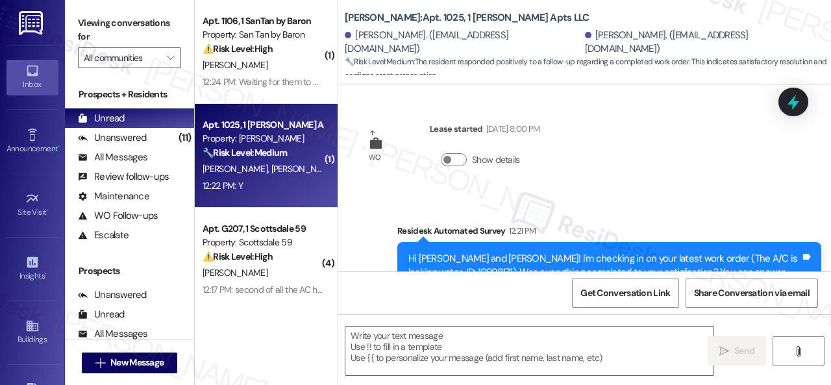
type textarea "Fetching suggested responses. Please feel free to read through the conversation…"
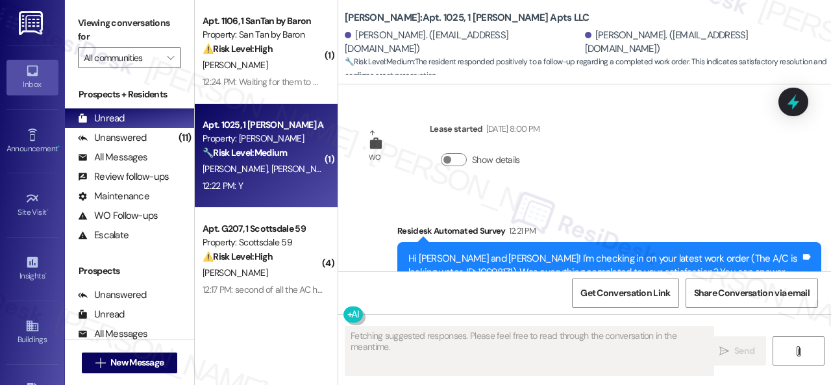
scroll to position [340, 0]
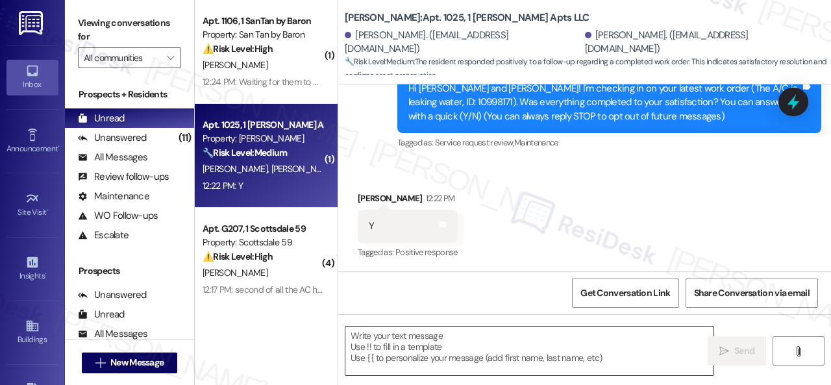
click at [449, 346] on textarea at bounding box center [529, 351] width 368 height 49
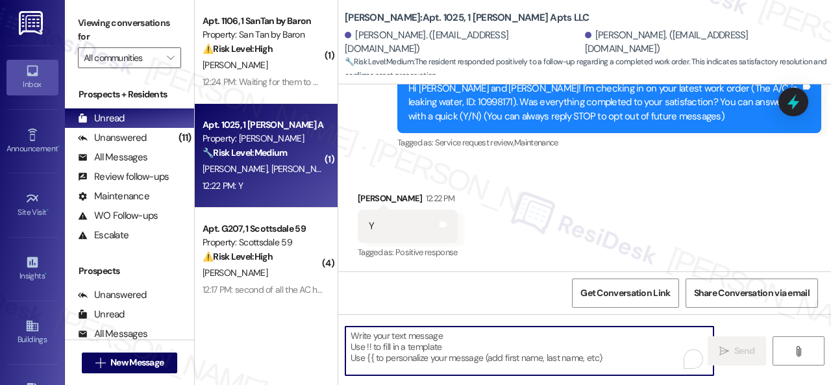
paste textarea "We're glad to hear everything’s taken care of. If your experience at {{property…"
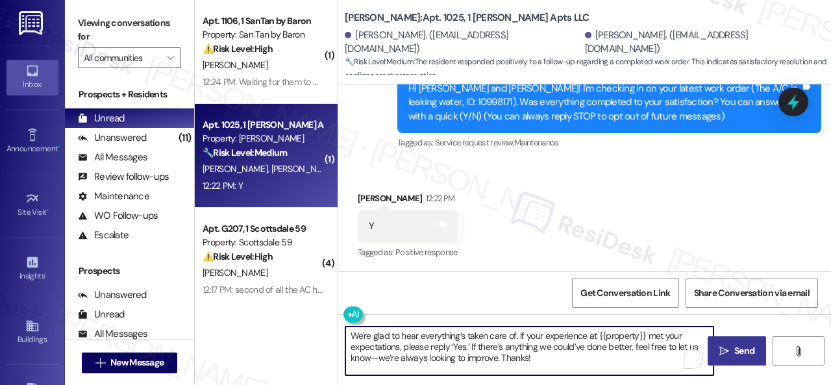
type textarea "We're glad to hear everything’s taken care of. If your experience at {{property…"
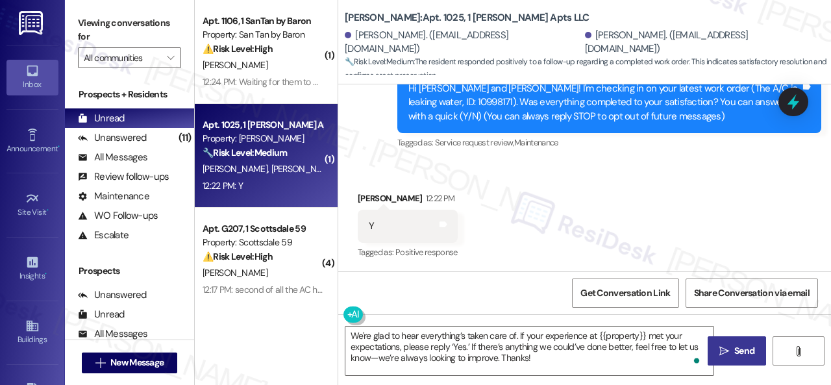
click at [734, 347] on span "Send" at bounding box center [744, 351] width 20 height 14
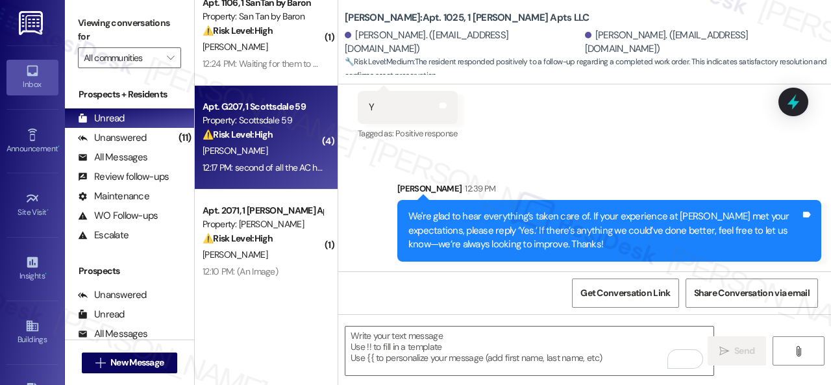
scroll to position [0, 0]
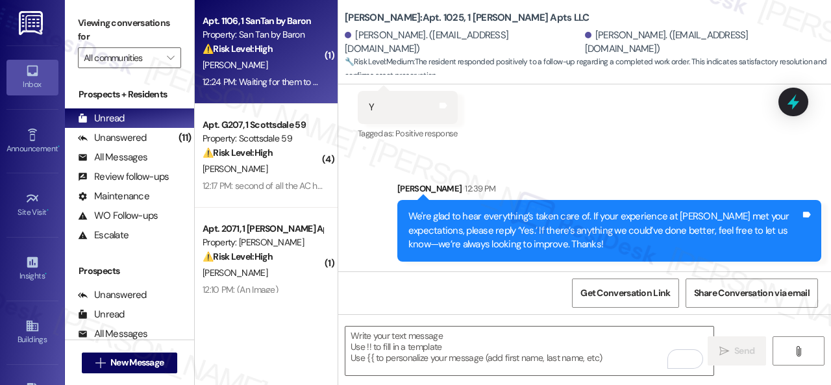
click at [269, 82] on div "12:24 PM: Waiting for them to come out again and fix the door going out to pati…" at bounding box center [352, 82] width 299 height 12
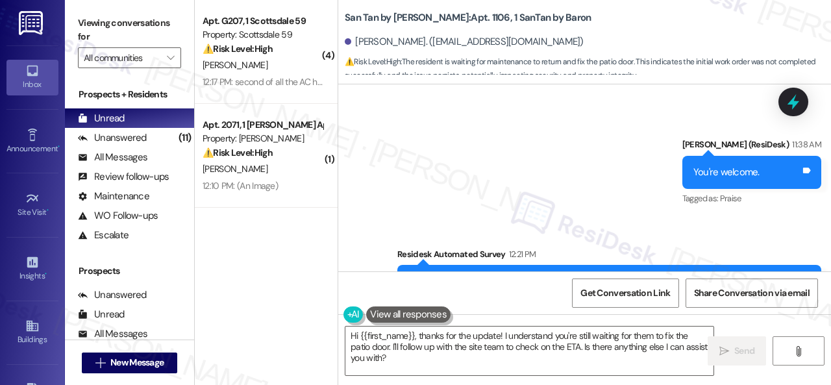
scroll to position [3703, 0]
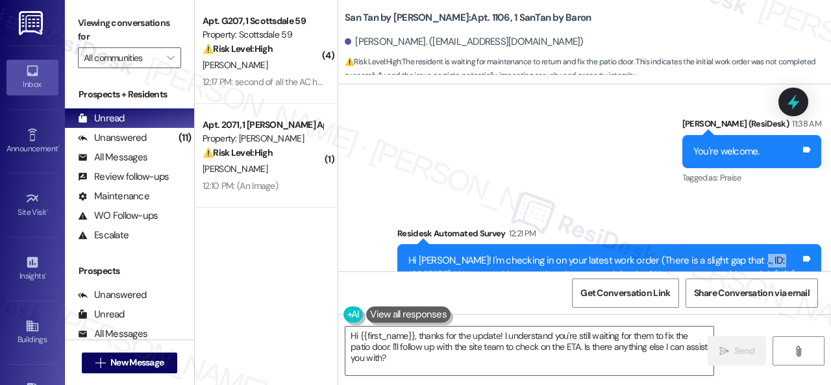
drag, startPoint x: 732, startPoint y: 227, endPoint x: 770, endPoint y: 232, distance: 38.7
click at [770, 254] on div "Hi Susan! I'm checking in on your latest work order (There is a slight gap that…" at bounding box center [604, 268] width 392 height 28
copy div "10997875"
click at [608, 158] on div "Sent via SMS Sarah (ResiDesk) 11:38 AM You're welcome. Tags and notes Tagged as…" at bounding box center [584, 204] width 493 height 233
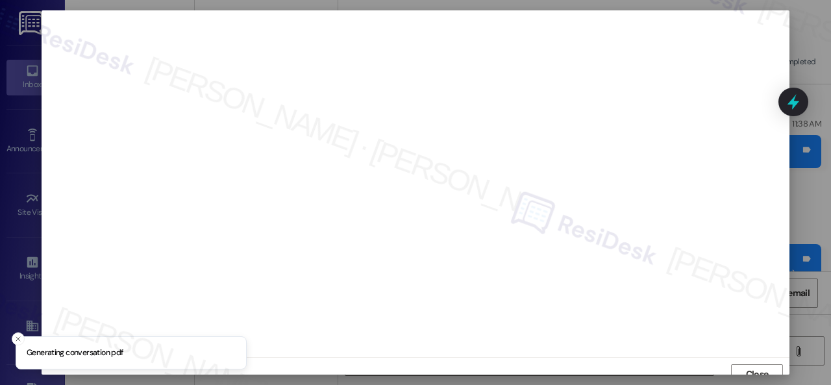
scroll to position [10, 0]
click at [760, 367] on span "Close" at bounding box center [757, 365] width 23 height 14
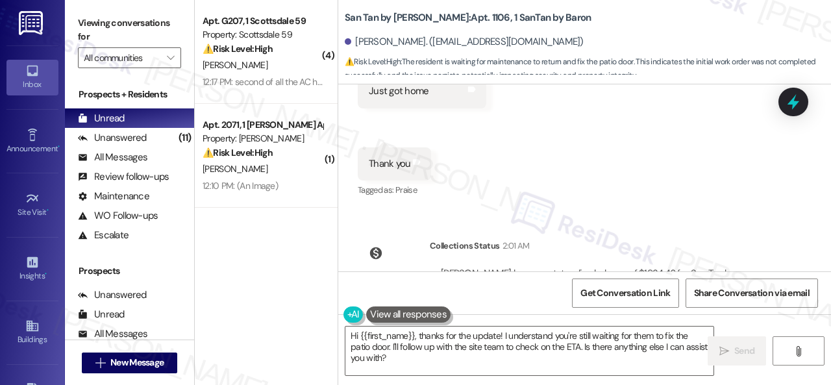
scroll to position [3639, 0]
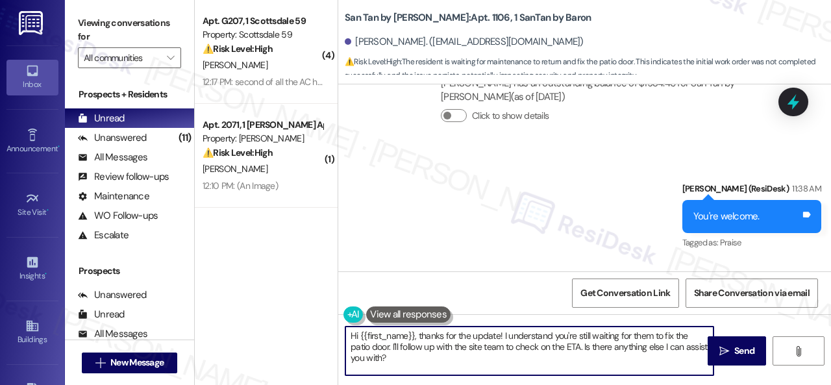
drag, startPoint x: 360, startPoint y: 332, endPoint x: 456, endPoint y: 367, distance: 102.5
click at [456, 367] on textarea "Hi {{first_name}}, thanks for the update! I understand you're still waiting for…" at bounding box center [529, 351] width 368 height 49
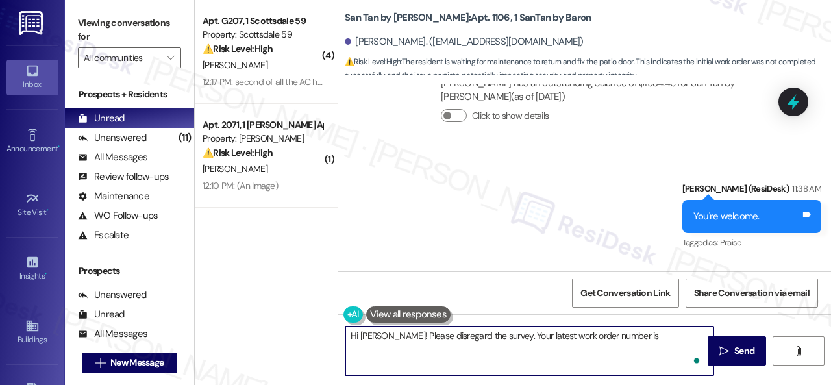
paste textarea "10998425"
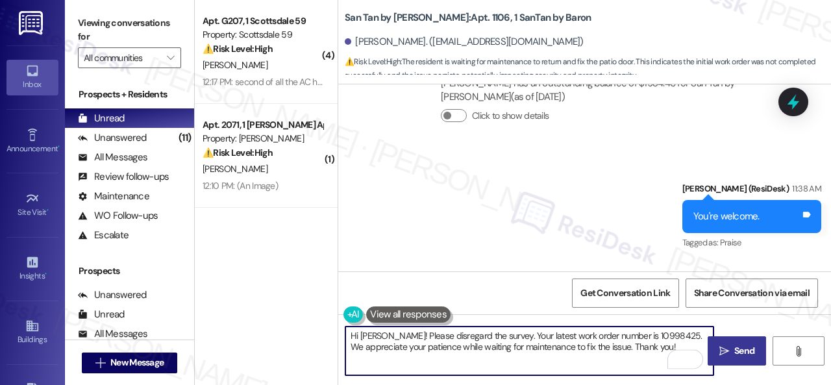
type textarea "Hi Sue! Please disregard the survey. Your latest work order number is 10998425.…"
click at [734, 349] on span "Send" at bounding box center [744, 351] width 20 height 14
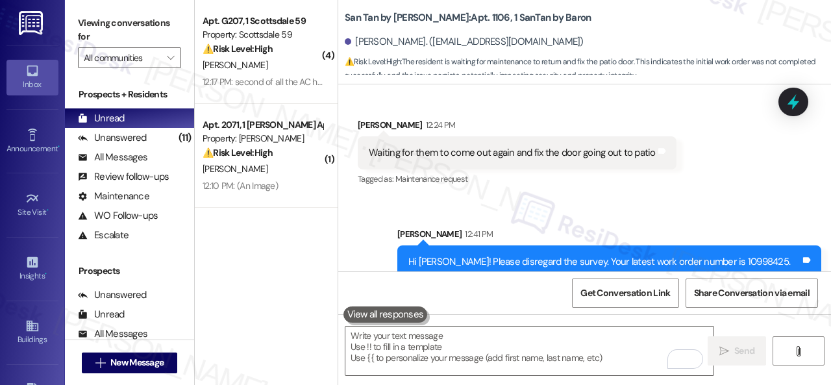
scroll to position [3938, 0]
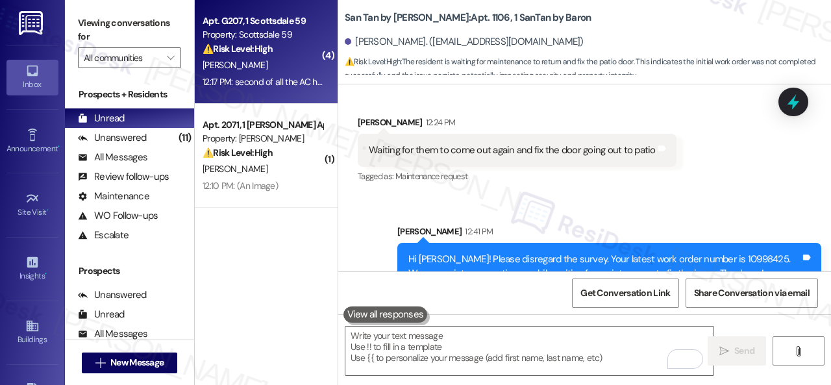
click at [297, 69] on div "V. Abdelnour" at bounding box center [262, 65] width 123 height 16
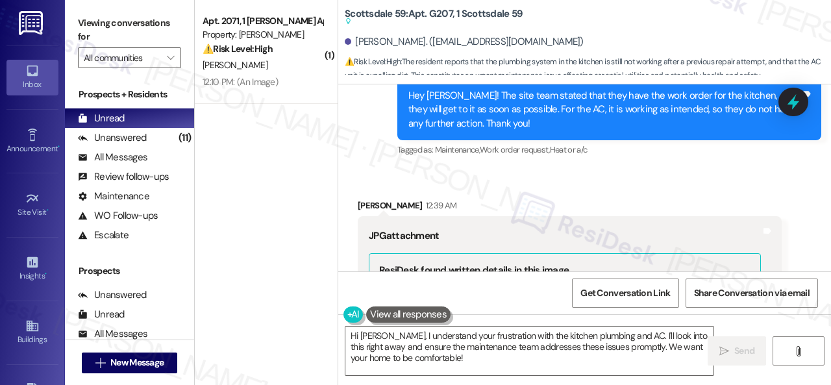
scroll to position [5748, 0]
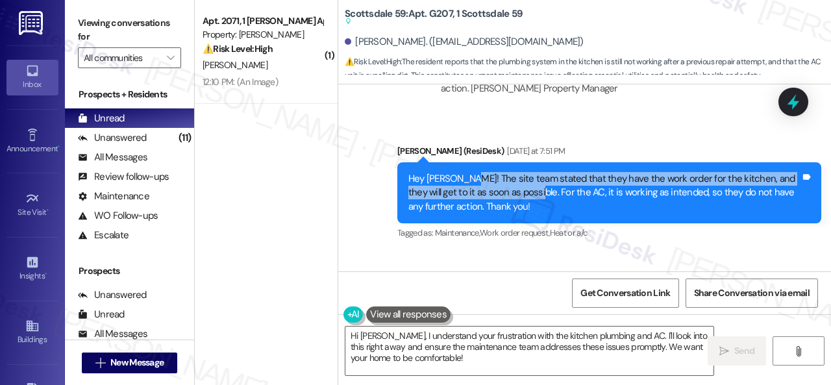
drag, startPoint x: 462, startPoint y: 149, endPoint x: 522, endPoint y: 167, distance: 62.4
click at [522, 172] on div "Hey Vladimir! The site team stated that they have the work order for the kitche…" at bounding box center [604, 193] width 392 height 42
copy div "The site team stated that they have the work order for the kitchen, and they wi…"
click at [458, 363] on textarea "Hi Vladimir, I understand your frustration with the kitchen plumbing and AC. I'…" at bounding box center [529, 351] width 368 height 49
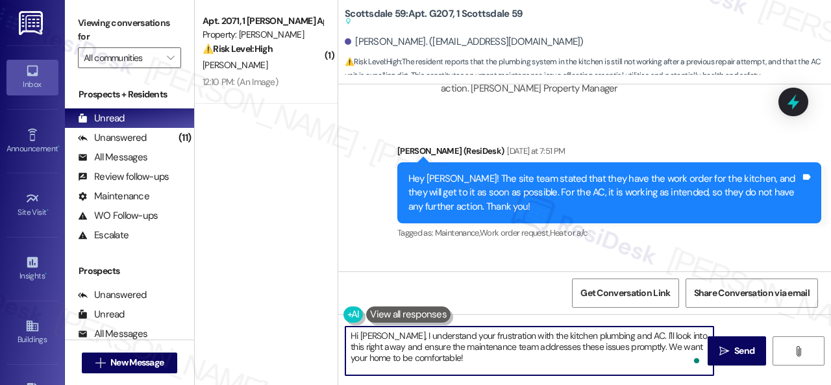
drag, startPoint x: 454, startPoint y: 360, endPoint x: 326, endPoint y: 329, distance: 132.3
click at [326, 329] on div "( 1 ) Apt. 2071, 1 Dana Park Apts LLC Property: Dana Park ⚠️ Risk Level: High T…" at bounding box center [513, 192] width 636 height 385
paste textarea "The site team stated that they have the work order for the kitchen, and they wi…"
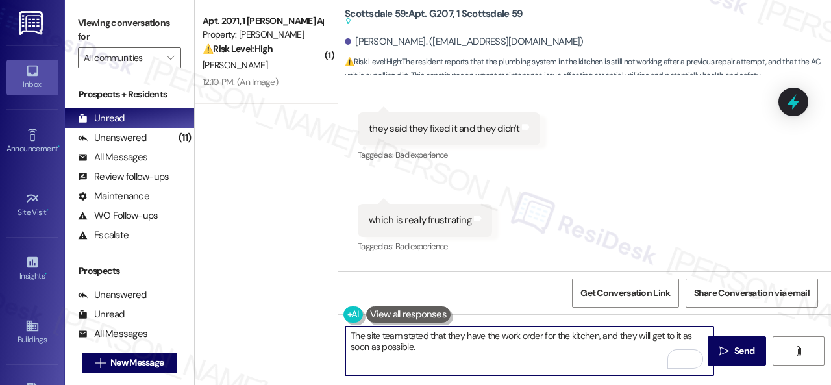
scroll to position [8150, 0]
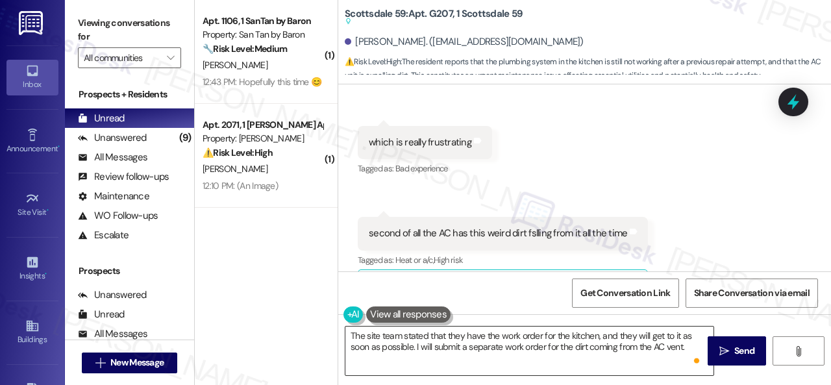
click at [693, 347] on textarea "The site team stated that they have the work order for the kitchen, and they wi…" at bounding box center [529, 351] width 368 height 49
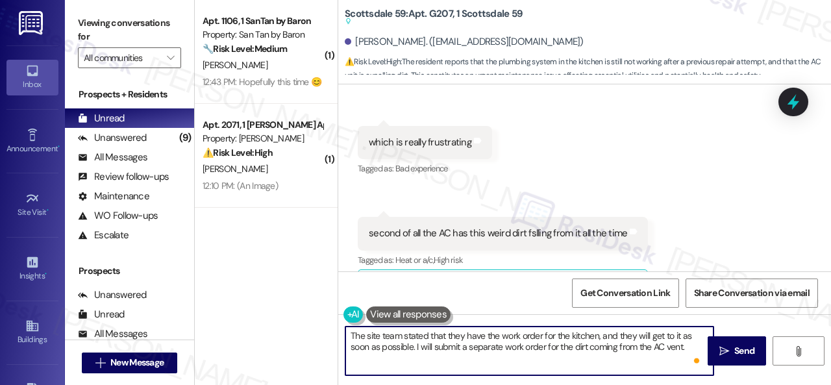
paste textarea "Can the maintenance team enter your apartment even if you are not home? Are the…"
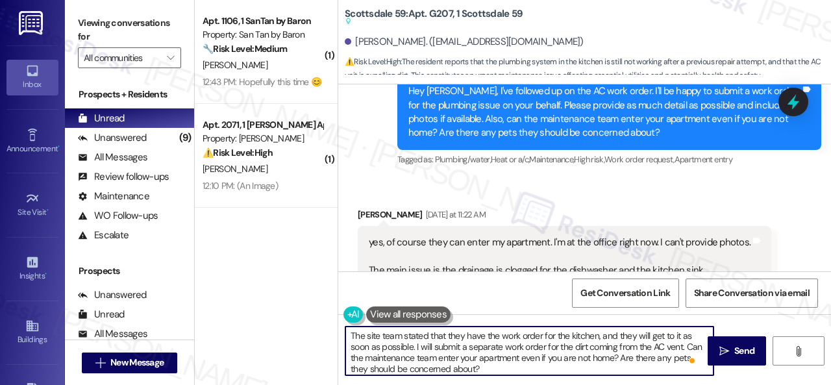
scroll to position [5098, 0]
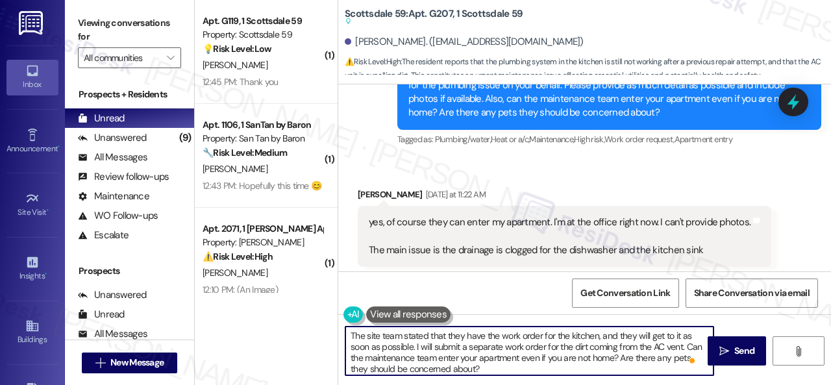
drag, startPoint x: 421, startPoint y: 346, endPoint x: 432, endPoint y: 346, distance: 11.0
click at [432, 346] on textarea "The site team stated that they have the work order for the kitchen, and they wi…" at bounding box center [529, 351] width 368 height 49
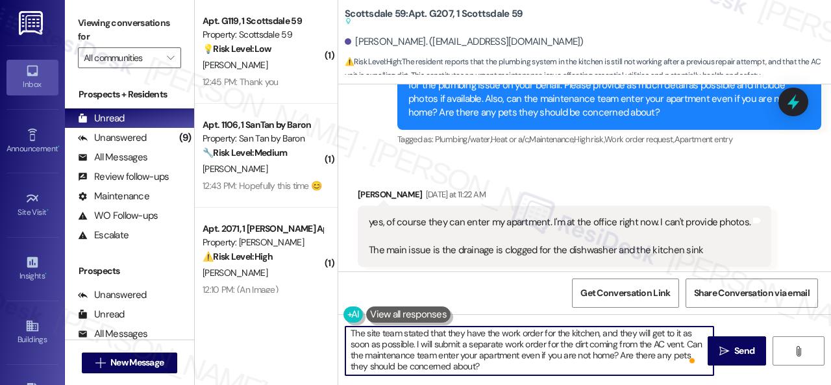
scroll to position [4, 0]
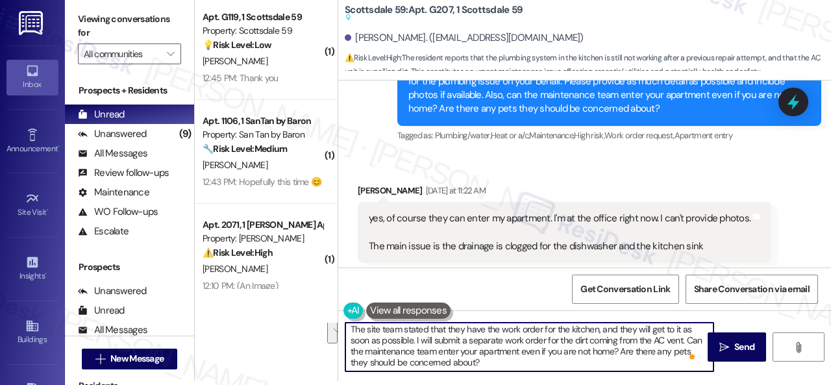
drag, startPoint x: 352, startPoint y: 358, endPoint x: 556, endPoint y: 391, distance: 207.1
click at [556, 384] on html "Inbox Go to Inbox Announcement • Send A Text Announcement Site Visit • Go to Si…" at bounding box center [415, 192] width 831 height 385
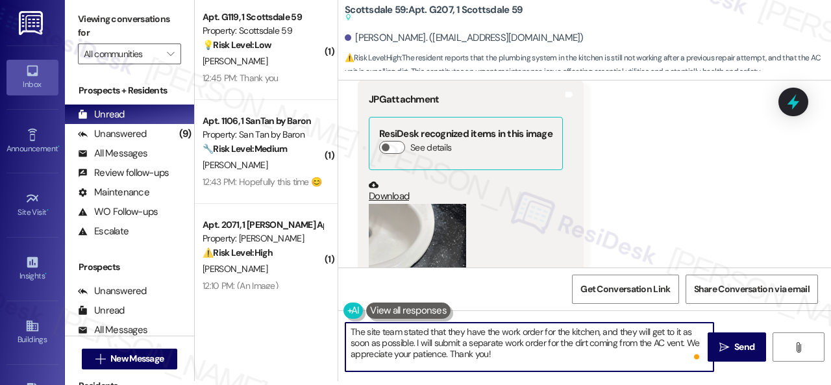
scroll to position [7046, 0]
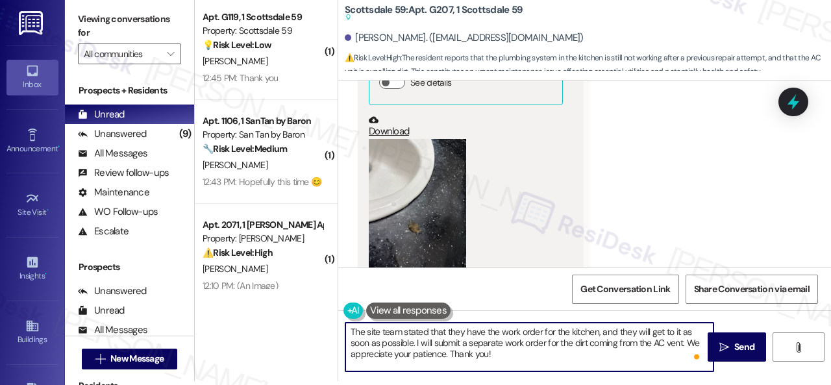
click at [606, 354] on textarea "The site team stated that they have the work order for the kitchen, and they wi…" at bounding box center [529, 347] width 368 height 49
type textarea "The site team stated that they have the work order for the kitchen, and they wi…"
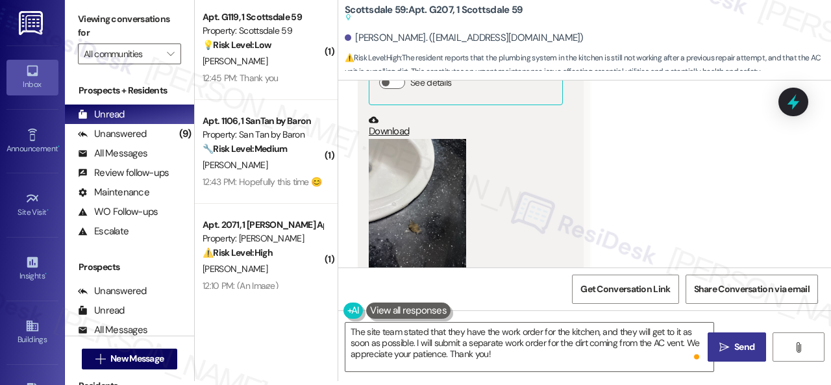
click at [739, 351] on span "Send" at bounding box center [744, 347] width 20 height 14
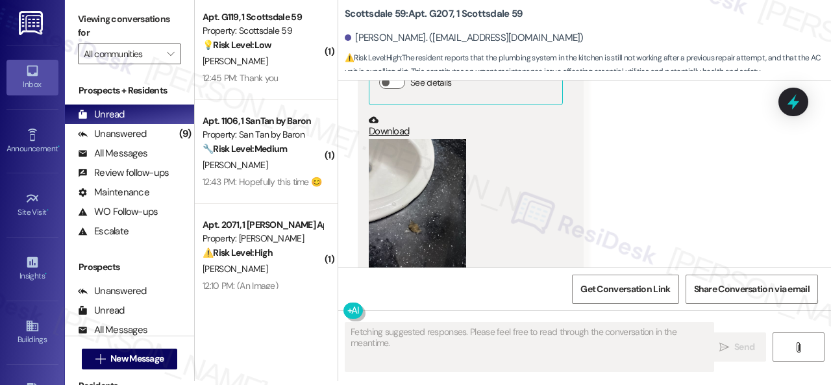
scroll to position [8111, 0]
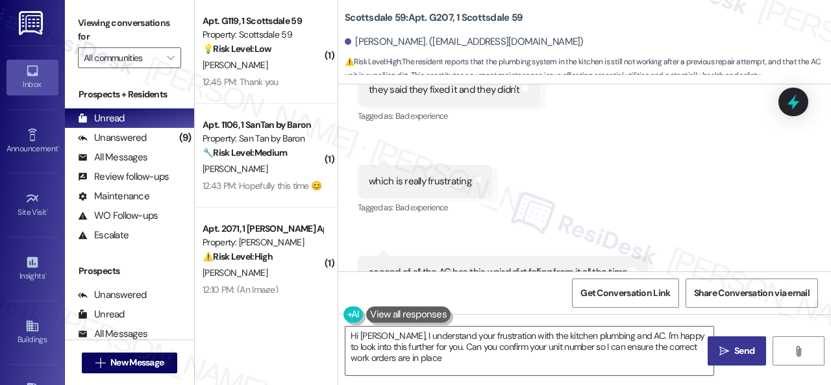
type textarea "Hi Vladimir, I understand your frustration with the kitchen plumbing and AC. I'…"
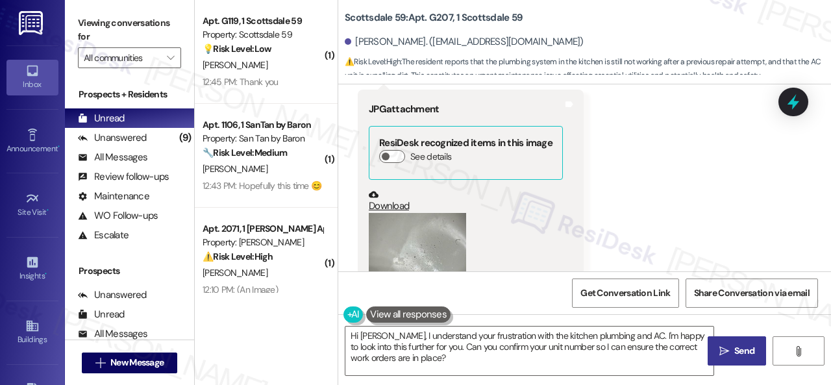
scroll to position [7267, 0]
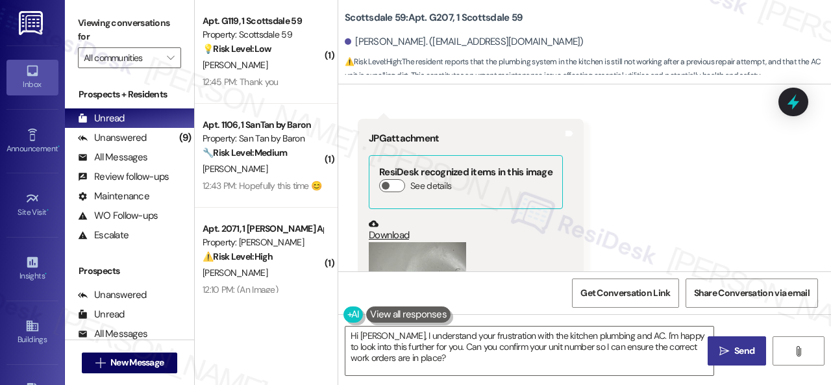
click at [431, 242] on button "Zoom image" at bounding box center [417, 307] width 97 height 130
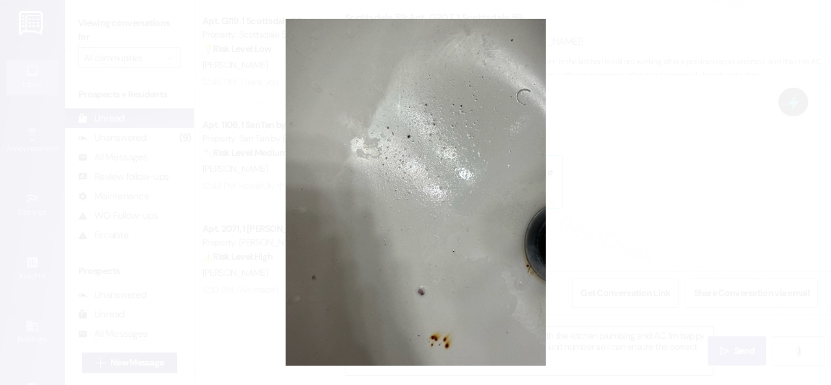
click at [479, 189] on button "Unzoom image" at bounding box center [415, 192] width 831 height 385
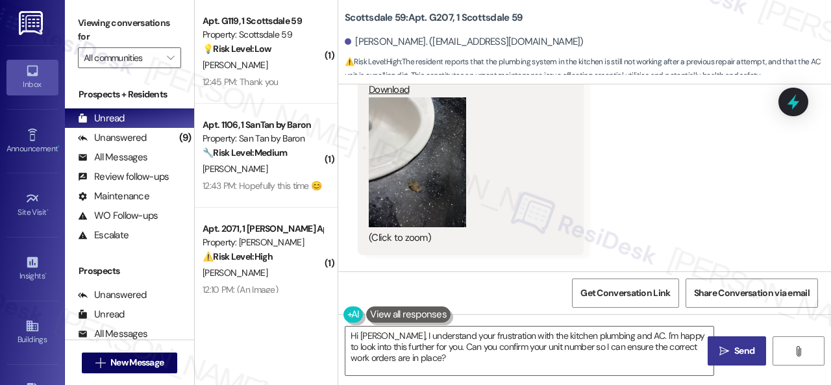
scroll to position [7072, 0]
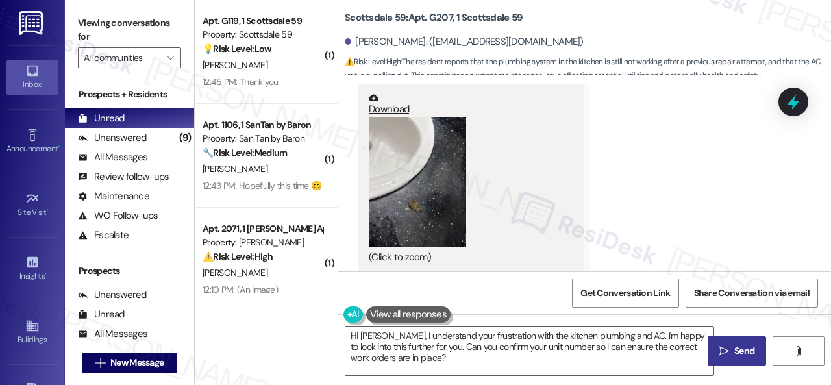
click at [406, 168] on button "Zoom image" at bounding box center [417, 182] width 97 height 130
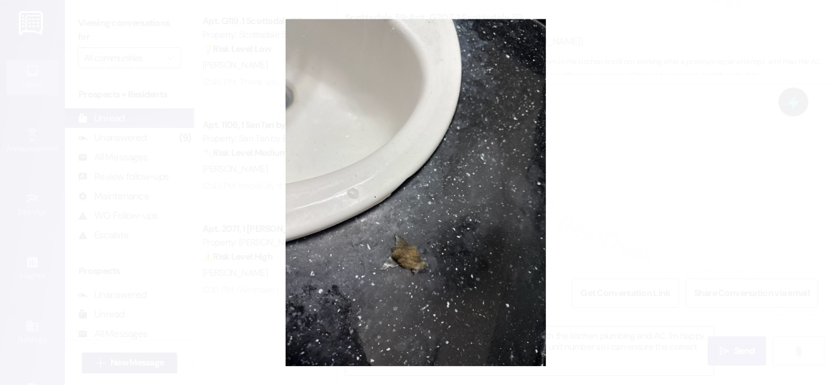
click at [495, 211] on button "Unzoom image" at bounding box center [415, 192] width 831 height 385
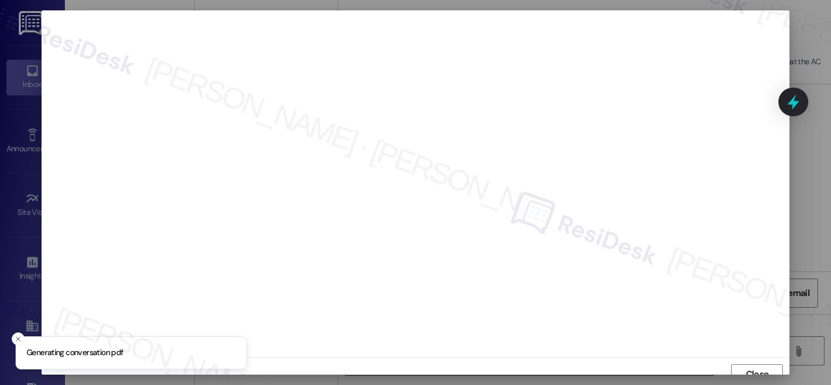
scroll to position [10, 0]
click at [758, 367] on span "Close" at bounding box center [757, 365] width 23 height 14
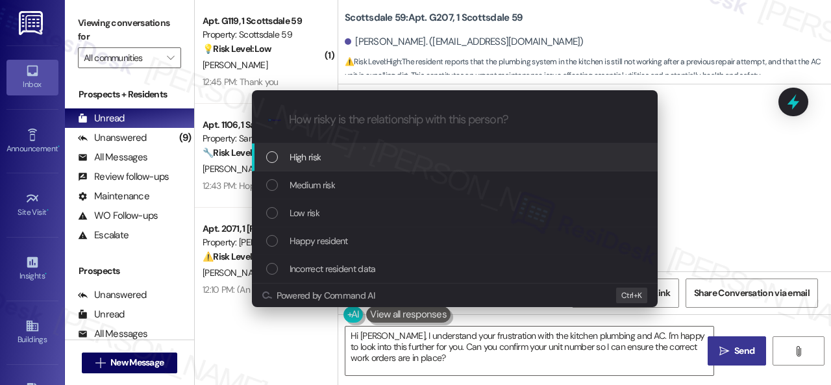
click at [306, 162] on span "High risk" at bounding box center [306, 157] width 32 height 14
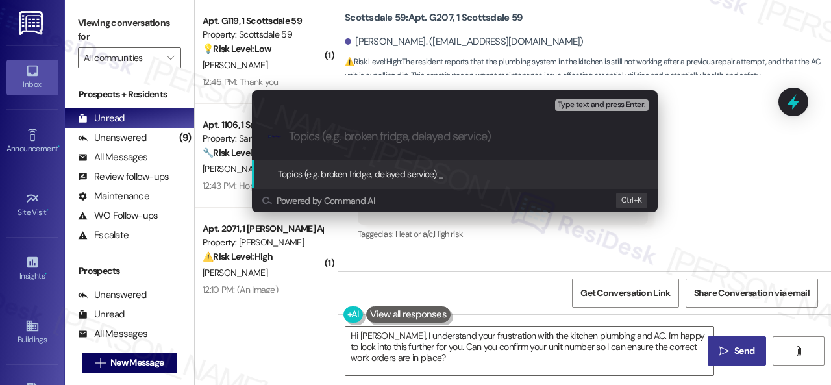
paste input "New work order/s submitted - Dirt coming from the AC vent"
type input "New work order/s submitted - Dirt coming from the AC vent"
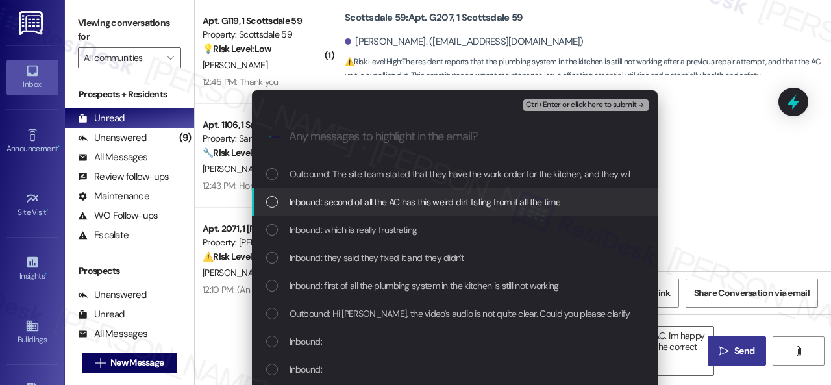
click at [364, 206] on span "Inbound: second of all the AC has this weird dirt fslling from it all the time" at bounding box center [425, 202] width 271 height 14
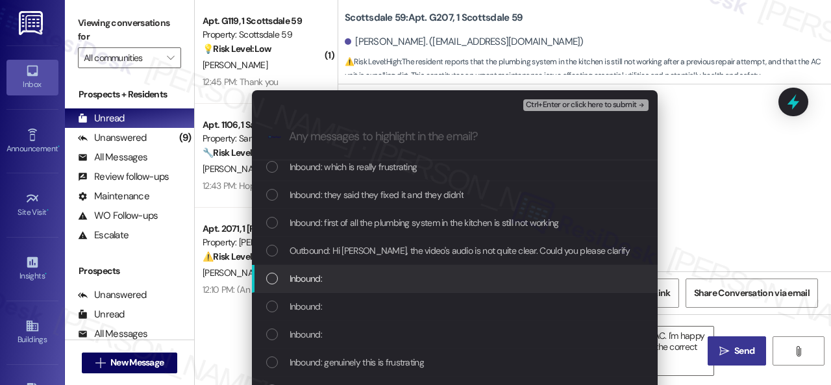
scroll to position [65, 0]
click at [295, 278] on span "Inbound:" at bounding box center [306, 276] width 32 height 14
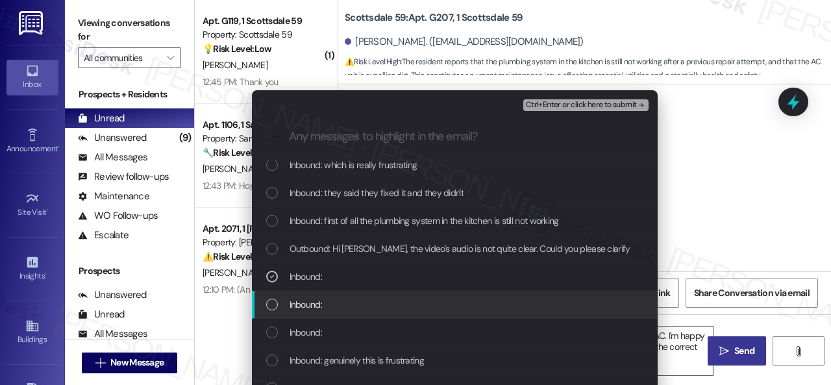
click at [299, 303] on span "Inbound:" at bounding box center [306, 304] width 32 height 14
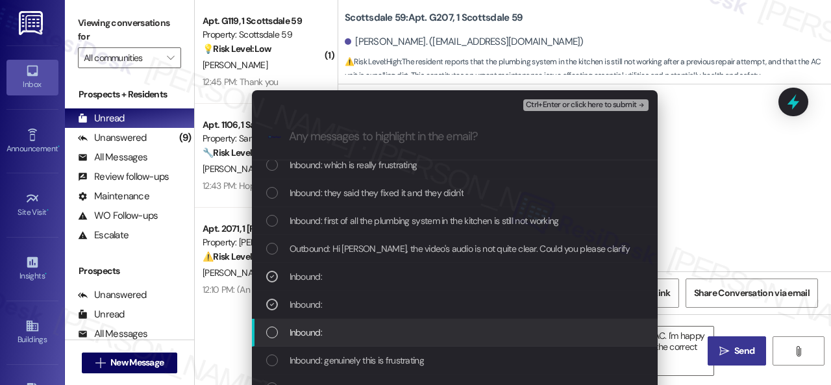
click at [296, 330] on span "Inbound:" at bounding box center [306, 332] width 32 height 14
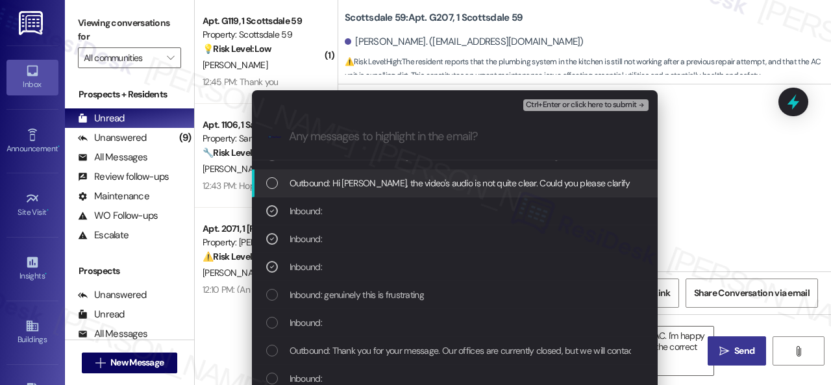
scroll to position [195, 0]
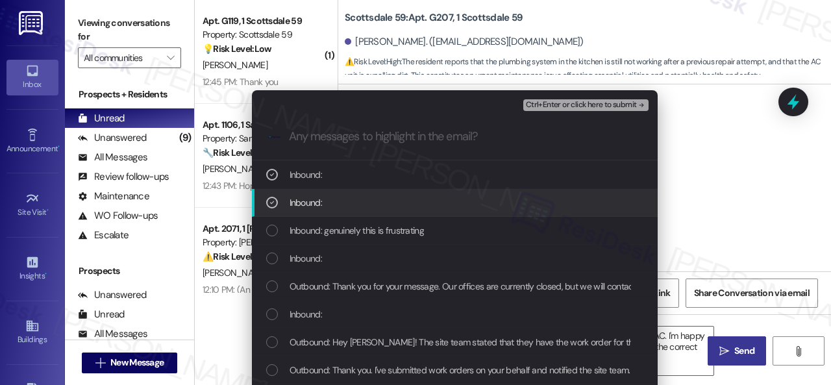
click at [269, 201] on icon "List of options" at bounding box center [271, 202] width 9 height 9
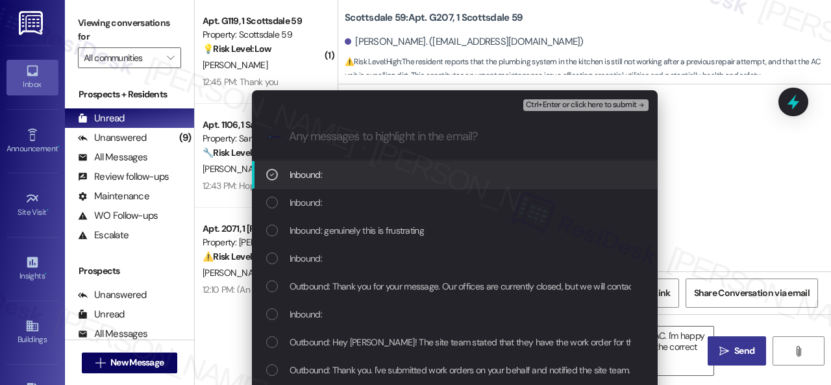
click at [560, 106] on span "Ctrl+Enter or click here to submit" at bounding box center [581, 105] width 111 height 9
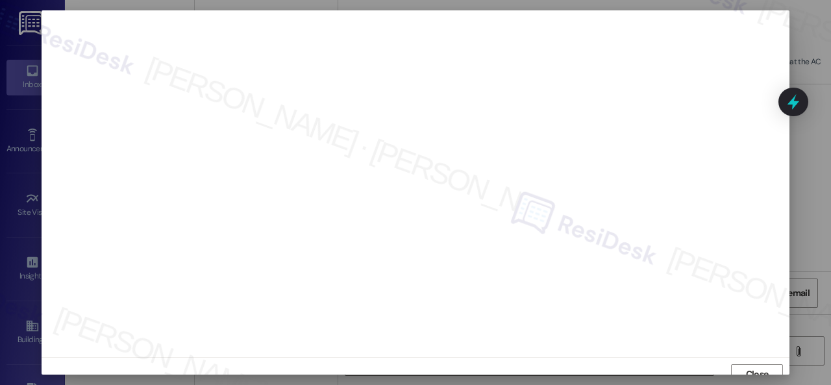
scroll to position [10, 0]
click at [739, 360] on button "Close" at bounding box center [757, 364] width 52 height 21
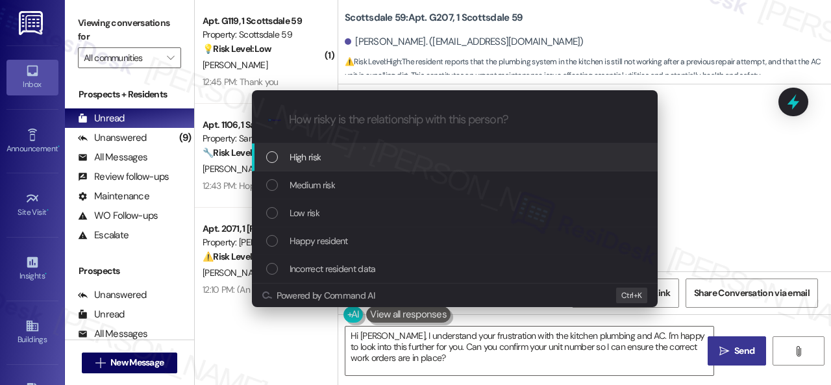
click at [299, 154] on span "High risk" at bounding box center [306, 157] width 32 height 14
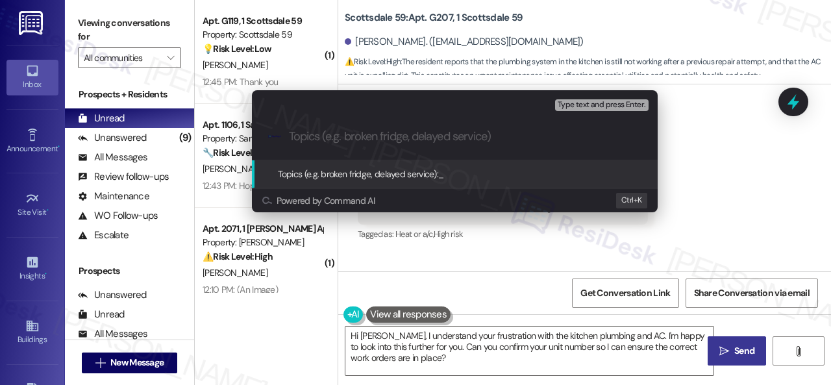
paste input "New work order/s submitted - Dirt coming from the AC vent"
type input "New work order/s submitted - Dirt coming from the AC vent"
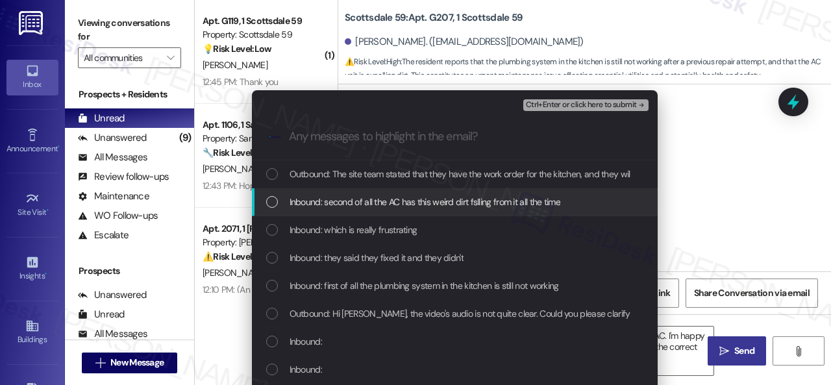
click at [366, 199] on span "Inbound: second of all the AC has this weird dirt fslling from it all the time" at bounding box center [425, 202] width 271 height 14
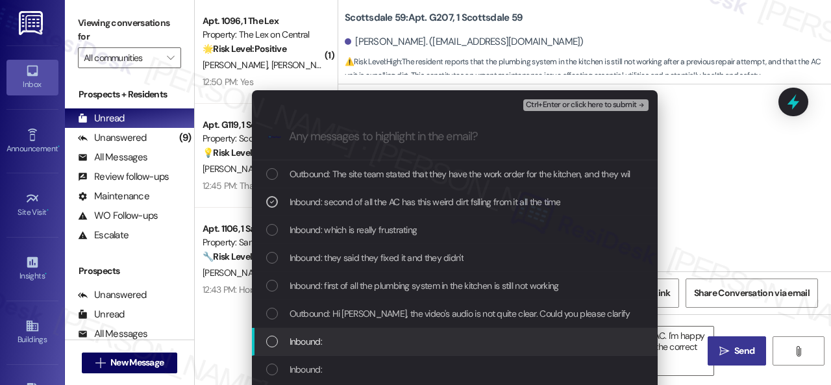
click at [318, 343] on span "Inbound:" at bounding box center [306, 341] width 32 height 14
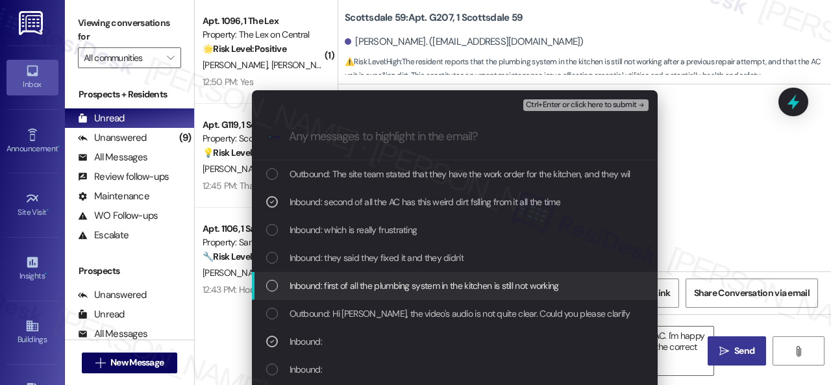
scroll to position [65, 0]
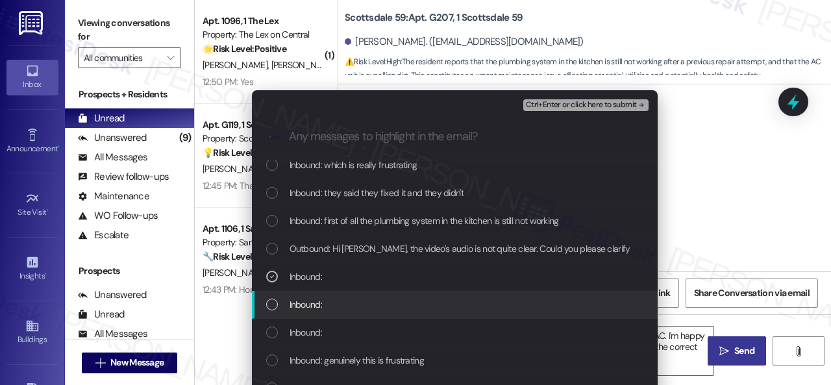
click at [303, 306] on span "Inbound:" at bounding box center [306, 304] width 32 height 14
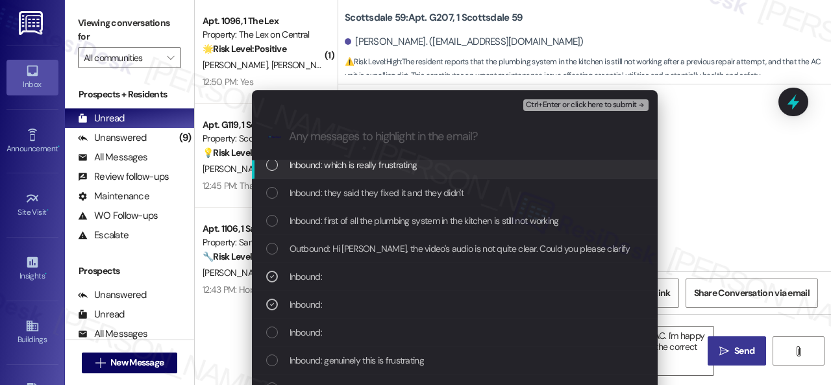
click at [550, 105] on span "Ctrl+Enter or click here to submit" at bounding box center [581, 105] width 111 height 9
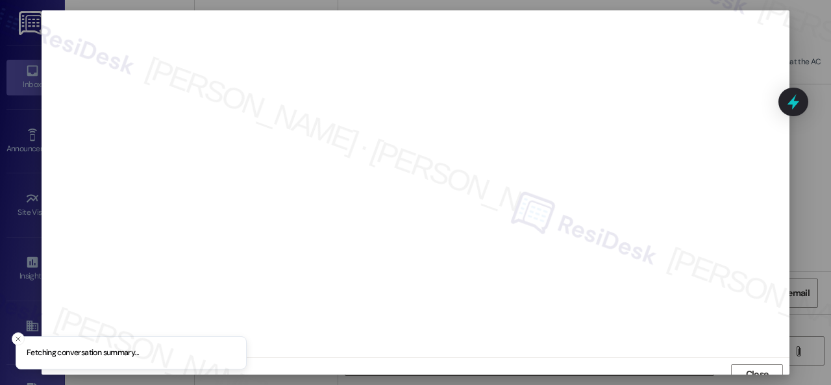
scroll to position [10, 0]
click at [758, 364] on span "Close" at bounding box center [757, 365] width 23 height 14
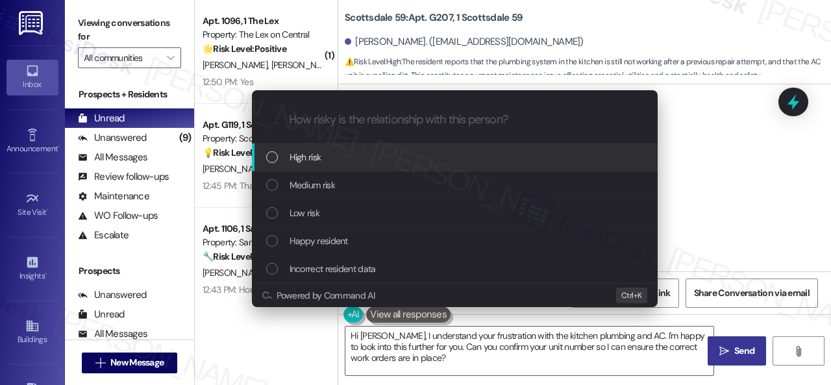
click at [308, 162] on span "High risk" at bounding box center [306, 157] width 32 height 14
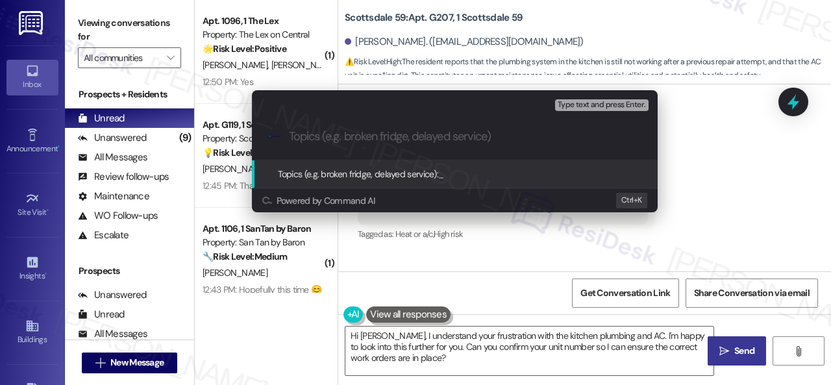
paste input "New work order/s submitted - Dirt coming from the AC vent"
type input "New work order/s submitted - Dirt coming from the AC vent"
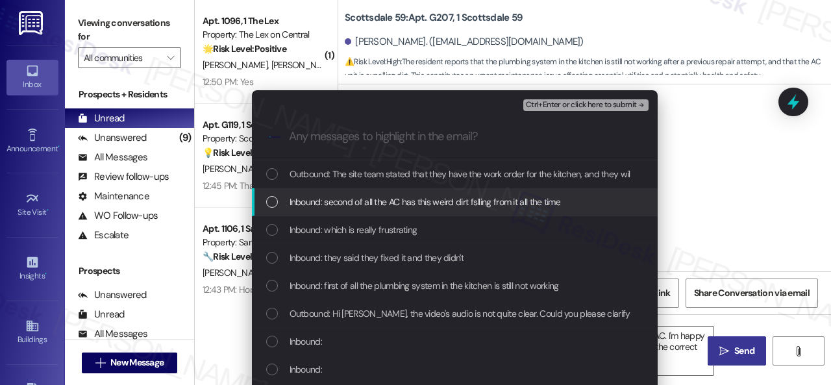
click at [353, 203] on span "Inbound: second of all the AC has this weird dirt fslling from it all the time" at bounding box center [425, 202] width 271 height 14
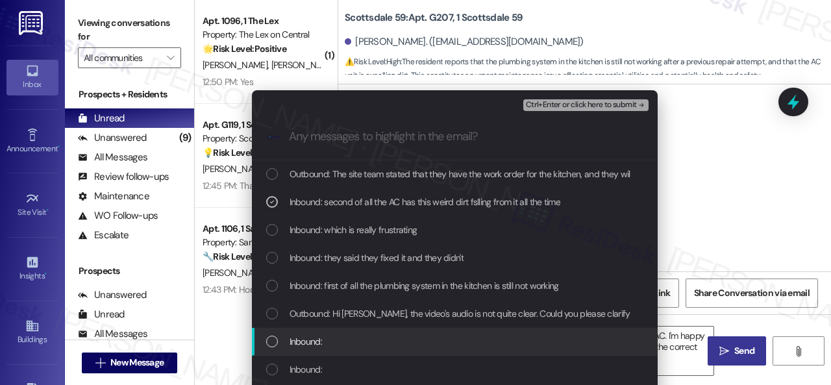
click at [313, 341] on span "Inbound:" at bounding box center [306, 341] width 32 height 14
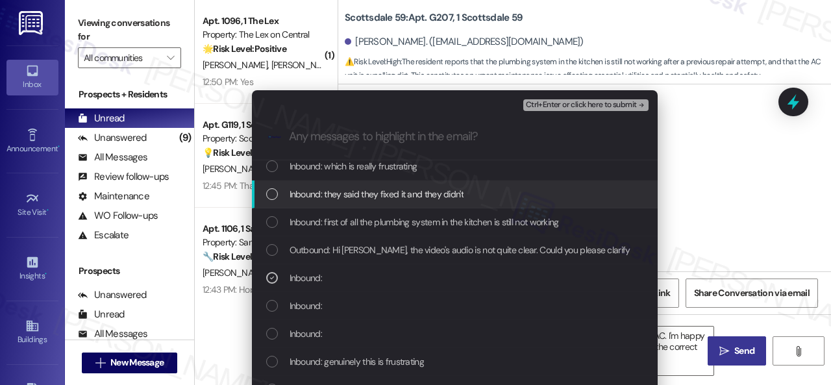
scroll to position [65, 0]
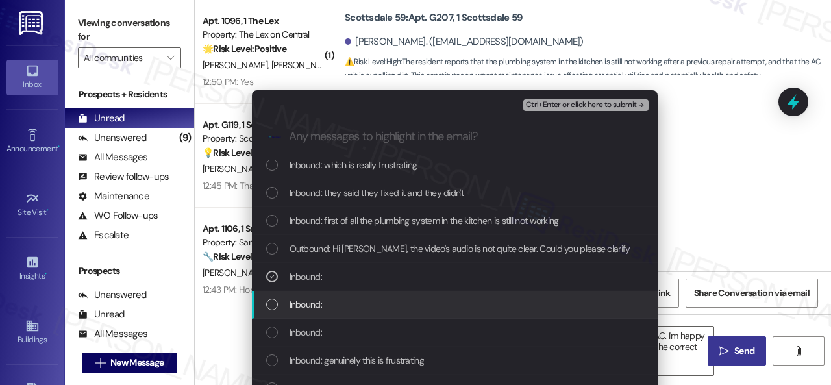
click at [297, 301] on span "Inbound:" at bounding box center [306, 304] width 32 height 14
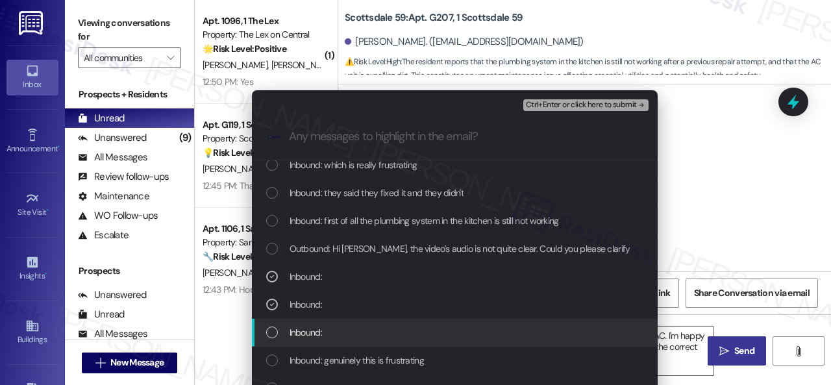
click at [305, 332] on span "Inbound:" at bounding box center [306, 332] width 32 height 14
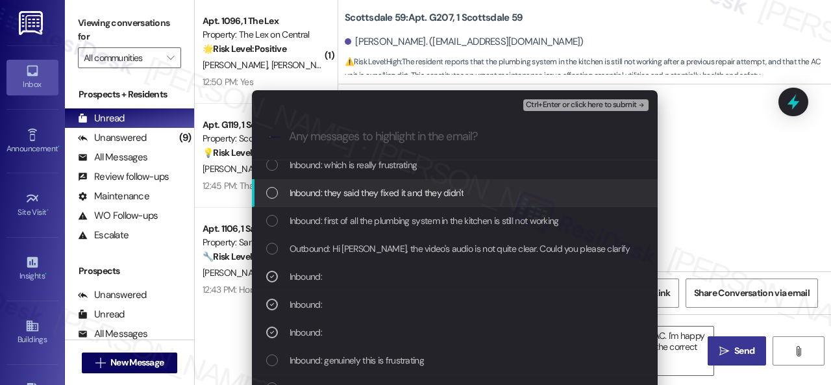
click at [565, 101] on span "Ctrl+Enter or click here to submit" at bounding box center [581, 105] width 111 height 9
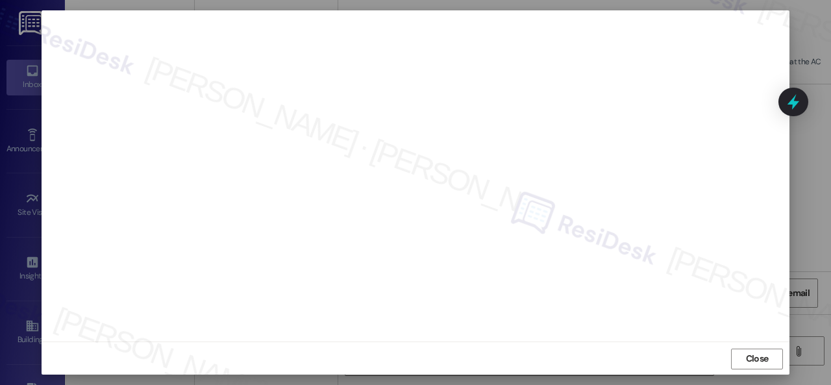
scroll to position [16, 0]
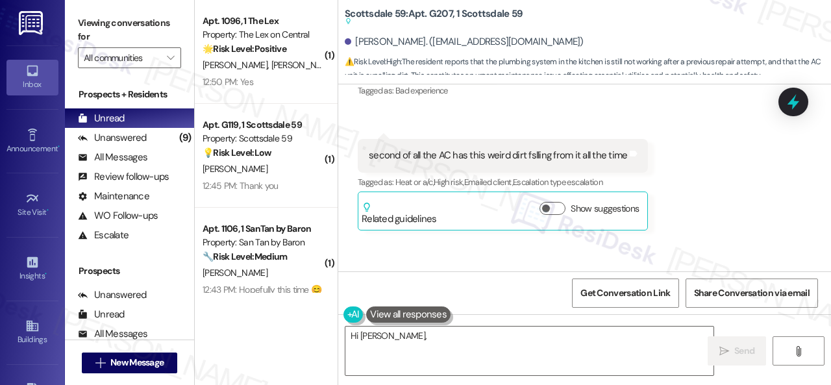
scroll to position [8287, 0]
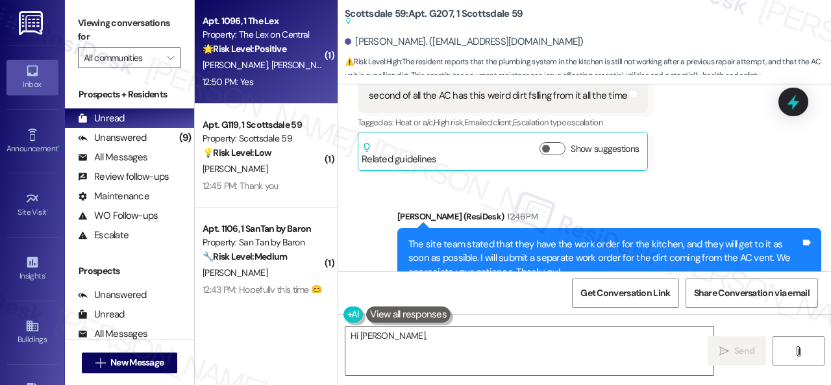
click at [269, 80] on div "12:50 PM: Yes 12:50 PM: Yes" at bounding box center [262, 82] width 123 height 16
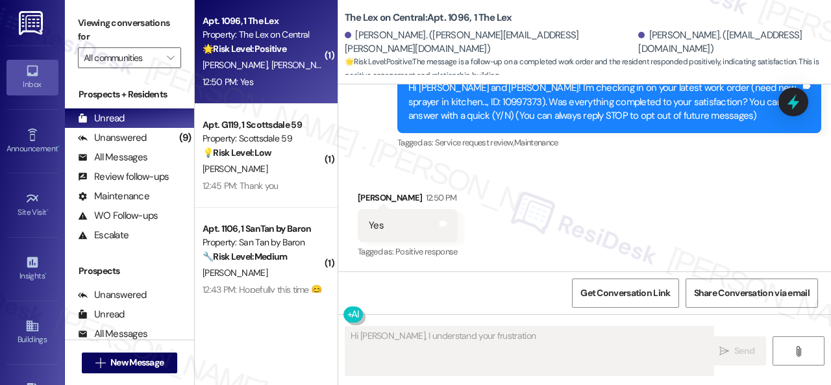
type textarea "Hi [PERSON_NAME], I understand your frustration"
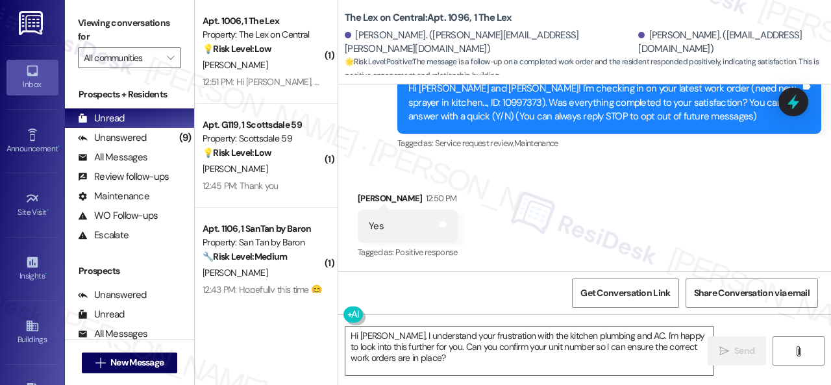
drag, startPoint x: 399, startPoint y: 153, endPoint x: 410, endPoint y: 268, distance: 115.5
click at [397, 157] on div "Survey, sent via SMS Residesk Automated Survey 12:21 PM Hi Spruha and Anjaneya!…" at bounding box center [609, 103] width 443 height 118
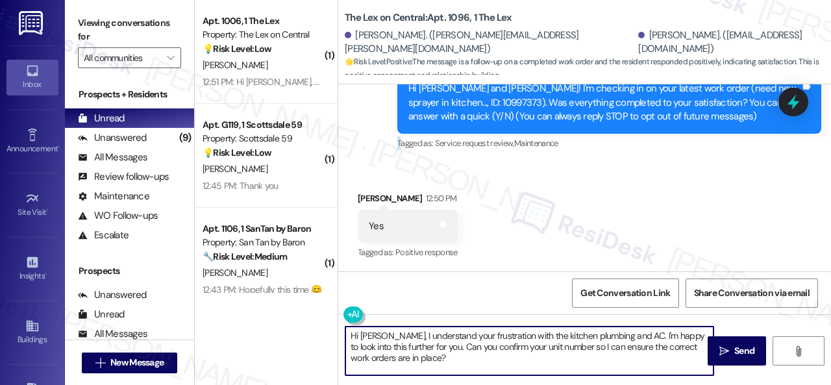
drag, startPoint x: 351, startPoint y: 343, endPoint x: 312, endPoint y: 330, distance: 41.1
click at [312, 330] on div "( 1 ) Apt. 1006, 1 The Lex Property: The Lex on Central 💡 Risk Level: Low The r…" at bounding box center [513, 192] width 636 height 385
paste textarea "We're glad to hear everything’s taken care of. If your experience at {{property…"
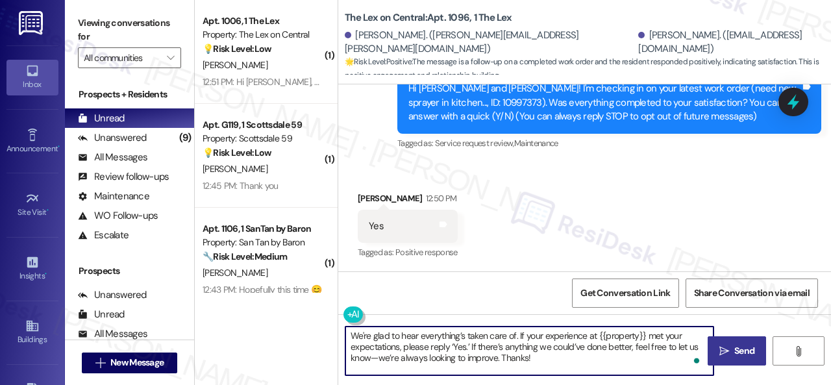
type textarea "We're glad to hear everything’s taken care of. If your experience at {{property…"
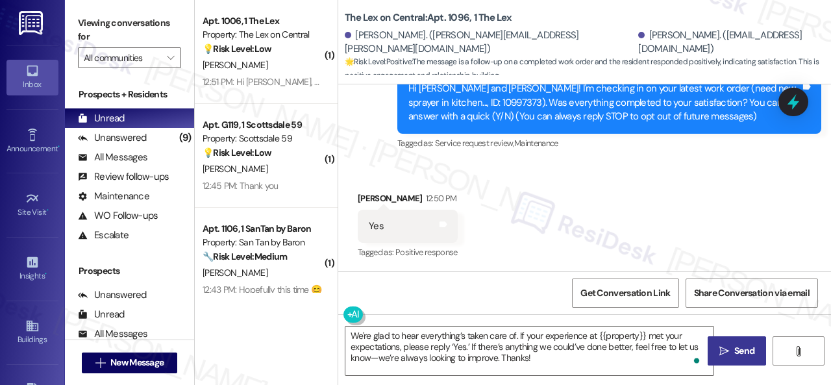
click at [737, 351] on span "Send" at bounding box center [744, 351] width 20 height 14
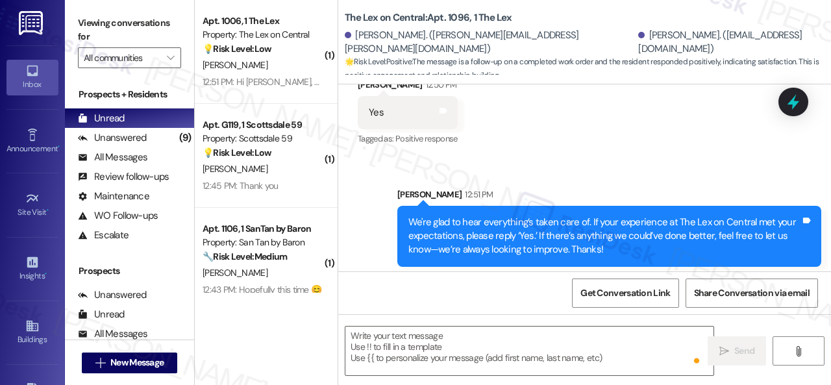
scroll to position [291, 0]
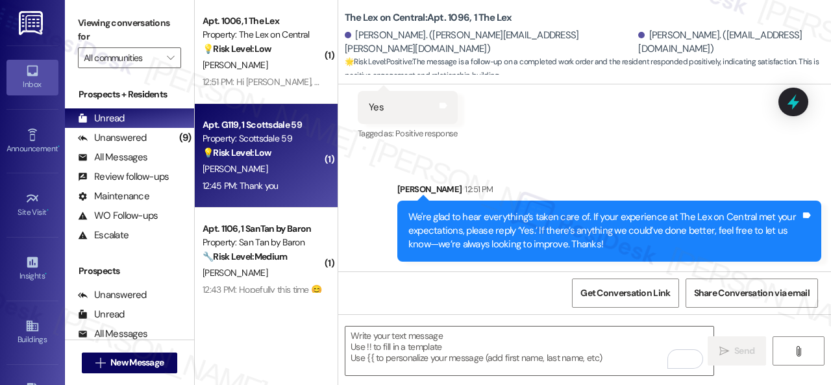
click at [270, 176] on div "[PERSON_NAME]" at bounding box center [262, 169] width 123 height 16
type textarea "Fetching suggested responses. Please feel free to read through the conversation…"
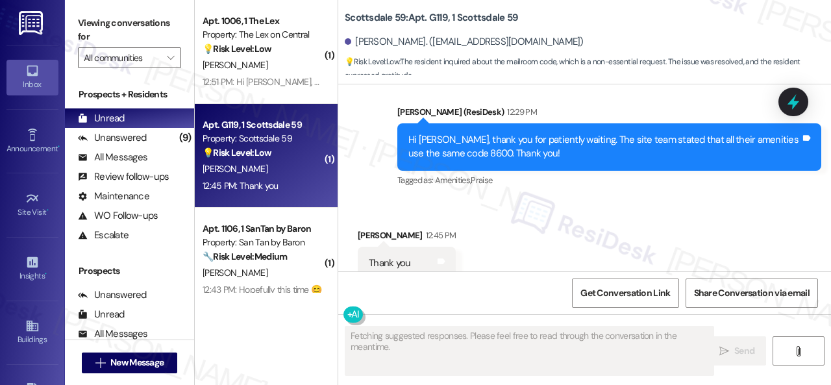
scroll to position [2078, 0]
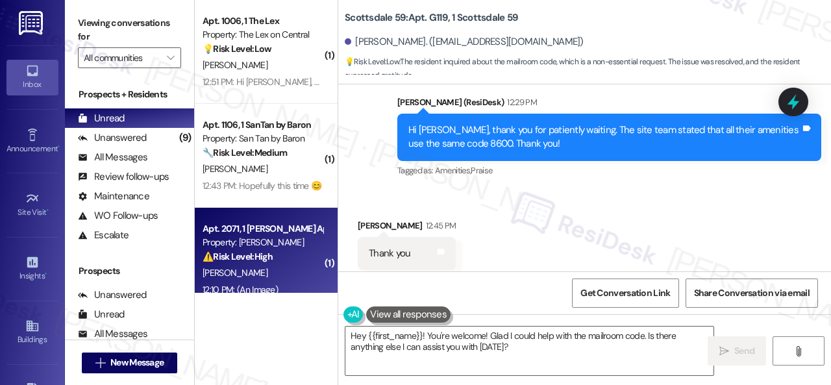
drag, startPoint x: 527, startPoint y: 349, endPoint x: 201, endPoint y: 289, distance: 331.4
click at [284, 323] on div "( 1 ) Apt. 1006, 1 The Lex Property: The Lex on Central 💡 Risk Level: Low The r…" at bounding box center [513, 192] width 636 height 385
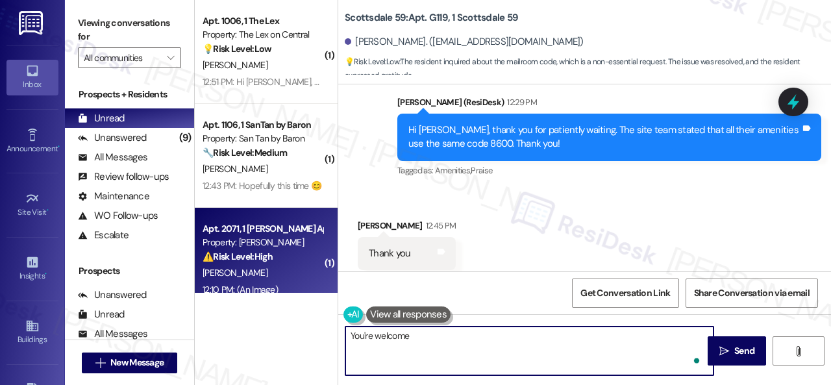
type textarea "You're welcome!"
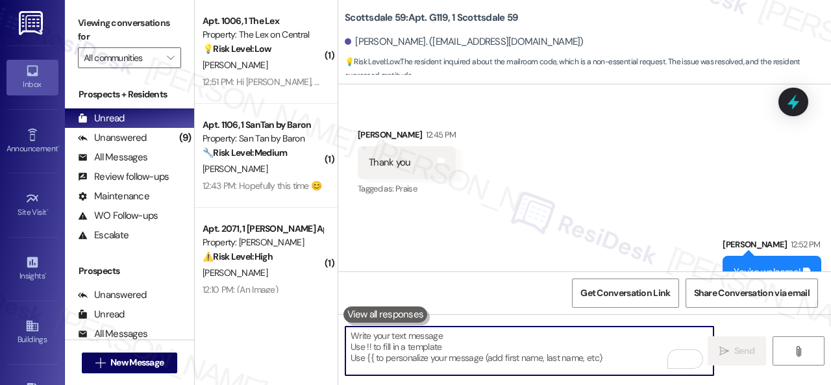
scroll to position [2169, 0]
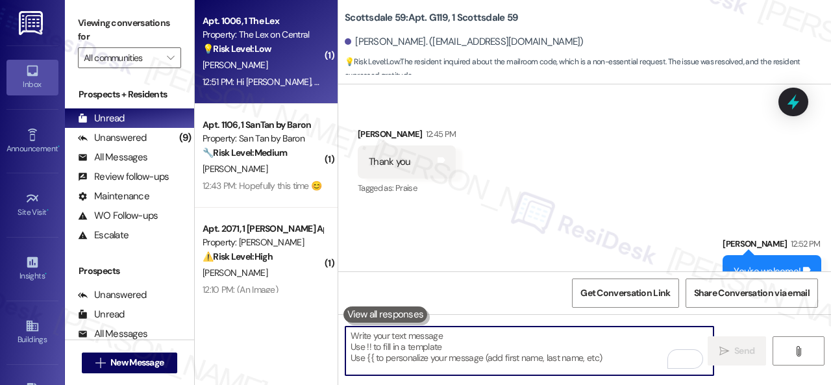
click at [283, 66] on div "[PERSON_NAME]" at bounding box center [262, 65] width 123 height 16
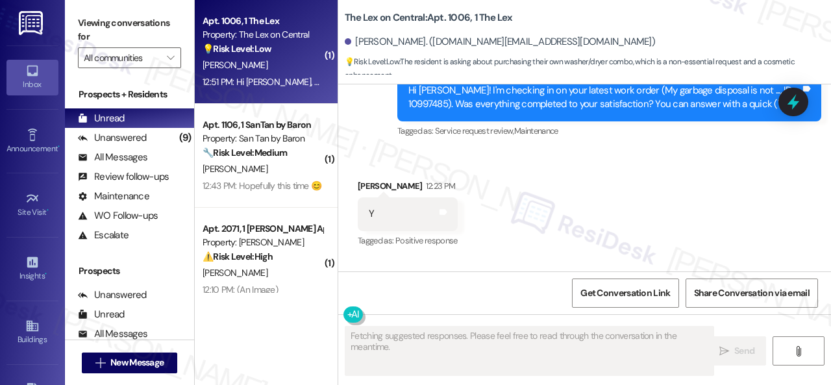
scroll to position [1188, 0]
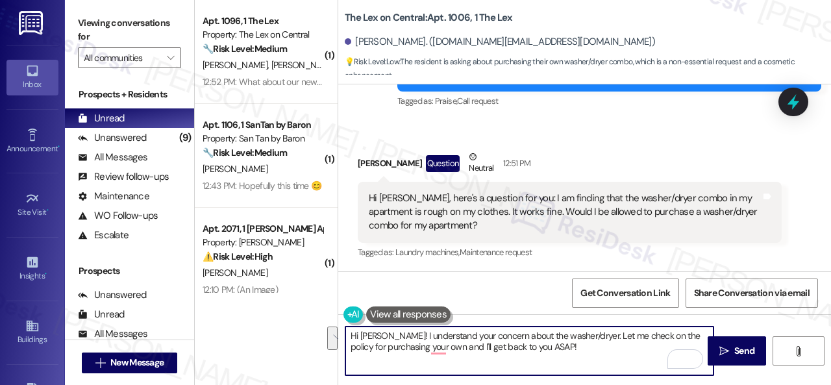
drag, startPoint x: 583, startPoint y: 333, endPoint x: 588, endPoint y: 350, distance: 17.7
click at [588, 350] on textarea "Hi Simone! I understand your concern about the washer/dryer. Let me check on th…" at bounding box center [529, 351] width 368 height 49
click at [593, 337] on textarea "Hi Simone! I understand your concern about the washer/dryer and you want to kno…" at bounding box center [529, 351] width 368 height 49
click at [465, 347] on textarea "Hi Simone! I understand your concern about the washer/dryer, and you want to kn…" at bounding box center [529, 351] width 368 height 49
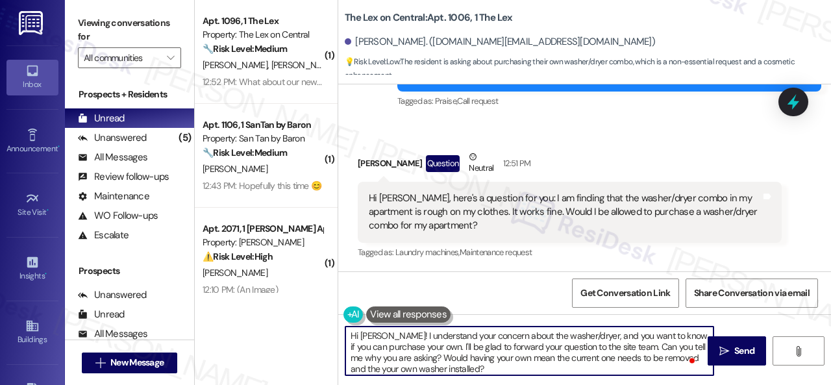
click at [647, 349] on textarea "Hi Simone! I understand your concern about the washer/dryer, and you want to kn…" at bounding box center [529, 351] width 368 height 49
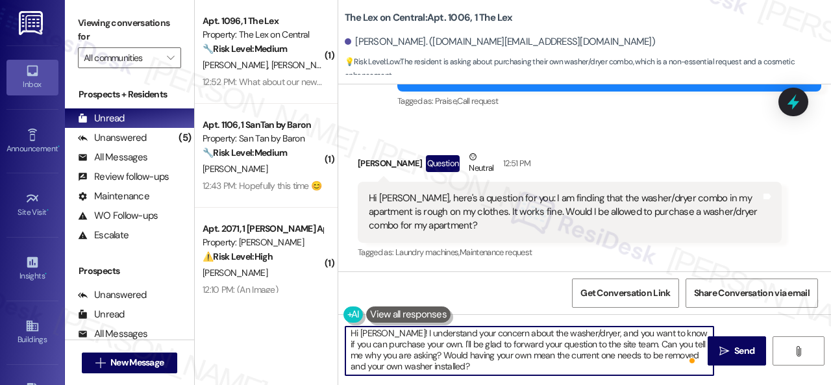
scroll to position [0, 0]
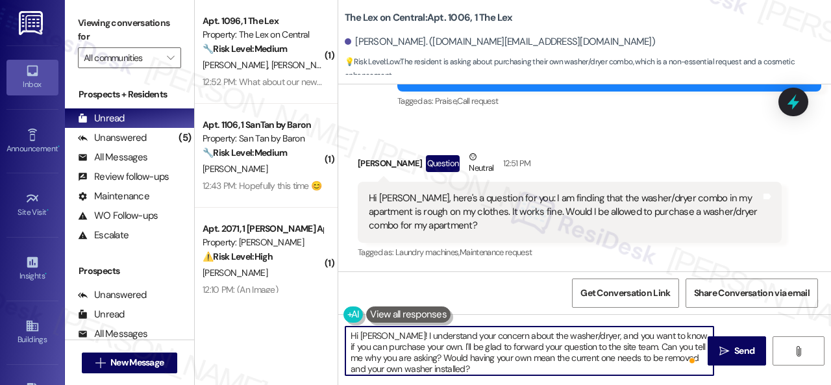
click at [475, 367] on textarea "Hi Simone! I understand your concern about the washer/dryer, and you want to kn…" at bounding box center [529, 351] width 368 height 49
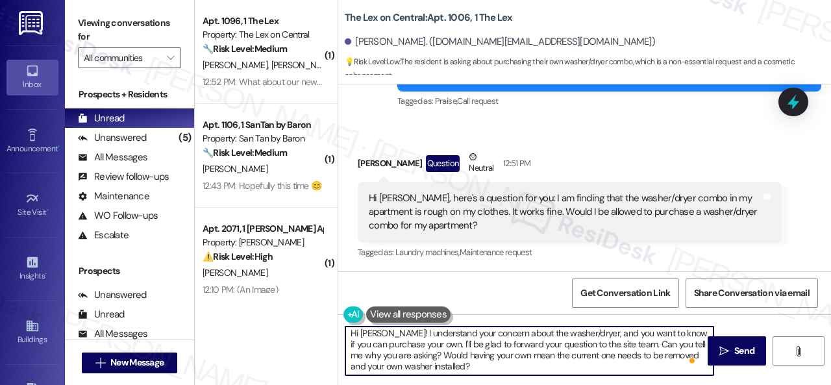
scroll to position [3, 0]
type textarea "Hi Simone! I understand your concern about the washer/dryer, and you want to kn…"
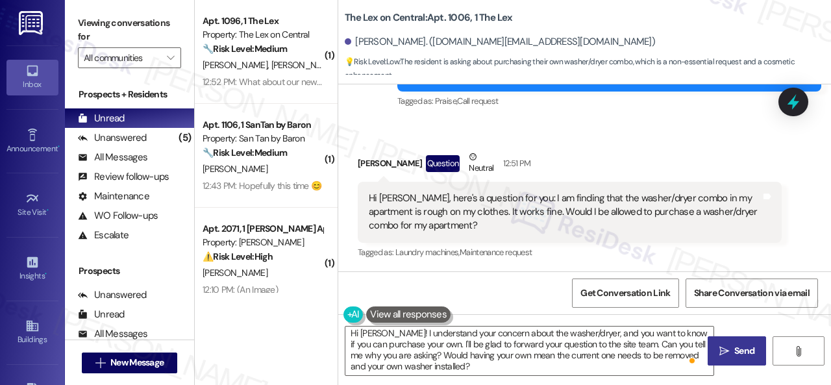
click at [738, 351] on span "Send" at bounding box center [744, 351] width 20 height 14
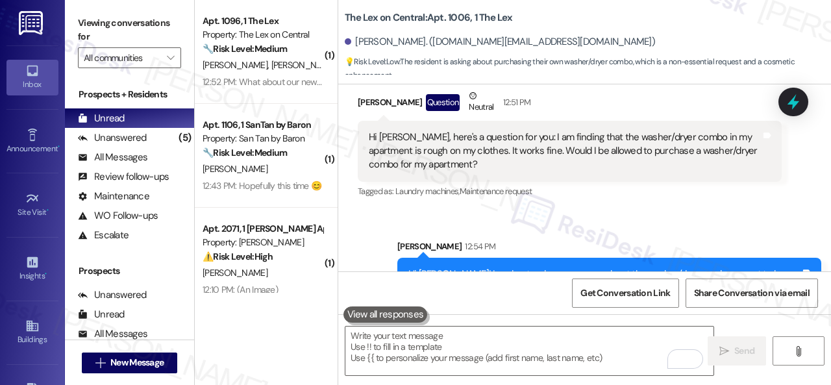
scroll to position [1321, 0]
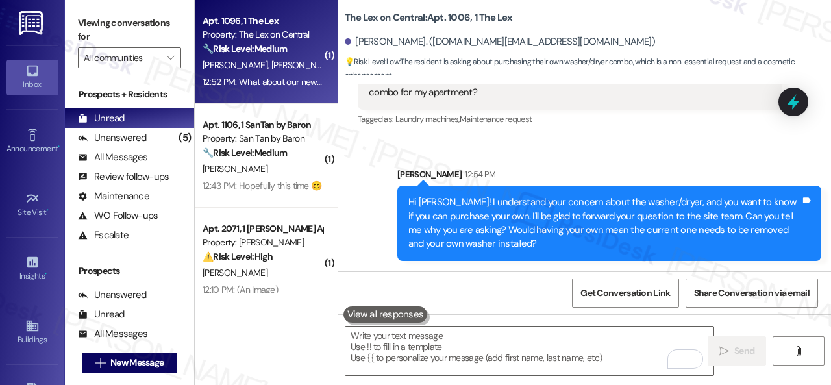
click at [297, 72] on div "S. Desai A. Desai" at bounding box center [262, 65] width 123 height 16
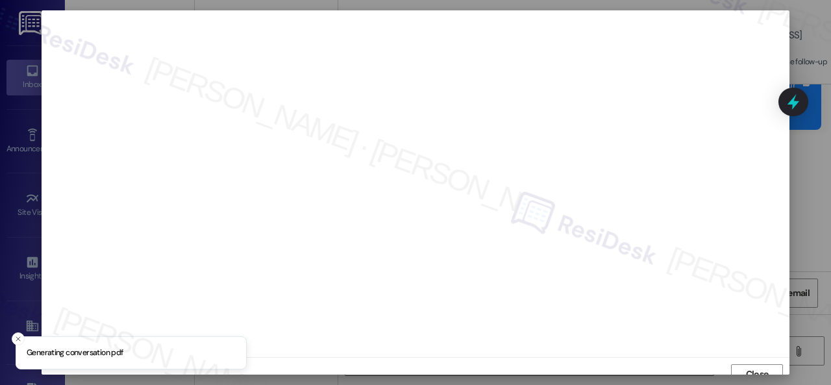
scroll to position [10, 0]
click at [743, 362] on span "Close" at bounding box center [757, 365] width 28 height 14
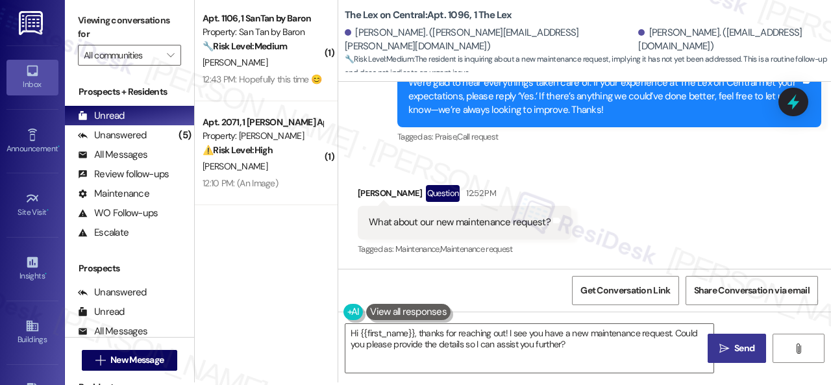
scroll to position [4, 0]
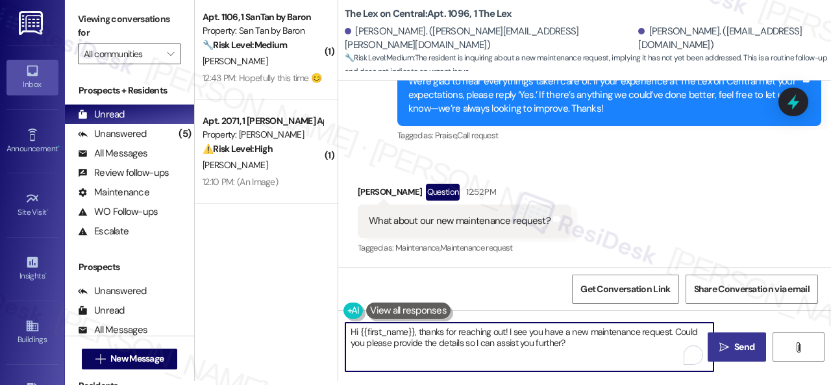
drag, startPoint x: 586, startPoint y: 350, endPoint x: 284, endPoint y: 291, distance: 307.5
click at [284, 291] on div "( 1 ) Apt. 1106, 1 SanTan by Baron Property: San Tan by Baron 🔧 Risk Level: Med…" at bounding box center [513, 188] width 636 height 385
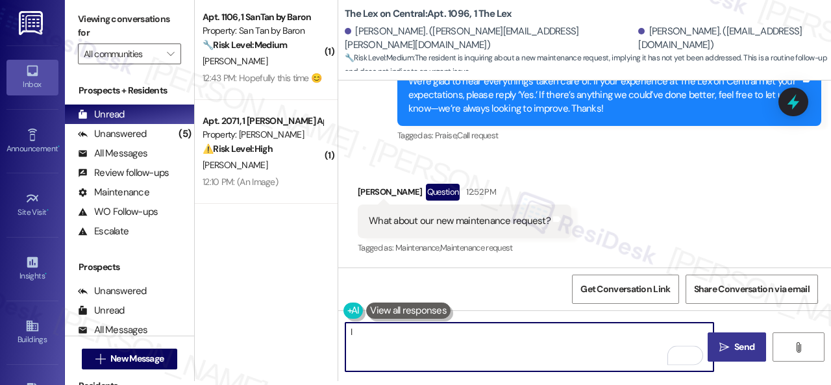
paste textarea "s the work order still open? If it is, please provide the work order number, an…"
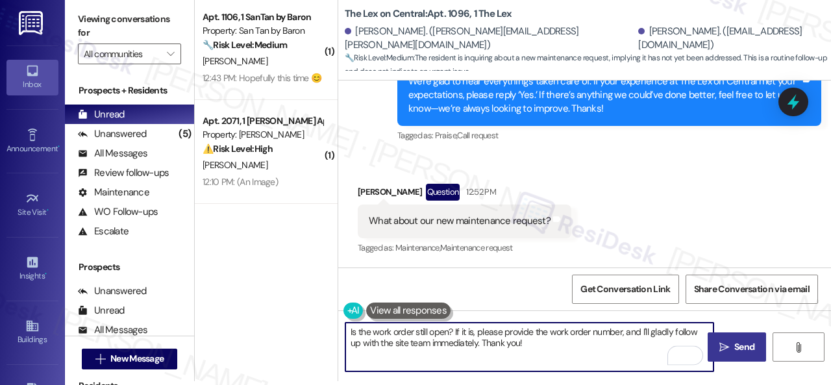
click at [366, 334] on textarea "Is the work order still open? If it is, please provide the work order number, a…" at bounding box center [529, 347] width 368 height 49
click at [587, 346] on textarea "Is your new/latest work order still open? If it is, please provide the work ord…" at bounding box center [529, 347] width 368 height 49
type textarea "Is your new/latest work order still open? If it is, please provide the work ord…"
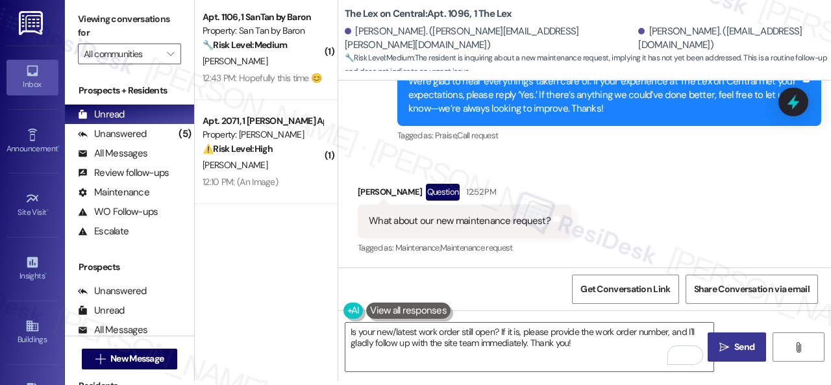
click at [722, 346] on icon "" at bounding box center [724, 347] width 10 height 10
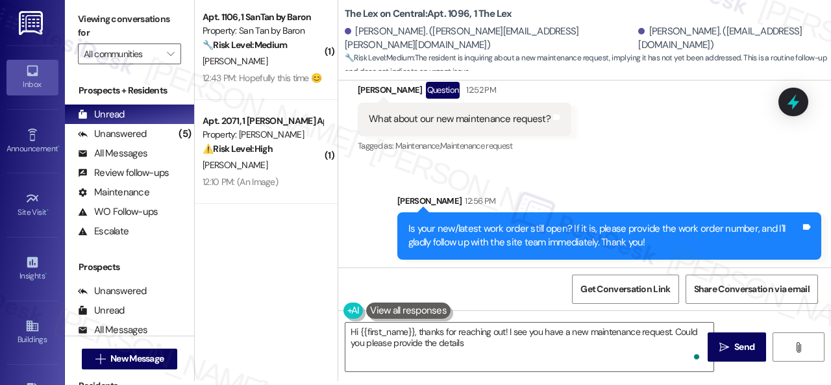
scroll to position [527, 0]
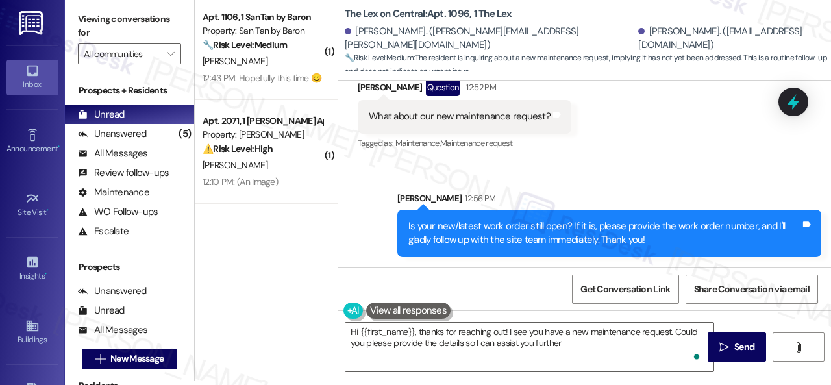
type textarea "Hi {{first_name}}, thanks for reaching out! I see you have a new maintenance re…"
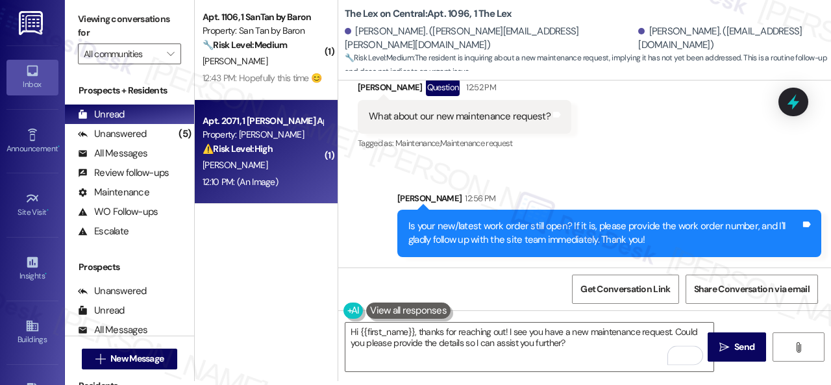
click at [279, 156] on div "Apt. 2071, 1 Dana Park Apts LLC Property: Dana Park ⚠️ Risk Level: High The res…" at bounding box center [262, 135] width 123 height 44
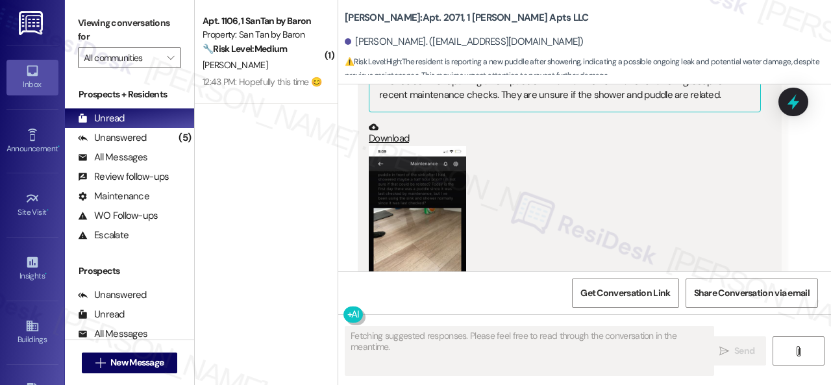
scroll to position [2516, 0]
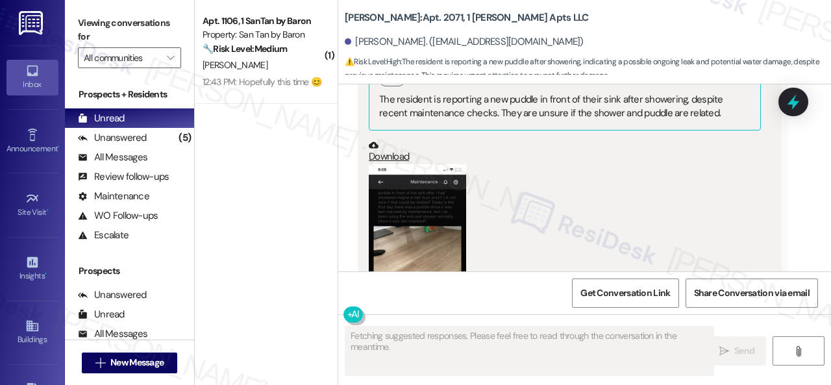
click at [412, 212] on button "Zoom image" at bounding box center [417, 269] width 97 height 211
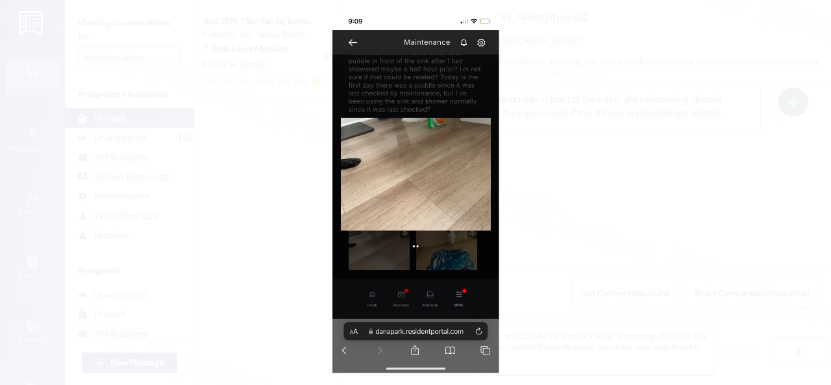
click at [454, 186] on button "Unzoom image" at bounding box center [415, 192] width 831 height 385
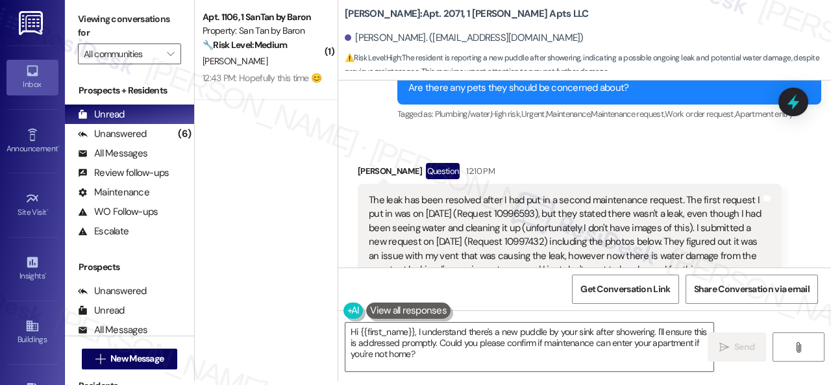
scroll to position [2321, 0]
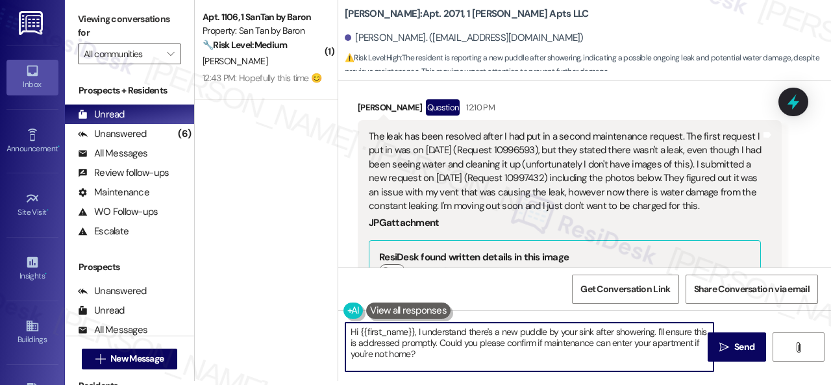
drag, startPoint x: 428, startPoint y: 360, endPoint x: 284, endPoint y: 317, distance: 149.7
click at [284, 329] on div "( 1 ) Apt. 1106, 1 SanTan by Baron Property: San Tan by Baron 🔧 Risk Level: Med…" at bounding box center [513, 188] width 636 height 385
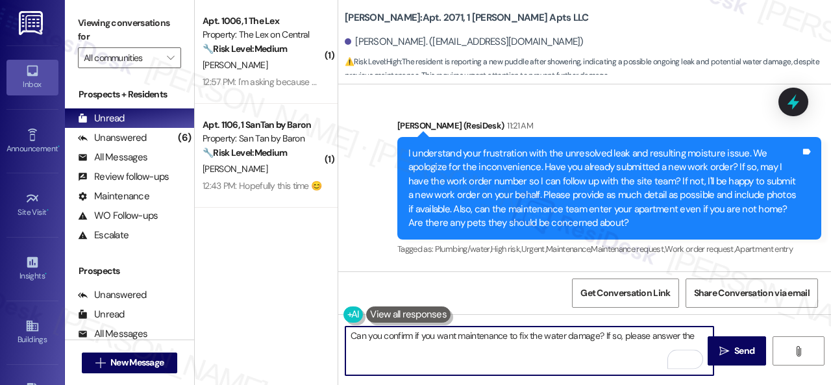
scroll to position [2062, 0]
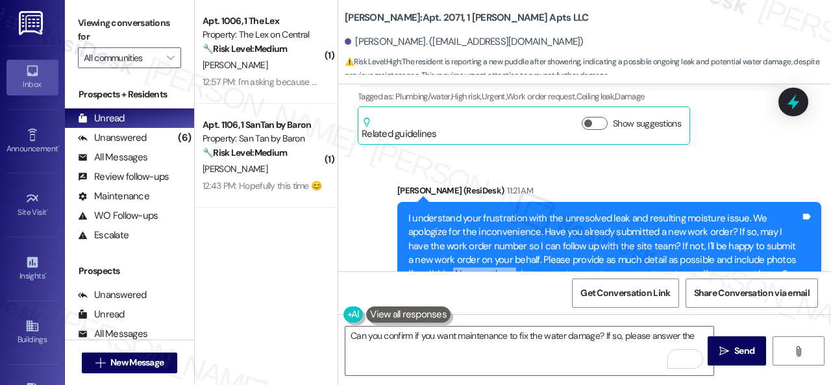
drag, startPoint x: 452, startPoint y: 232, endPoint x: 515, endPoint y: 235, distance: 63.1
click at [515, 235] on div "I understand your frustration with the unresolved leak and resulting moisture i…" at bounding box center [604, 254] width 392 height 84
drag, startPoint x: 452, startPoint y: 230, endPoint x: 626, endPoint y: 245, distance: 173.9
click at [626, 245] on div "I understand your frustration with the unresolved leak and resulting moisture i…" at bounding box center [604, 254] width 392 height 84
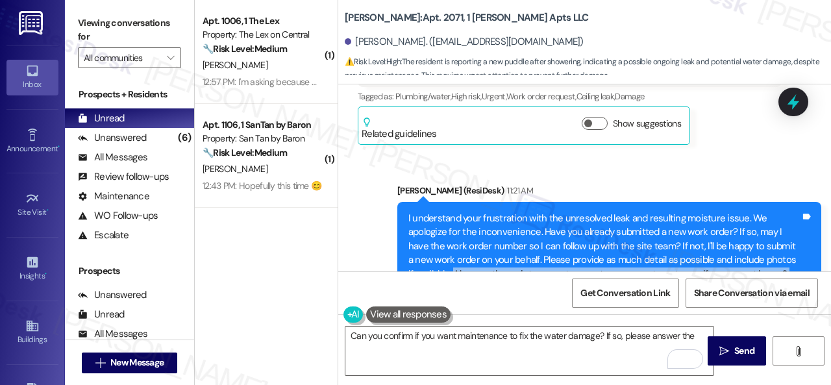
copy div "Also, can the maintenance team enter your apartment even if you are not home? A…"
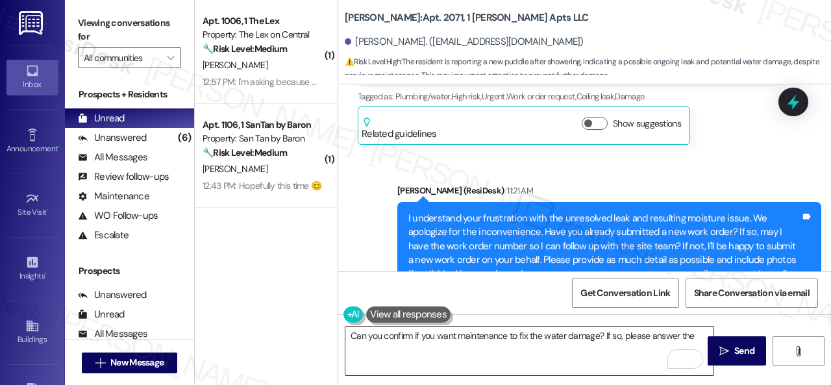
click at [697, 334] on textarea "Can you confirm if you want maintenance to fix the water damage? If so, please …" at bounding box center [529, 351] width 368 height 49
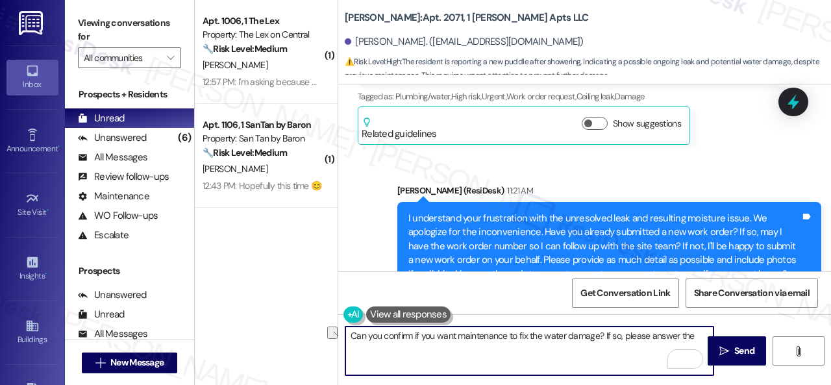
drag, startPoint x: 650, startPoint y: 334, endPoint x: 689, endPoint y: 335, distance: 39.0
click at [689, 335] on textarea "Can you confirm if you want maintenance to fix the water damage? If so, please …" at bounding box center [529, 351] width 368 height 49
paste textarea "Also, can the maintenance team enter your apartment even if you are not home? A…"
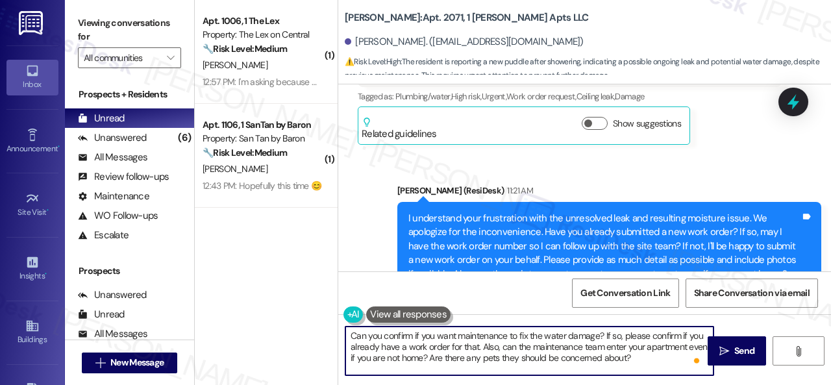
drag, startPoint x: 482, startPoint y: 346, endPoint x: 493, endPoint y: 346, distance: 11.7
click at [493, 346] on textarea "Can you confirm if you want maintenance to fix the water damage? If so, please …" at bounding box center [529, 351] width 368 height 49
click at [664, 356] on textarea "Can you confirm if you want maintenance to fix the water damage? If so, please …" at bounding box center [529, 351] width 368 height 49
type textarea "Can you confirm if you want maintenance to fix the water damage? If so, please …"
click at [742, 350] on span "Send" at bounding box center [744, 351] width 20 height 14
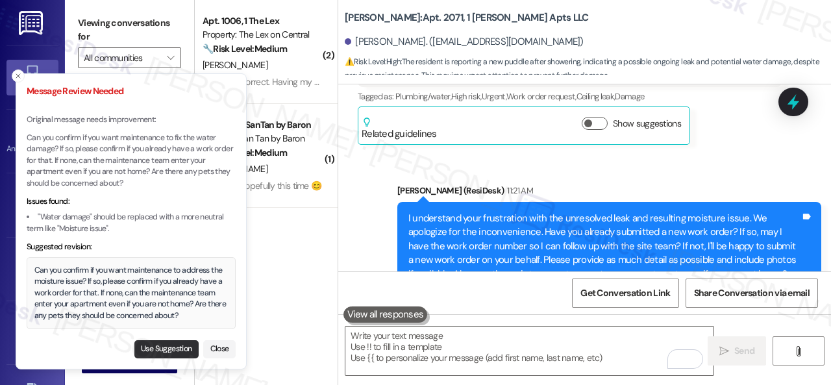
click at [169, 347] on button "Use Suggestion" at bounding box center [166, 349] width 64 height 18
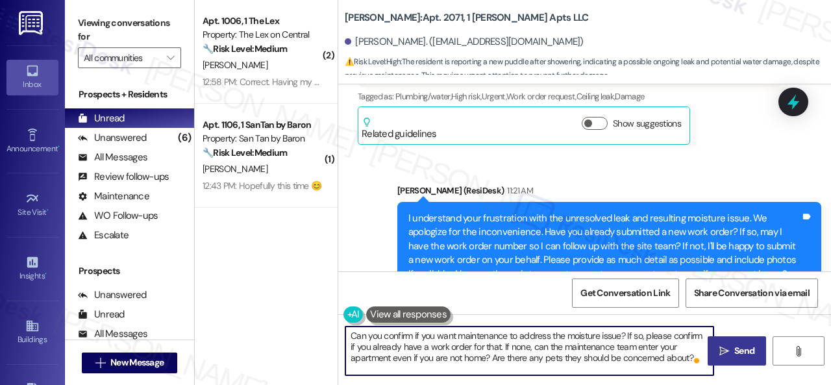
drag, startPoint x: 566, startPoint y: 334, endPoint x: 600, endPoint y: 336, distance: 34.5
click at [600, 336] on textarea "Can you confirm if you want maintenance to address the moisture issue? If so, p…" at bounding box center [529, 351] width 368 height 49
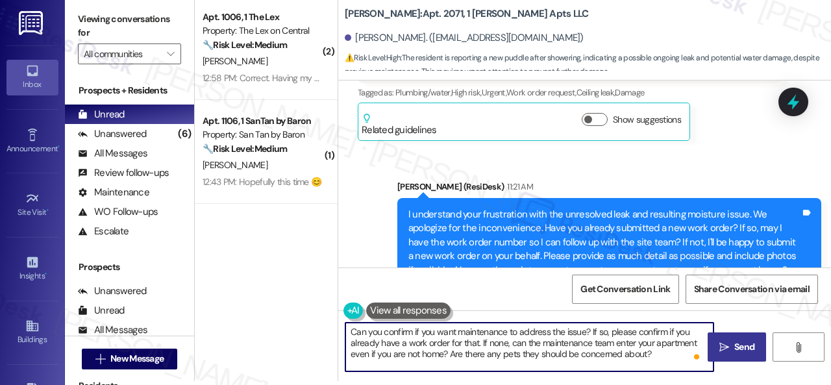
scroll to position [0, 0]
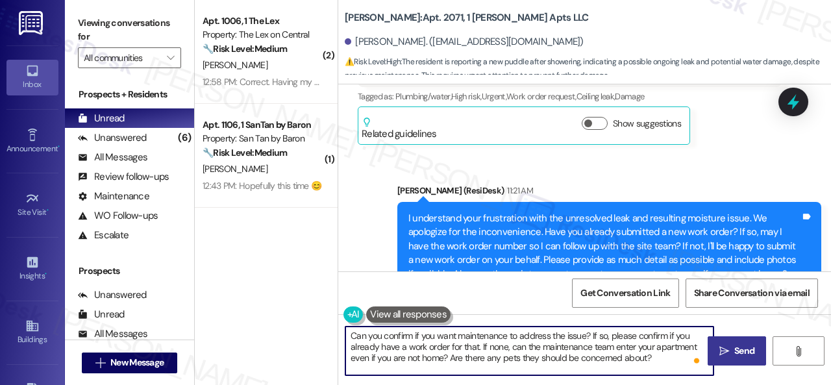
type textarea "Can you confirm if you want maintenance to address the issue? If so, please con…"
click at [734, 354] on span "Send" at bounding box center [744, 351] width 20 height 14
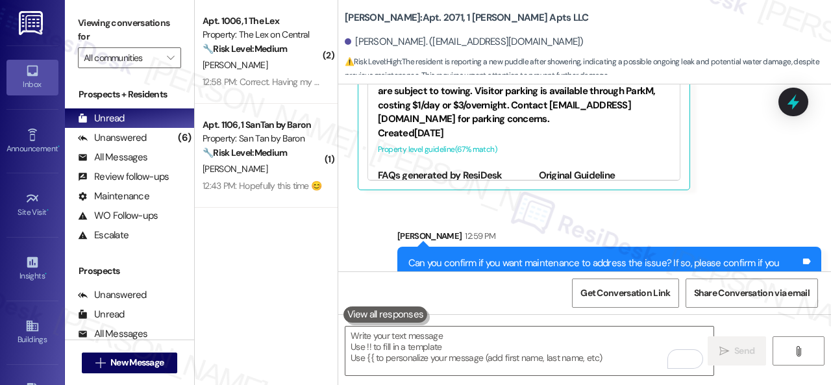
scroll to position [2959, 0]
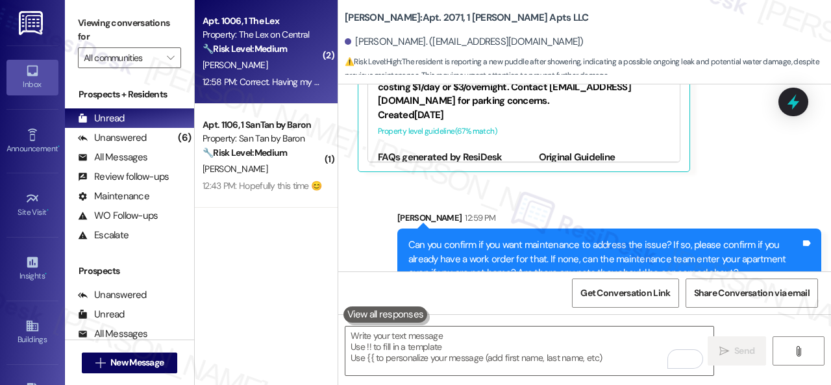
click at [283, 68] on div "[PERSON_NAME]" at bounding box center [262, 65] width 123 height 16
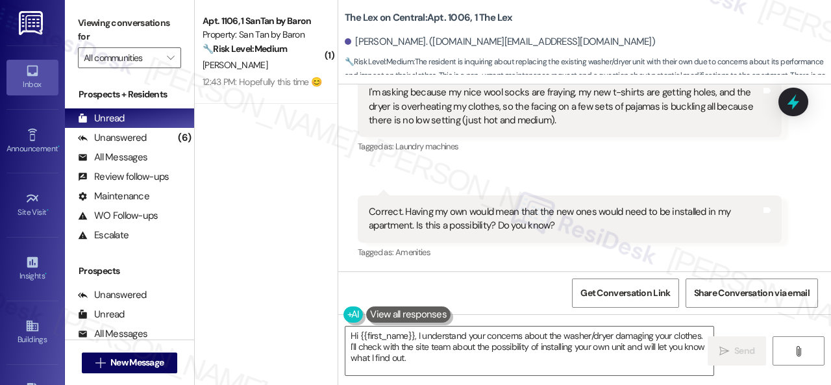
scroll to position [1583, 0]
click at [676, 176] on div "Received via SMS Simone Berg 12:57 PM I'm asking because my nice wool socks are…" at bounding box center [584, 149] width 493 height 243
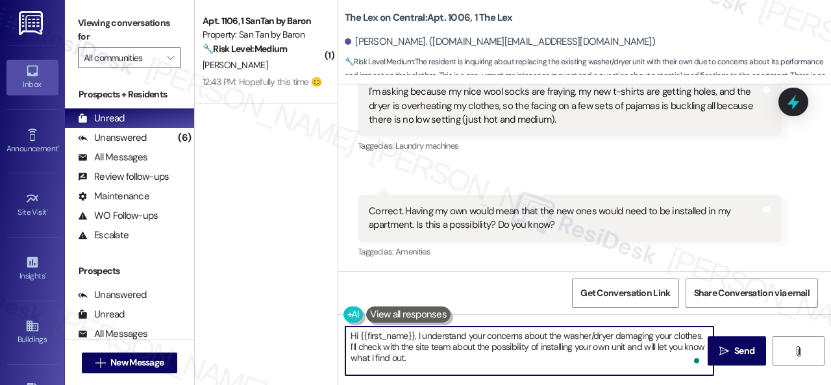
drag, startPoint x: 392, startPoint y: 354, endPoint x: 291, endPoint y: 329, distance: 104.2
click at [291, 329] on div "( 1 ) Apt. 1106, 1 SanTan by Baron Property: San Tan by Baron 🔧 Risk Level: Med…" at bounding box center [513, 192] width 636 height 385
paste textarea "I will forward your inquiry to the site team and get back to you as soon as I r…"
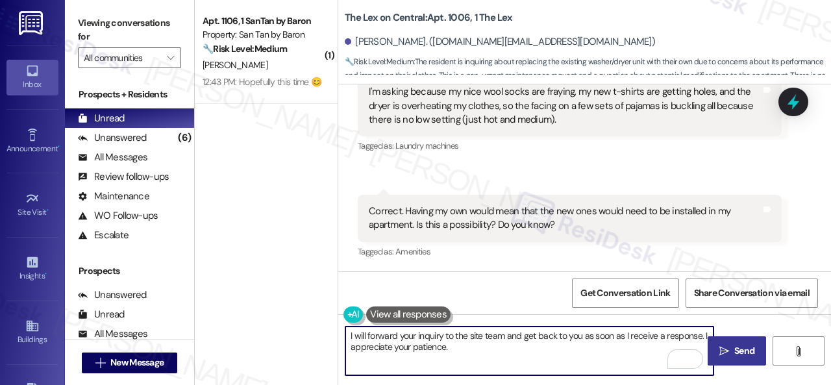
type textarea "I will forward your inquiry to the site team and get back to you as soon as I r…"
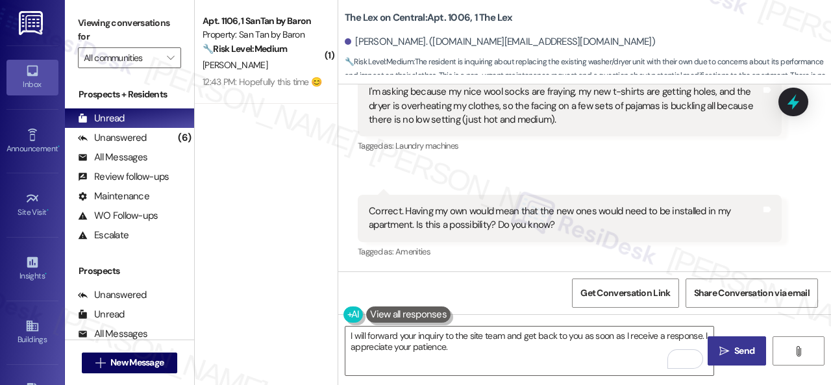
click at [738, 349] on span "Send" at bounding box center [744, 351] width 20 height 14
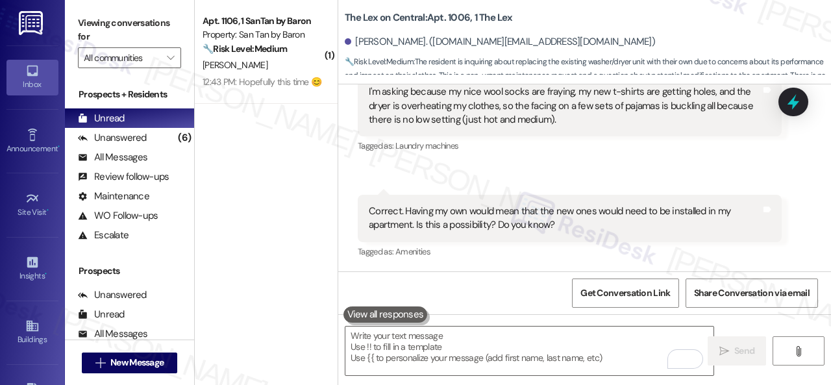
scroll to position [1582, 0]
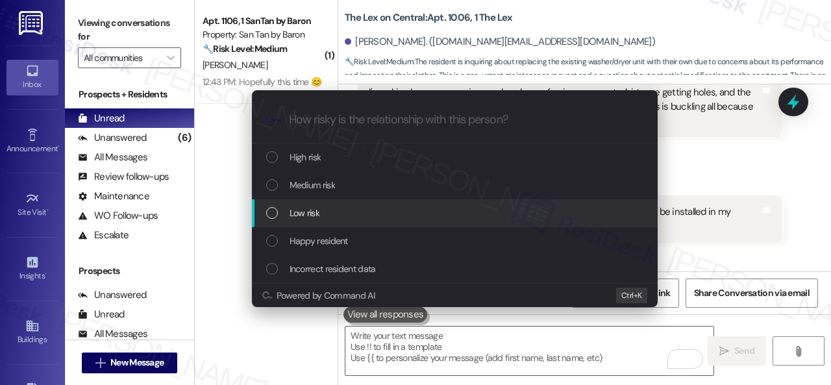
click at [297, 215] on span "Low risk" at bounding box center [305, 213] width 30 height 14
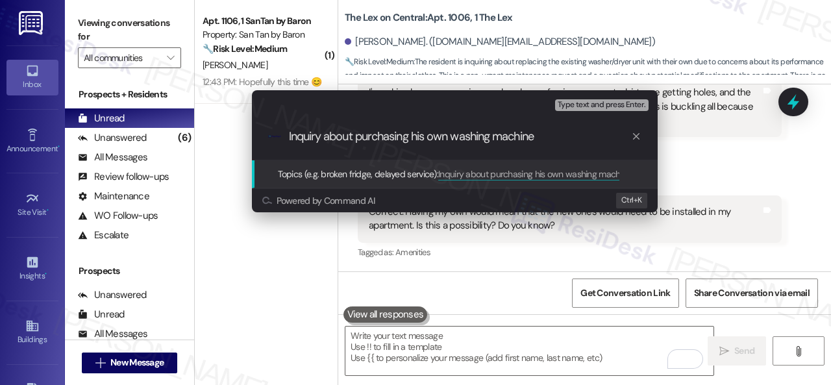
type input "Inquiry about purchasing his own washing machine."
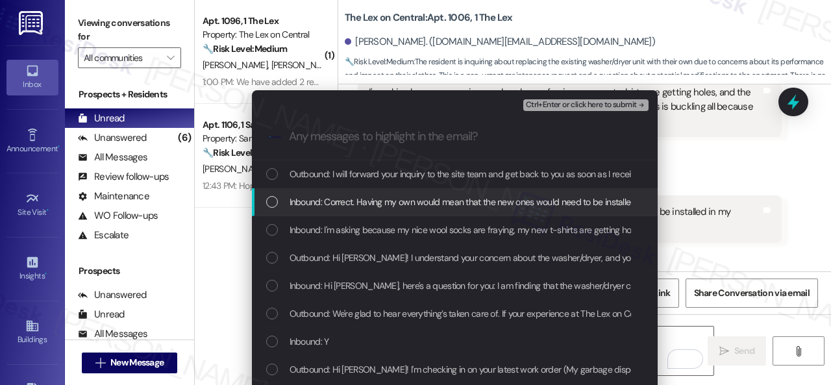
click at [374, 201] on span "Inbound: Correct. Having my own would mean that the new ones would need to be i…" at bounding box center [560, 202] width 541 height 14
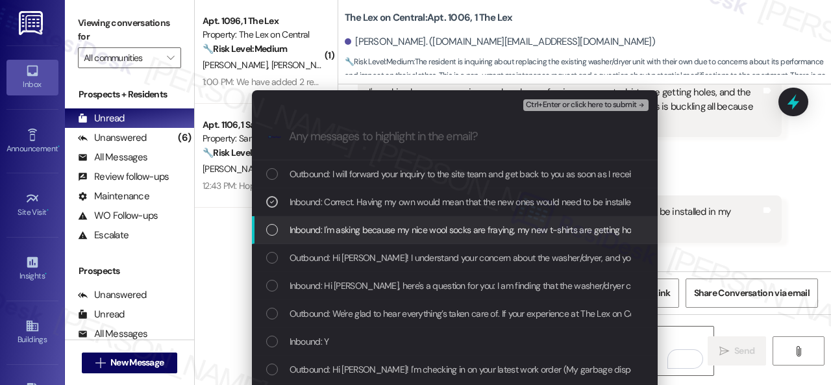
click at [362, 230] on span "Inbound: I'm asking because my nice wool socks are fraying, my new t-shirts are…" at bounding box center [746, 230] width 912 height 14
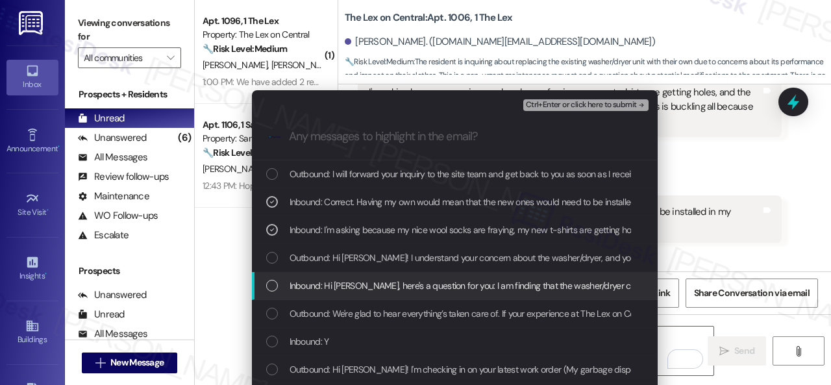
click at [341, 286] on span "Inbound: Hi Sarah, here's a question for you: I am finding that the washer/drye…" at bounding box center [714, 285] width 848 height 14
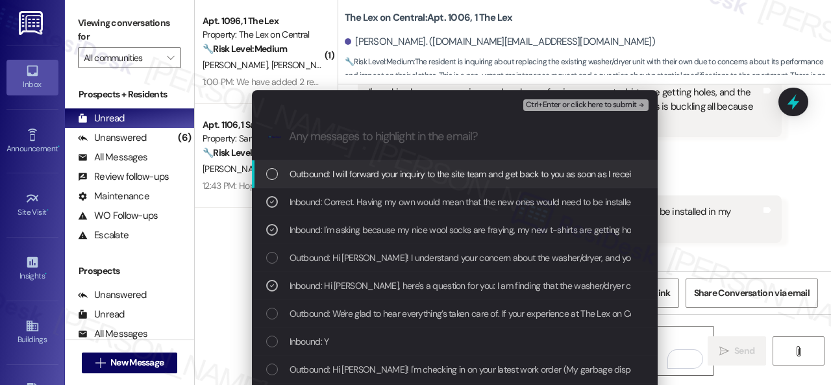
click at [552, 99] on button "Ctrl+Enter or click here to submit" at bounding box center [585, 105] width 125 height 12
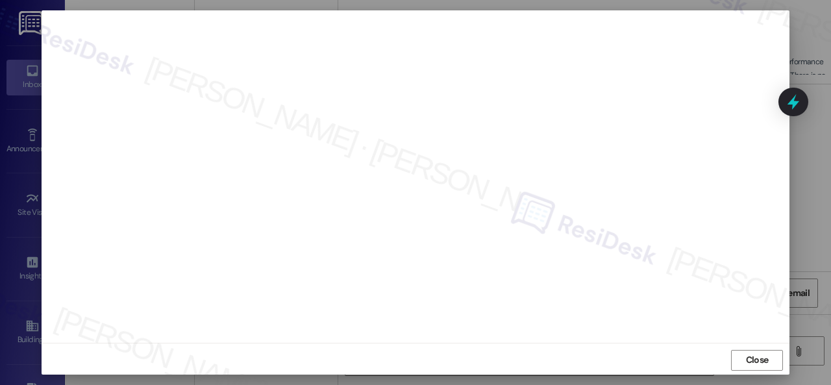
scroll to position [16, 0]
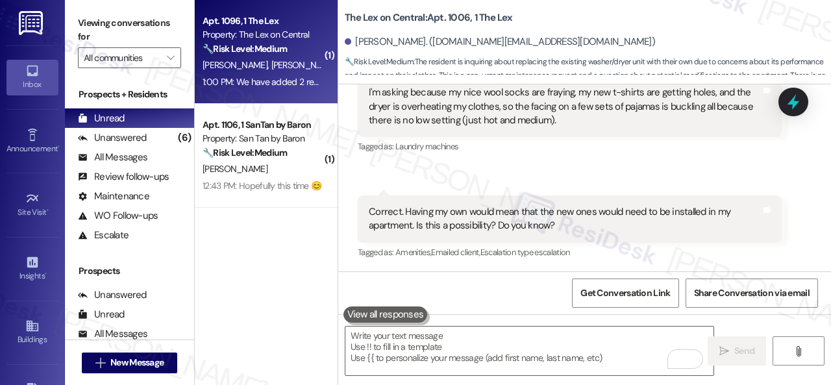
click at [300, 66] on div "S. Desai A. Desai" at bounding box center [262, 65] width 123 height 16
type textarea "Fetching suggested responses. Please feel free to read through the conversation…"
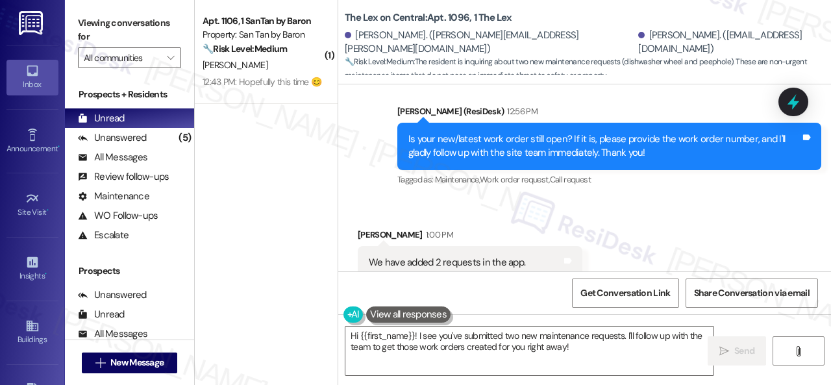
scroll to position [697, 0]
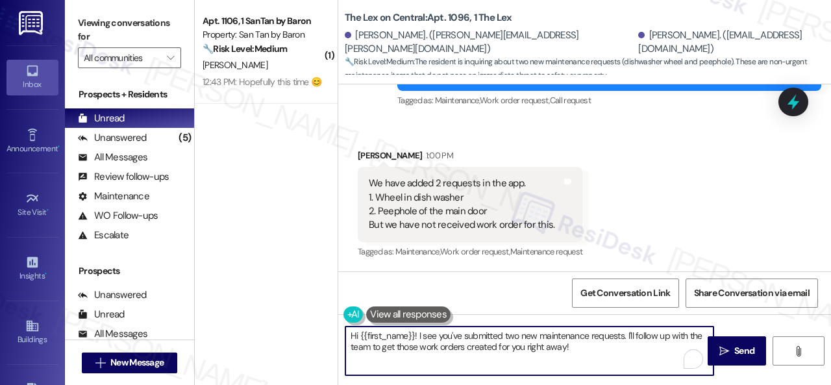
drag, startPoint x: 584, startPoint y: 352, endPoint x: 299, endPoint y: 325, distance: 286.9
click at [299, 325] on div "( 1 ) Apt. 1106, 1 SanTan by Baron Property: San Tan by Baron 🔧 Risk Level: Med…" at bounding box center [513, 192] width 636 height 385
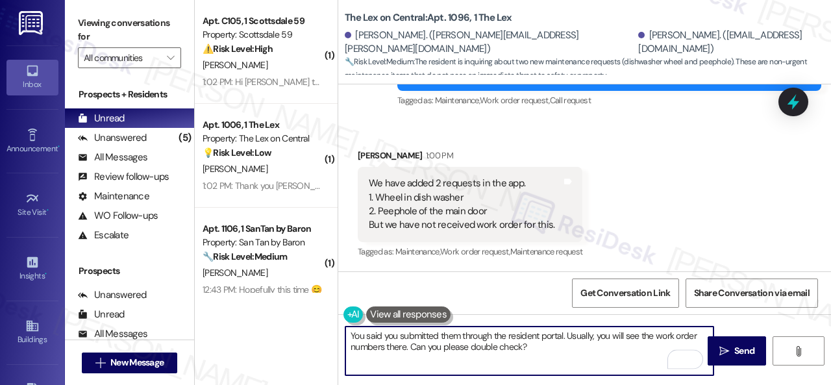
click at [497, 344] on textarea "You said you submitted them through the resident portal. Usually, you will see …" at bounding box center [529, 351] width 368 height 49
click at [548, 349] on textarea "You said you submitted them through the resident portal. Usually, you will see …" at bounding box center [529, 351] width 368 height 49
type textarea "You said you submitted them through the resident portal. Usually, you will see …"
click at [734, 350] on span "Send" at bounding box center [744, 351] width 20 height 14
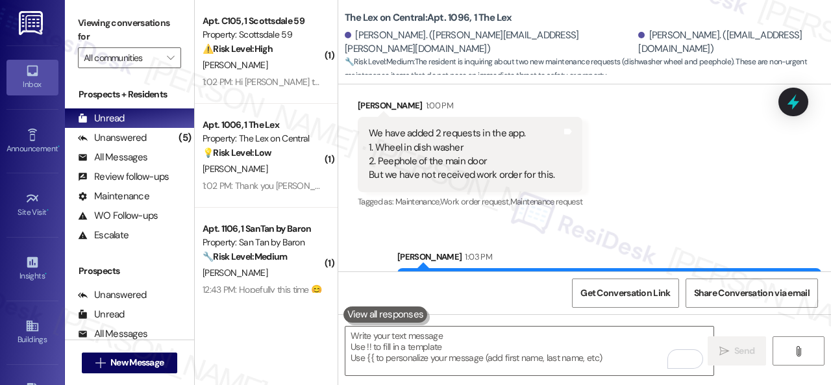
scroll to position [802, 0]
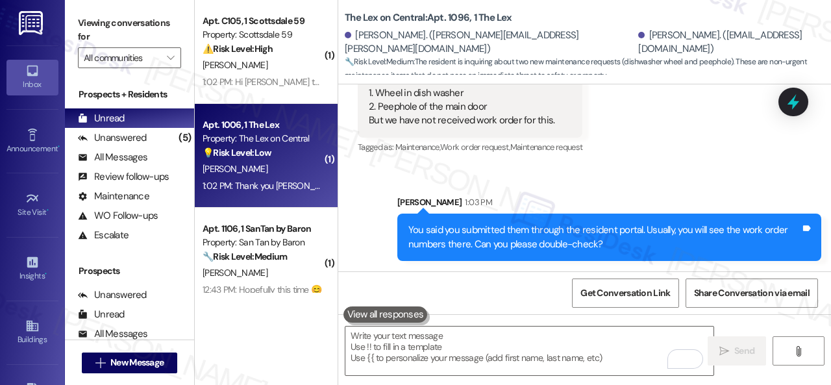
click at [275, 162] on div "[PERSON_NAME]" at bounding box center [262, 169] width 123 height 16
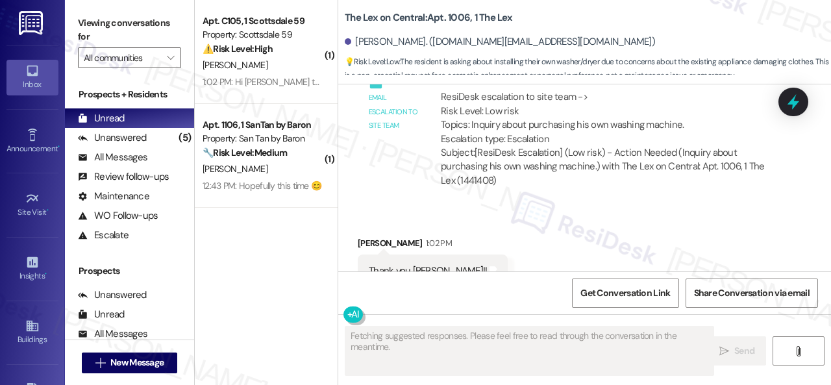
scroll to position [1990, 0]
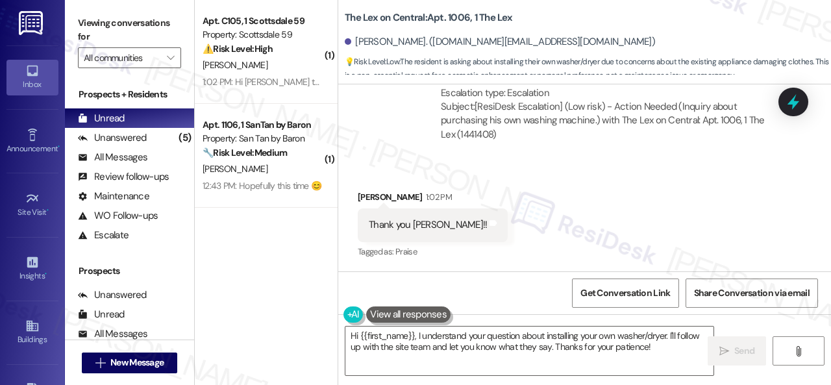
click at [248, 315] on div "( 1 ) Apt. C105, 1 Scottsdale 59 Property: Scottsdale 59 ⚠️ Risk Level: High Th…" at bounding box center [513, 192] width 636 height 385
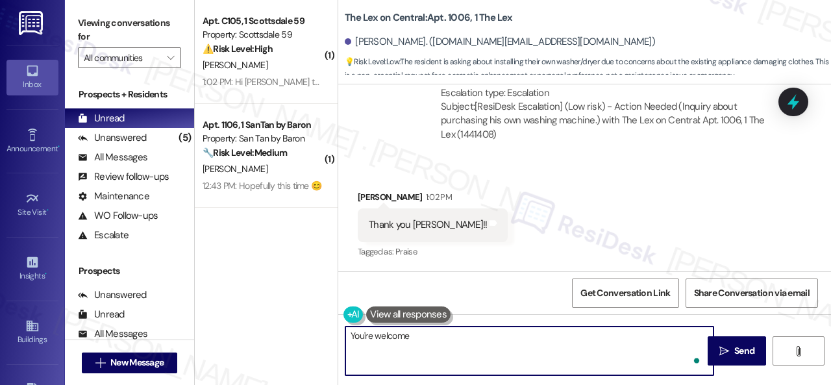
type textarea "You're welcome."
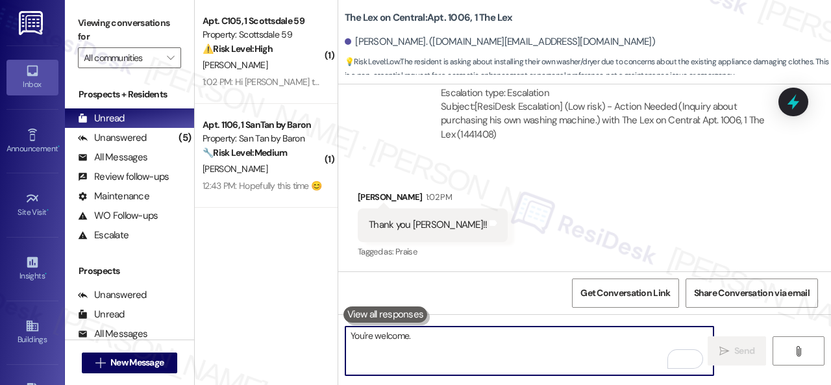
scroll to position [1989, 0]
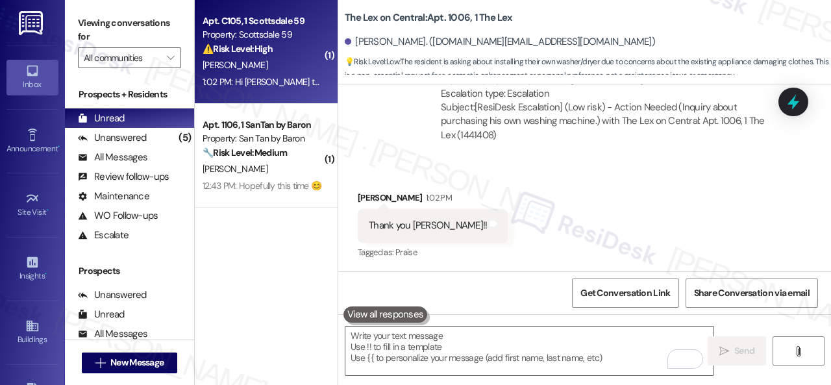
click at [293, 68] on div "[PERSON_NAME]" at bounding box center [262, 65] width 123 height 16
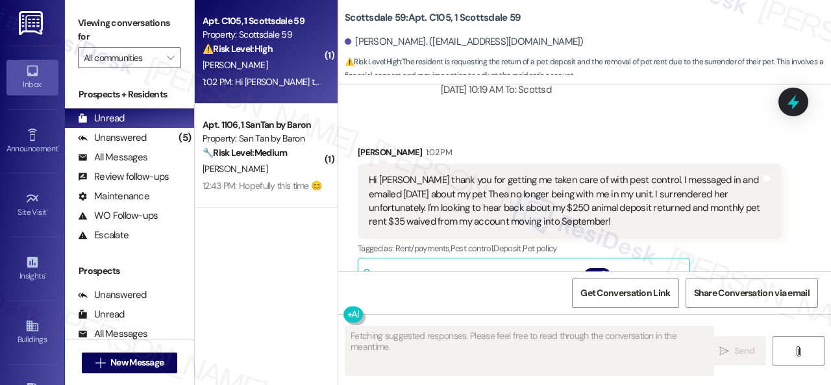
scroll to position [1864, 0]
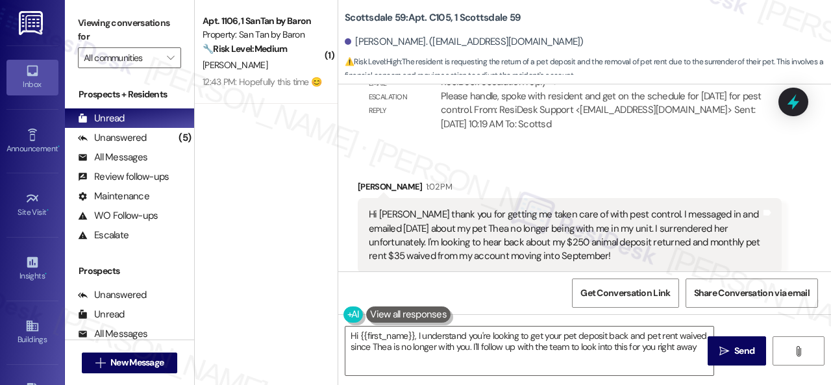
type textarea "Hi {{first_name}}, I understand you're looking to get your pet deposit back and…"
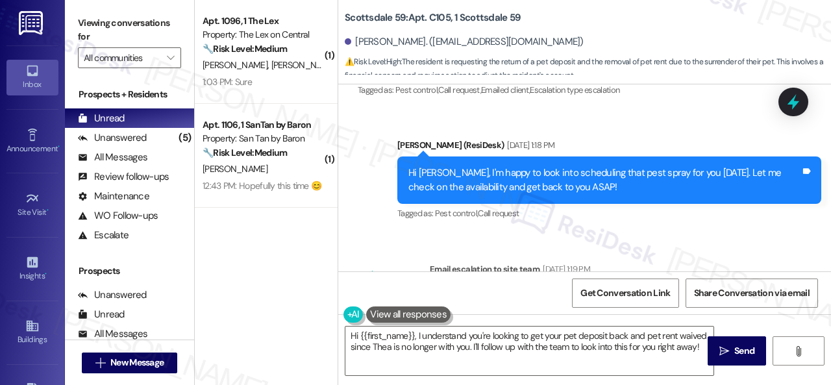
scroll to position [1476, 0]
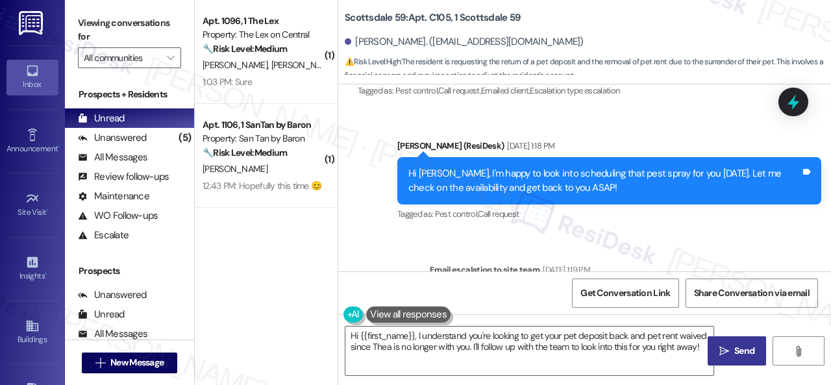
click at [734, 349] on span "Send" at bounding box center [744, 351] width 20 height 14
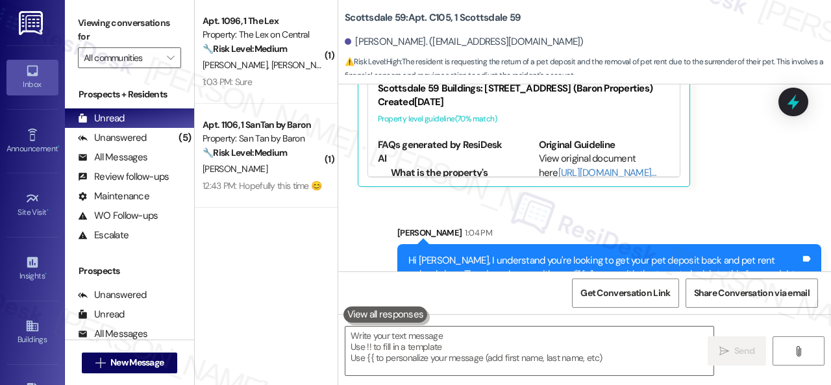
scroll to position [2164, 0]
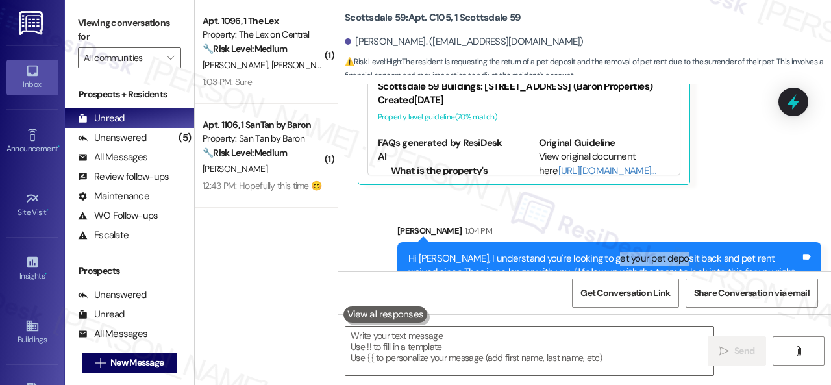
drag, startPoint x: 601, startPoint y: 230, endPoint x: 668, endPoint y: 230, distance: 66.9
click at [668, 252] on div "Hi [PERSON_NAME], I understand you're looking to get your pet deposit back and …" at bounding box center [604, 273] width 392 height 42
copy div "pet deposit back"
click at [710, 214] on div "Sent via SMS [PERSON_NAME] 1:04 PM Hi [PERSON_NAME], I understand you're lookin…" at bounding box center [609, 263] width 443 height 99
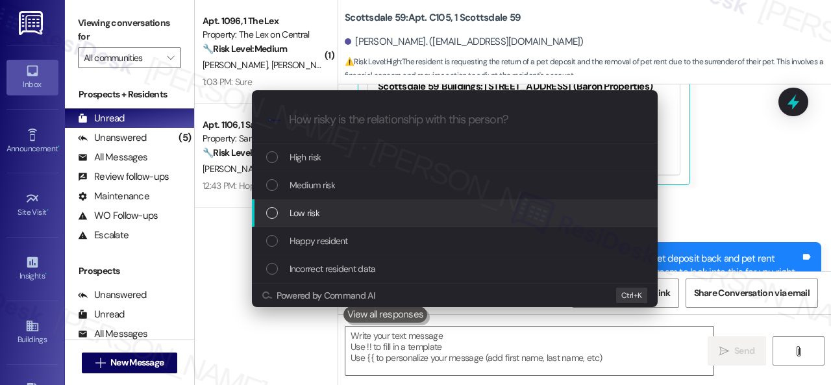
click at [309, 208] on span "Low risk" at bounding box center [305, 213] width 30 height 14
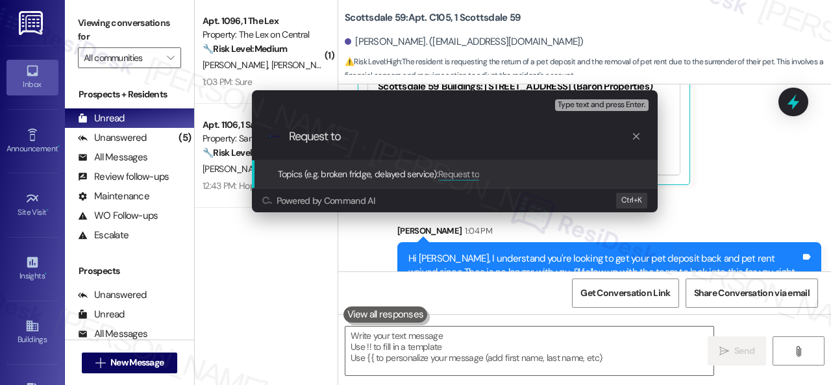
paste input "pet deposit back"
click at [345, 132] on input "Request to pet deposit back" at bounding box center [460, 137] width 342 height 14
click at [483, 137] on input "Request to get pet deposit back" at bounding box center [460, 137] width 342 height 14
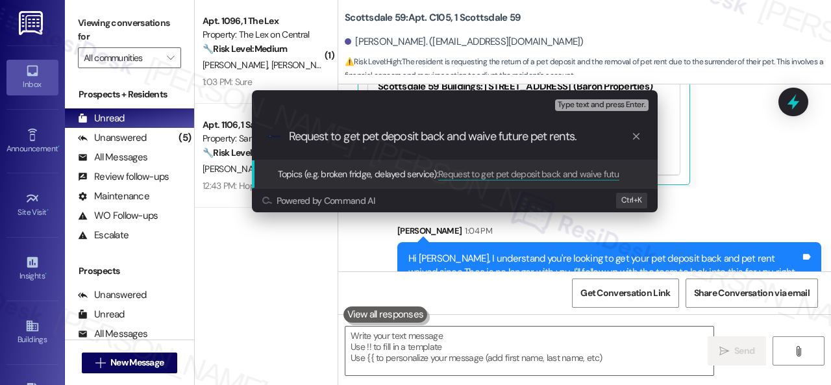
drag, startPoint x: 501, startPoint y: 138, endPoint x: 590, endPoint y: 137, distance: 88.9
click at [590, 137] on input "Request to get pet deposit back and waive future pet rents." at bounding box center [460, 137] width 342 height 14
type input "Request to get pet deposit back and waive the pet rent moving forward."
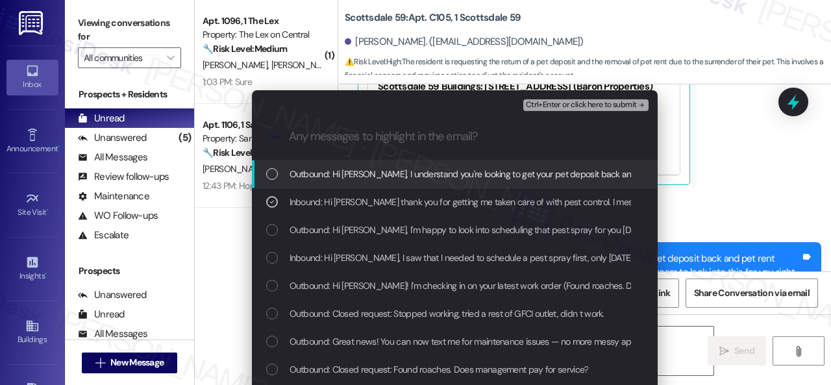
click at [571, 101] on span "Ctrl+Enter or click here to submit" at bounding box center [581, 105] width 111 height 9
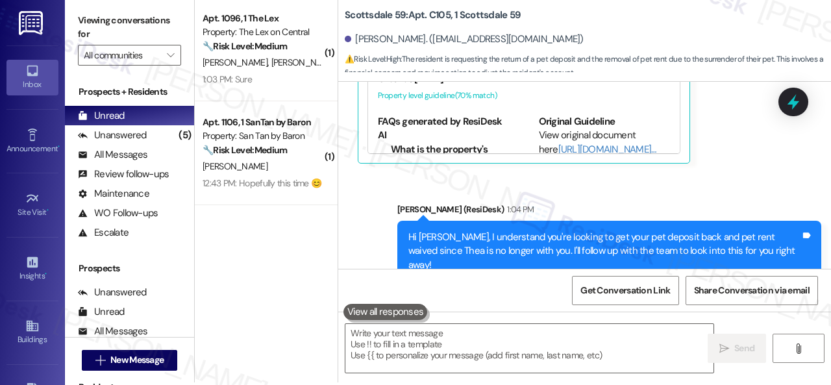
scroll to position [4, 0]
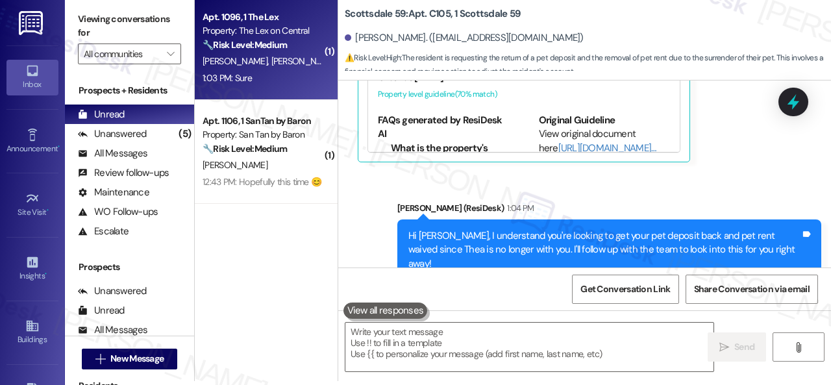
click at [297, 68] on div "[PERSON_NAME] [PERSON_NAME]" at bounding box center [262, 61] width 123 height 16
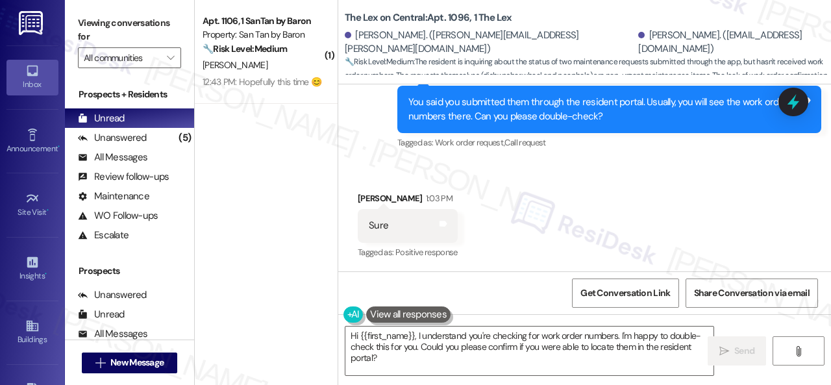
scroll to position [930, 0]
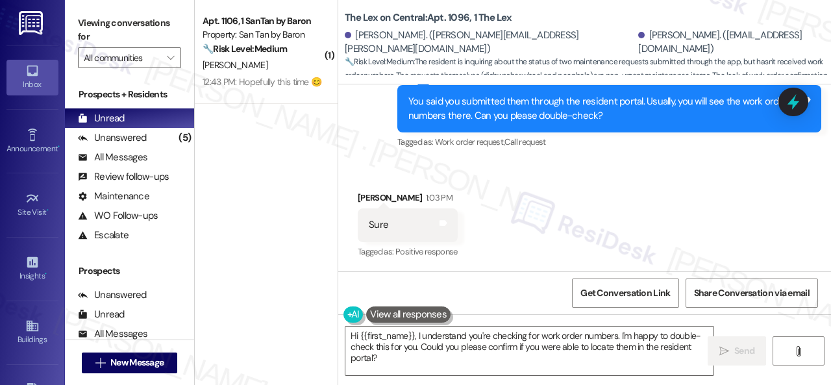
click at [277, 324] on div "( 1 ) Apt. 1106, 1 SanTan by Baron Property: San Tan by Baron 🔧 Risk Level: Med…" at bounding box center [513, 192] width 636 height 385
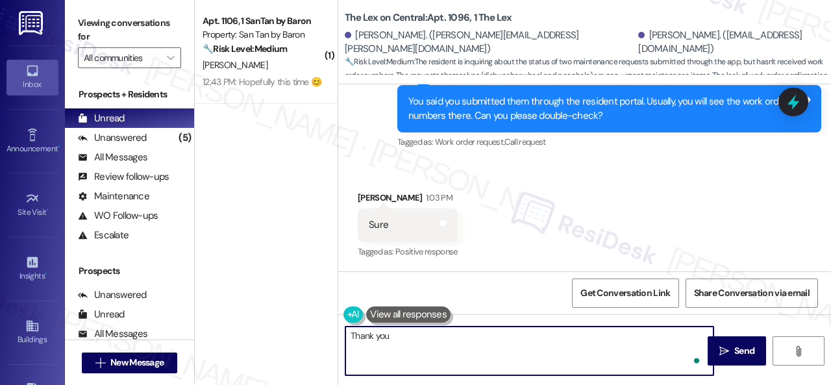
type textarea "Thank you."
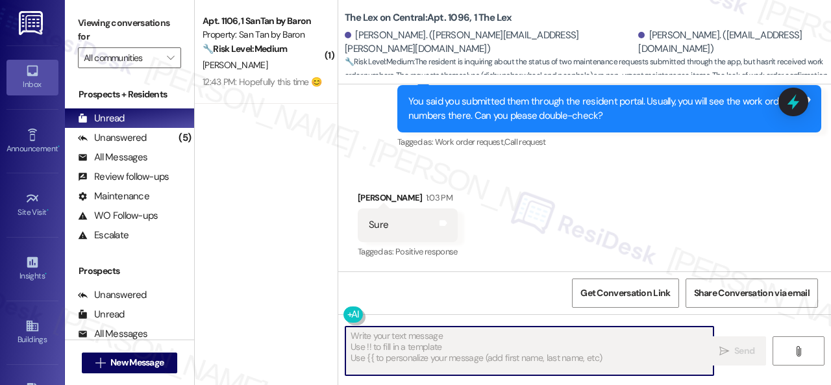
type textarea "Fetching suggested responses. Please feel free to read through the conversation…"
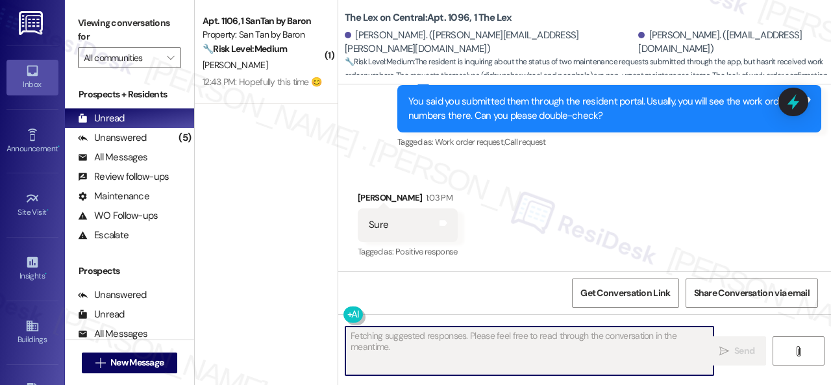
scroll to position [930, 0]
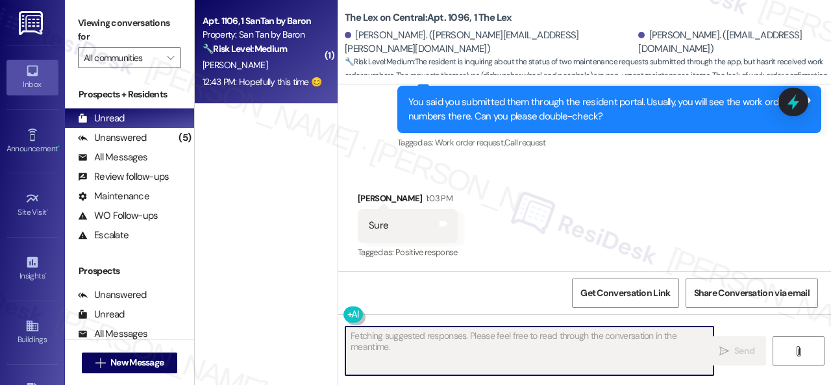
click at [291, 72] on div "[PERSON_NAME]" at bounding box center [262, 65] width 123 height 16
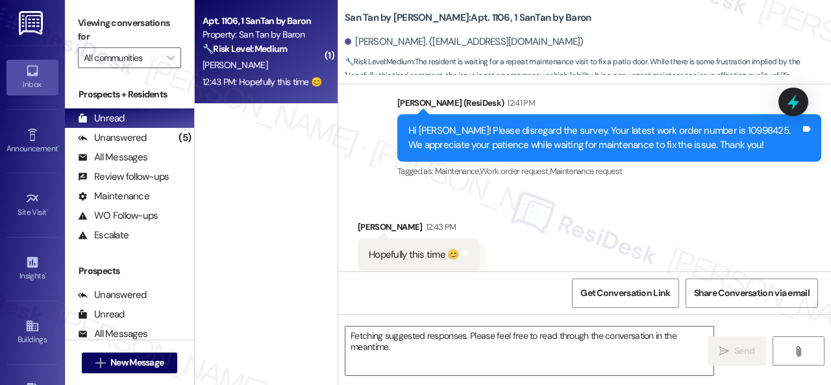
scroll to position [4065, 0]
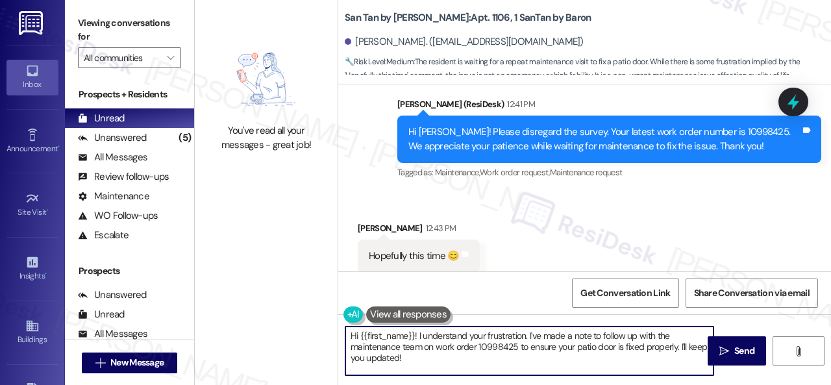
drag, startPoint x: 308, startPoint y: 337, endPoint x: 244, endPoint y: 310, distance: 69.2
click at [284, 330] on div "You've read all your messages - great job! San Tan by Baron: Apt. 1106, 1 SanTa…" at bounding box center [513, 192] width 636 height 385
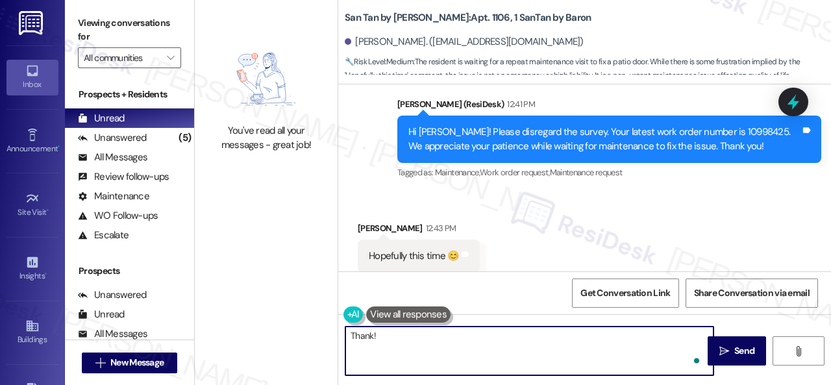
type textarea "Thanks!"
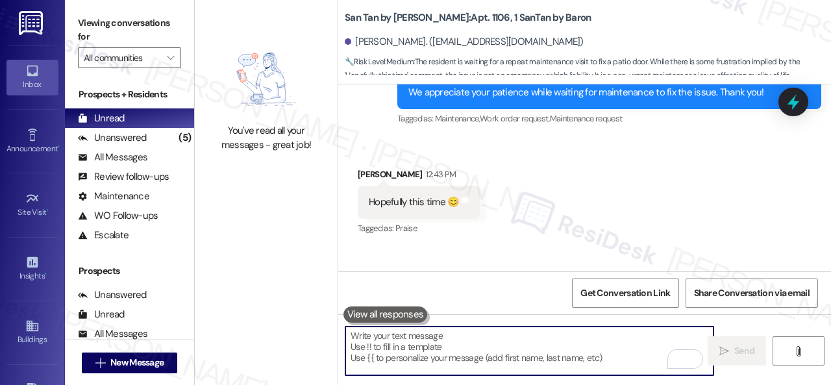
scroll to position [4157, 0]
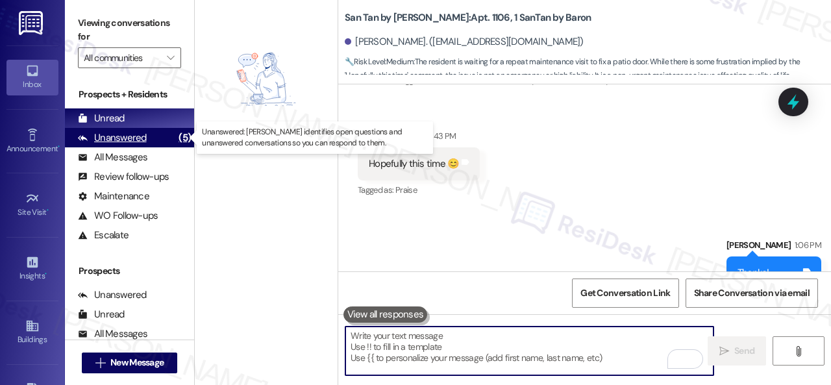
click at [140, 141] on div "Unanswered" at bounding box center [112, 138] width 69 height 14
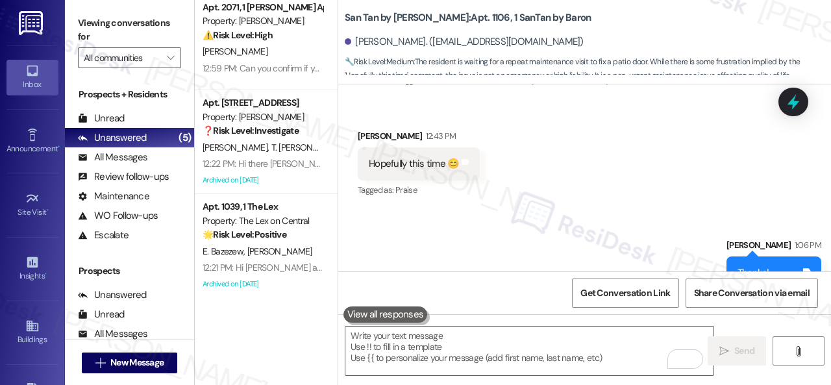
scroll to position [0, 0]
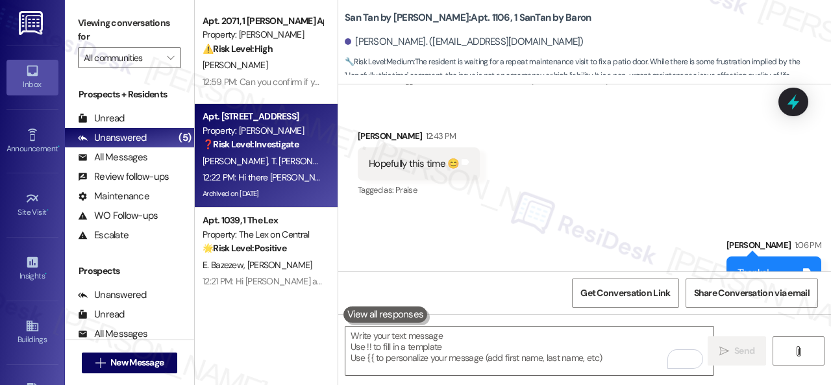
click at [271, 154] on div "[PERSON_NAME] Sasha-[PERSON_NAME] [PERSON_NAME] [PERSON_NAME]" at bounding box center [262, 161] width 123 height 16
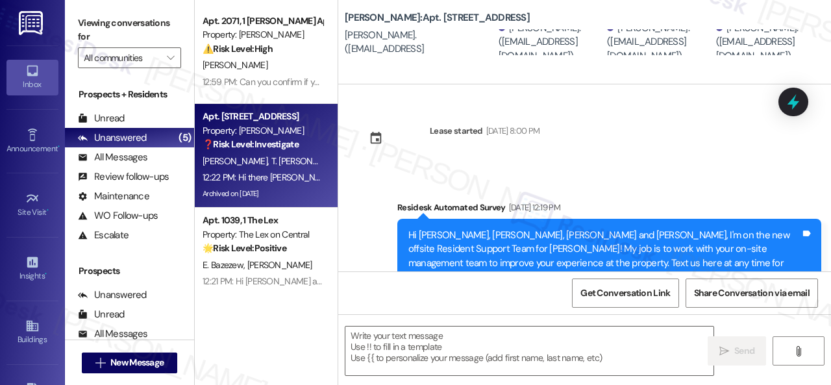
type textarea "Fetching suggested responses. Please feel free to read through the conversation…"
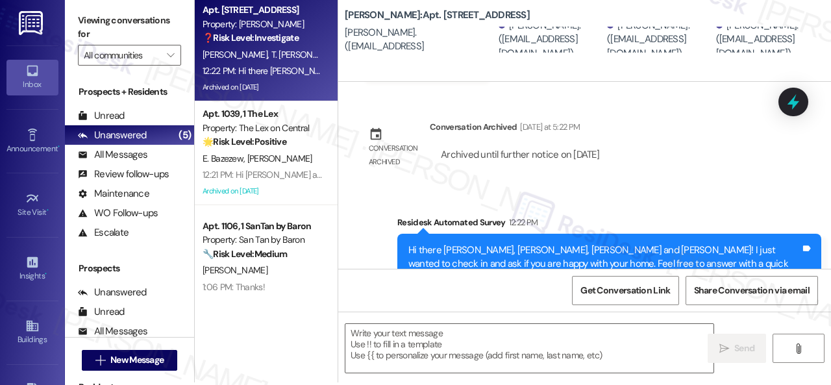
scroll to position [4, 0]
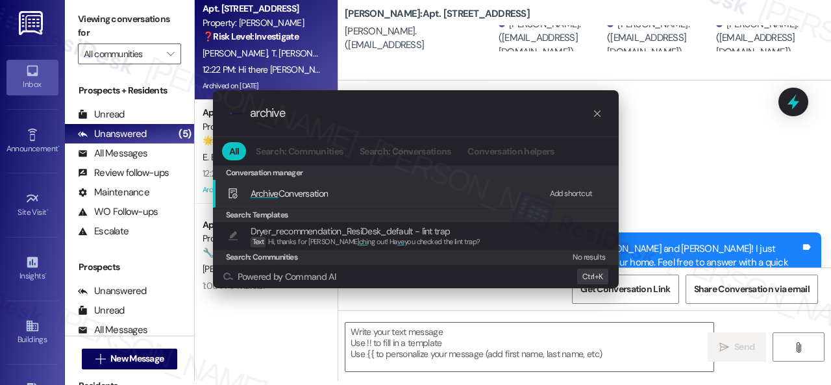
type input "archive"
click at [561, 192] on div "Add shortcut" at bounding box center [571, 194] width 43 height 14
click at [277, 195] on span "Archive" at bounding box center [265, 194] width 28 height 12
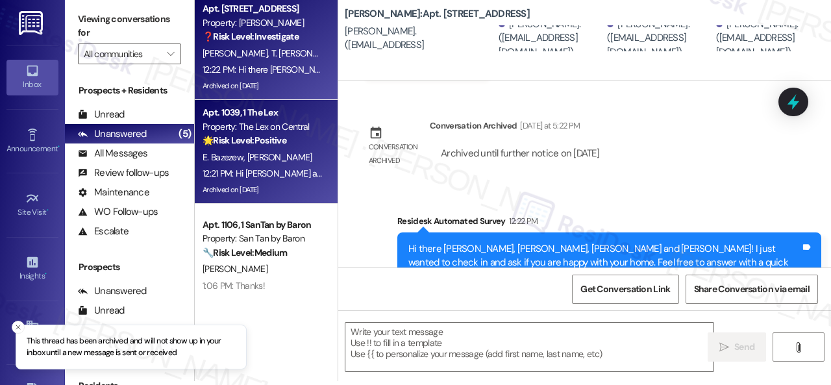
click at [305, 154] on div "E. Bazezew [PERSON_NAME]" at bounding box center [262, 157] width 123 height 16
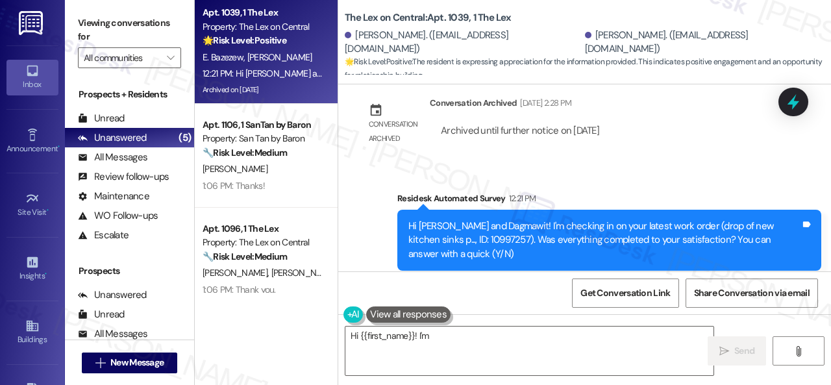
scroll to position [0, 0]
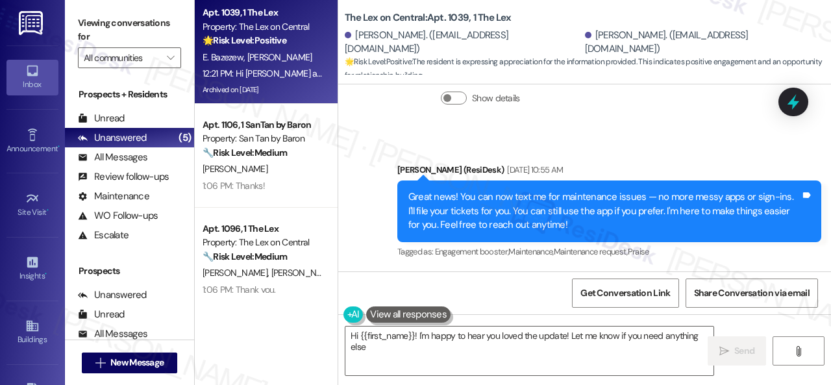
type textarea "Hi {{first_name}}! I'm happy to hear you loved the update! Let me know if you n…"
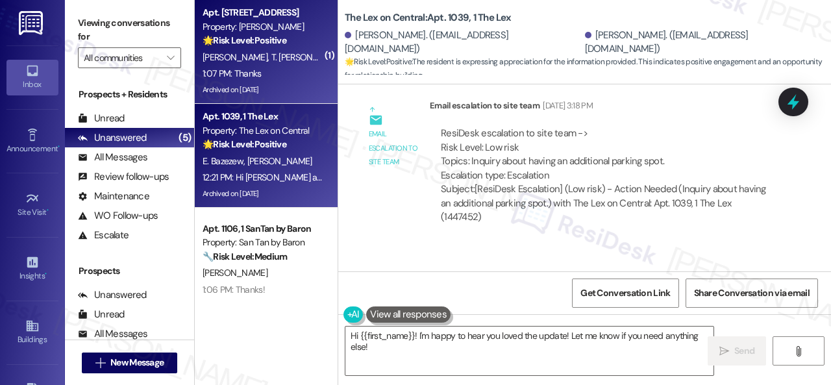
click at [273, 82] on div "Archived on [DATE]" at bounding box center [262, 90] width 123 height 16
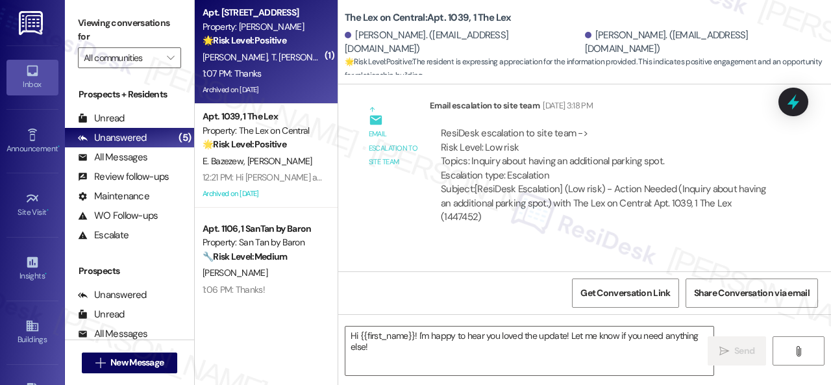
type textarea "Fetching suggested responses. Please feel free to read through the conversation…"
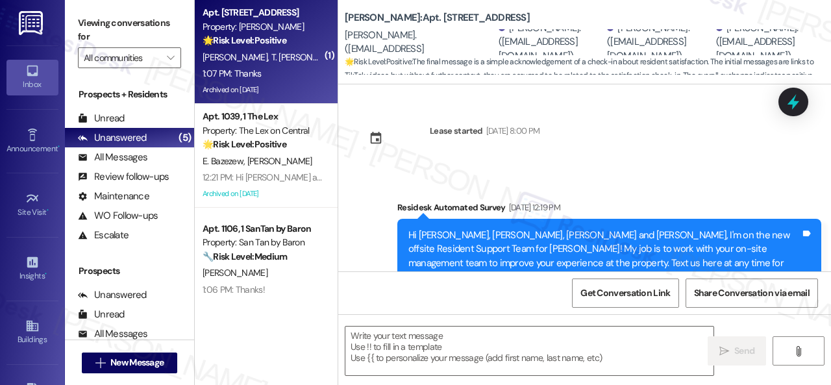
type textarea "Fetching suggested responses. Please feel free to read through the conversation…"
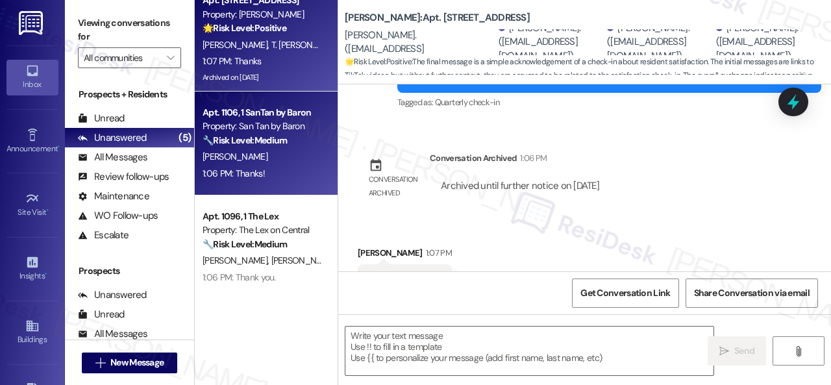
scroll to position [18, 0]
